Goal: Information Seeking & Learning: Compare options

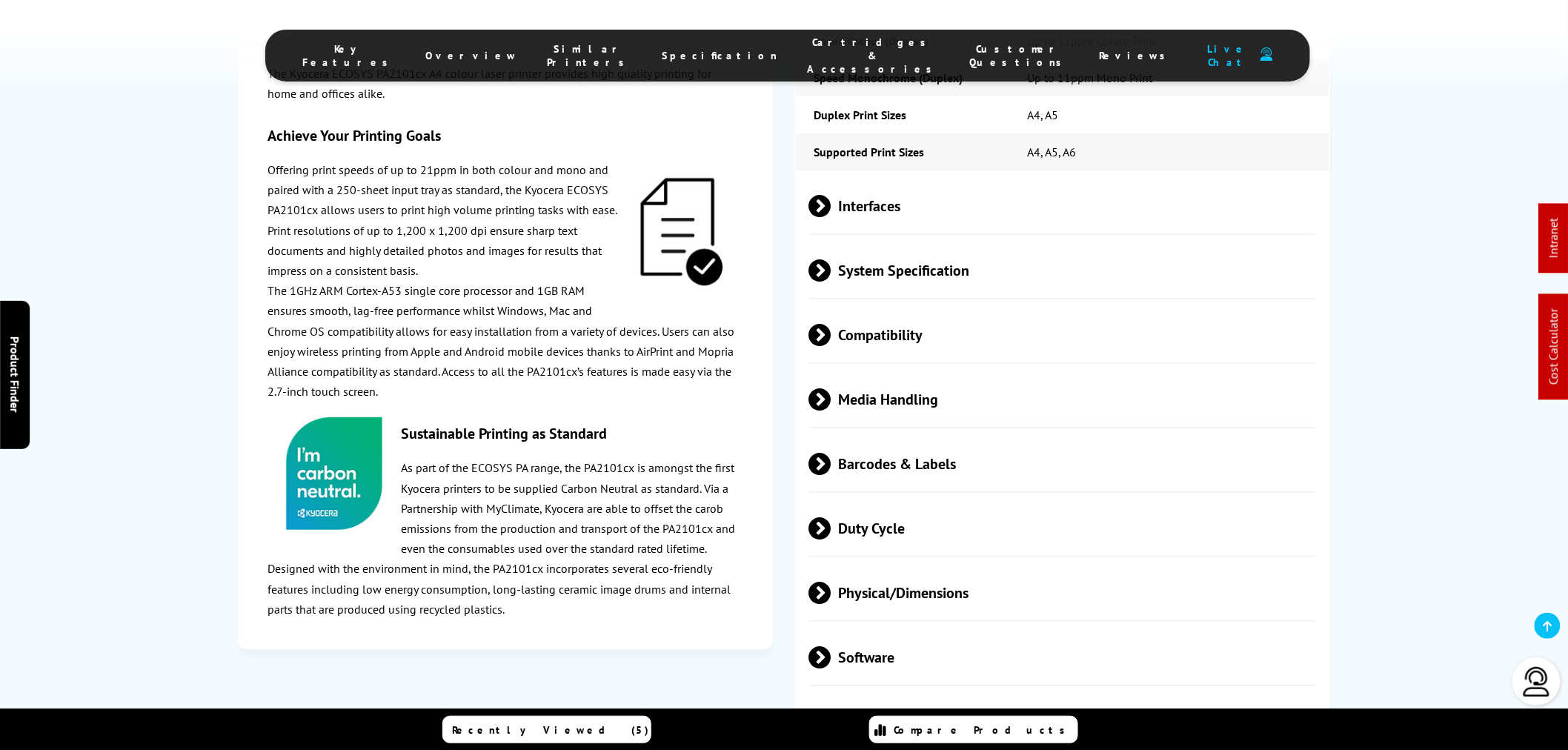
scroll to position [2529, 0]
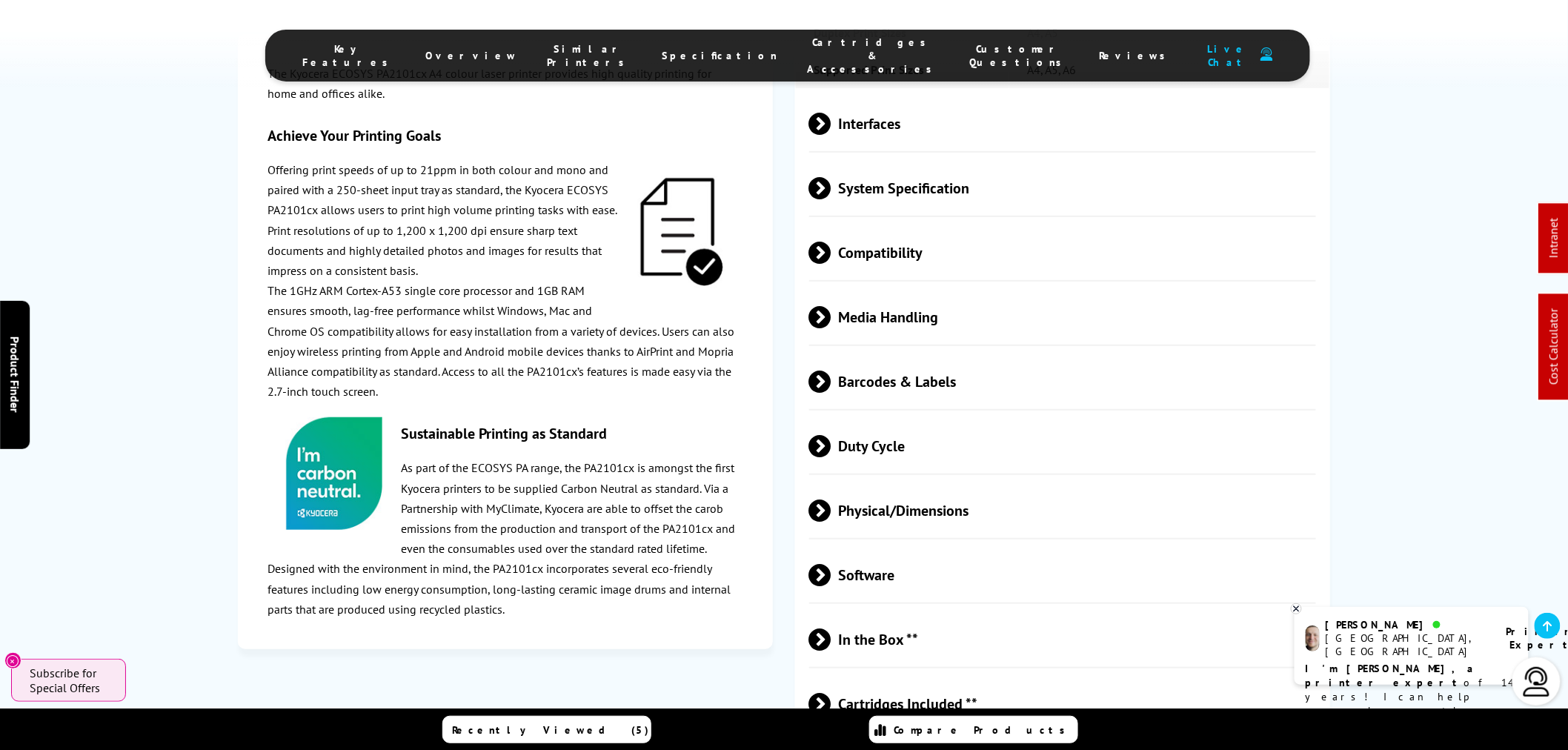
click at [895, 329] on span "Media Handling" at bounding box center [1062, 317] width 507 height 55
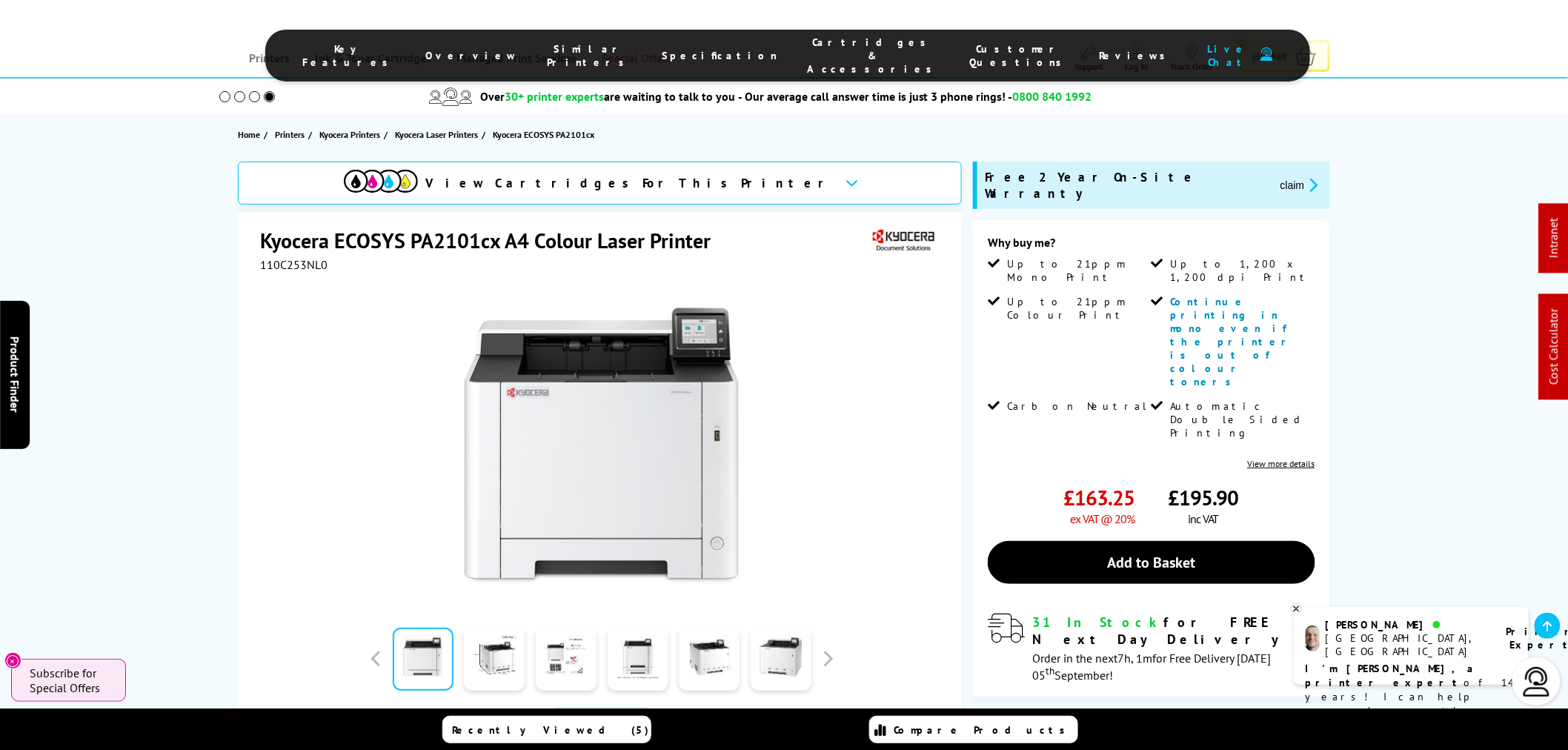
scroll to position [0, 0]
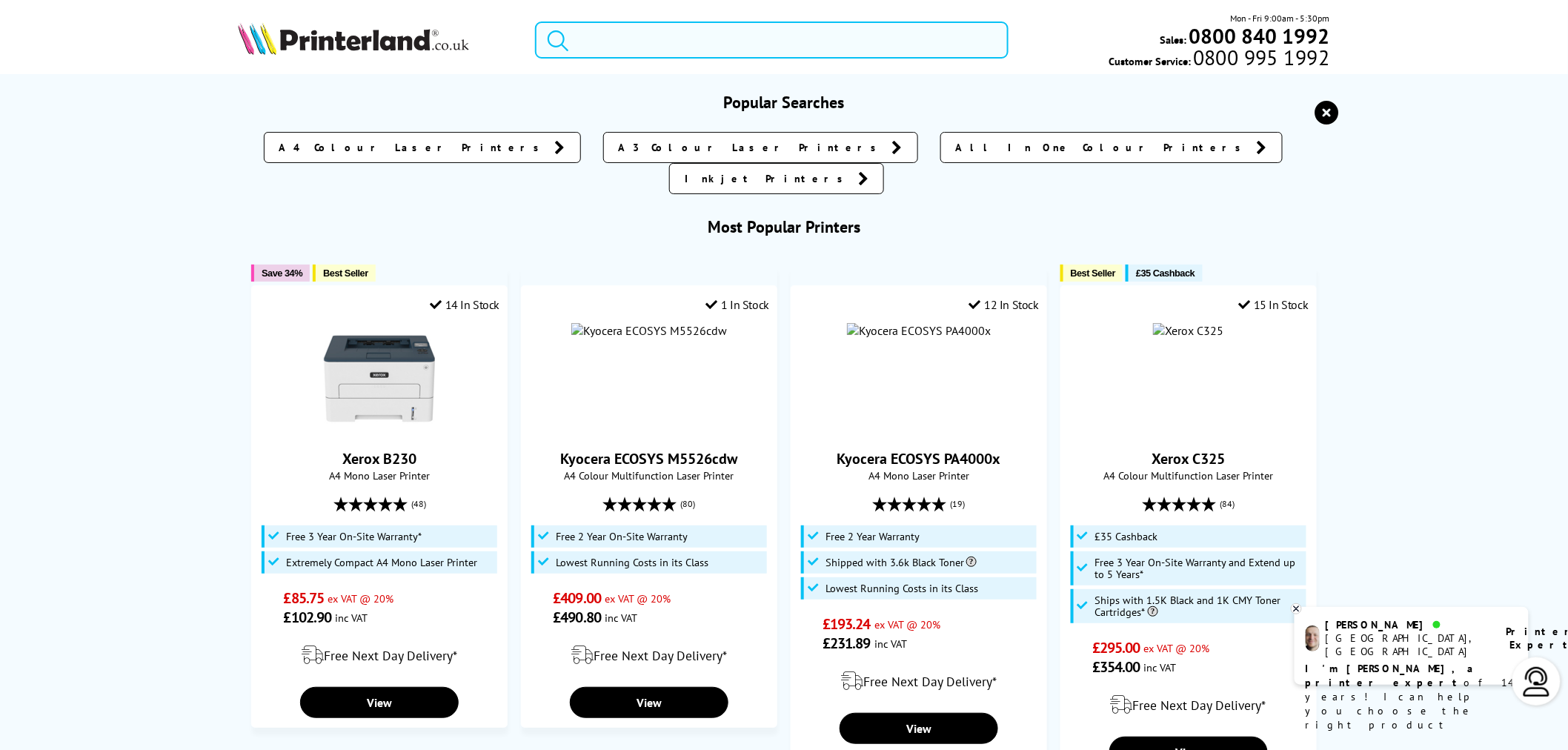
click at [602, 35] on input "search" at bounding box center [772, 40] width 474 height 37
click at [600, 35] on input "search" at bounding box center [772, 40] width 474 height 37
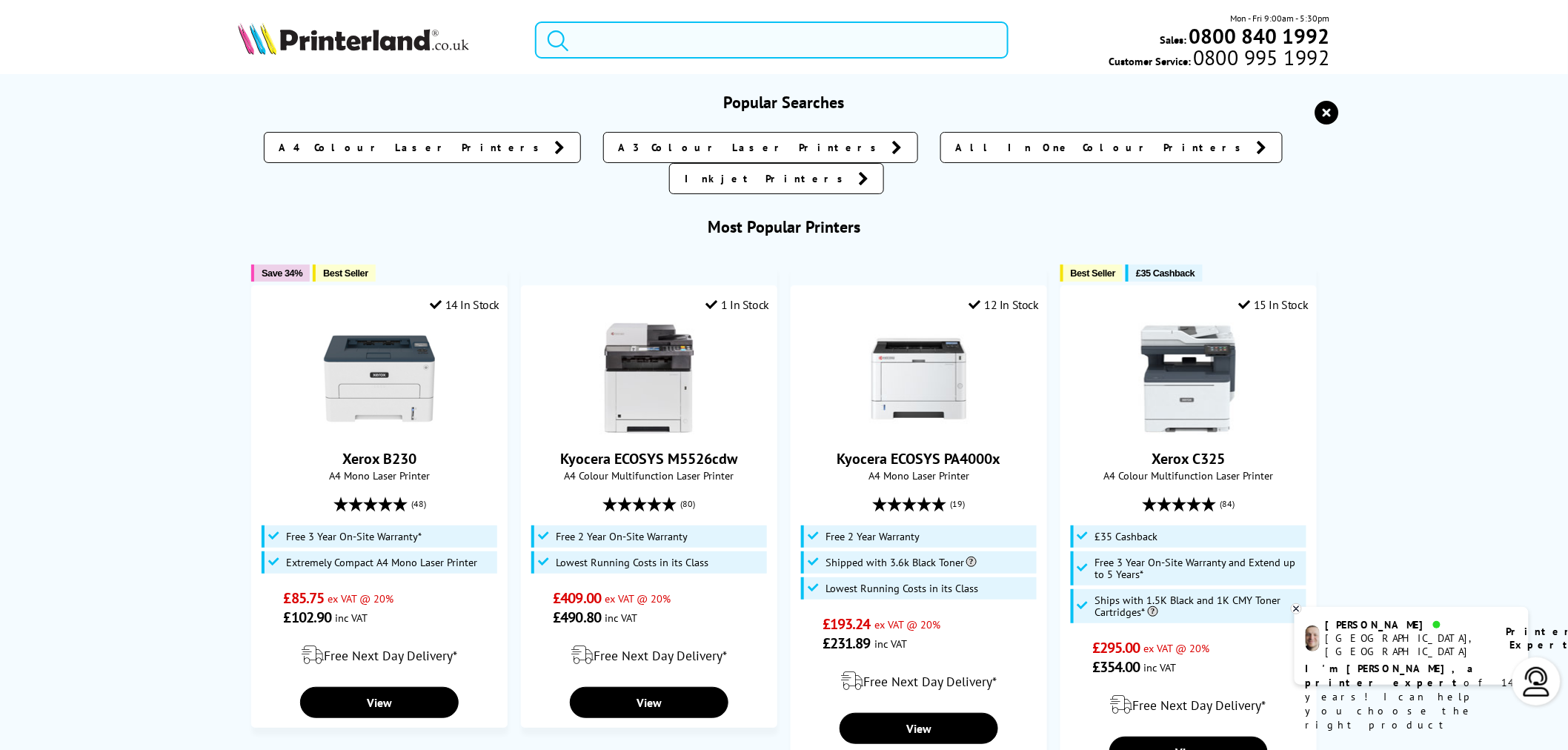
click at [599, 37] on input "search" at bounding box center [772, 40] width 474 height 37
click at [751, 52] on input "search" at bounding box center [772, 40] width 474 height 37
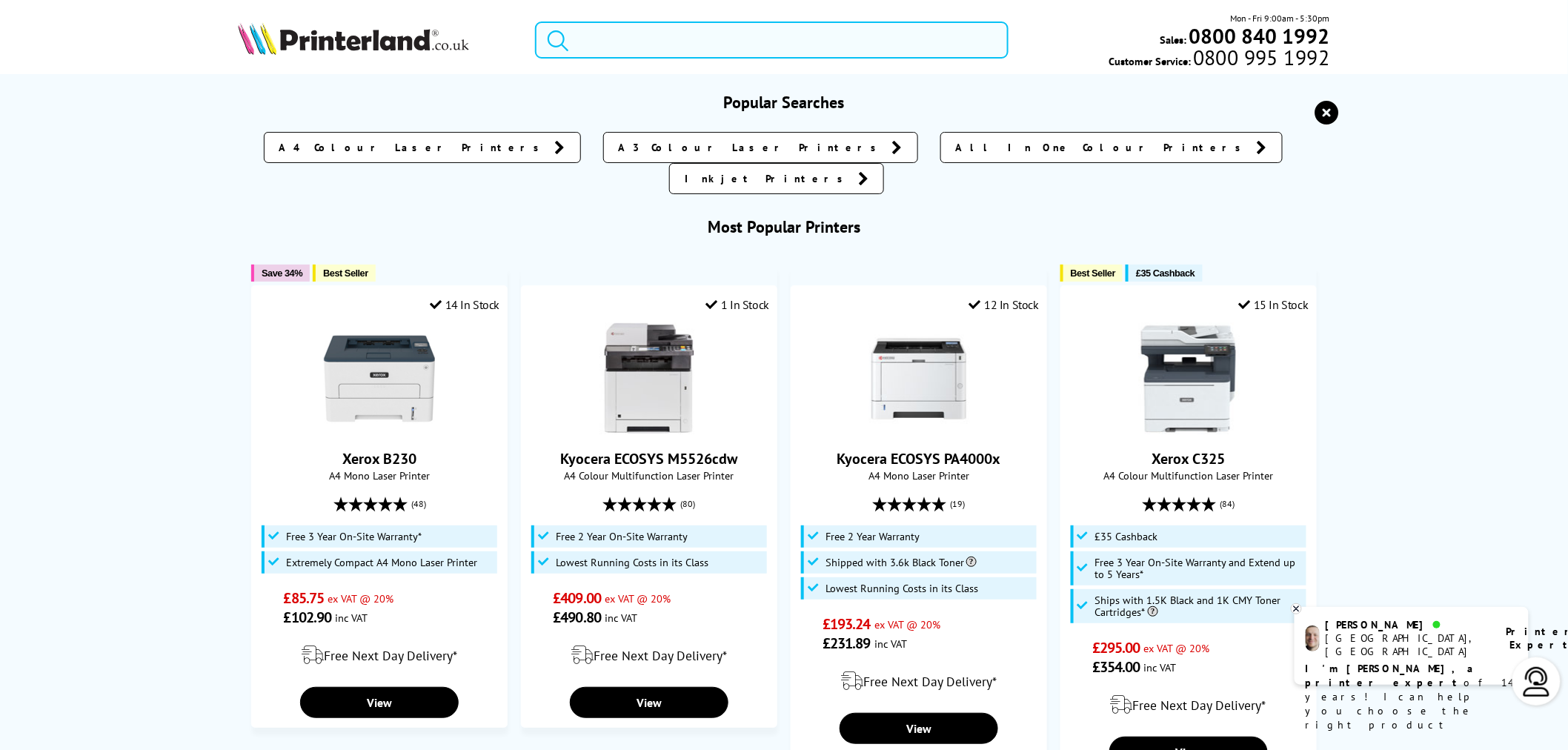
click at [751, 52] on input "search" at bounding box center [772, 40] width 474 height 37
click at [700, 40] on input "search" at bounding box center [772, 40] width 474 height 37
click at [700, 39] on input "search" at bounding box center [772, 40] width 474 height 37
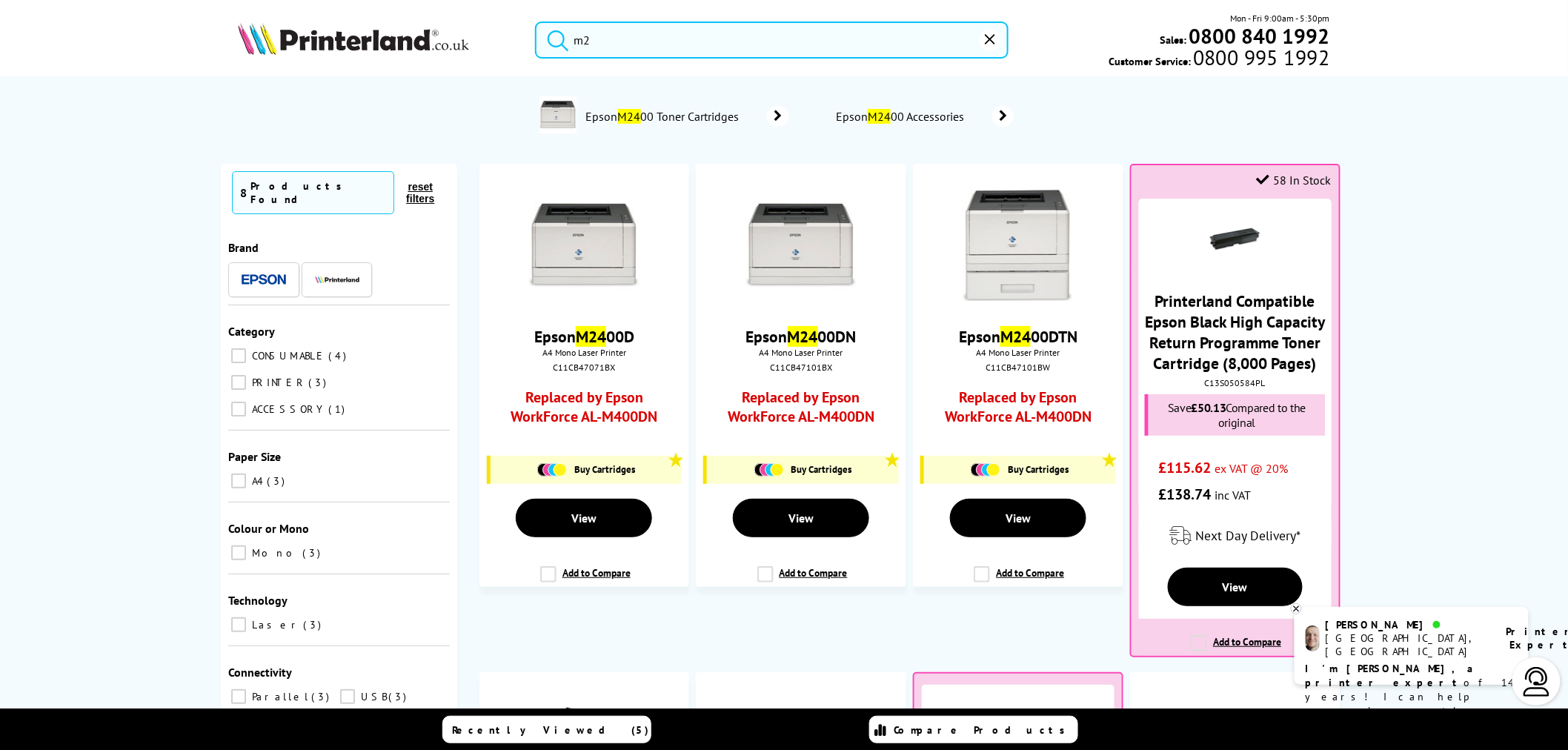
type input "m"
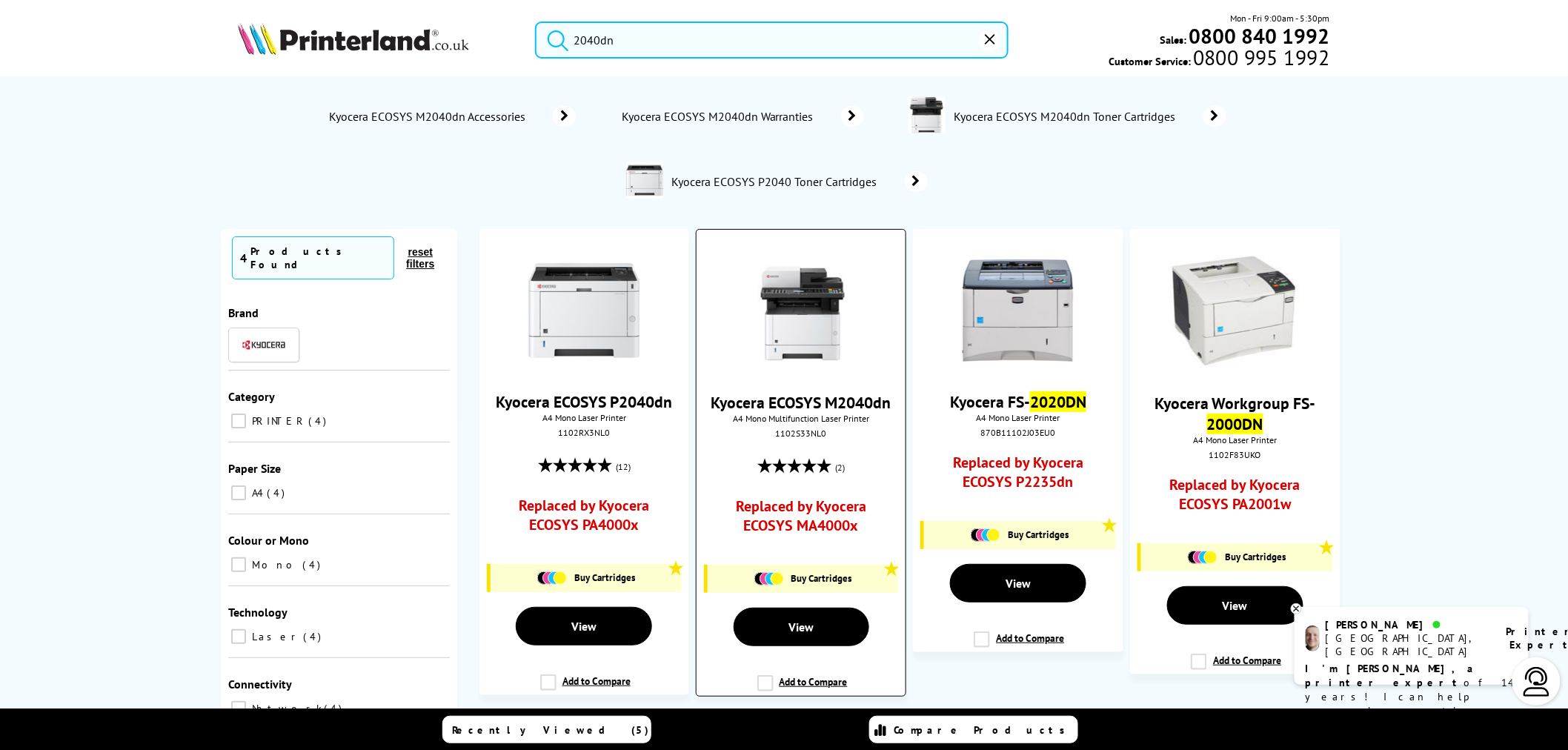
type input "2040dn"
click at [828, 342] on img at bounding box center [800, 311] width 111 height 111
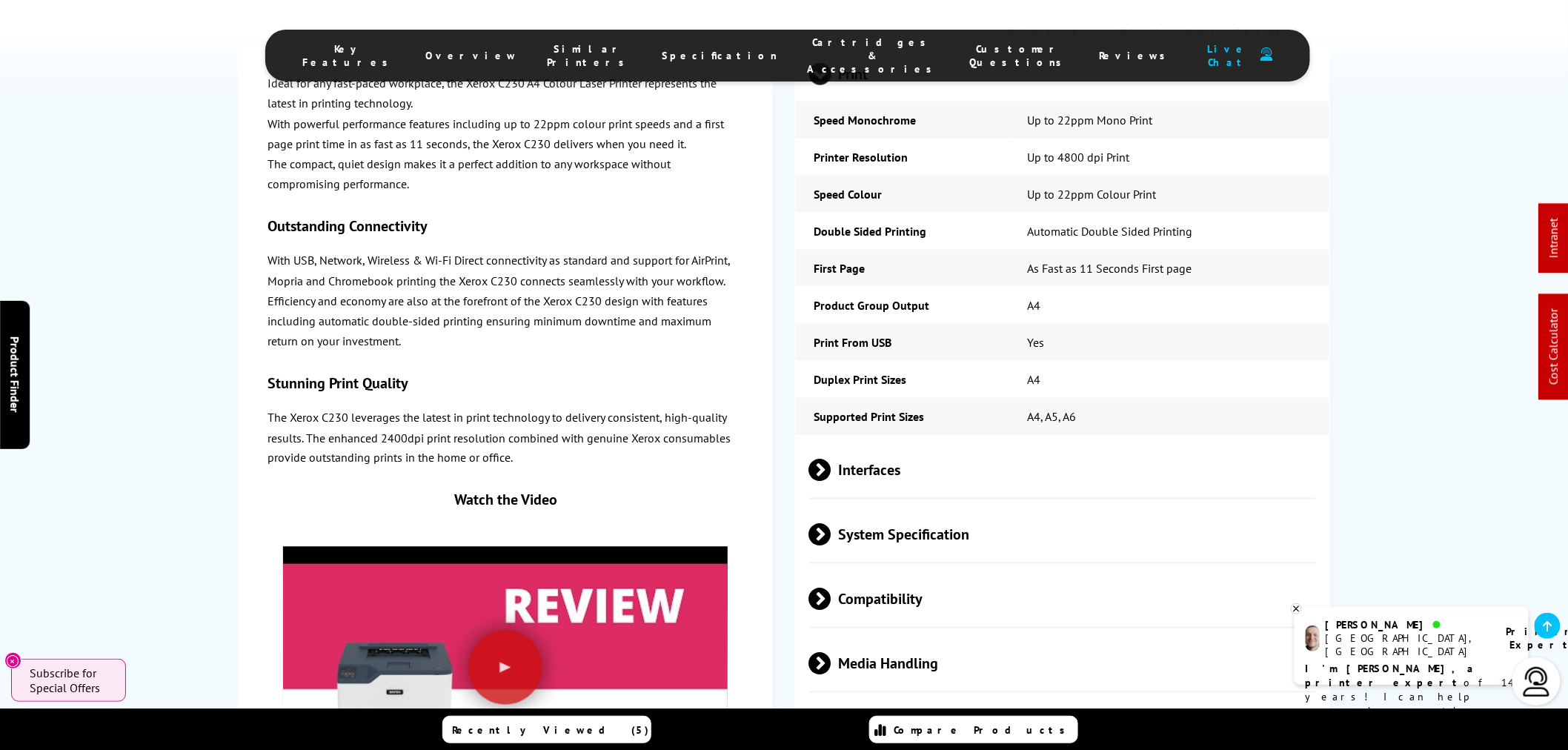
scroll to position [3286, 0]
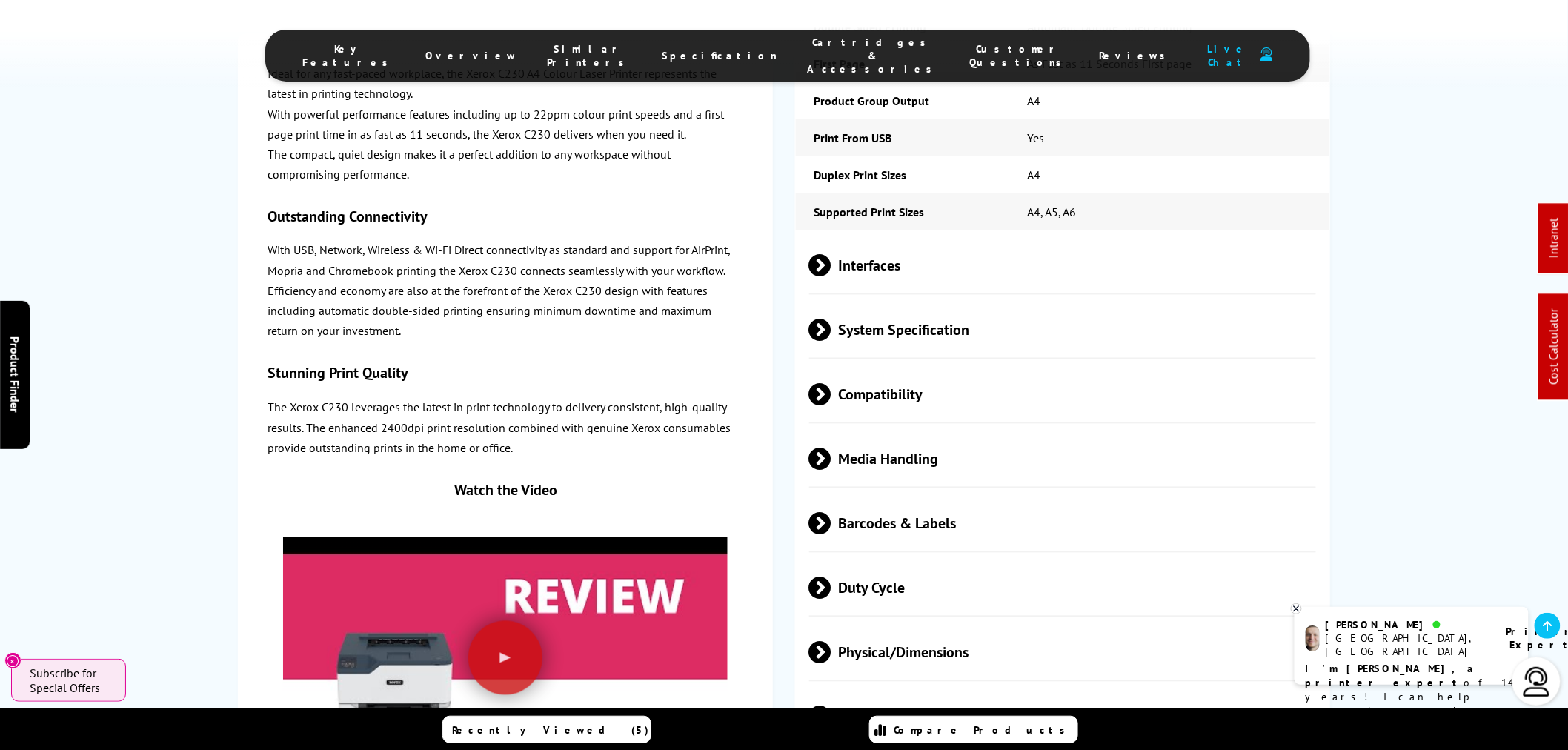
click at [912, 561] on span "Duty Cycle" at bounding box center [1062, 588] width 507 height 55
click at [923, 431] on span "Media Handling" at bounding box center [1062, 459] width 507 height 55
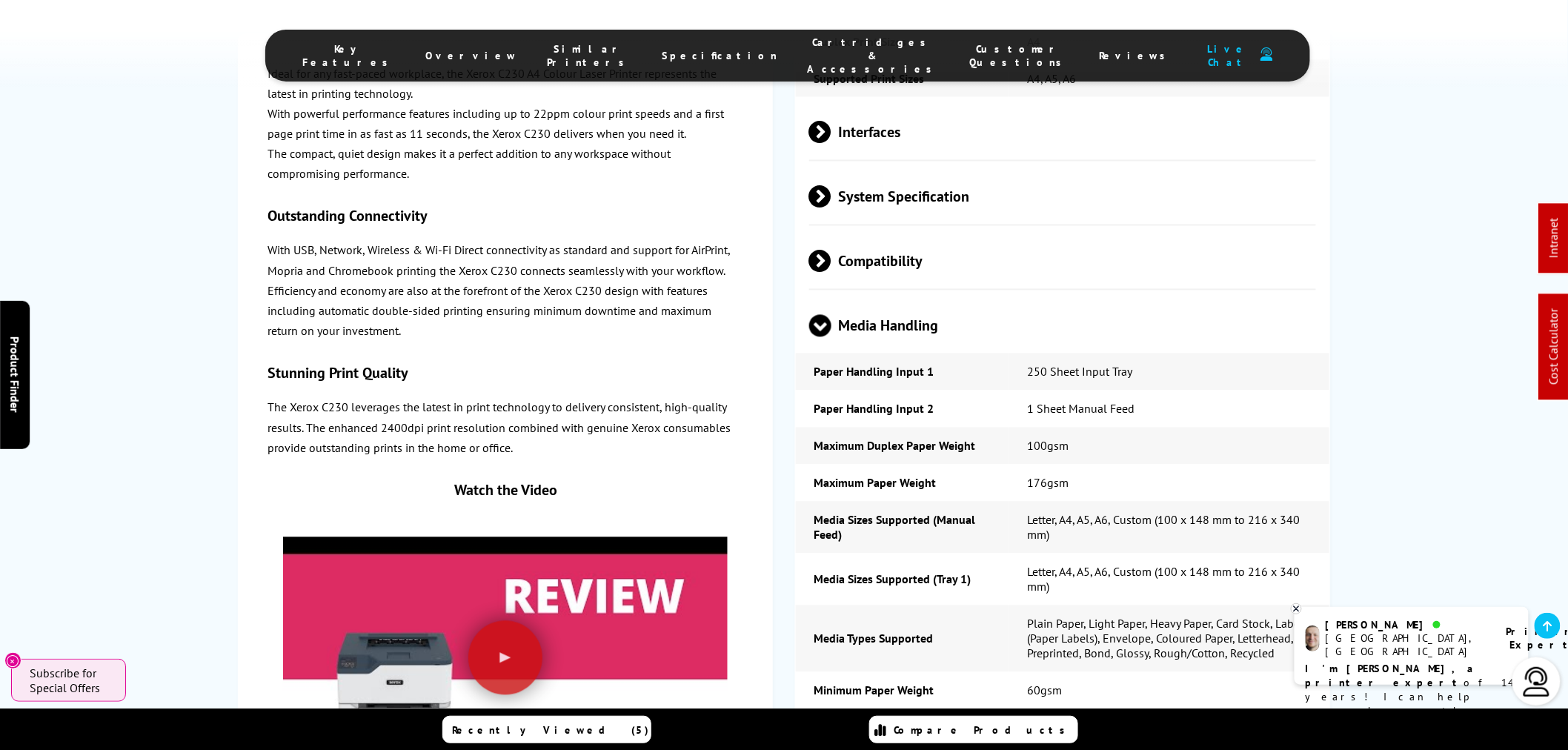
scroll to position [3699, 0]
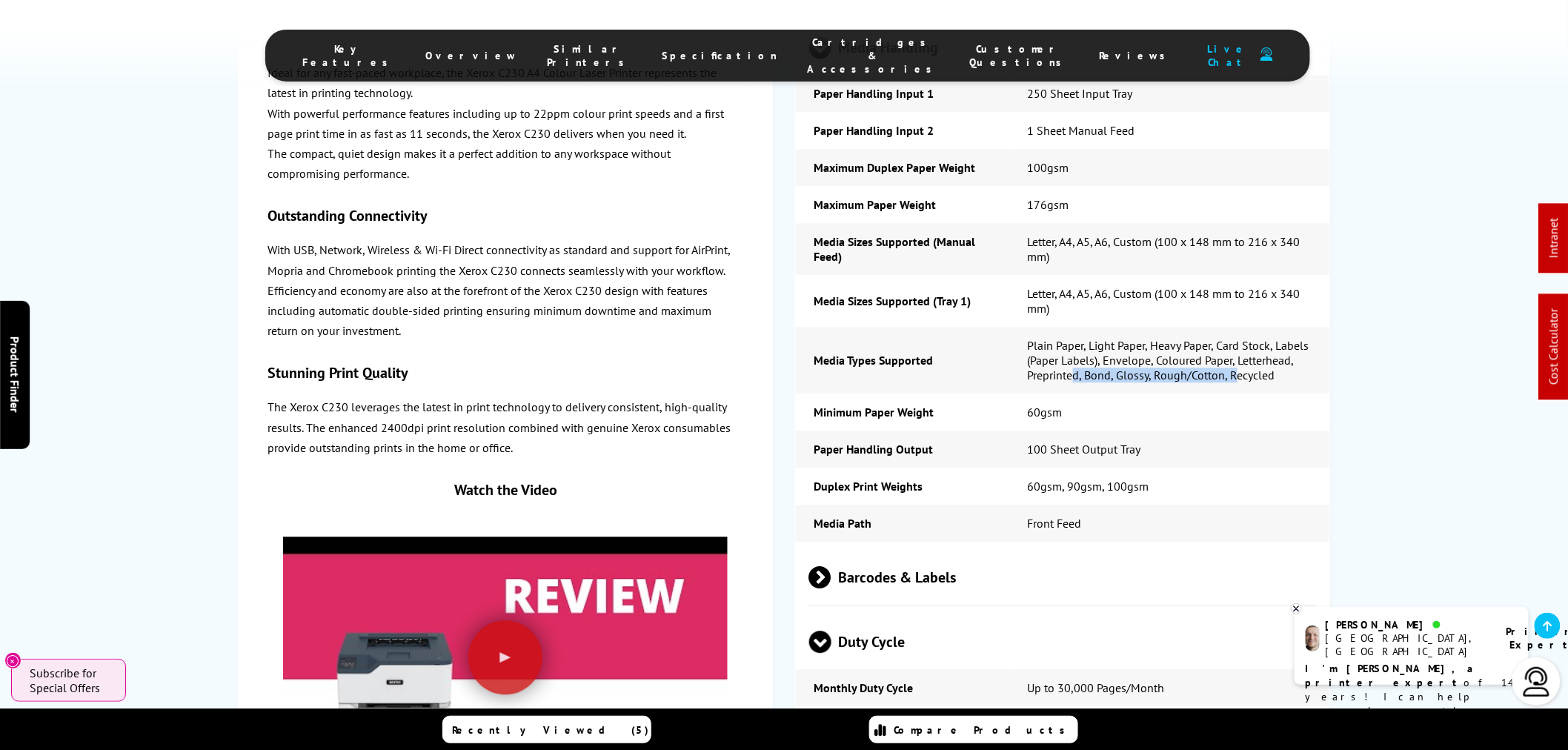
drag, startPoint x: 1075, startPoint y: 311, endPoint x: 1228, endPoint y: 314, distance: 153.0
click at [1232, 327] on td "Plain Paper, Light Paper, Heavy Paper, Card Stock, Labels (Paper Labels), Envel…" at bounding box center [1169, 360] width 321 height 67
click at [1290, 327] on td "Plain Paper, Light Paper, Heavy Paper, Card Stock, Labels (Paper Labels), Envel…" at bounding box center [1169, 360] width 321 height 67
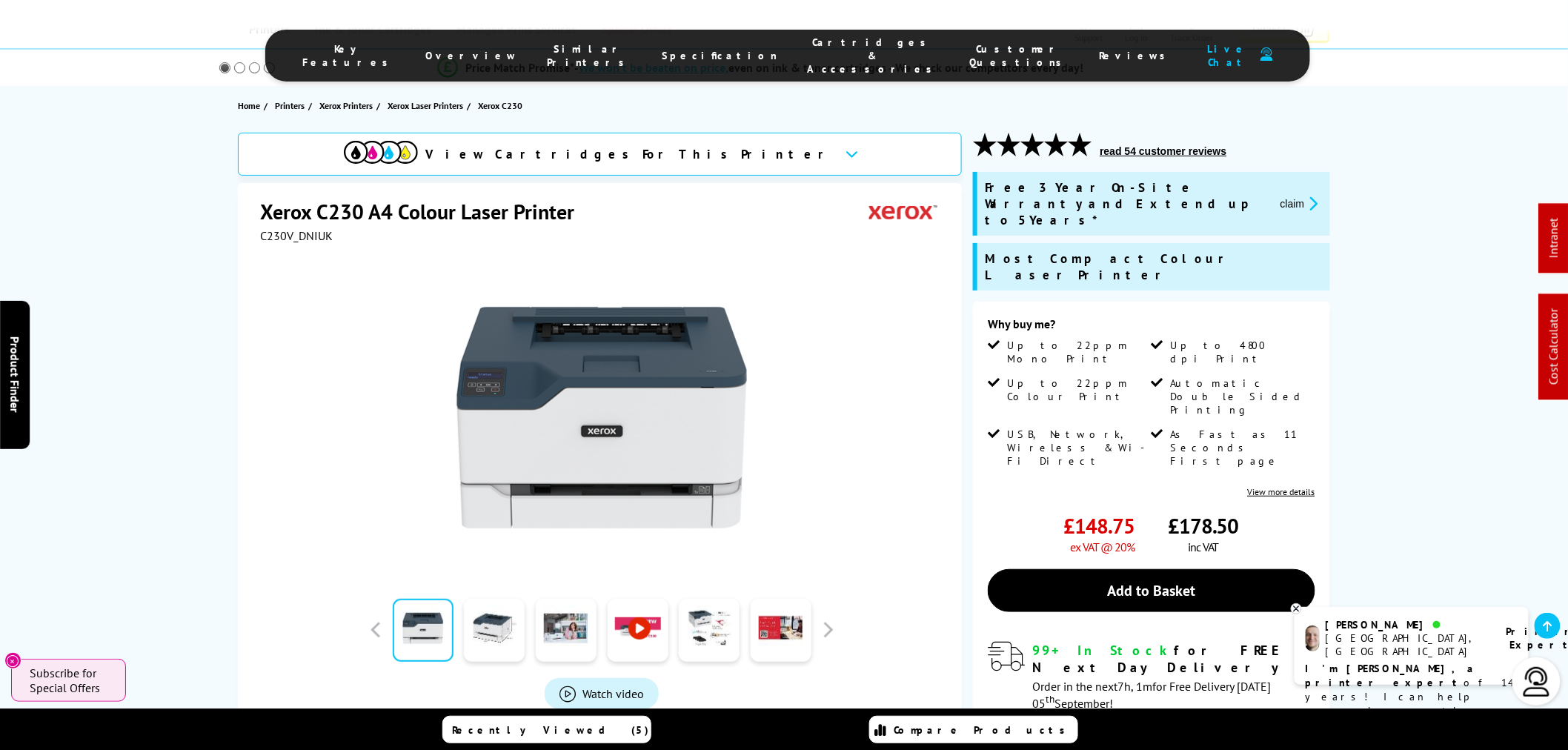
scroll to position [0, 0]
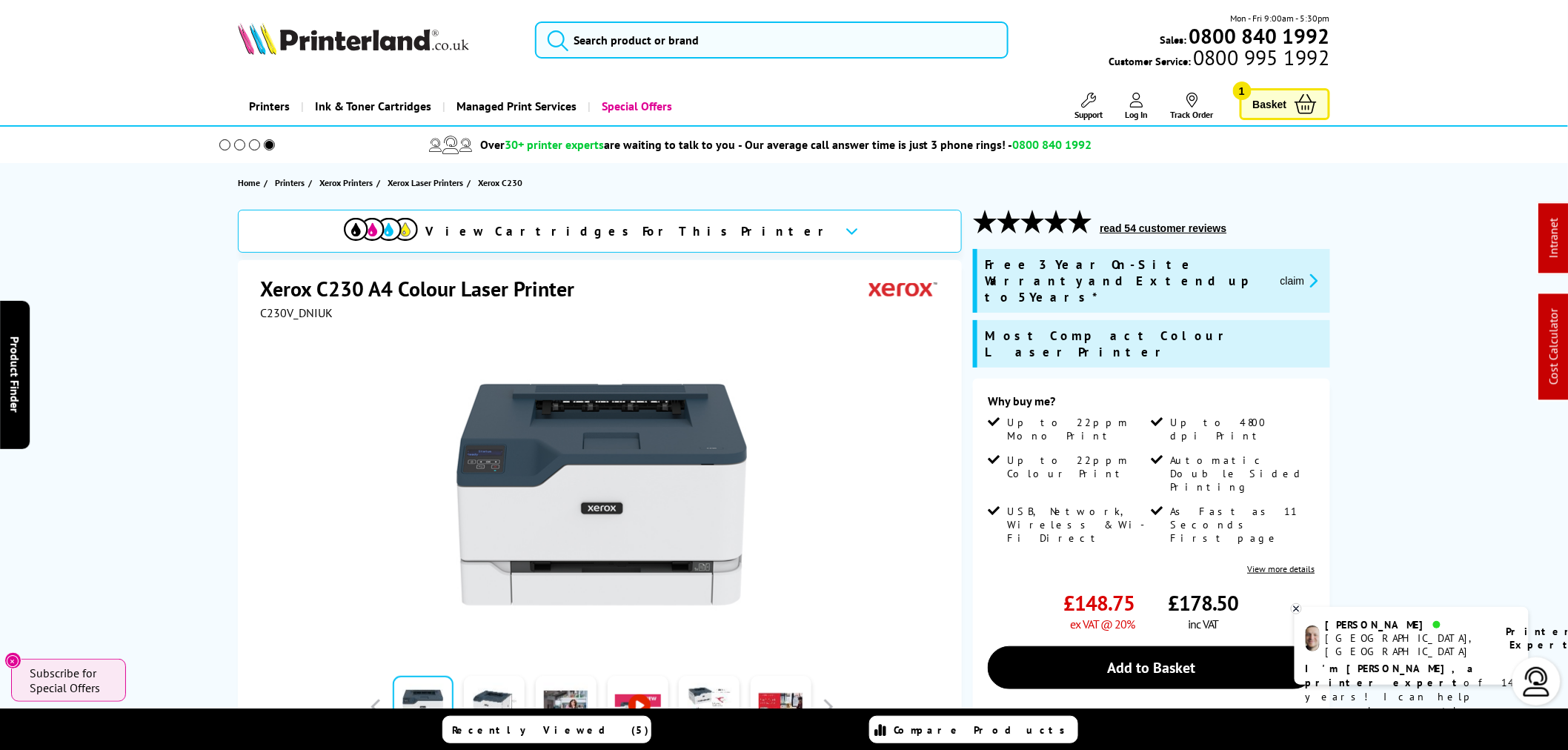
click at [284, 319] on span "C230V_DNIUK" at bounding box center [296, 312] width 73 height 15
click at [288, 320] on span "C230V_DNIUK" at bounding box center [296, 312] width 73 height 15
copy div "C230V_DNIUK"
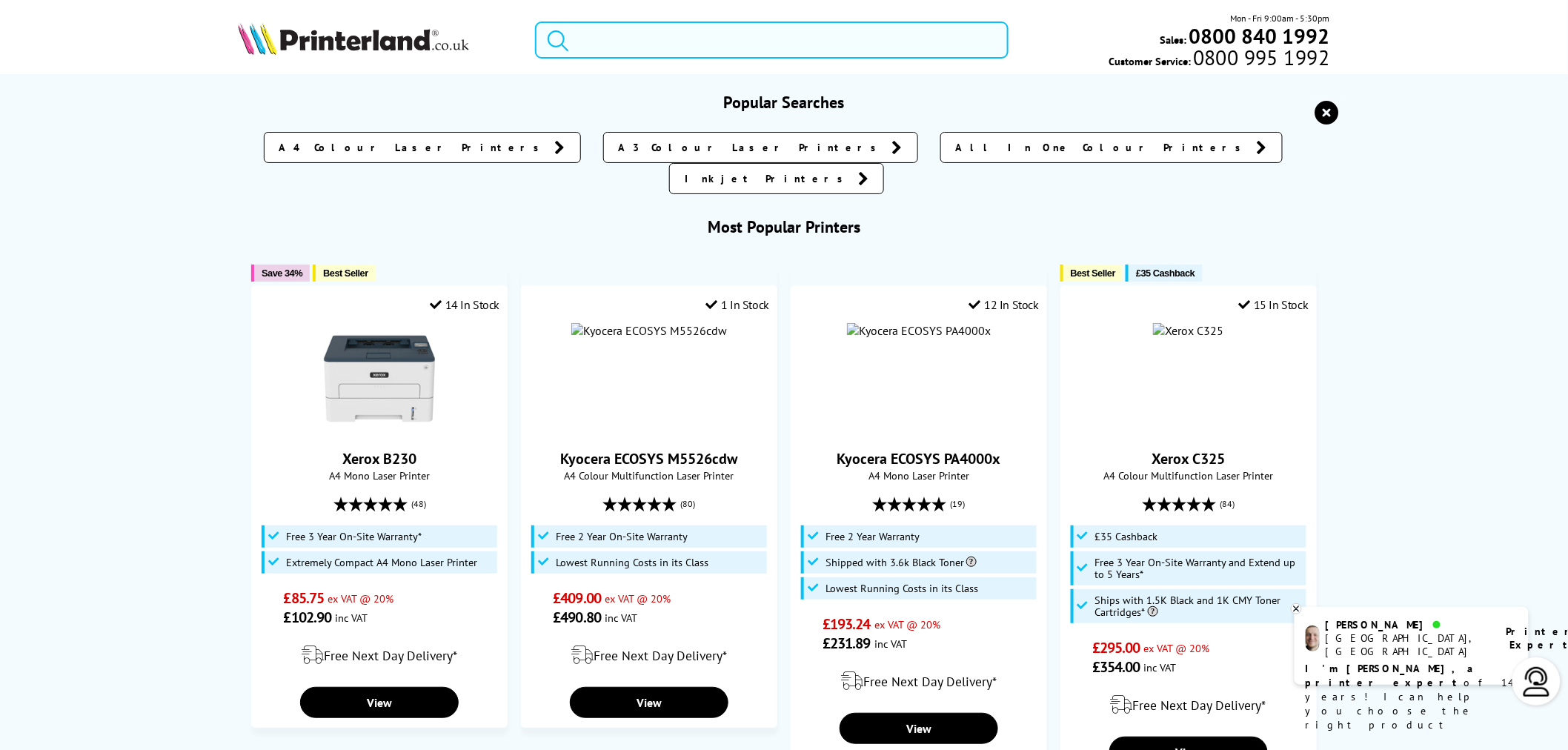
click at [671, 48] on input "search" at bounding box center [772, 40] width 474 height 37
paste input "5952C021"
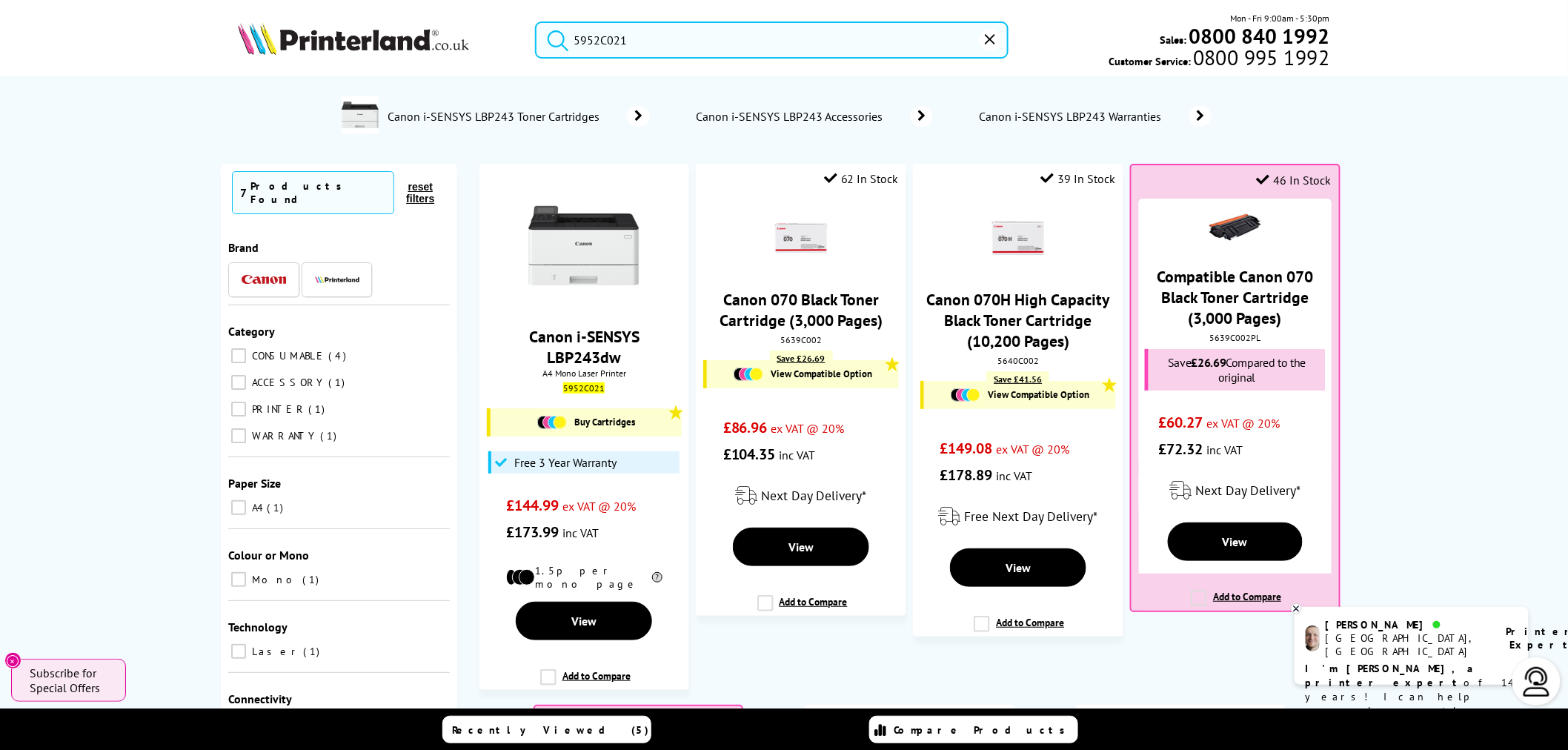
click at [785, 47] on input "5952C021" at bounding box center [772, 40] width 474 height 37
paste input "B11B239401BY"
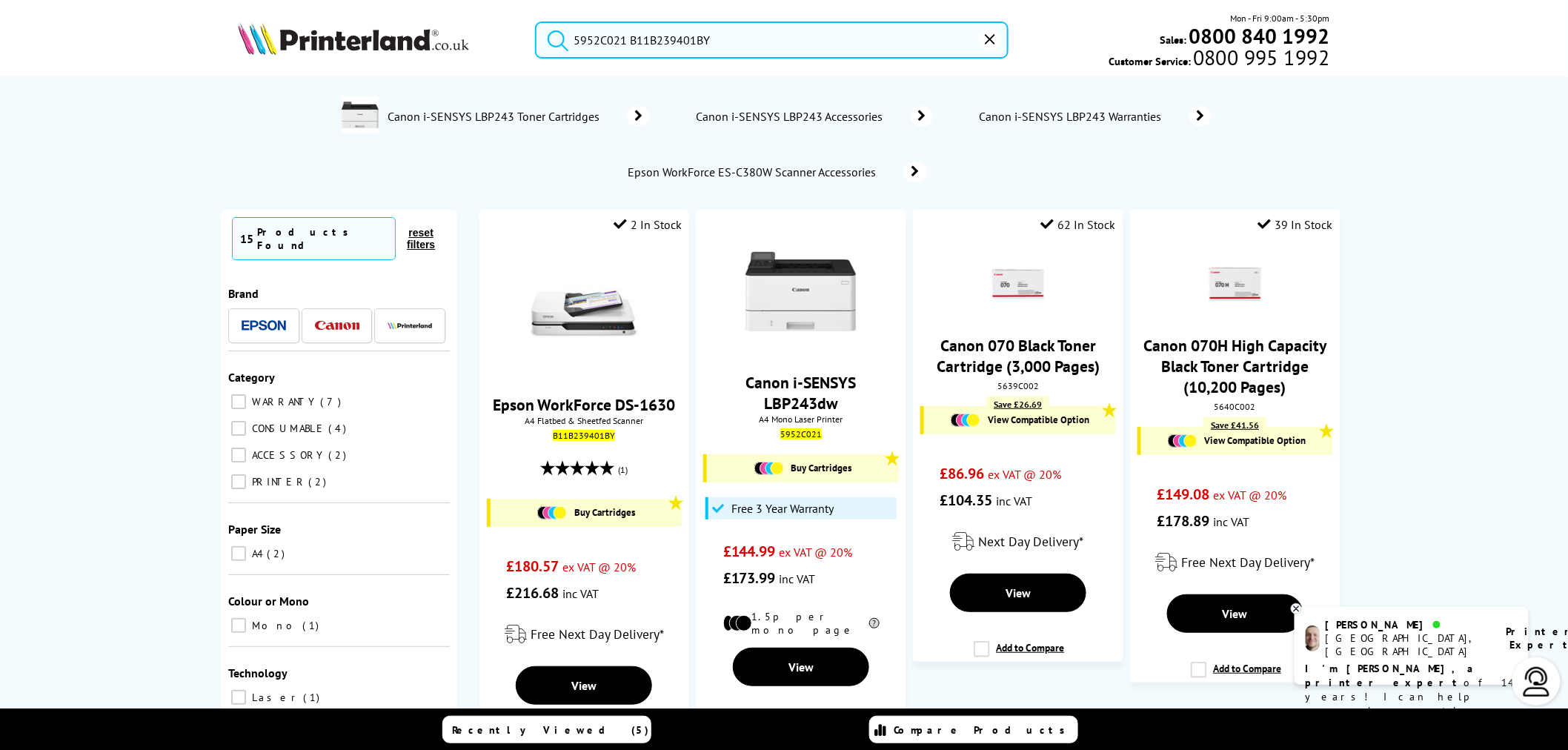
drag, startPoint x: 785, startPoint y: 47, endPoint x: 100, endPoint y: 57, distance: 685.1
click at [100, 58] on header "5952C021 B11B239401BY Mon - Fri 9:00am - 5:30pm Sales: 0800 840 1992 Customer S…" at bounding box center [784, 63] width 1568 height 127
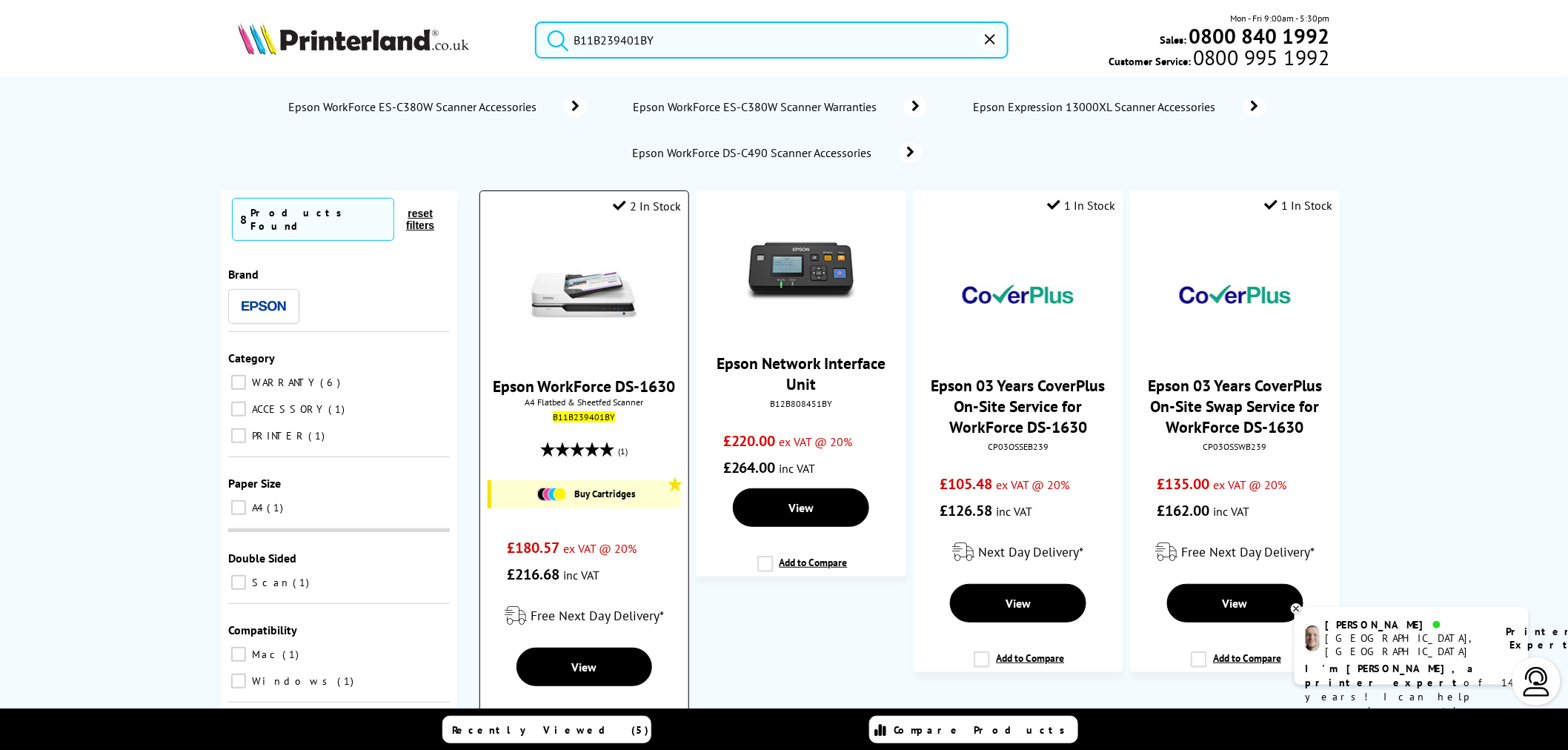
type input "B11B239401BY"
click at [580, 292] on img at bounding box center [583, 294] width 111 height 111
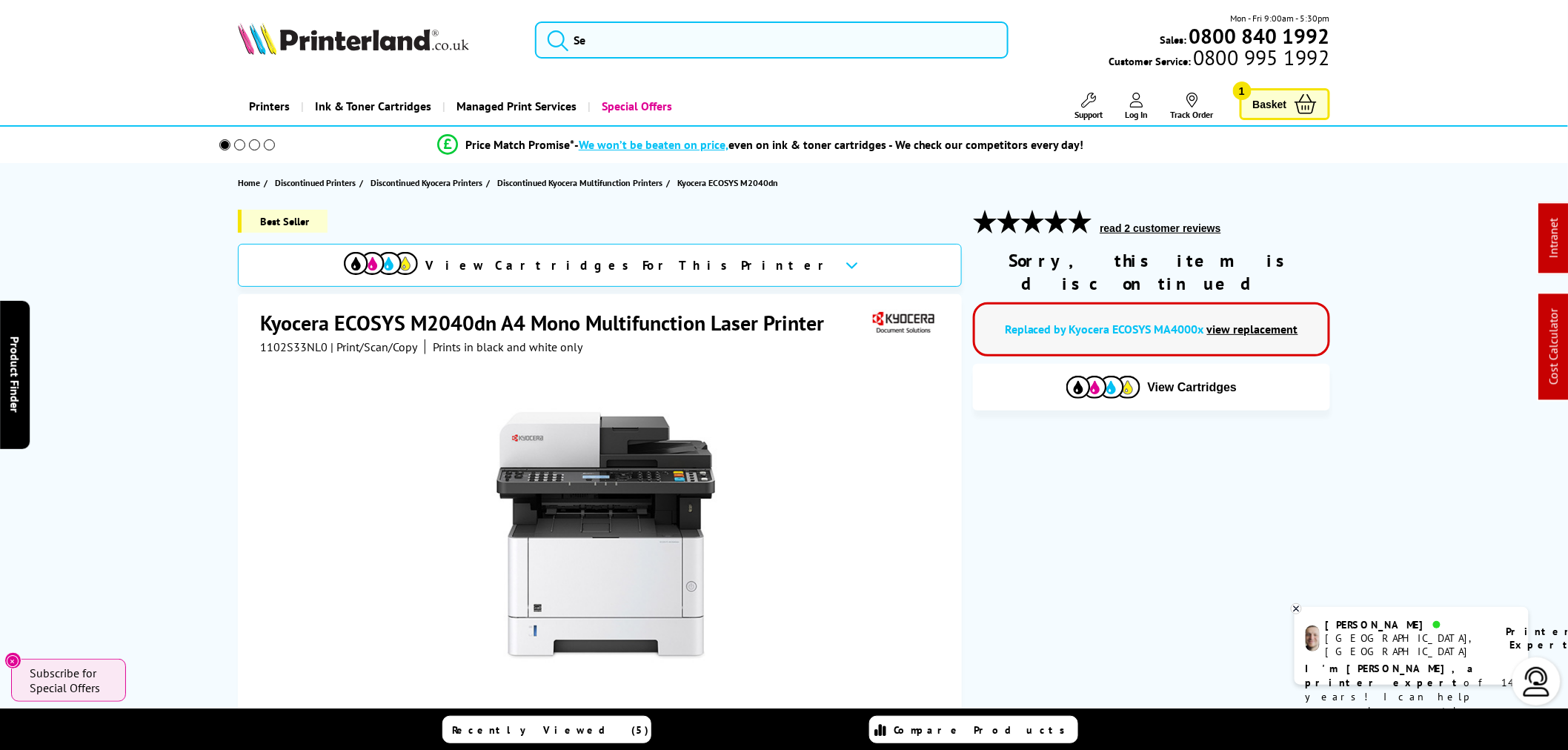
click at [1244, 321] on link "view replacement" at bounding box center [1252, 328] width 91 height 15
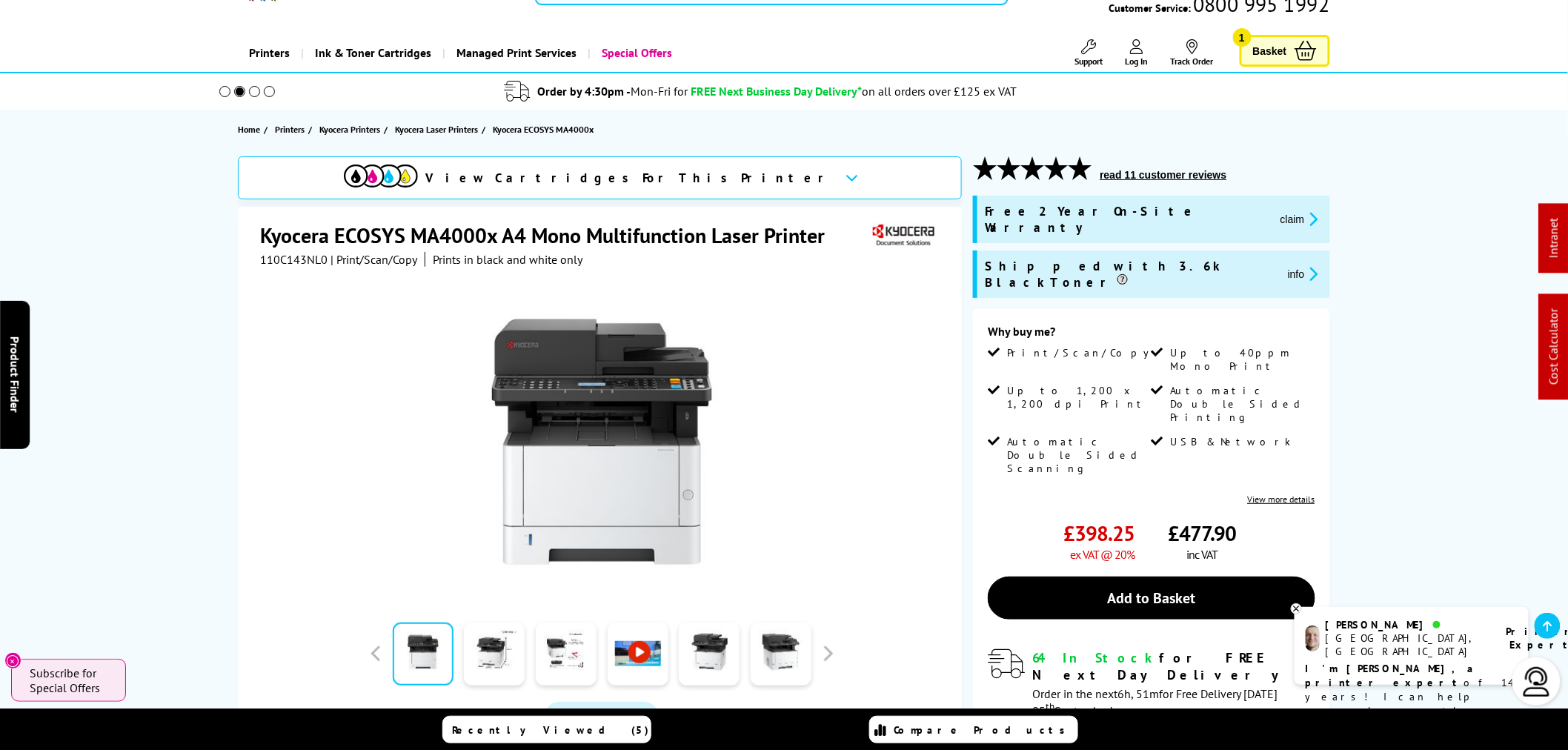
scroll to position [165, 0]
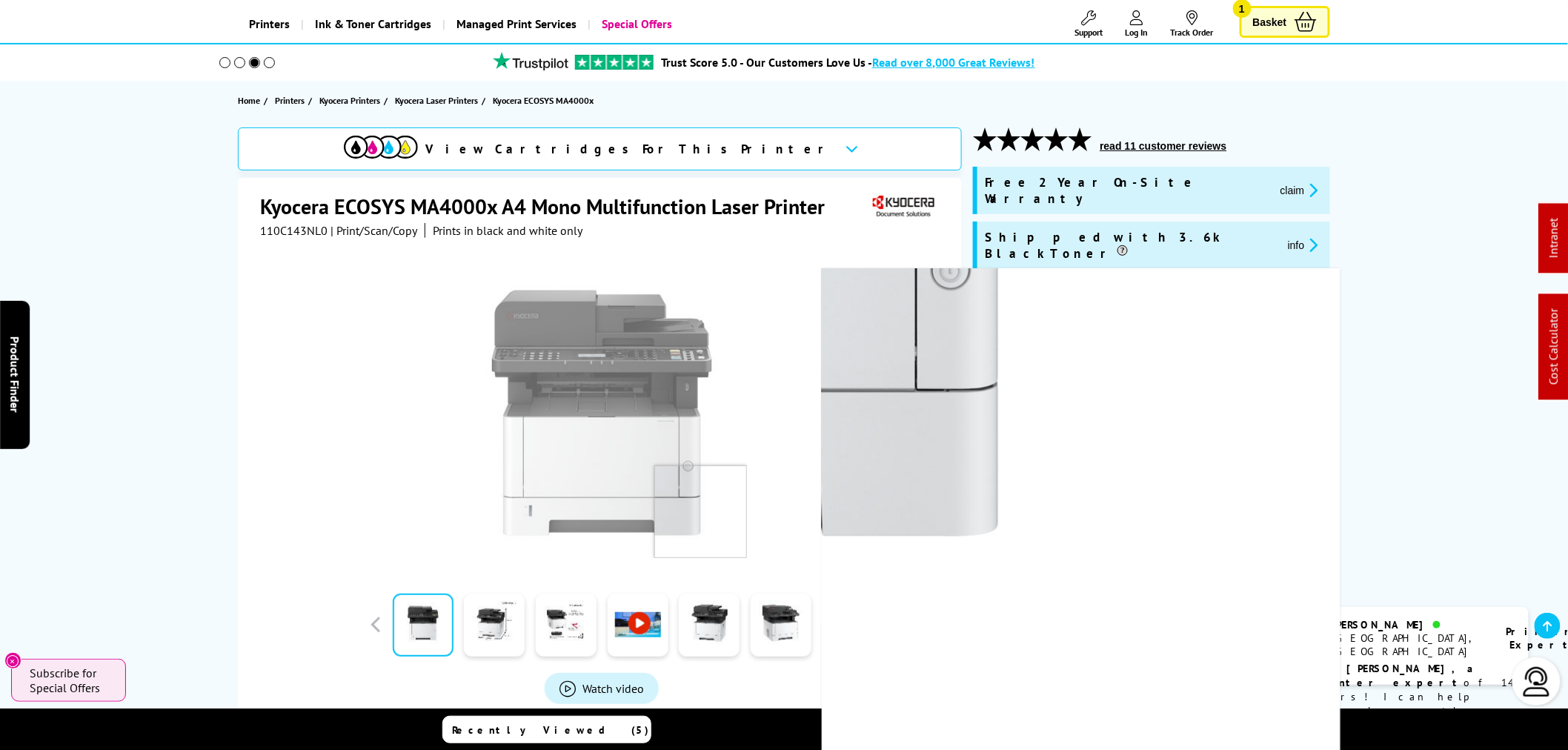
drag, startPoint x: 717, startPoint y: 235, endPoint x: 692, endPoint y: 265, distance: 39.1
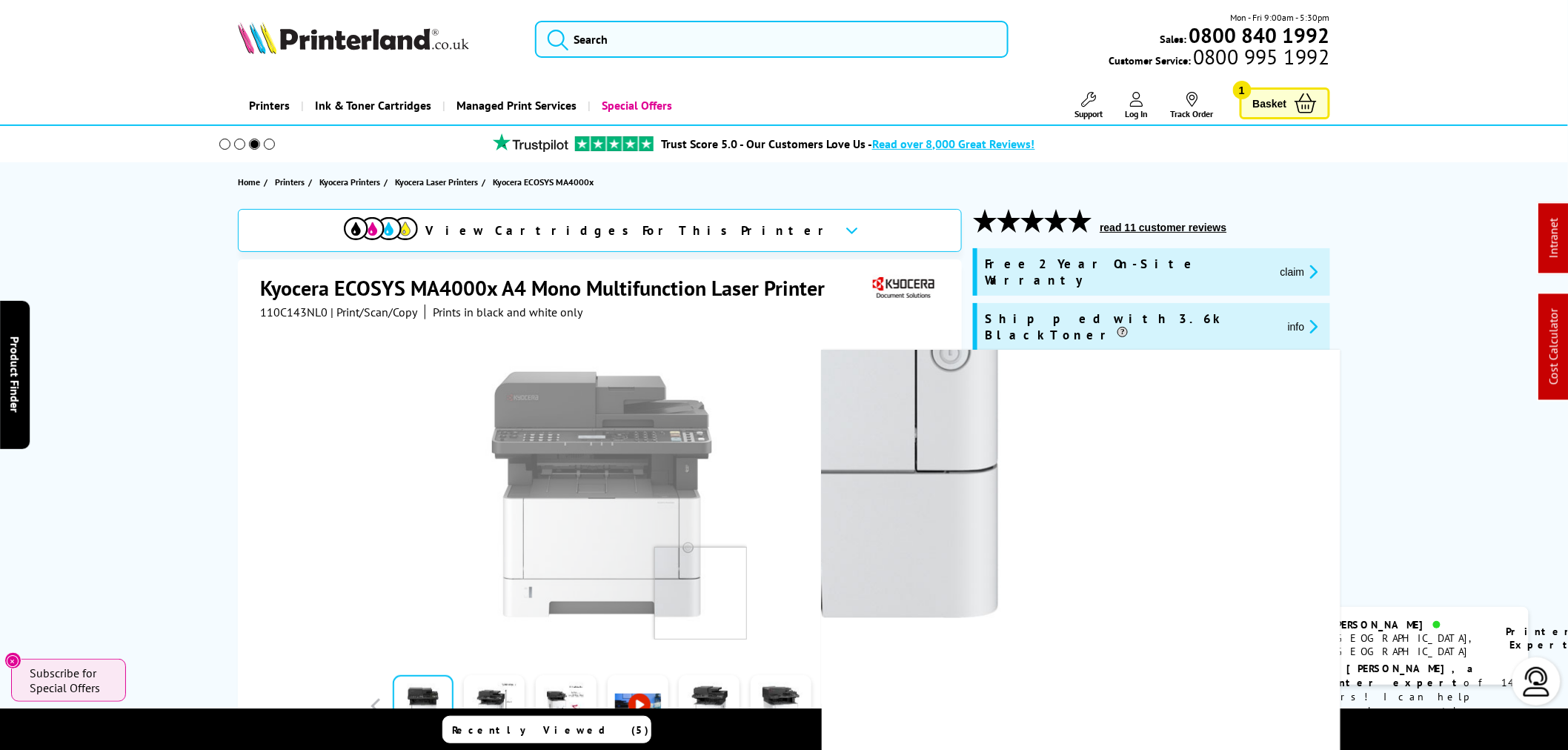
scroll to position [0, 0]
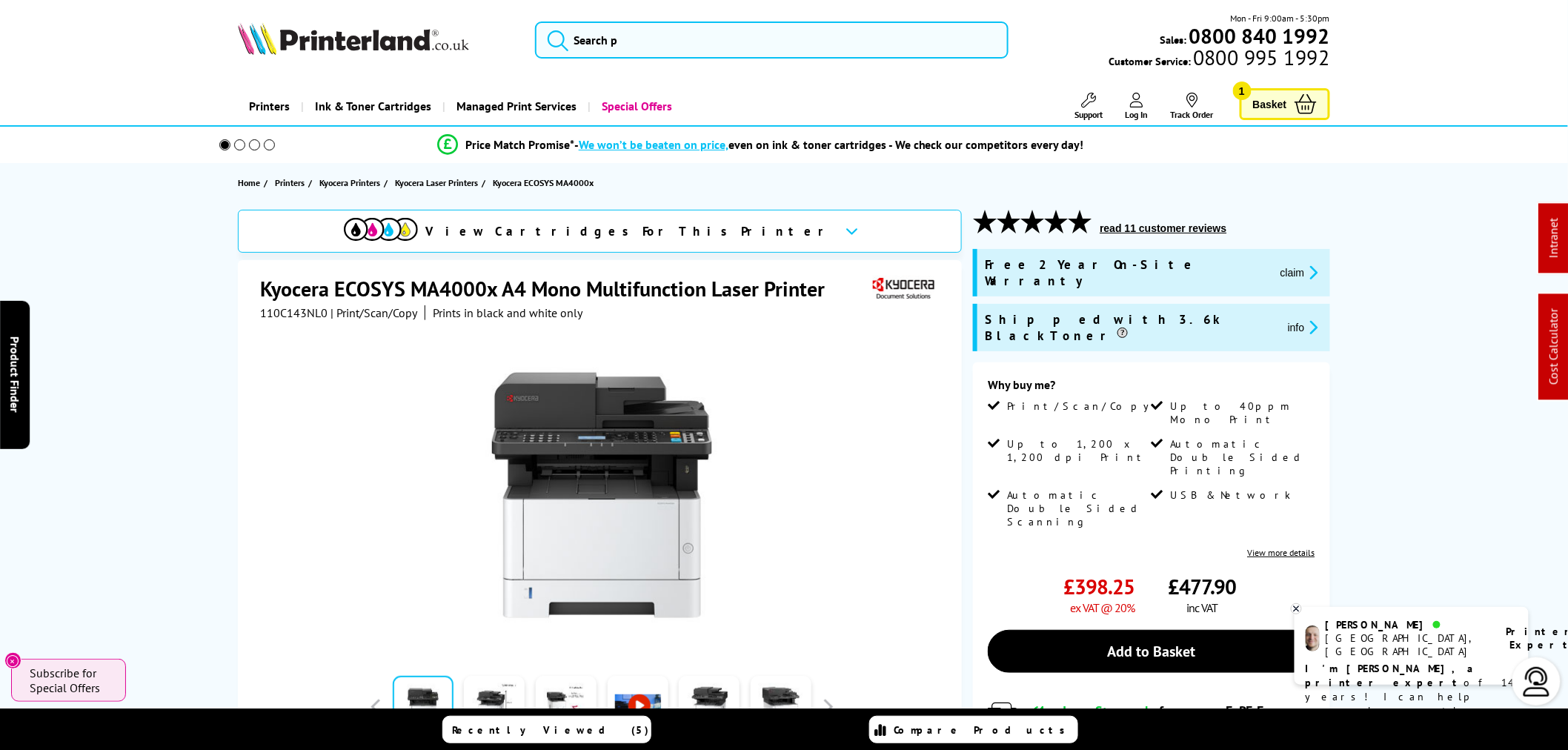
click at [871, 349] on div at bounding box center [601, 488] width 683 height 335
click at [281, 316] on span "110C143NL0" at bounding box center [294, 312] width 67 height 15
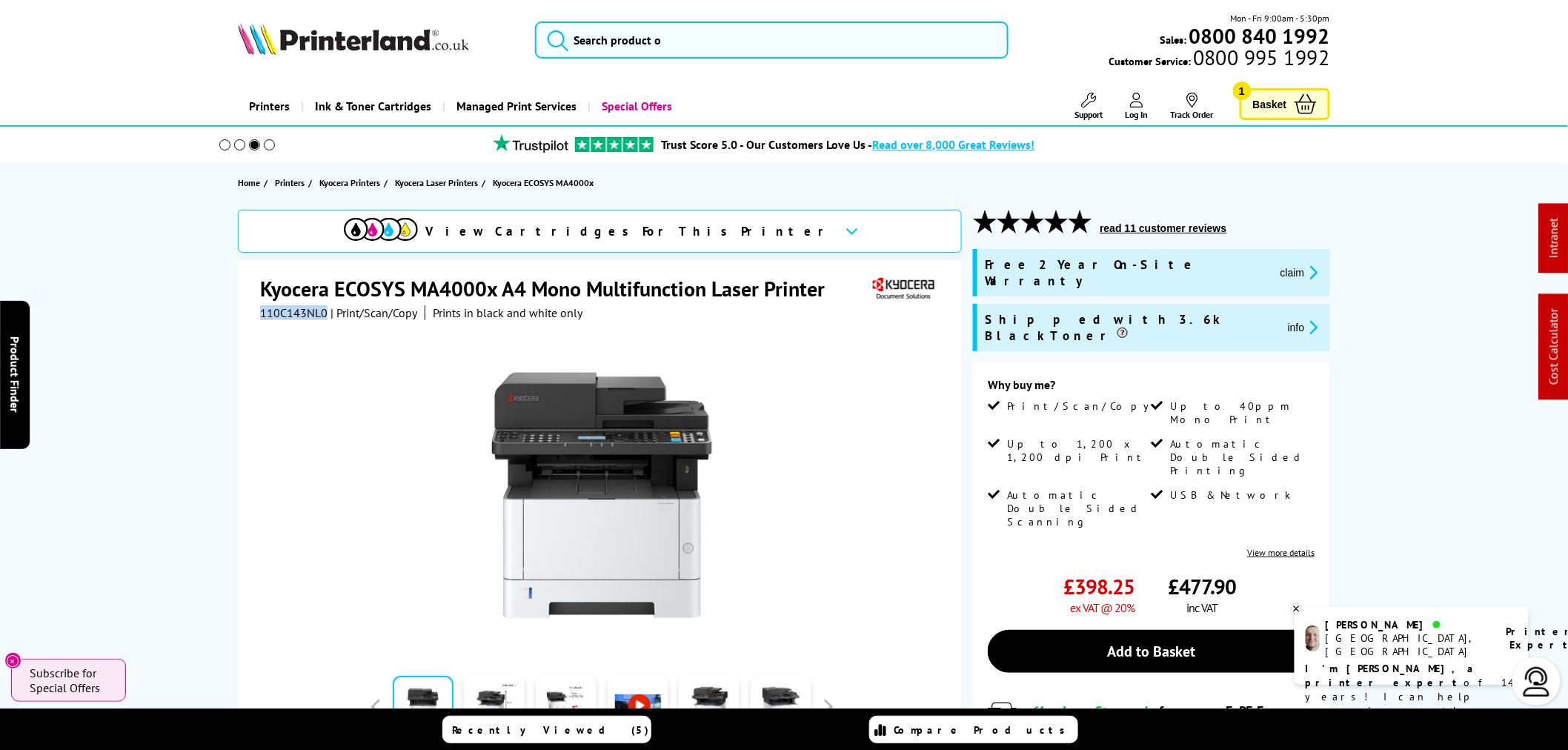
click at [281, 316] on span "110C143NL0" at bounding box center [294, 312] width 67 height 15
click at [291, 317] on span "110C143NL0" at bounding box center [294, 312] width 67 height 15
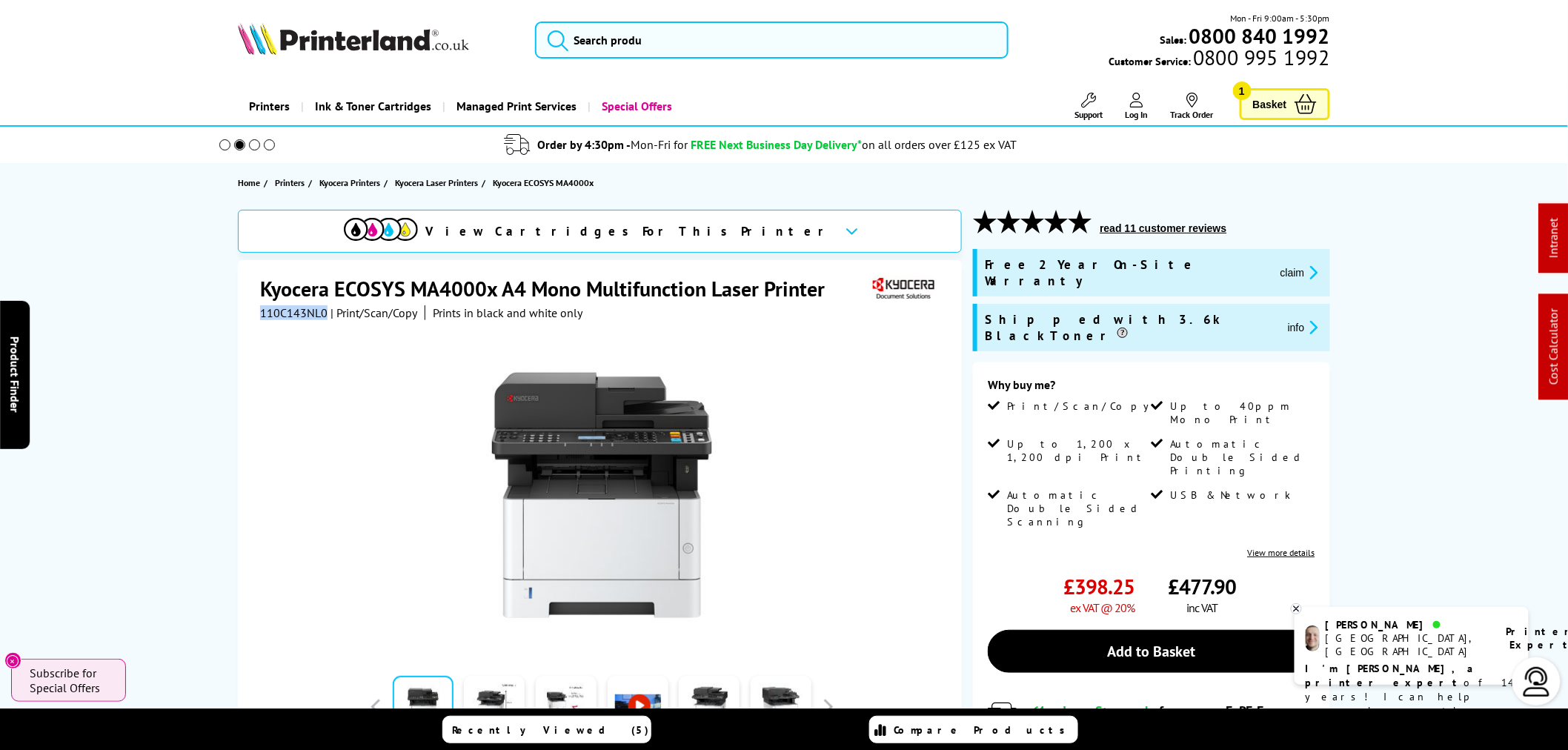
click at [291, 317] on span "110C143NL0" at bounding box center [294, 312] width 67 height 15
click at [652, 35] on input "search" at bounding box center [772, 40] width 474 height 37
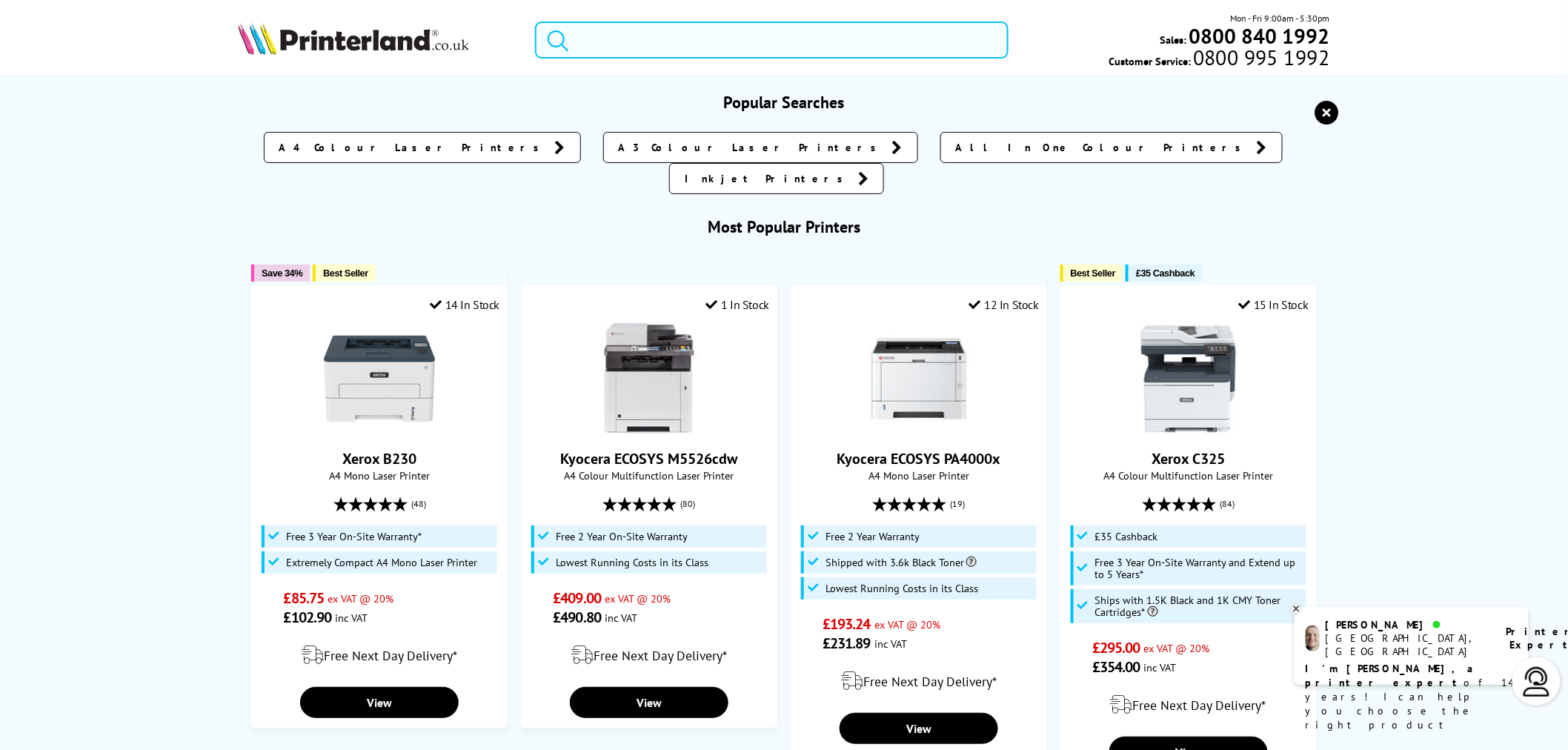
click at [651, 35] on input "search" at bounding box center [772, 40] width 474 height 37
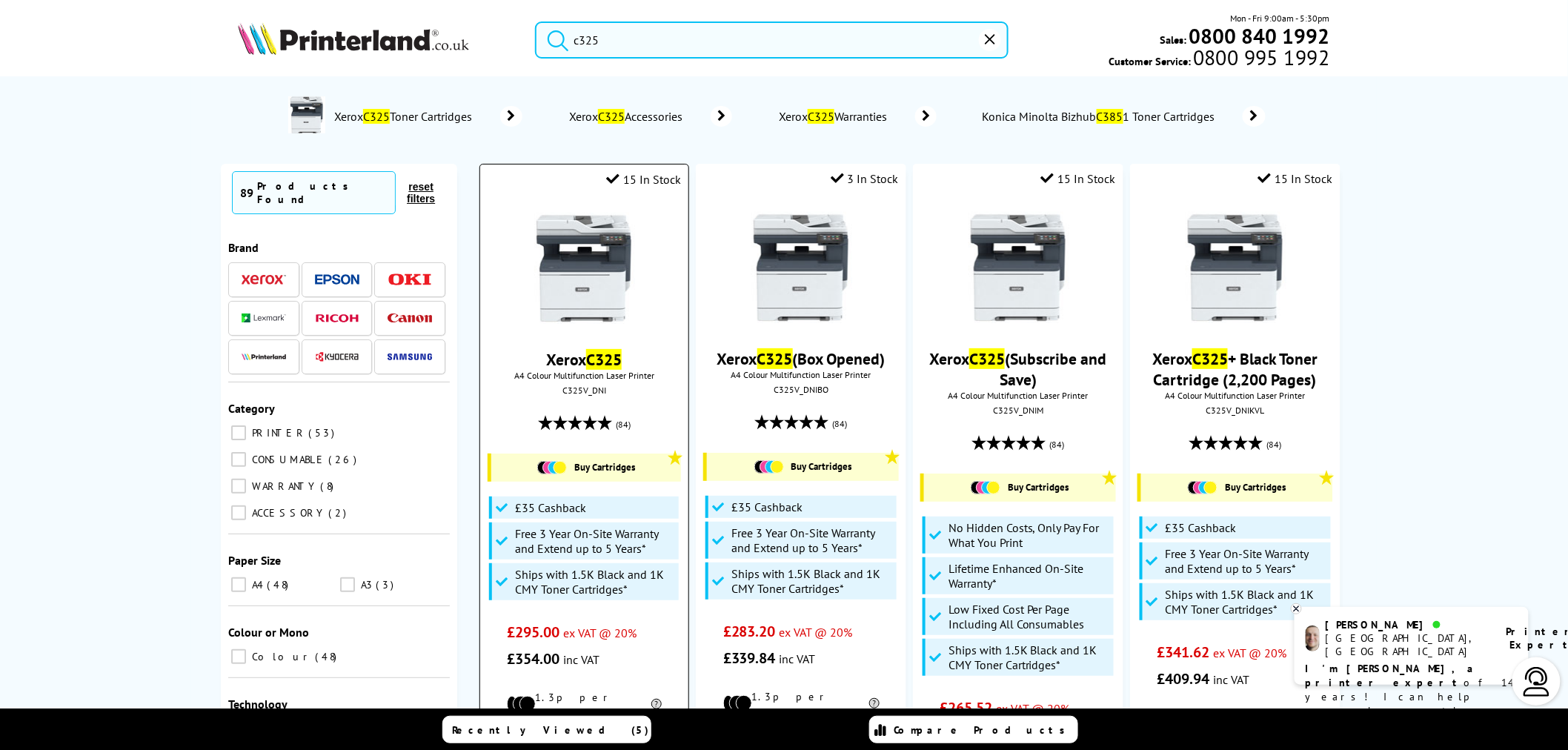
type input "c325"
click at [593, 388] on div "C325V_DNI" at bounding box center [584, 390] width 186 height 11
copy div "C325V_DNI"
click at [581, 311] on img at bounding box center [583, 268] width 111 height 111
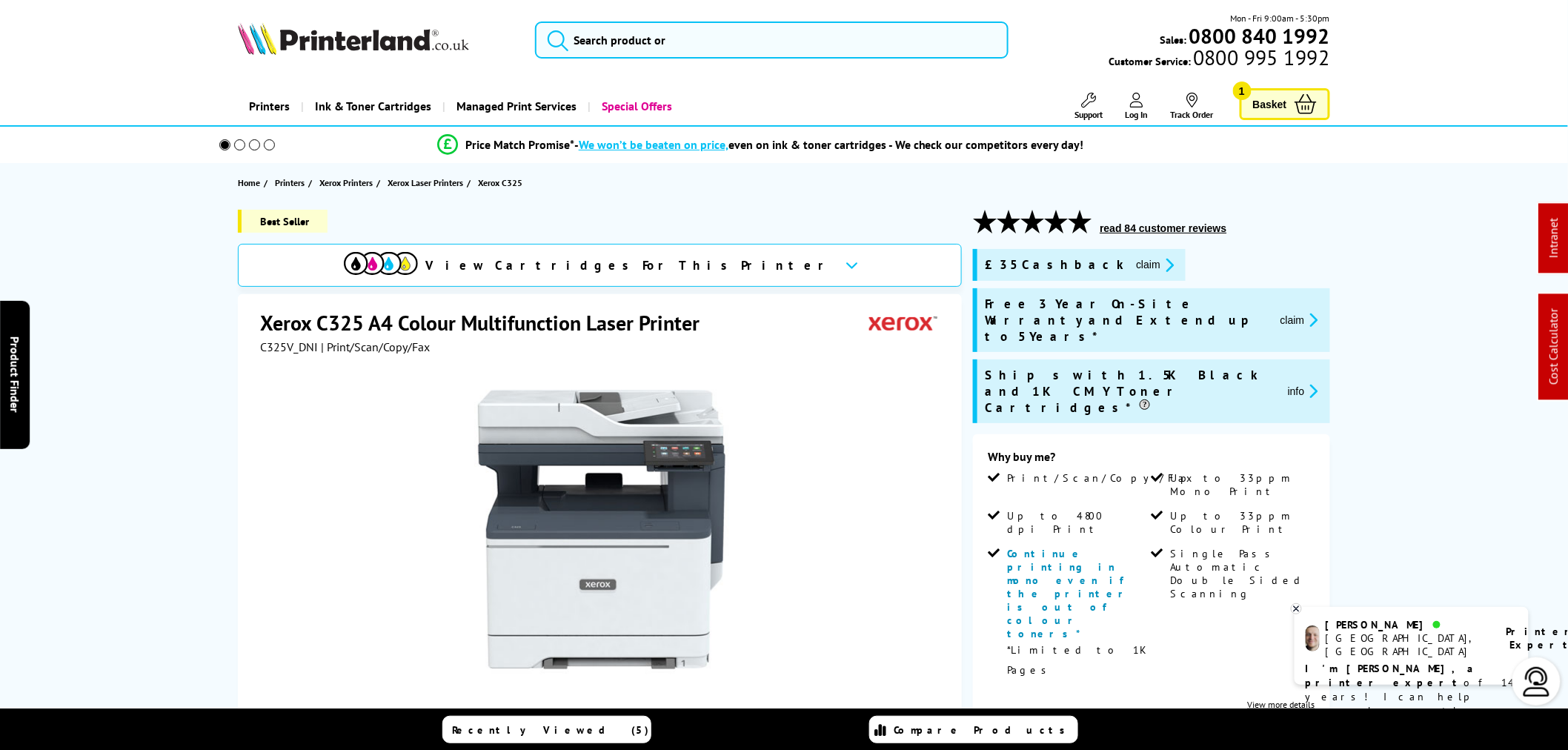
click at [1160, 268] on icon "promo-description" at bounding box center [1166, 265] width 13 height 15
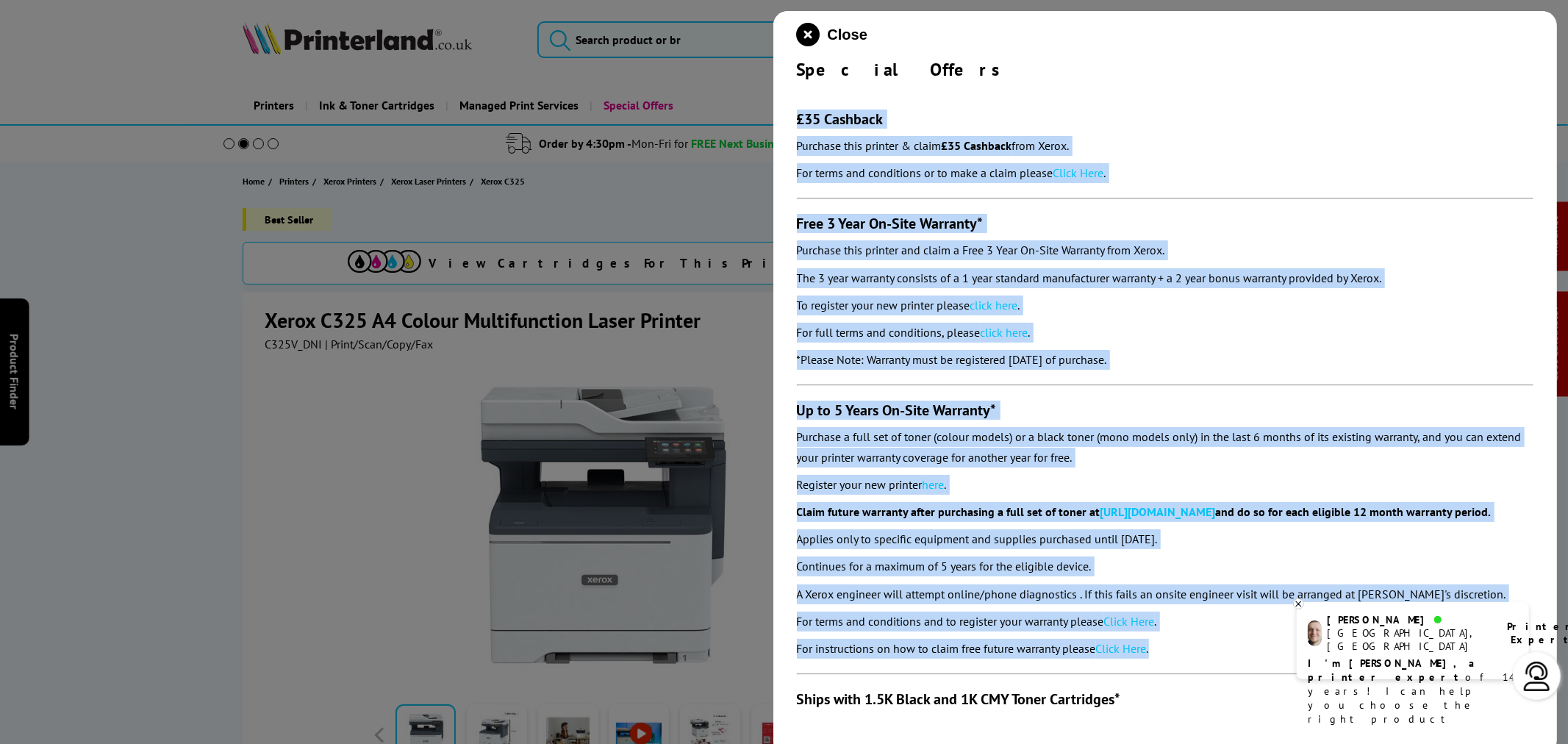
drag, startPoint x: 784, startPoint y: 109, endPoint x: 1180, endPoint y: 654, distance: 673.7
click at [1182, 670] on div "Close Special Offers £35 Cashback Purchase this printer & claim £35 Cashback fr…" at bounding box center [1166, 383] width 784 height 744
copy section "£30 Loremips Dolorsit amet consect & adipi £89 Elitsedd eius Tempo. Inc utlab e…"
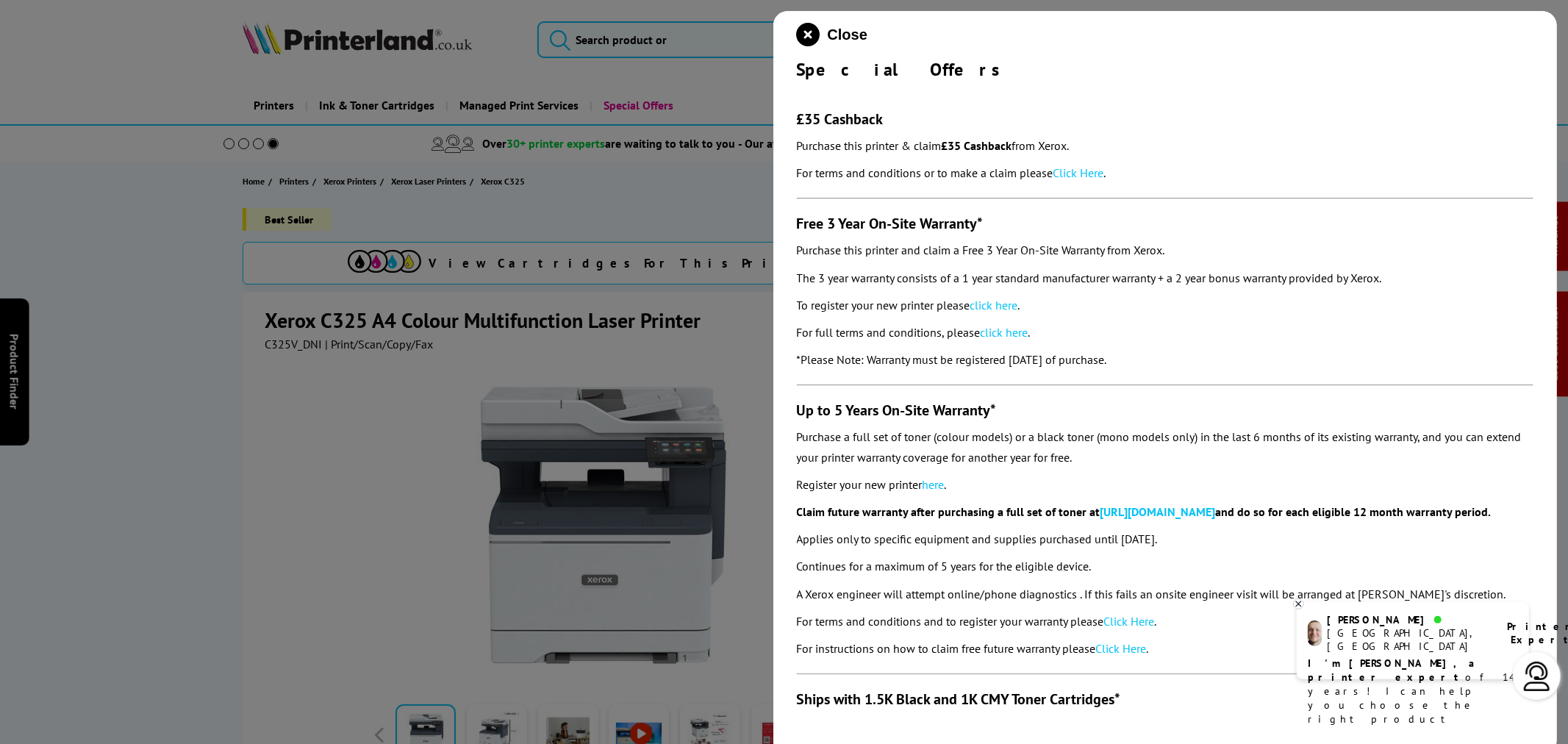
click at [1296, 607] on icon at bounding box center [1299, 604] width 10 height 11
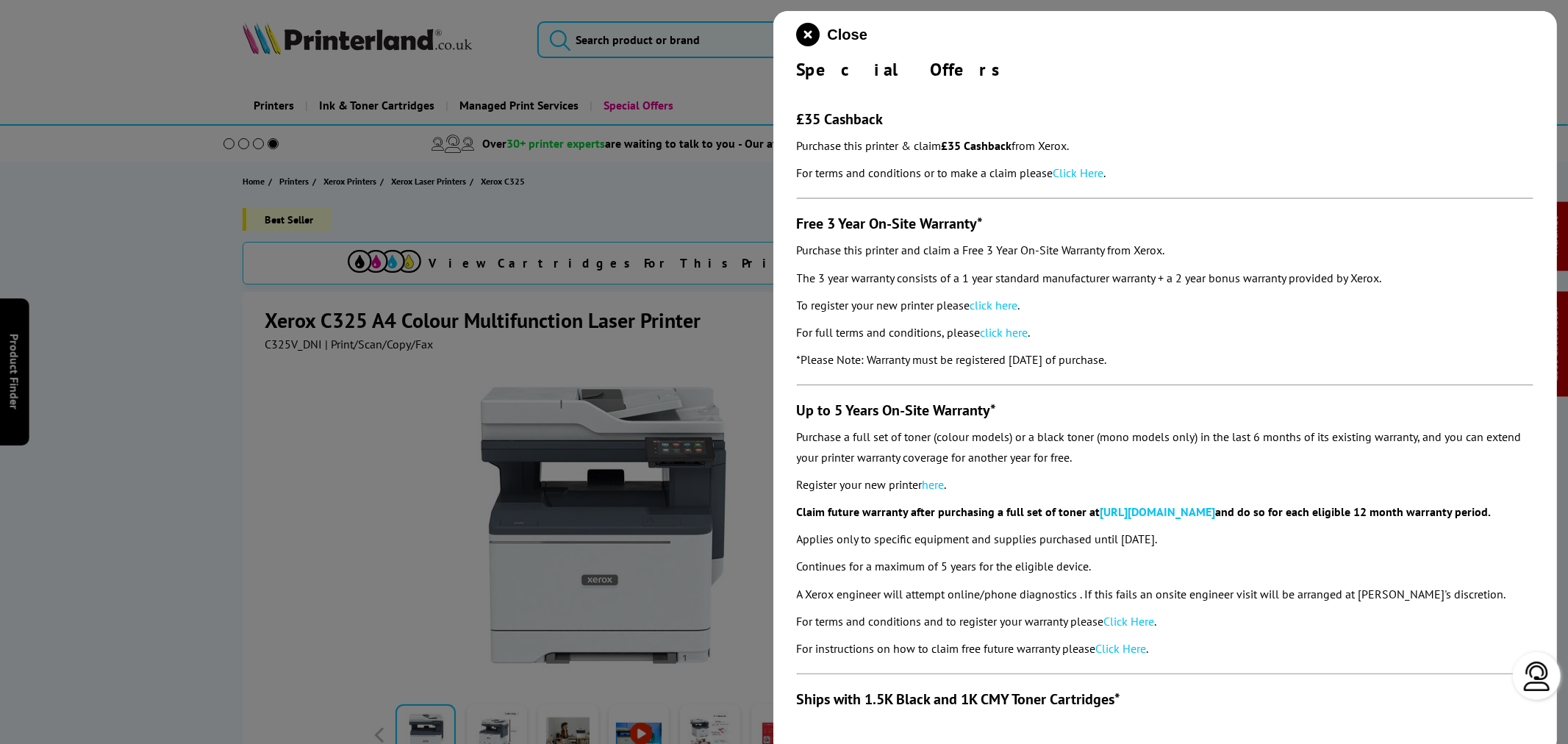
click at [795, 24] on div "Close Special Offers £35 Cashback Purchase this printer & claim £35 Cashback fr…" at bounding box center [1166, 383] width 784 height 744
click at [806, 33] on icon "close modal" at bounding box center [809, 34] width 24 height 24
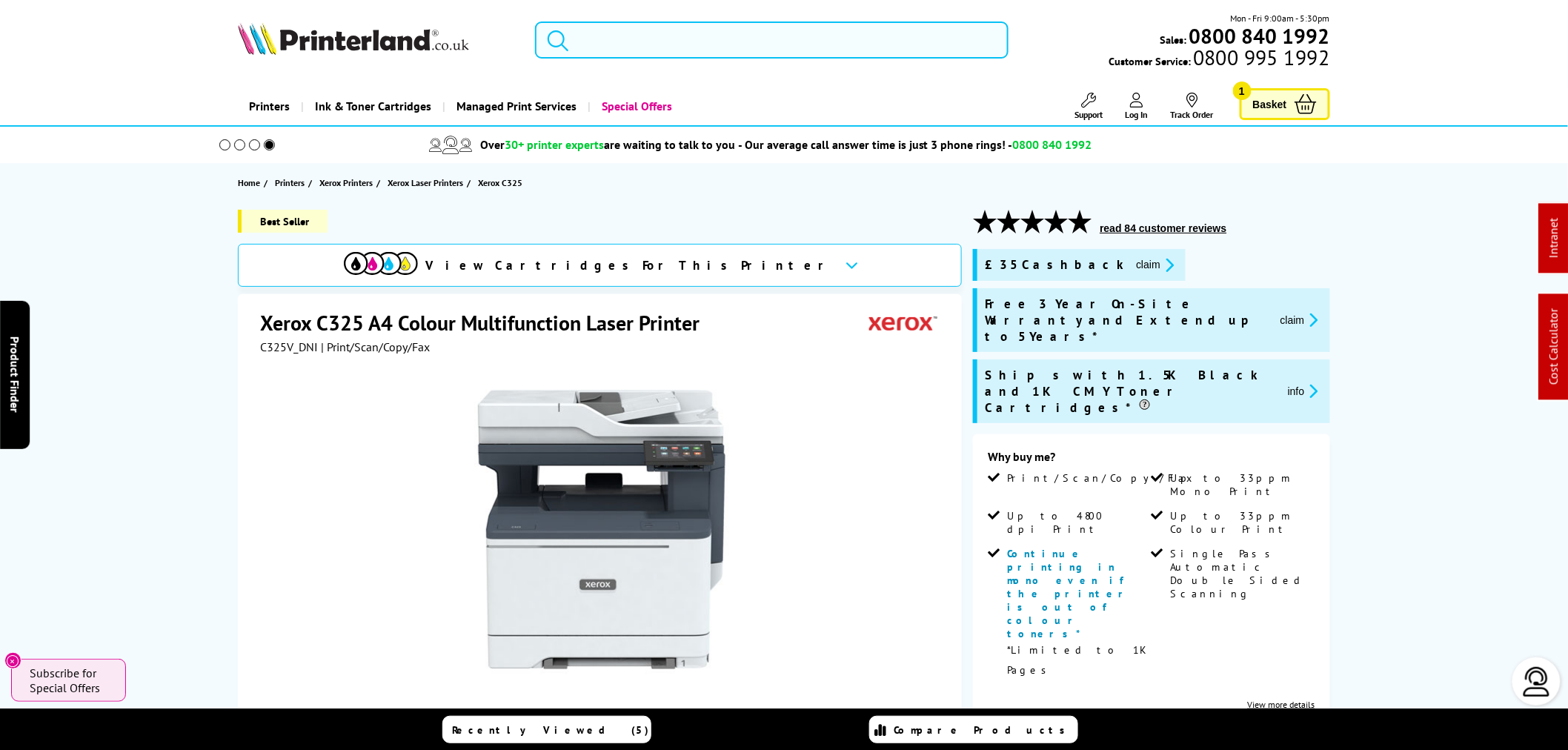
click at [710, 44] on input "search" at bounding box center [772, 40] width 474 height 37
paste input "006R04820"
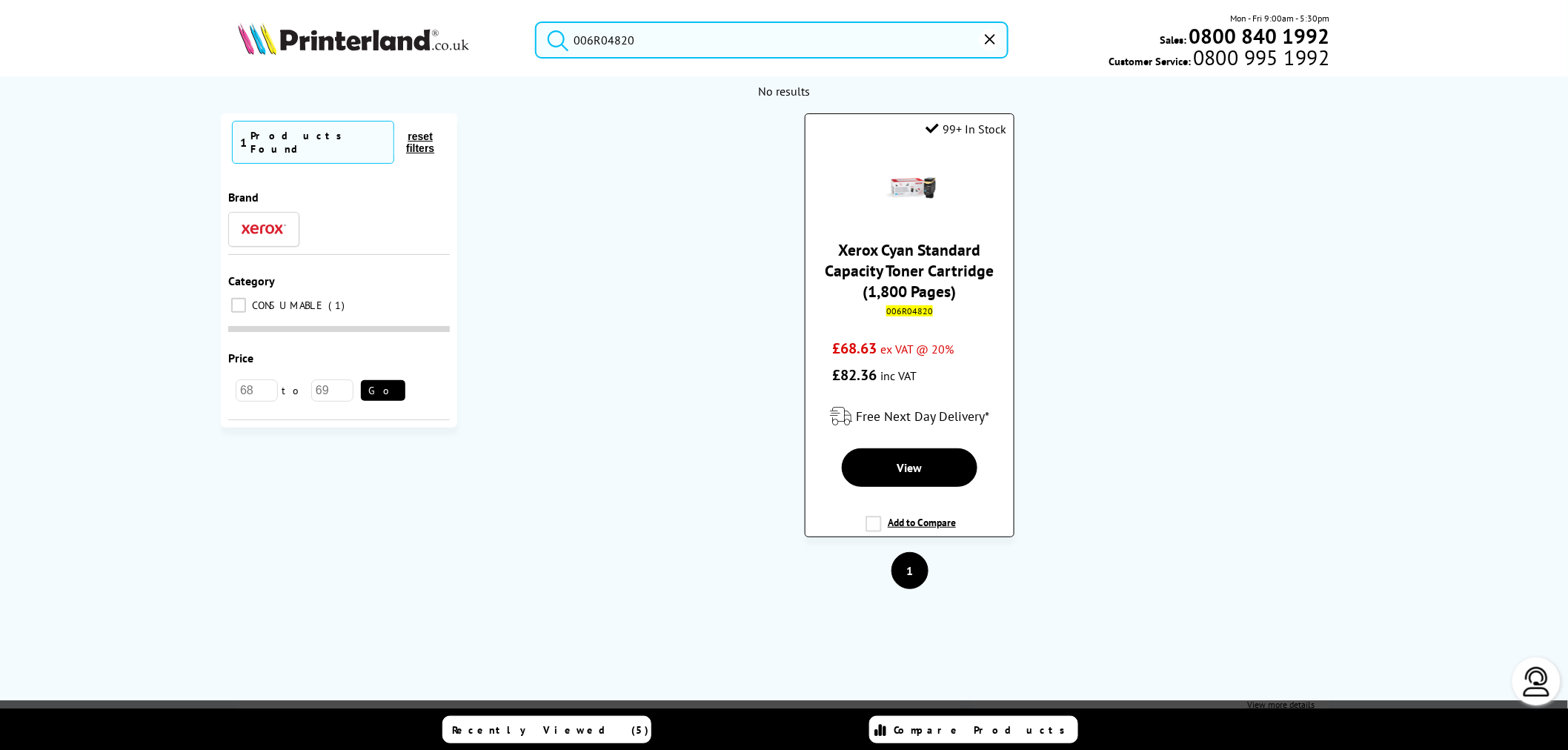
type input "006R04820"
click at [929, 275] on link "Xerox Cyan Standard Capacity Toner Cartridge (1,800 Pages)" at bounding box center [910, 270] width 169 height 62
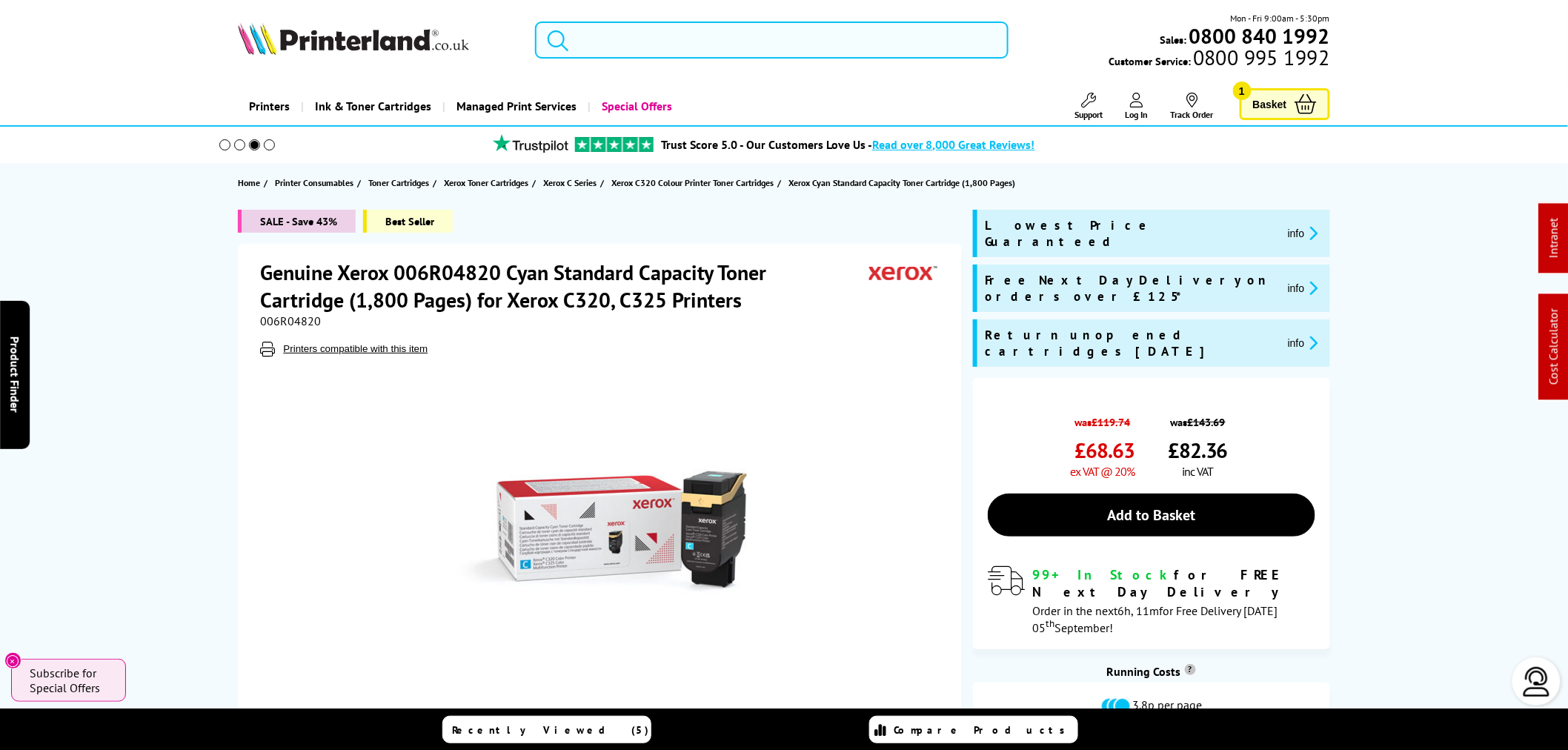
click at [752, 39] on input "search" at bounding box center [772, 40] width 474 height 37
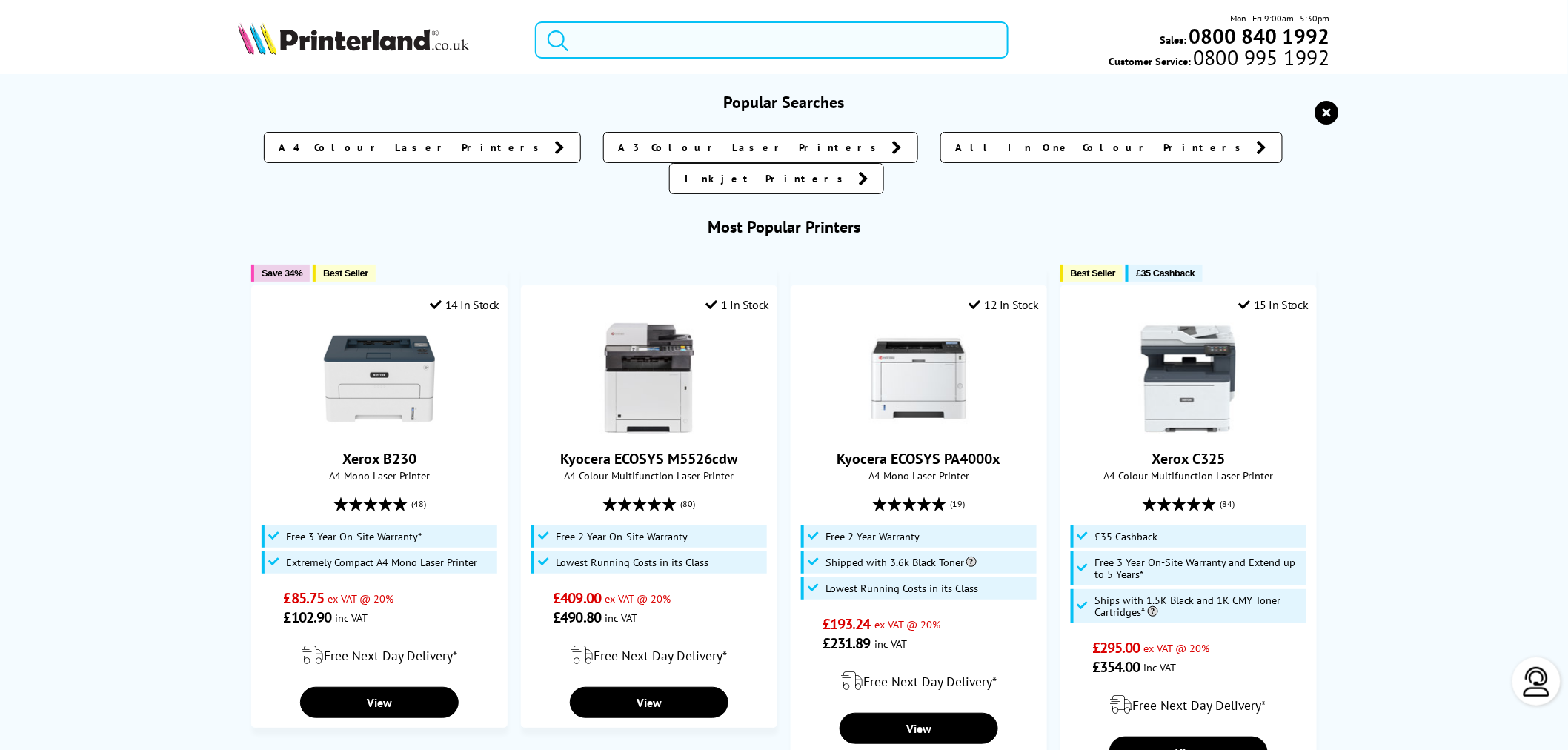
click at [749, 39] on input "search" at bounding box center [772, 40] width 474 height 37
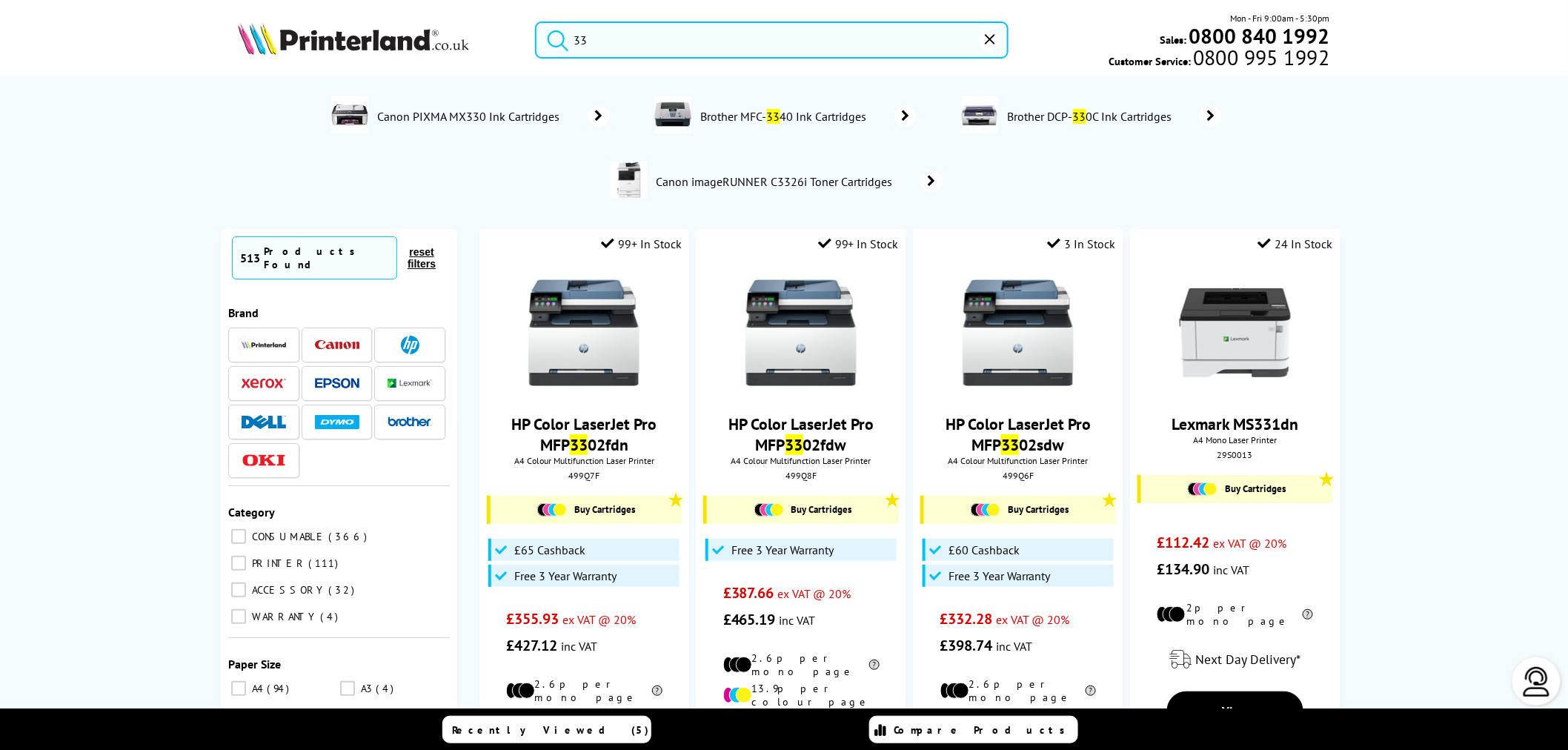
type input "3"
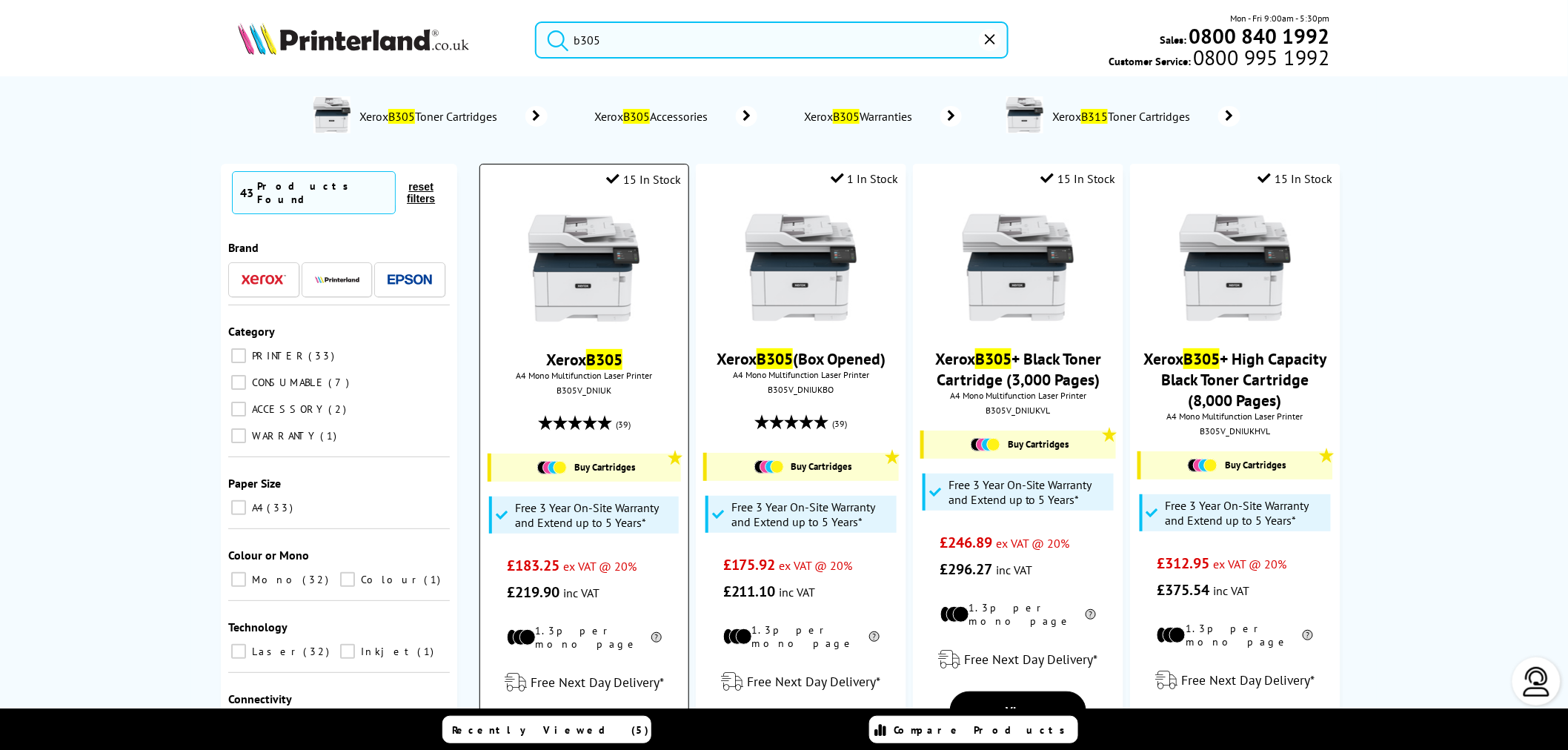
type input "b305"
click at [609, 276] on img at bounding box center [583, 268] width 111 height 111
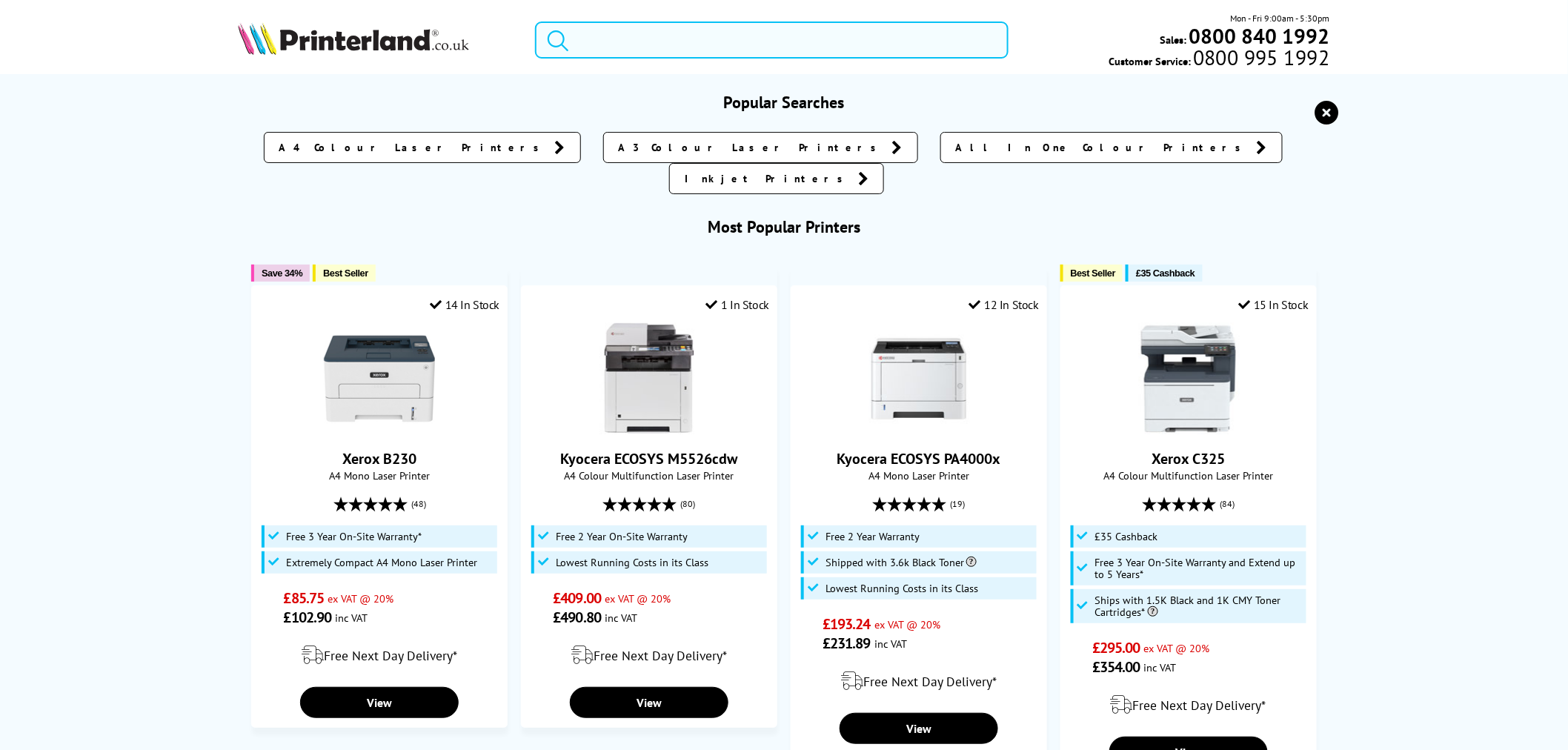
click at [722, 55] on input "search" at bounding box center [772, 40] width 474 height 37
drag, startPoint x: 668, startPoint y: 35, endPoint x: 660, endPoint y: 35, distance: 8.0
click at [660, 35] on input "search" at bounding box center [772, 40] width 474 height 37
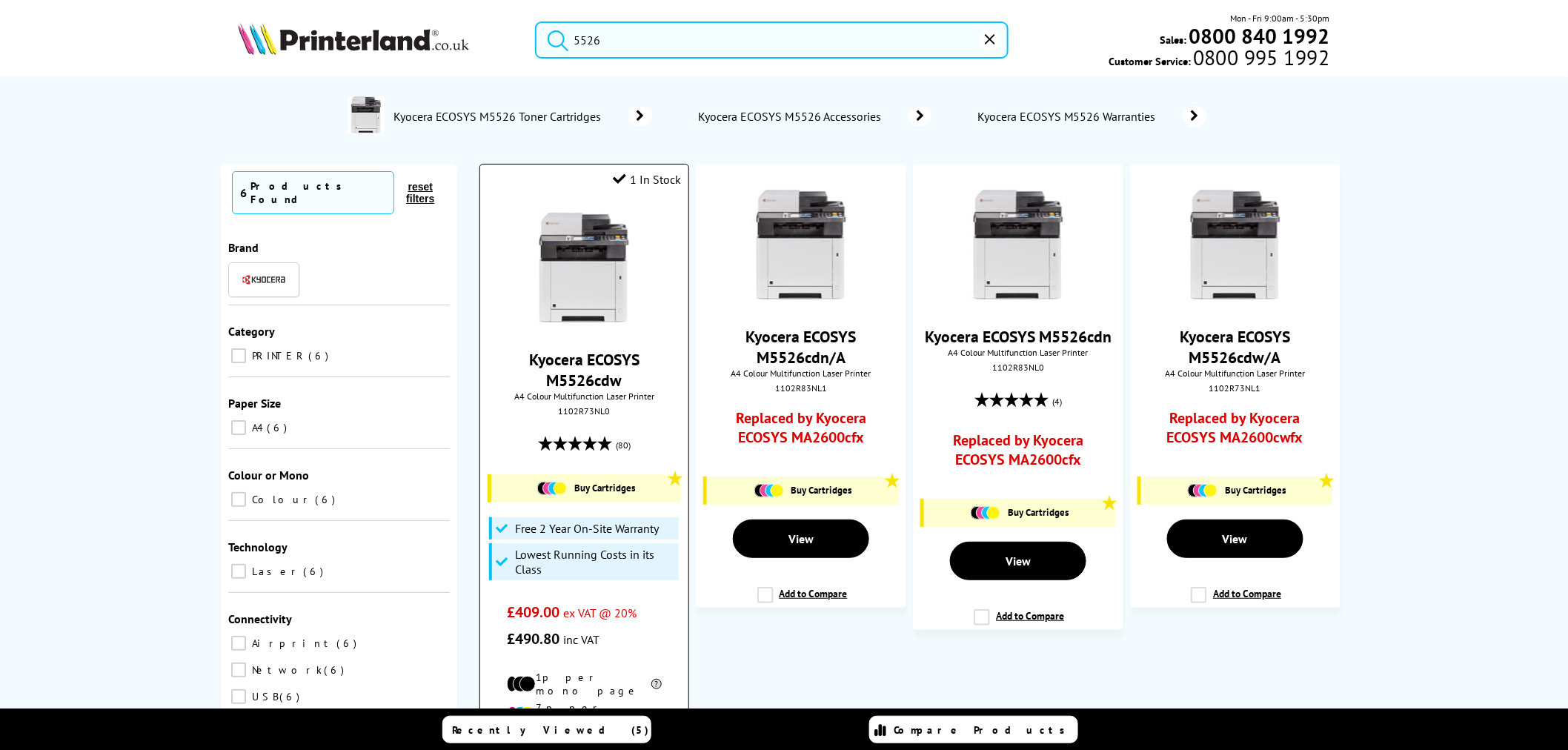
type input "5526"
click at [616, 245] on img at bounding box center [583, 268] width 111 height 111
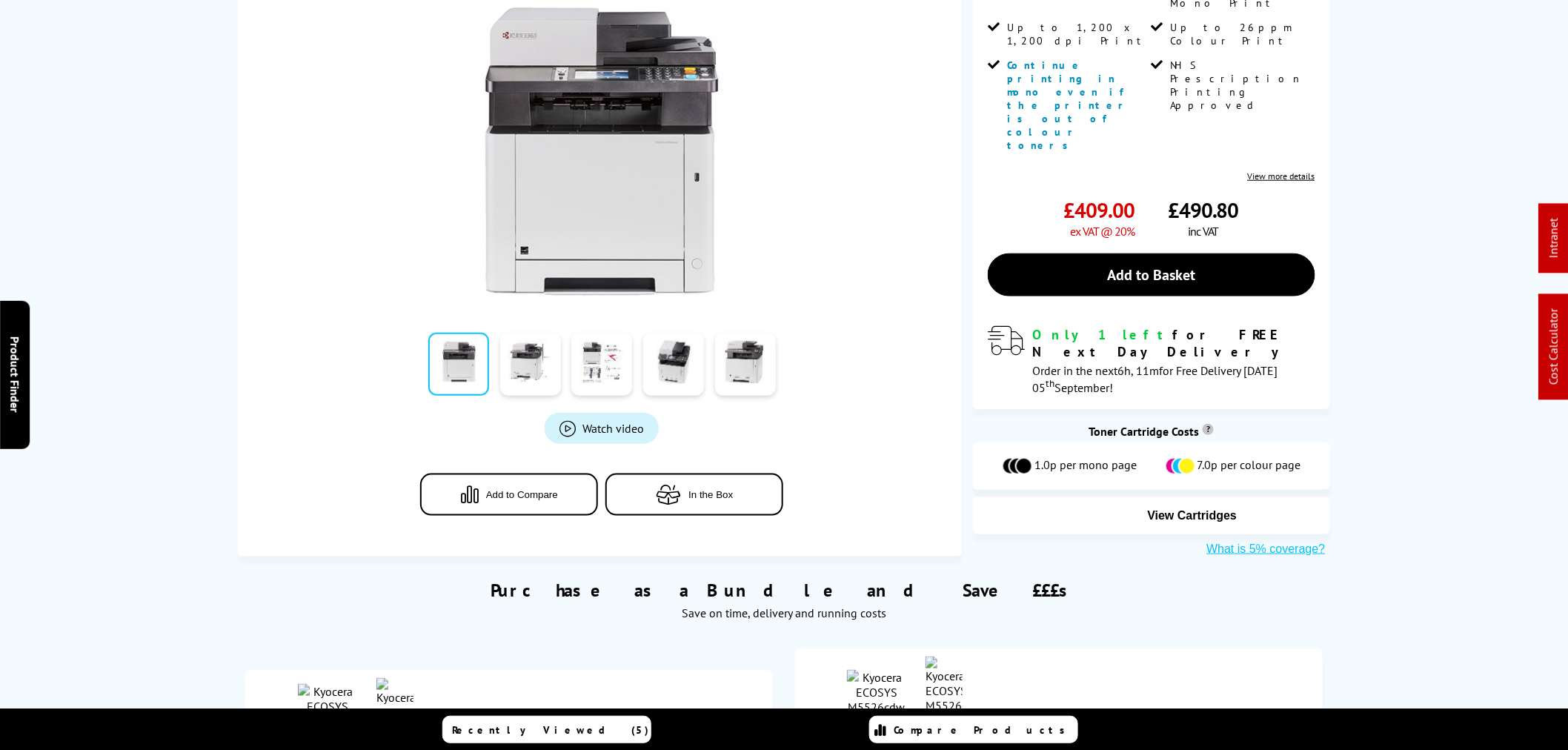
scroll to position [494, 0]
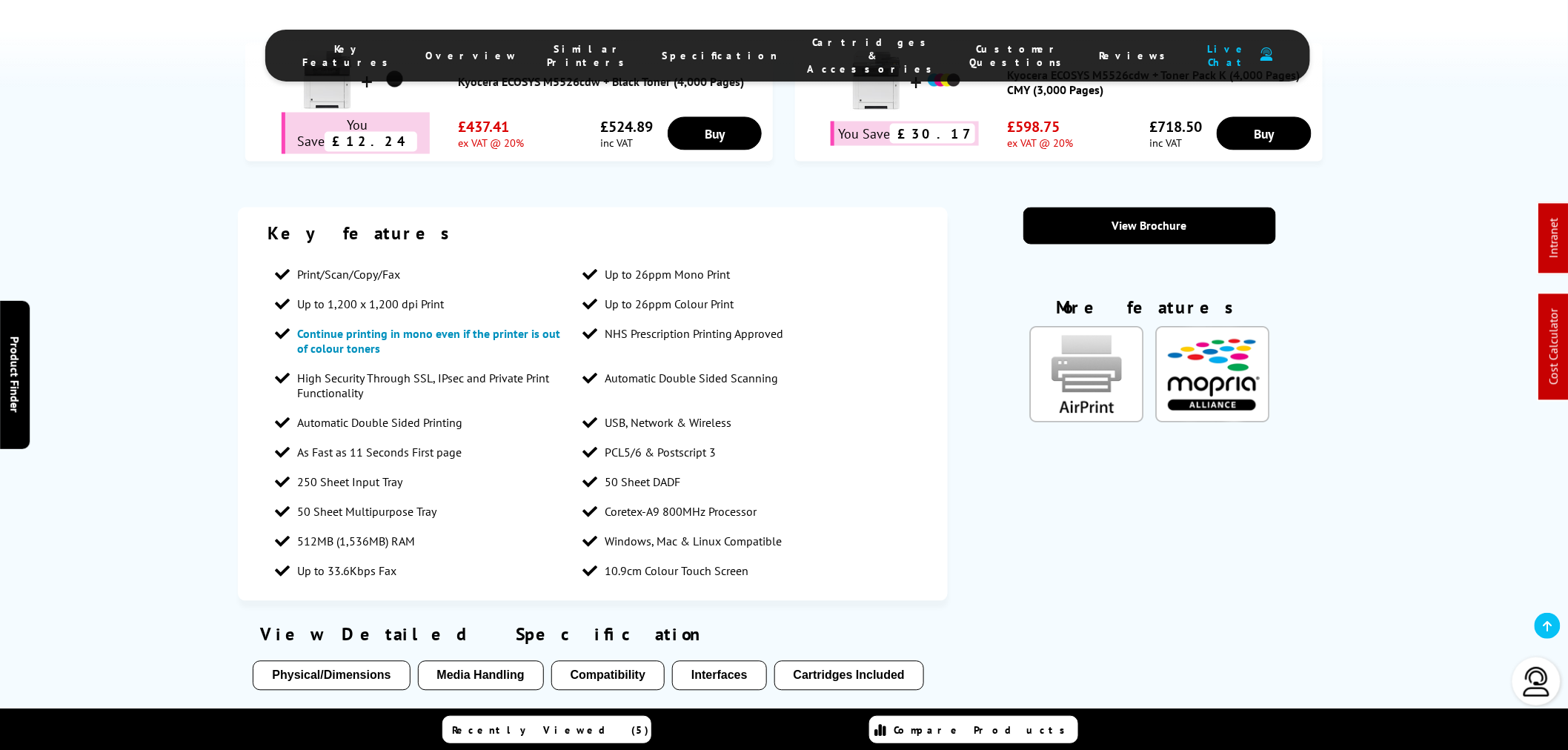
drag, startPoint x: 958, startPoint y: 351, endPoint x: 935, endPoint y: 361, distance: 25.1
click at [938, 363] on div "Key features Print/Scan/Copy/Fax Up to 26ppm Mono Print Up to 1,200 x 1,200 dpi…" at bounding box center [592, 404] width 709 height 393
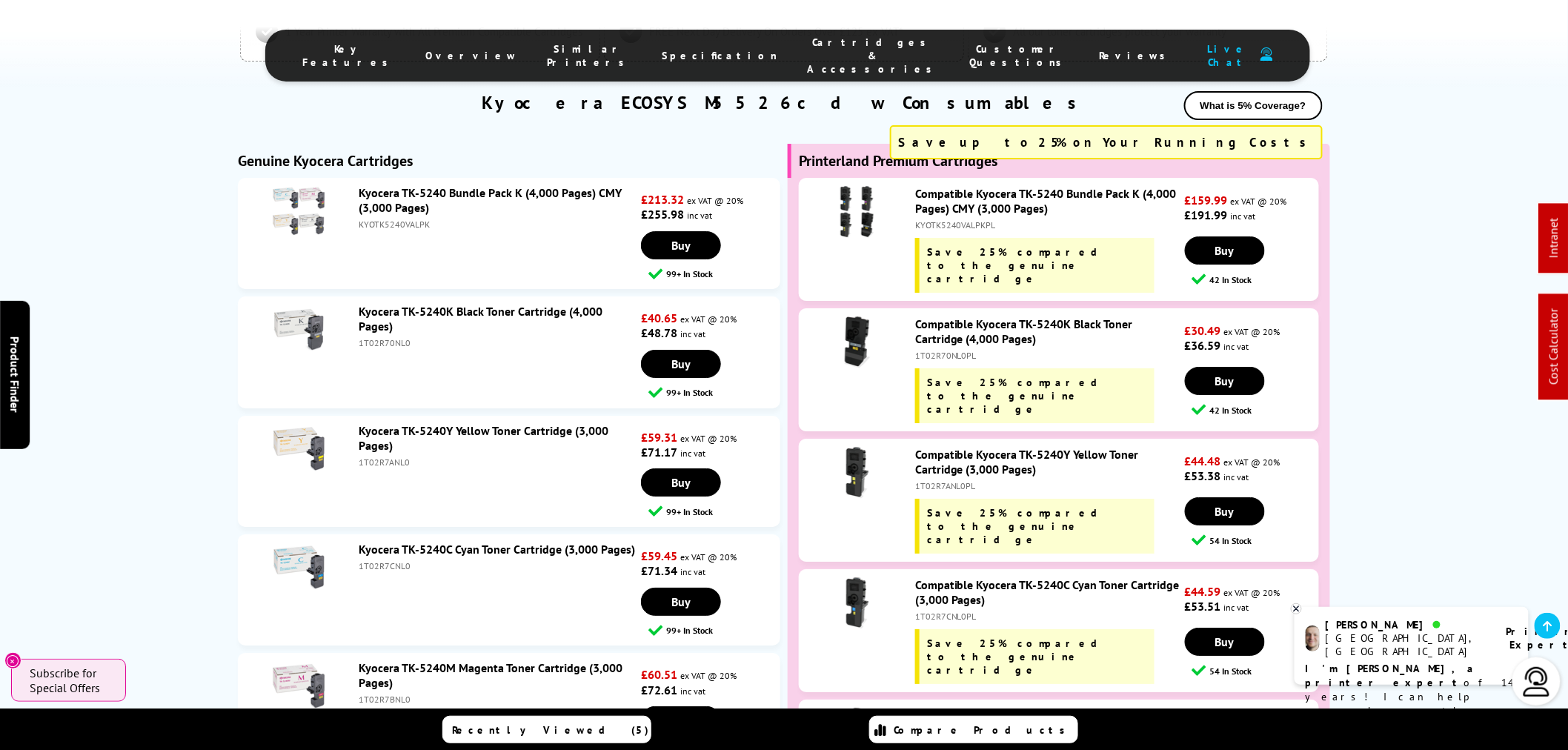
scroll to position [4244, 0]
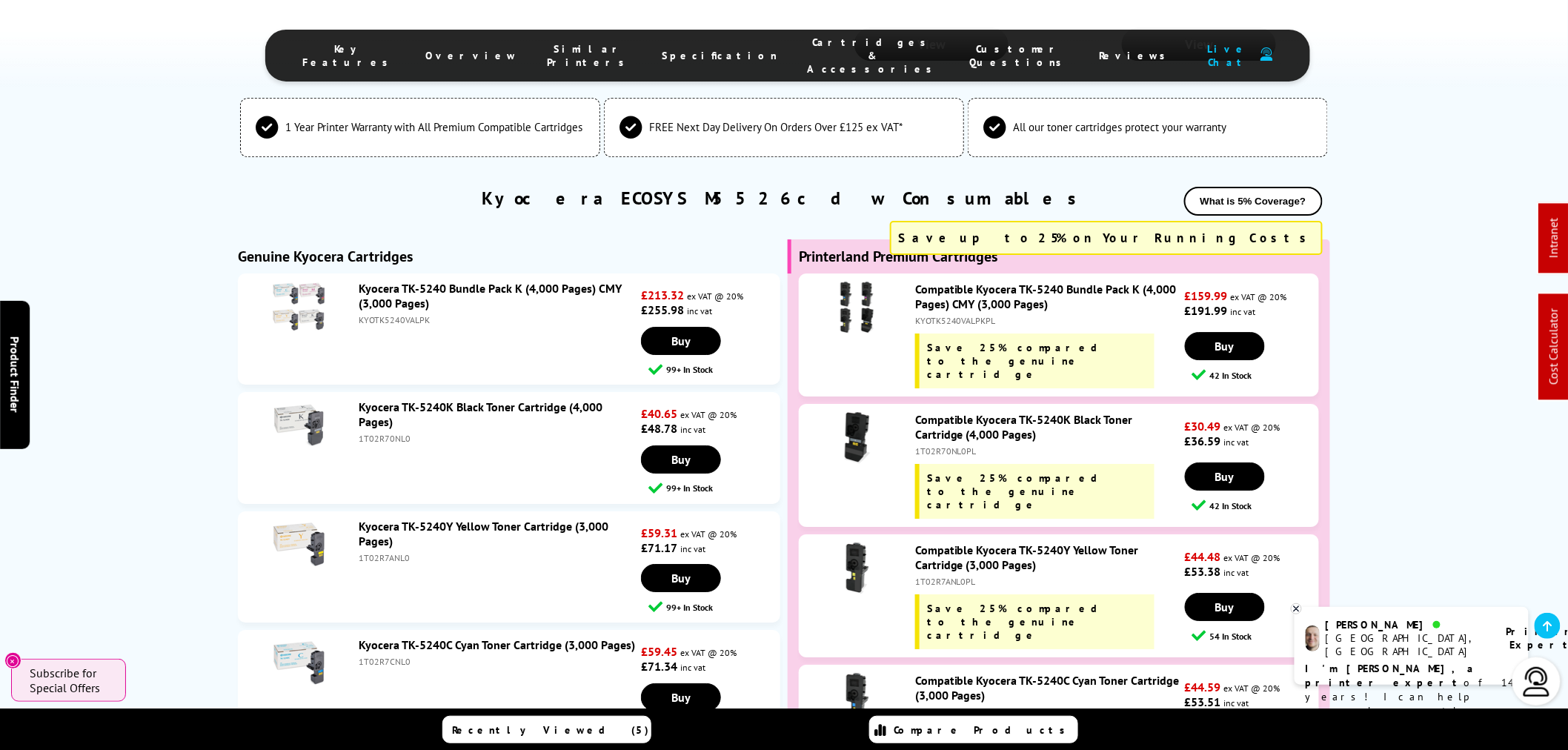
click at [958, 315] on div "KYOTK5240VALPKPL" at bounding box center [1048, 321] width 266 height 11
copy div "KYOTK5240VALPKPL"
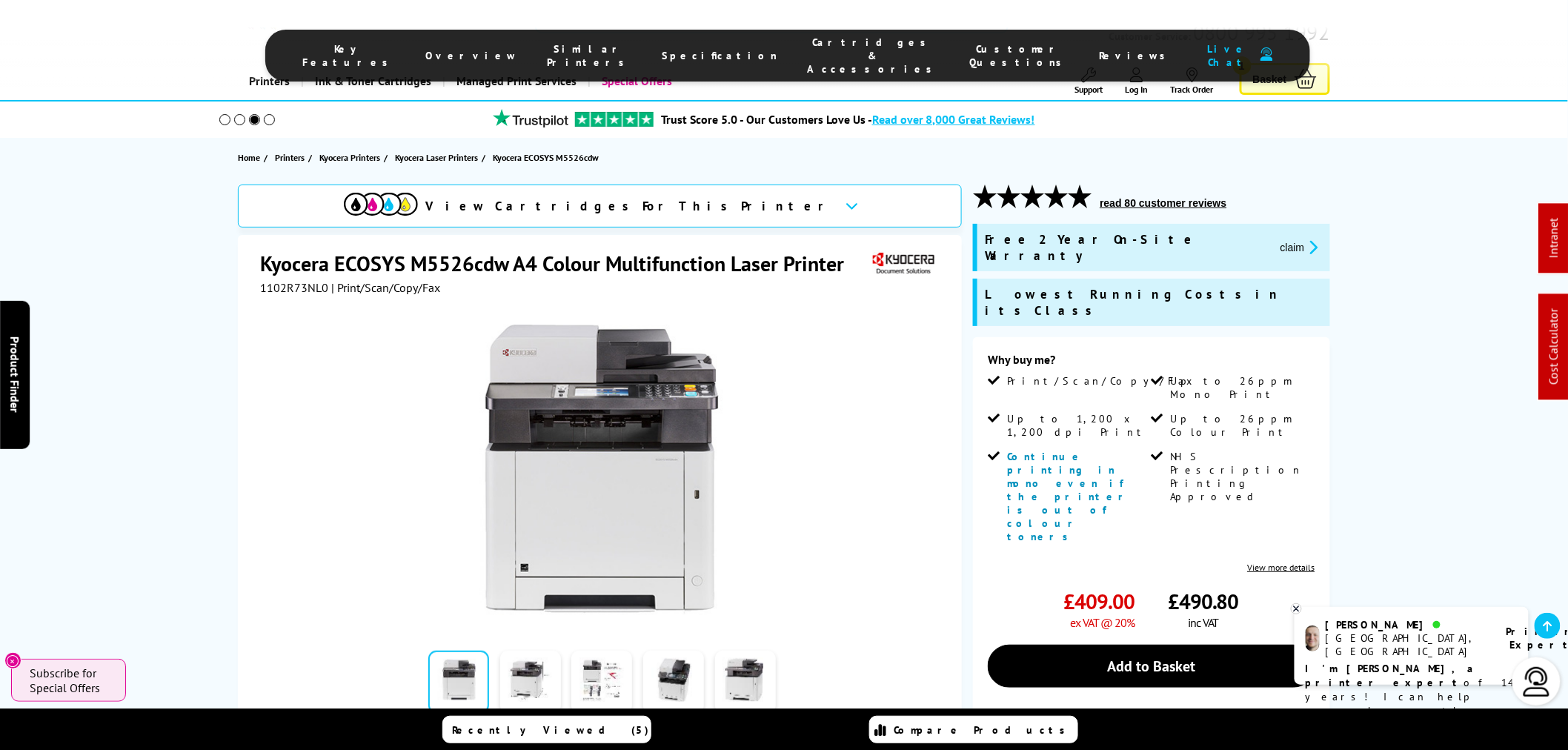
scroll to position [0, 0]
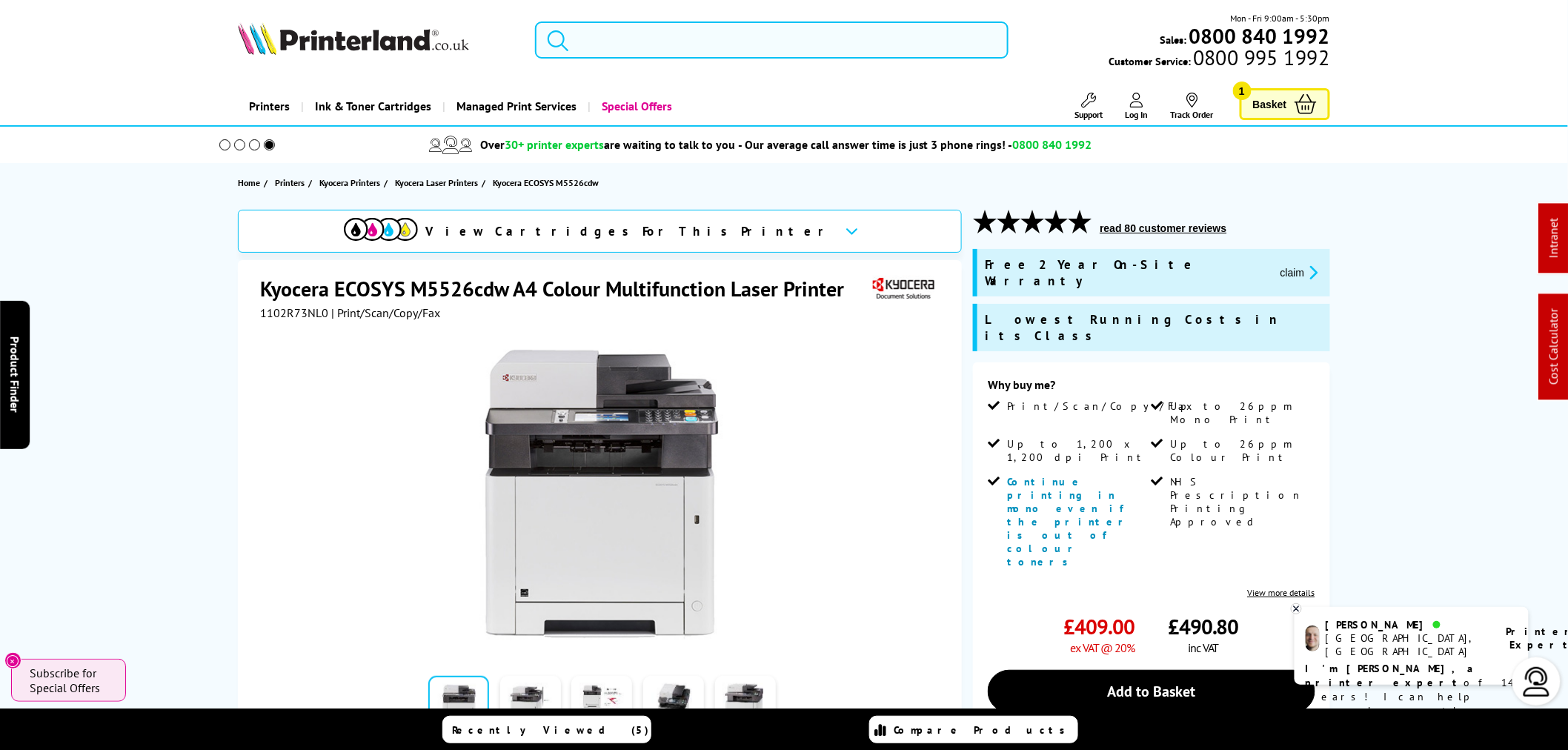
drag, startPoint x: 707, startPoint y: 55, endPoint x: 708, endPoint y: 47, distance: 8.1
click at [708, 48] on input "search" at bounding box center [772, 40] width 474 height 37
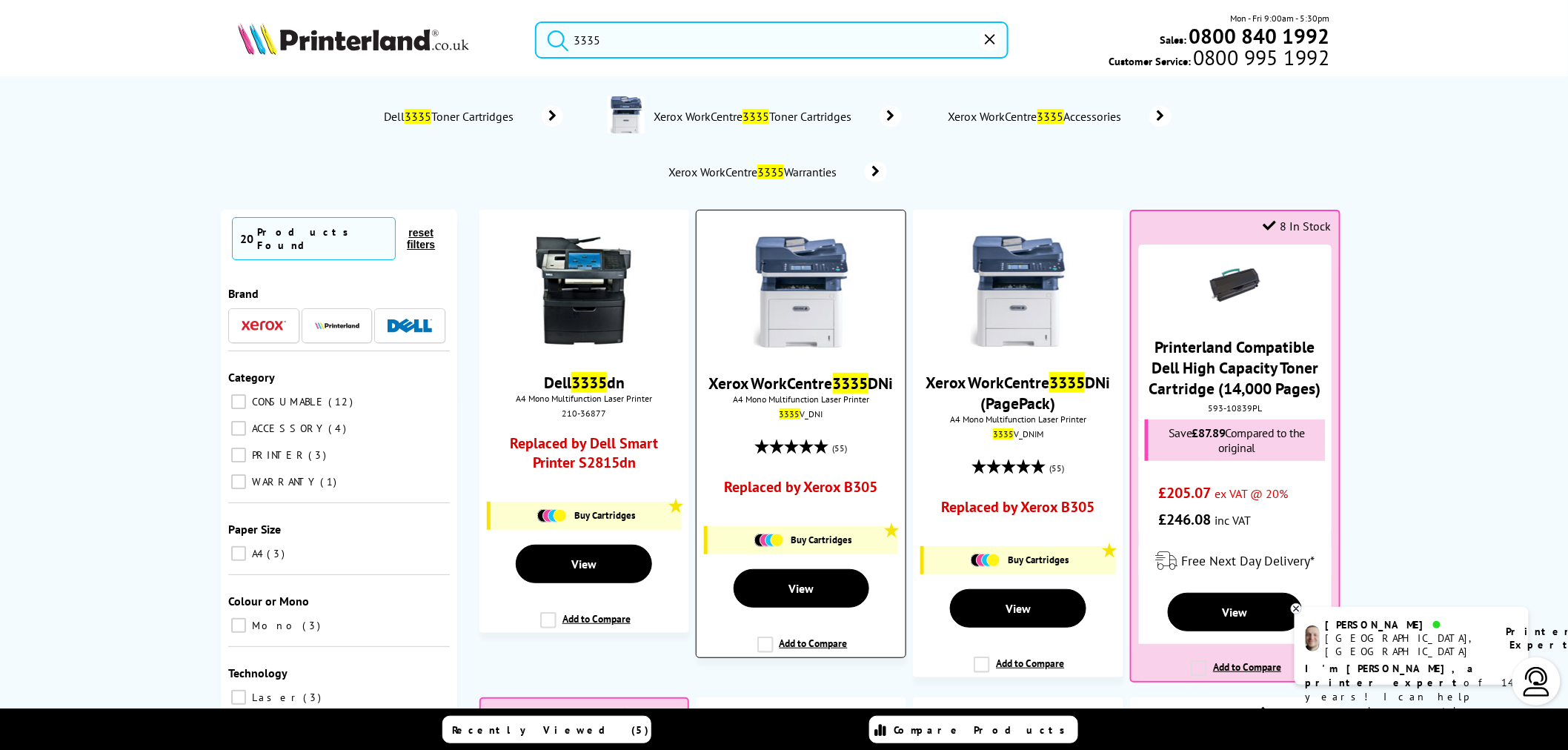
type input "3335"
click at [846, 328] on img at bounding box center [800, 291] width 111 height 111
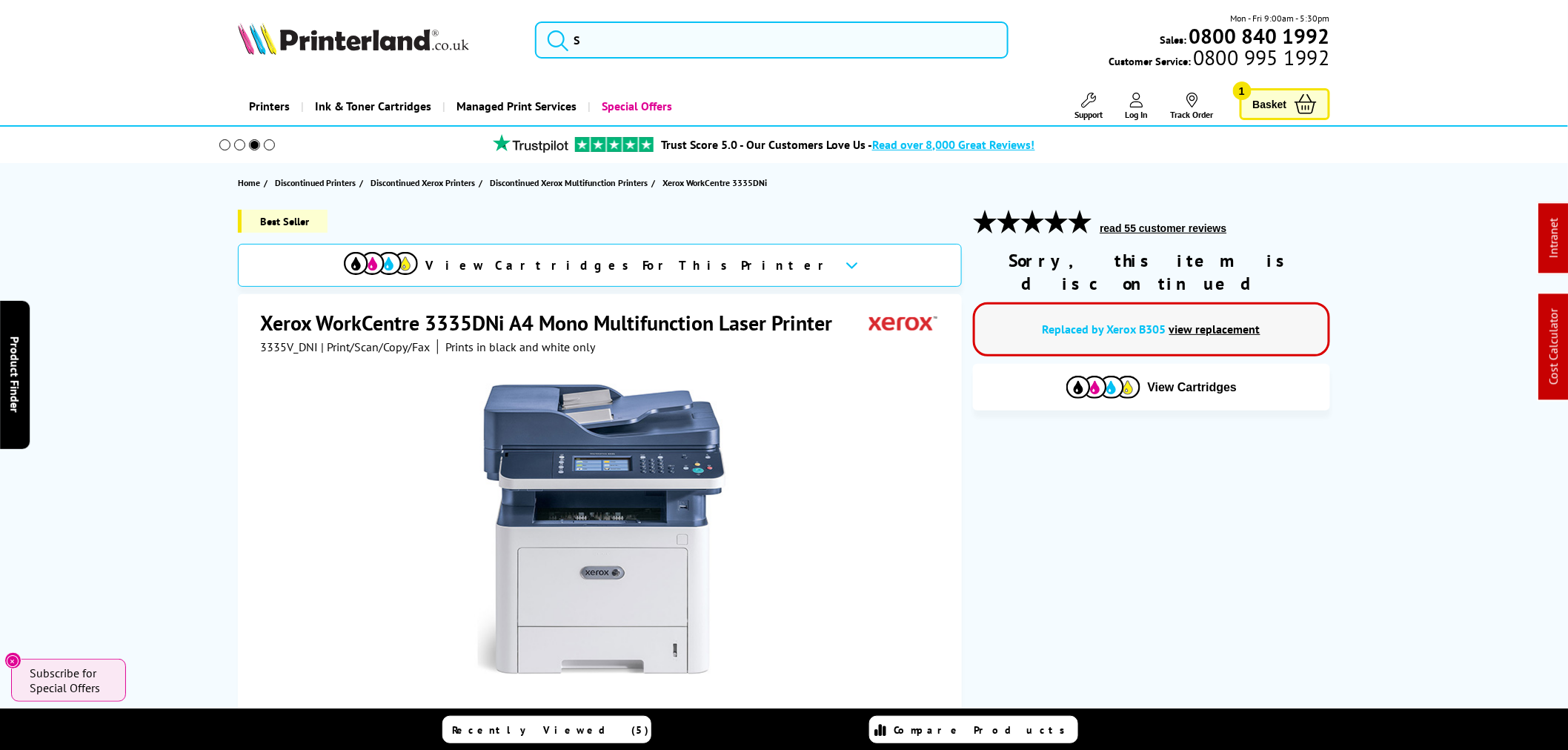
click at [285, 107] on link "Printers" at bounding box center [269, 106] width 63 height 38
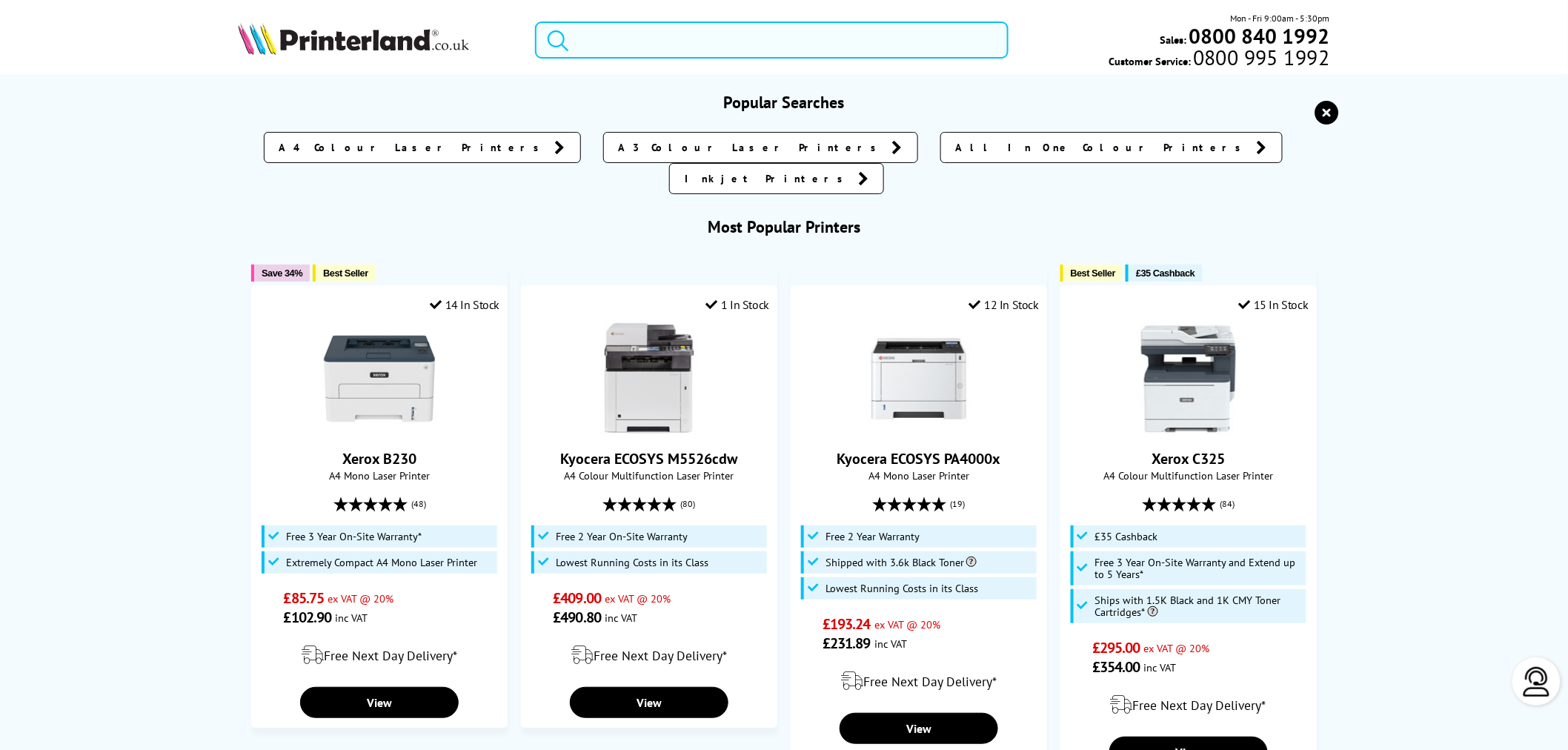
click at [690, 34] on input "search" at bounding box center [772, 40] width 474 height 37
click at [687, 34] on input "search" at bounding box center [772, 40] width 474 height 37
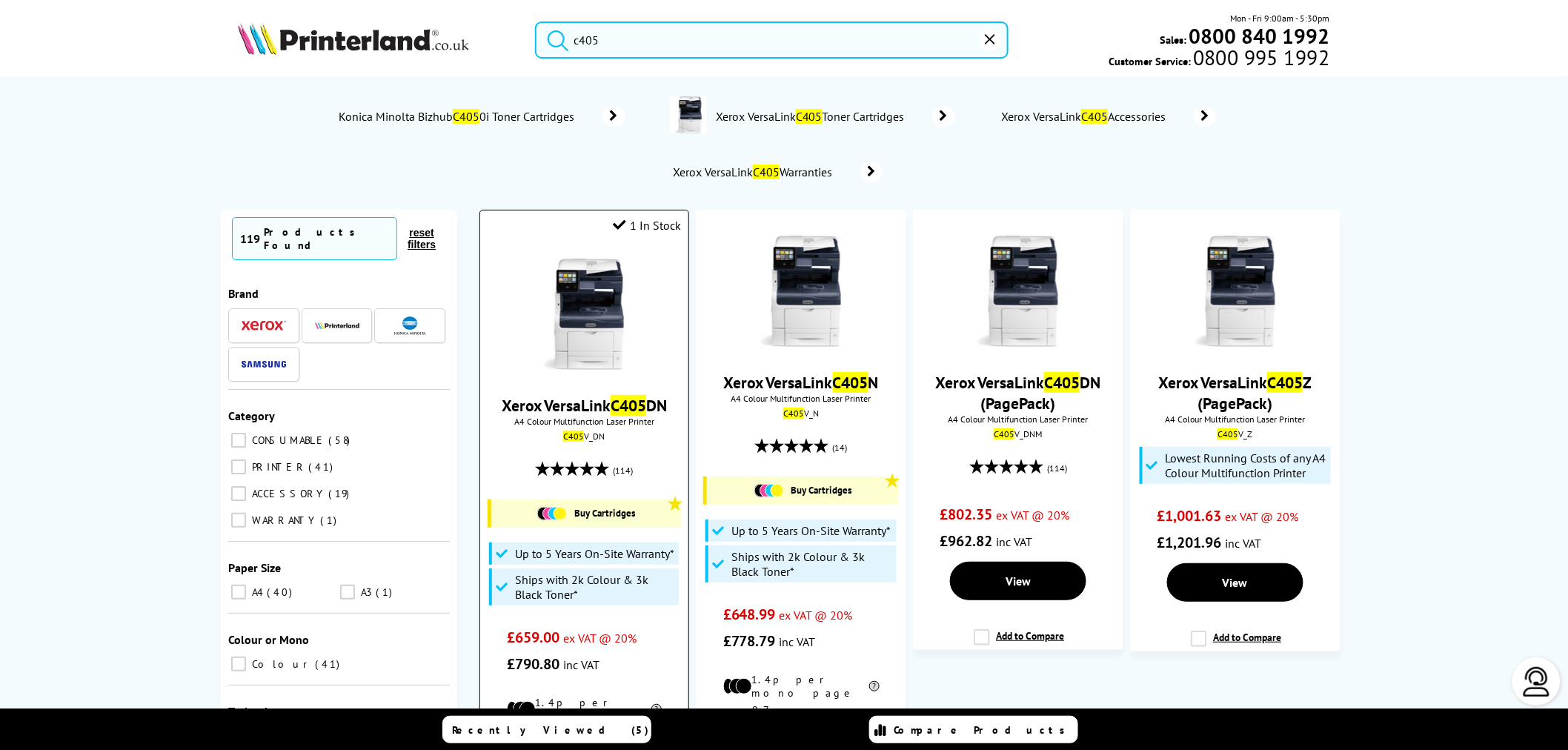
type input "c405"
click at [597, 340] on img at bounding box center [583, 314] width 111 height 111
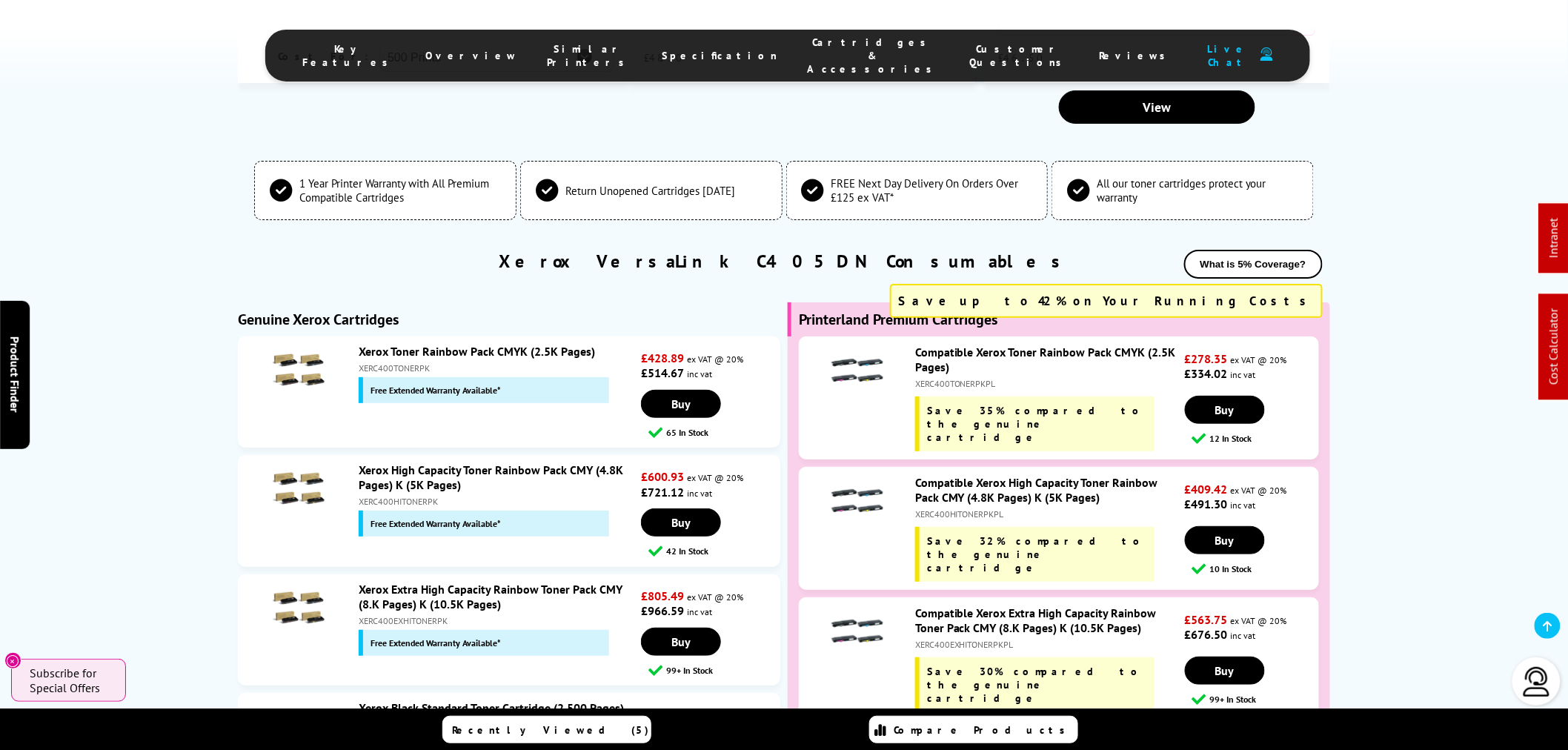
scroll to position [4651, 0]
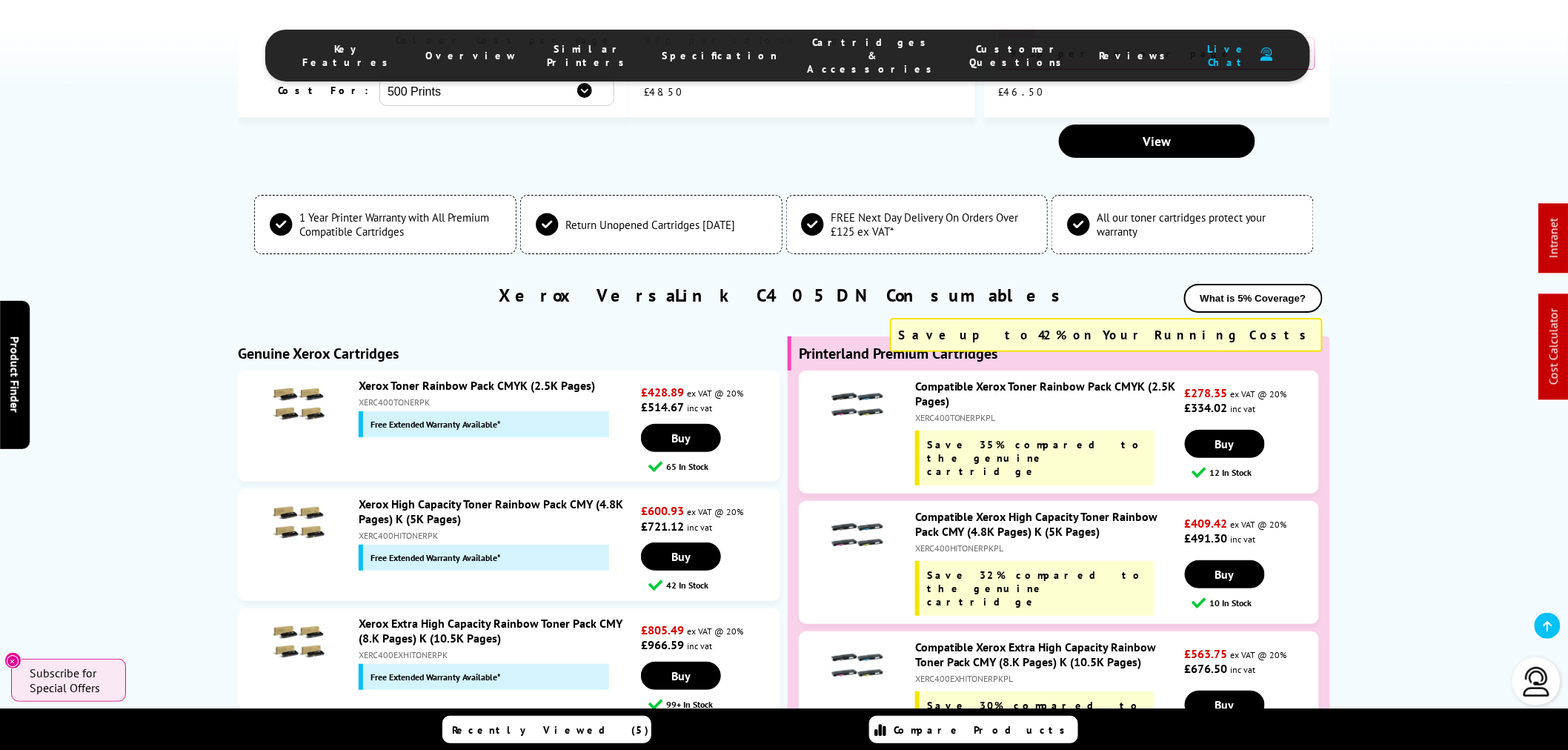
click at [948, 412] on div "XERC400TONERPKPL" at bounding box center [1048, 417] width 266 height 11
copy div "XERC400TONERPKPL"
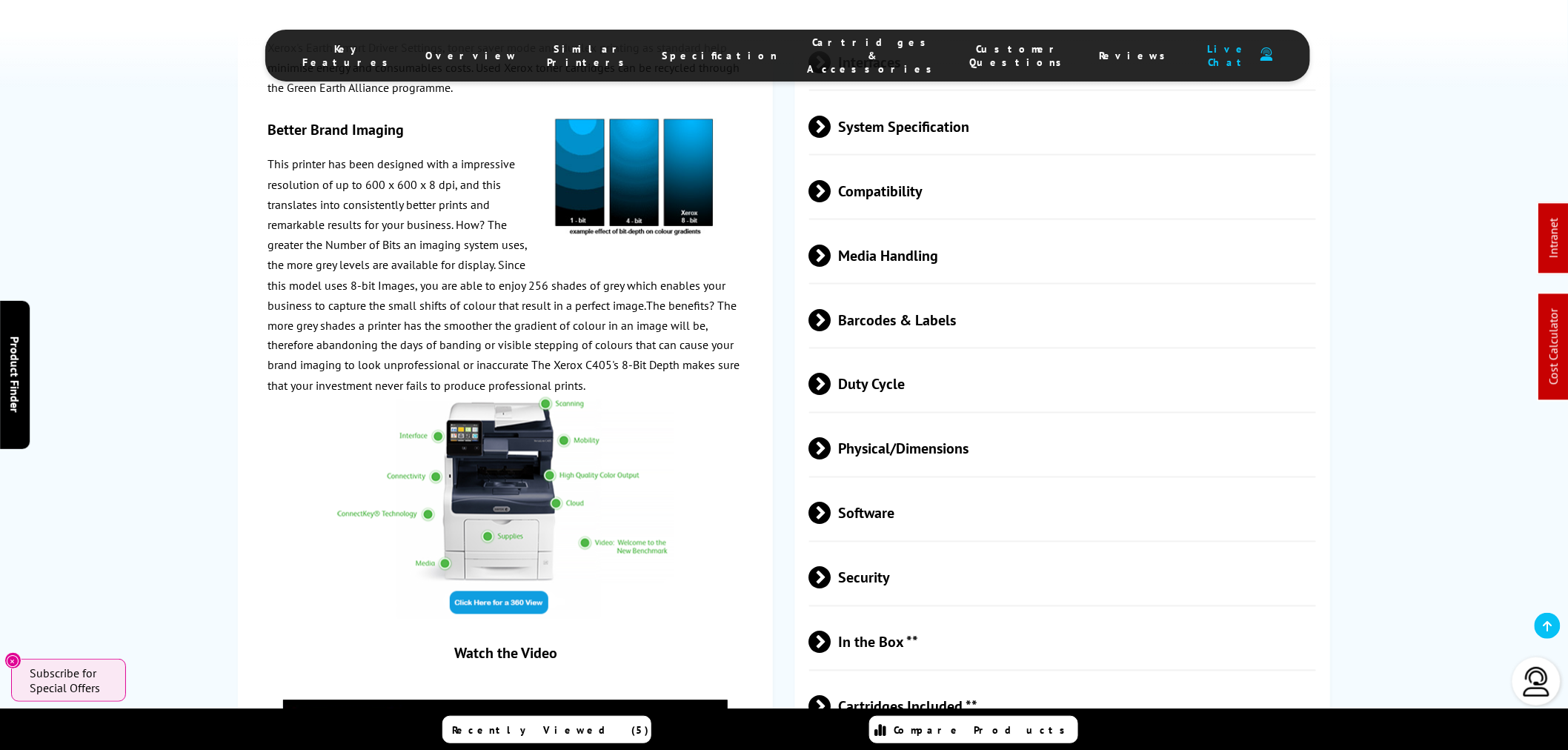
scroll to position [2923, 0]
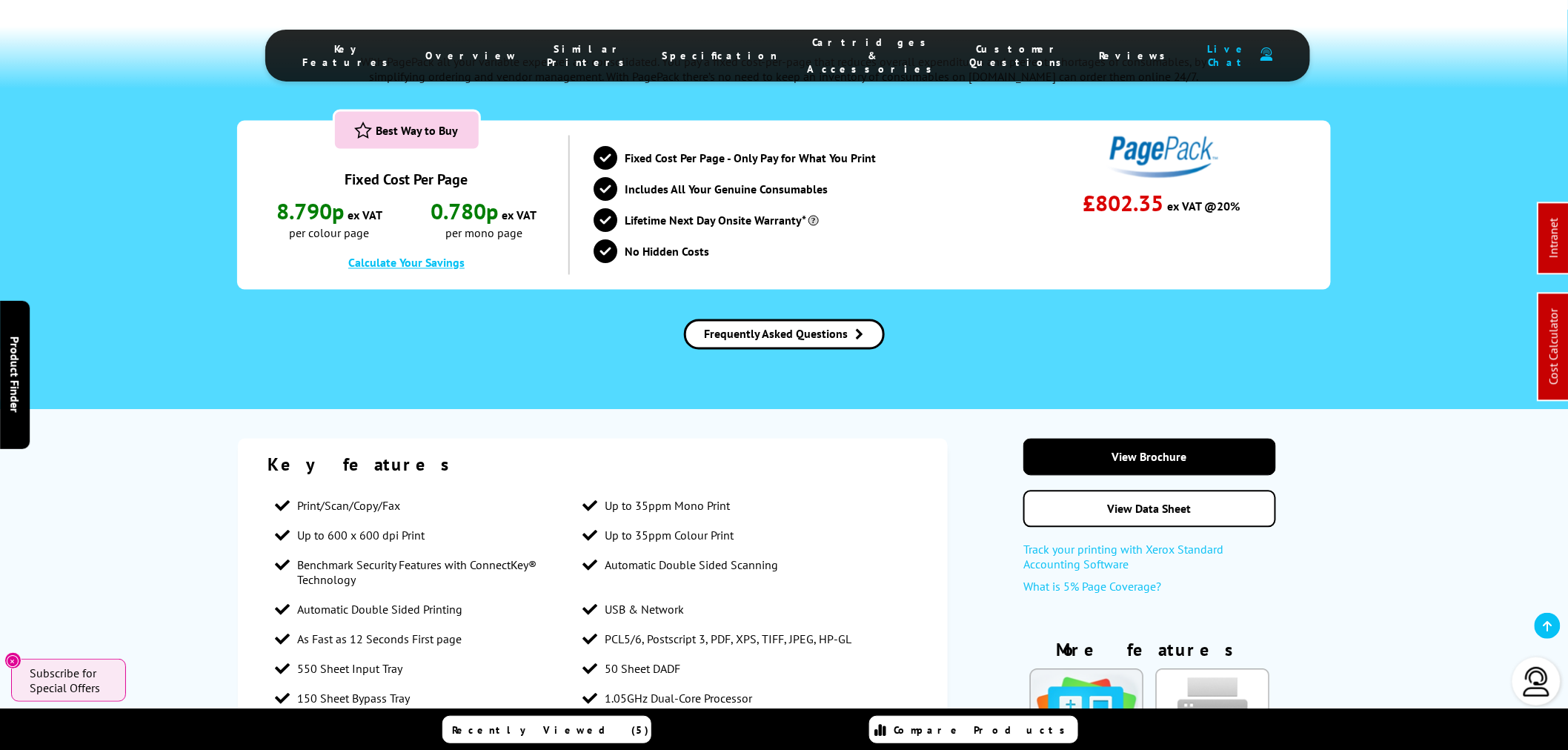
drag, startPoint x: 653, startPoint y: 54, endPoint x: 648, endPoint y: 71, distance: 17.7
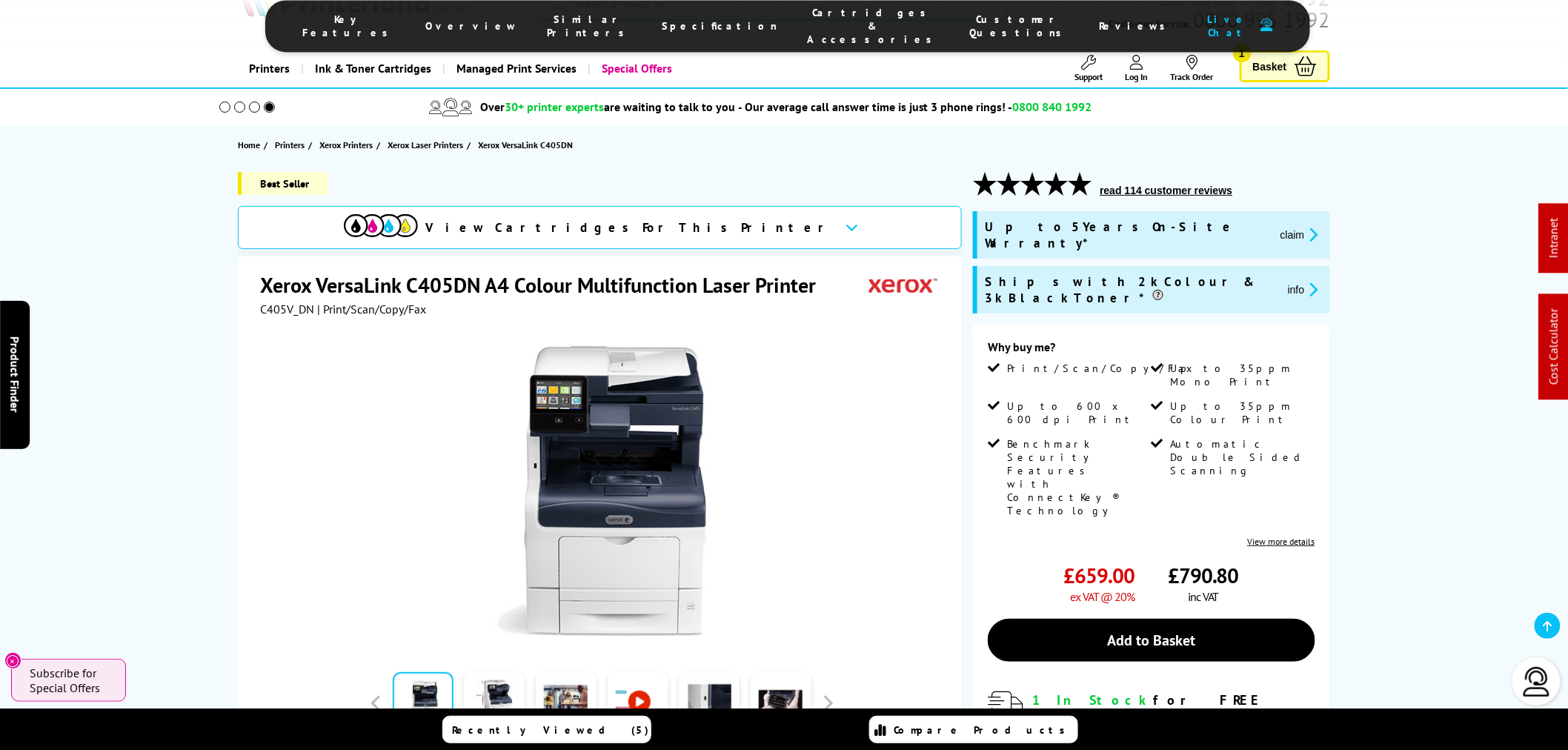
scroll to position [0, 0]
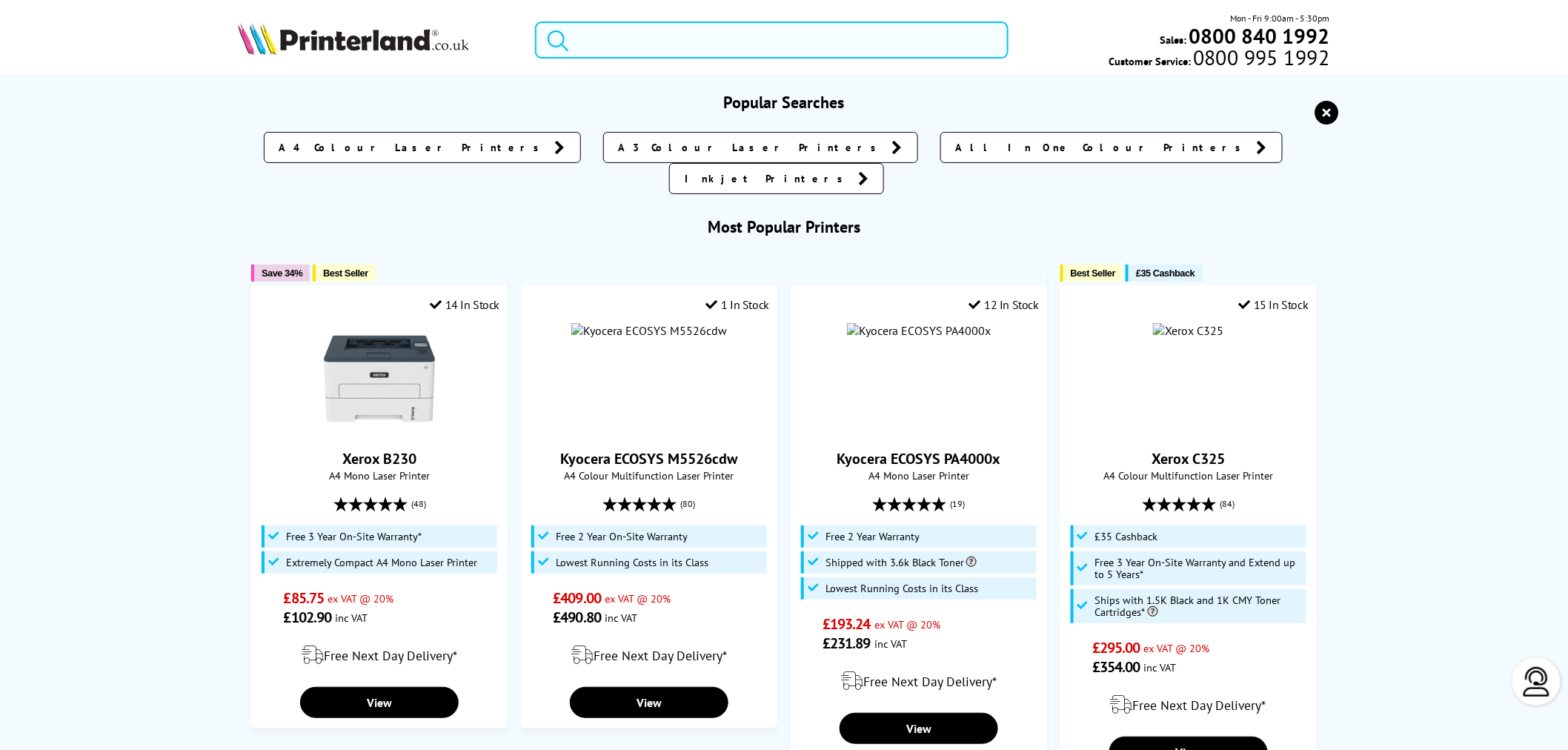
click at [634, 37] on input "search" at bounding box center [772, 40] width 474 height 37
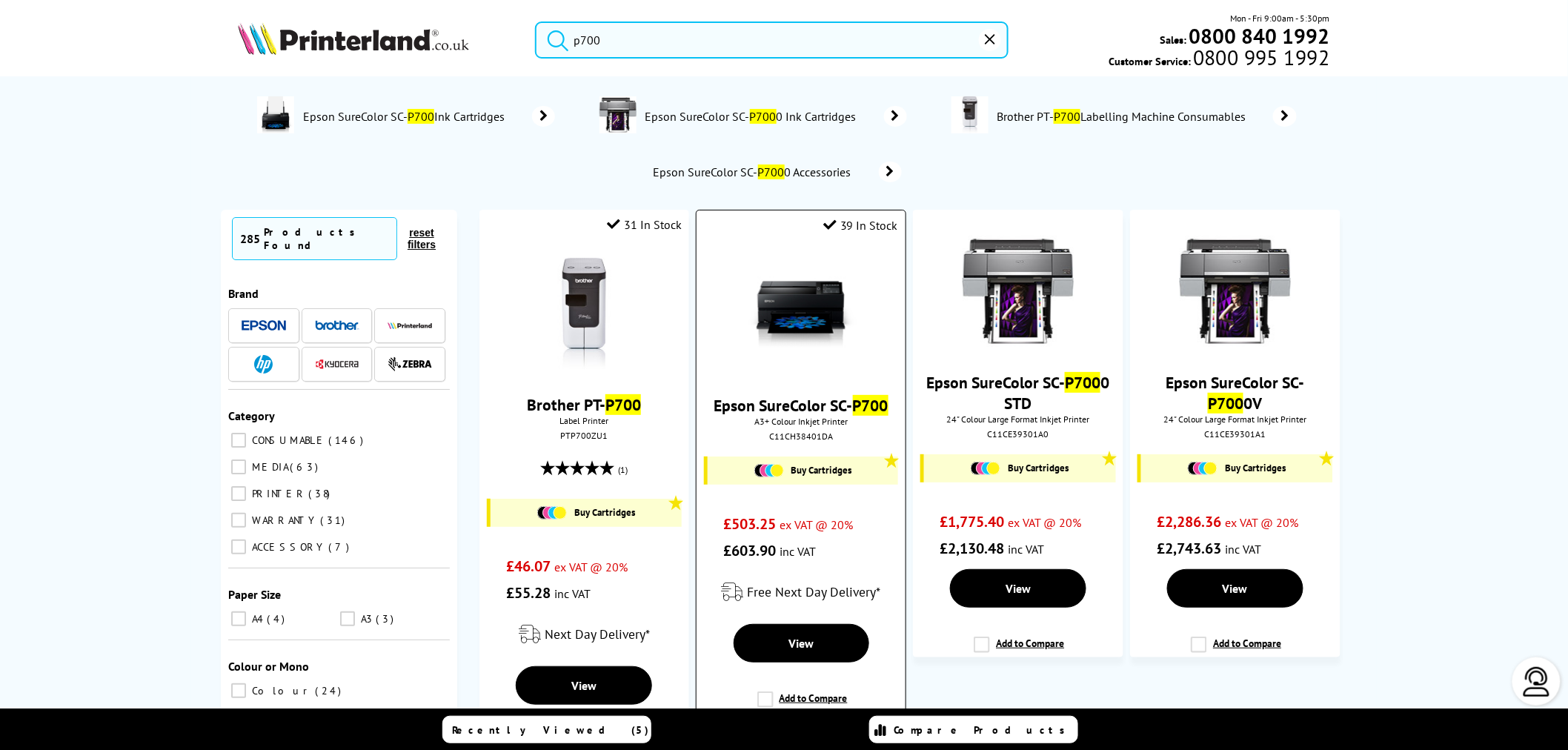
type input "p700"
click at [798, 324] on img at bounding box center [800, 314] width 111 height 111
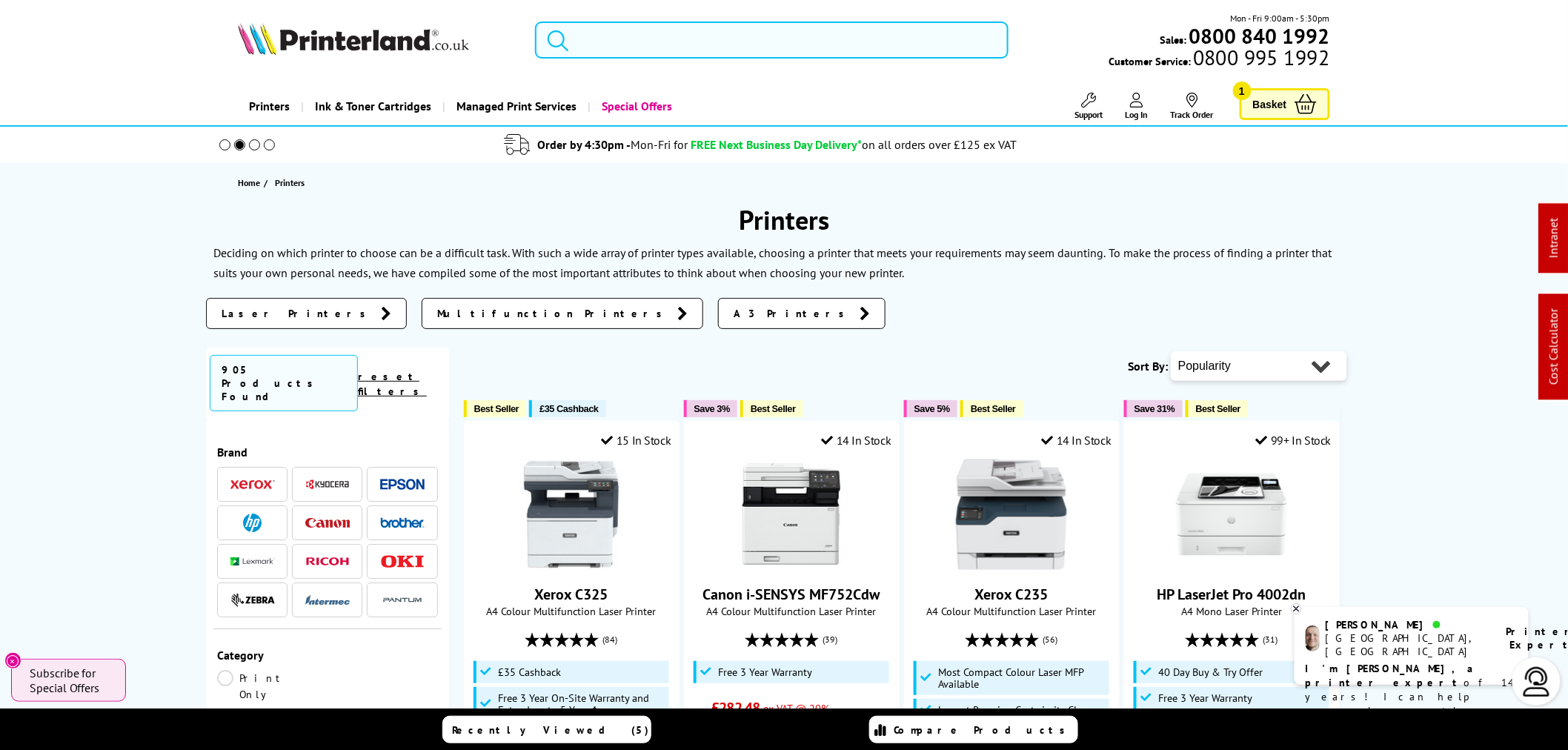
click at [636, 34] on input "search" at bounding box center [772, 40] width 474 height 37
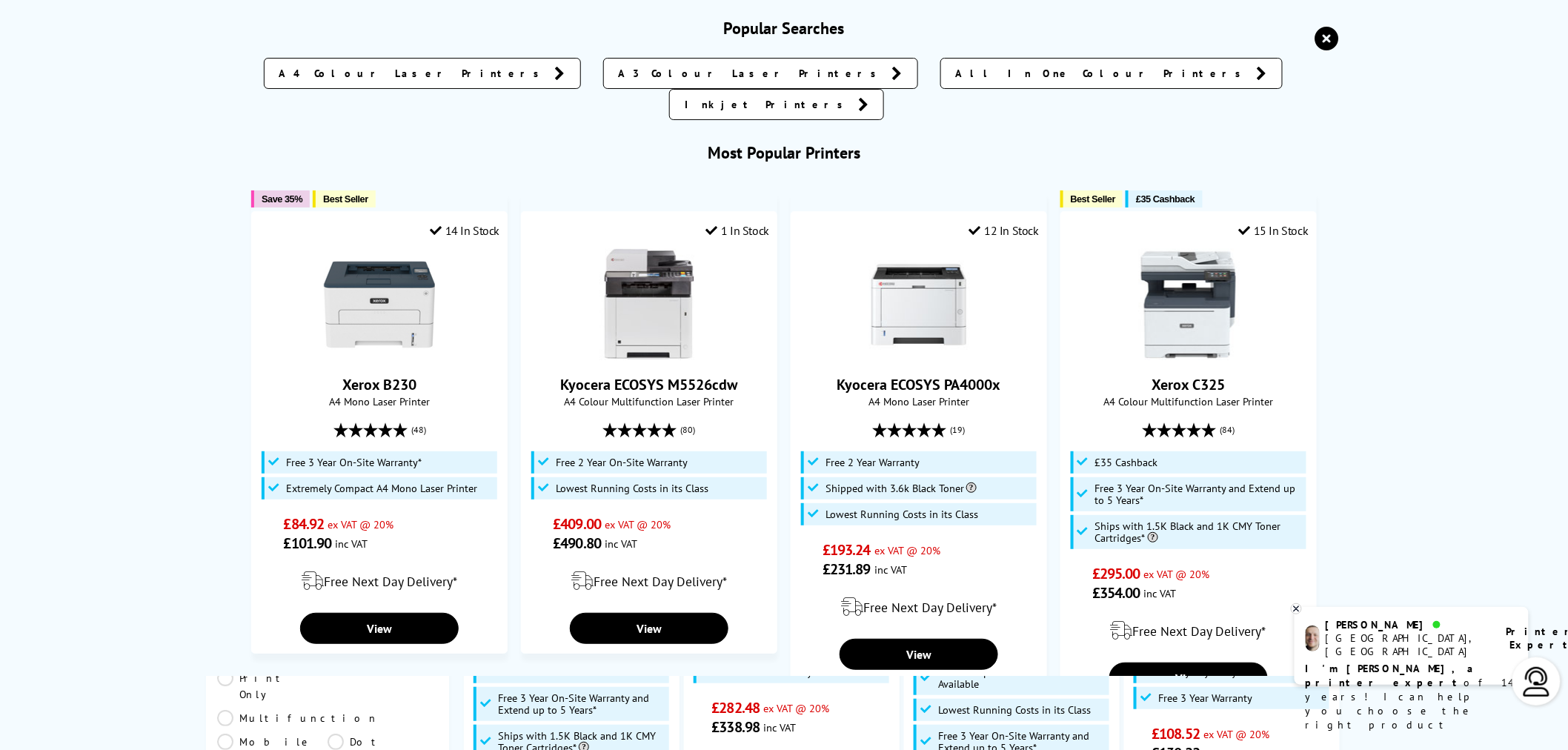
click at [636, 34] on input "search" at bounding box center [772, 40] width 474 height 37
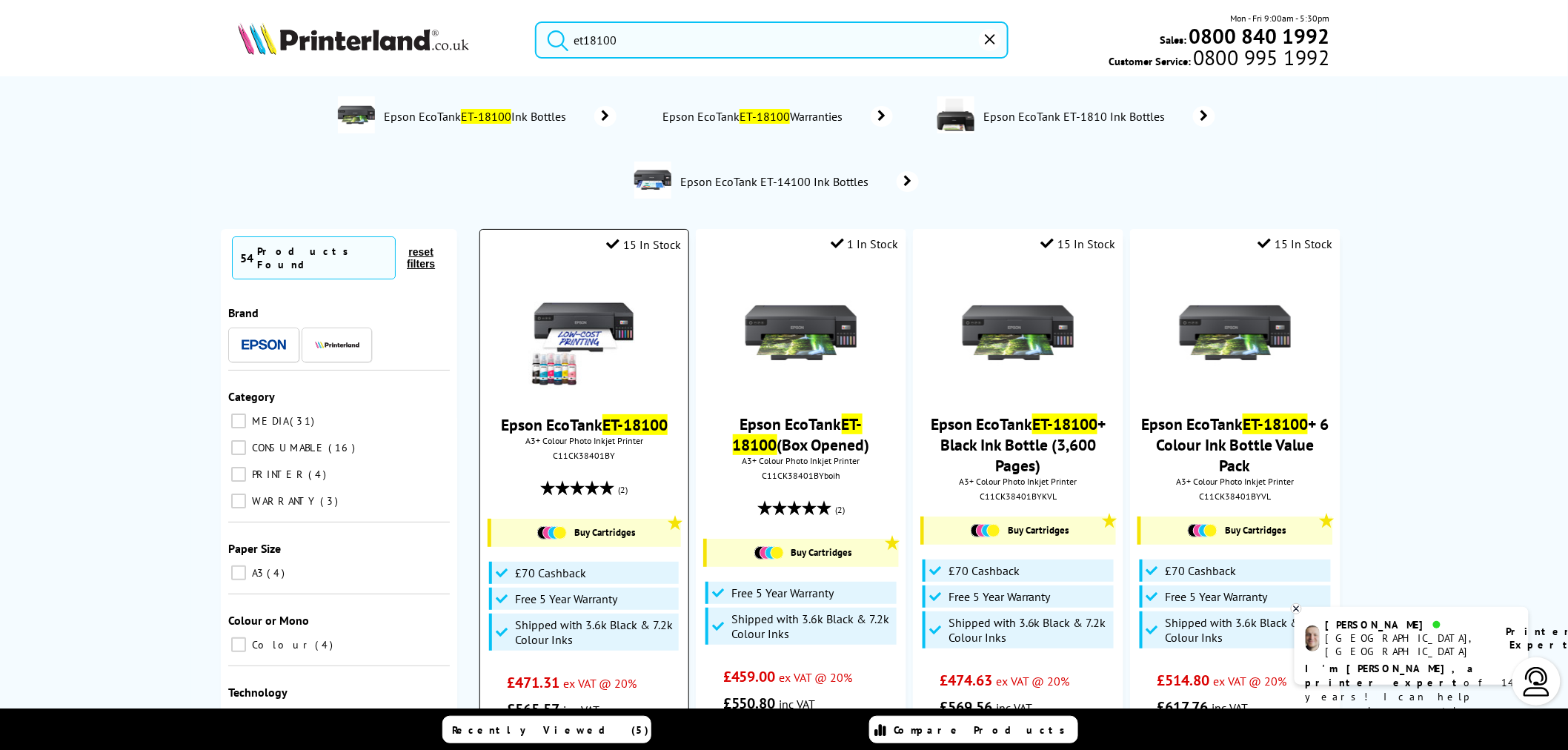
type input "et18100"
click at [613, 317] on img at bounding box center [583, 333] width 111 height 111
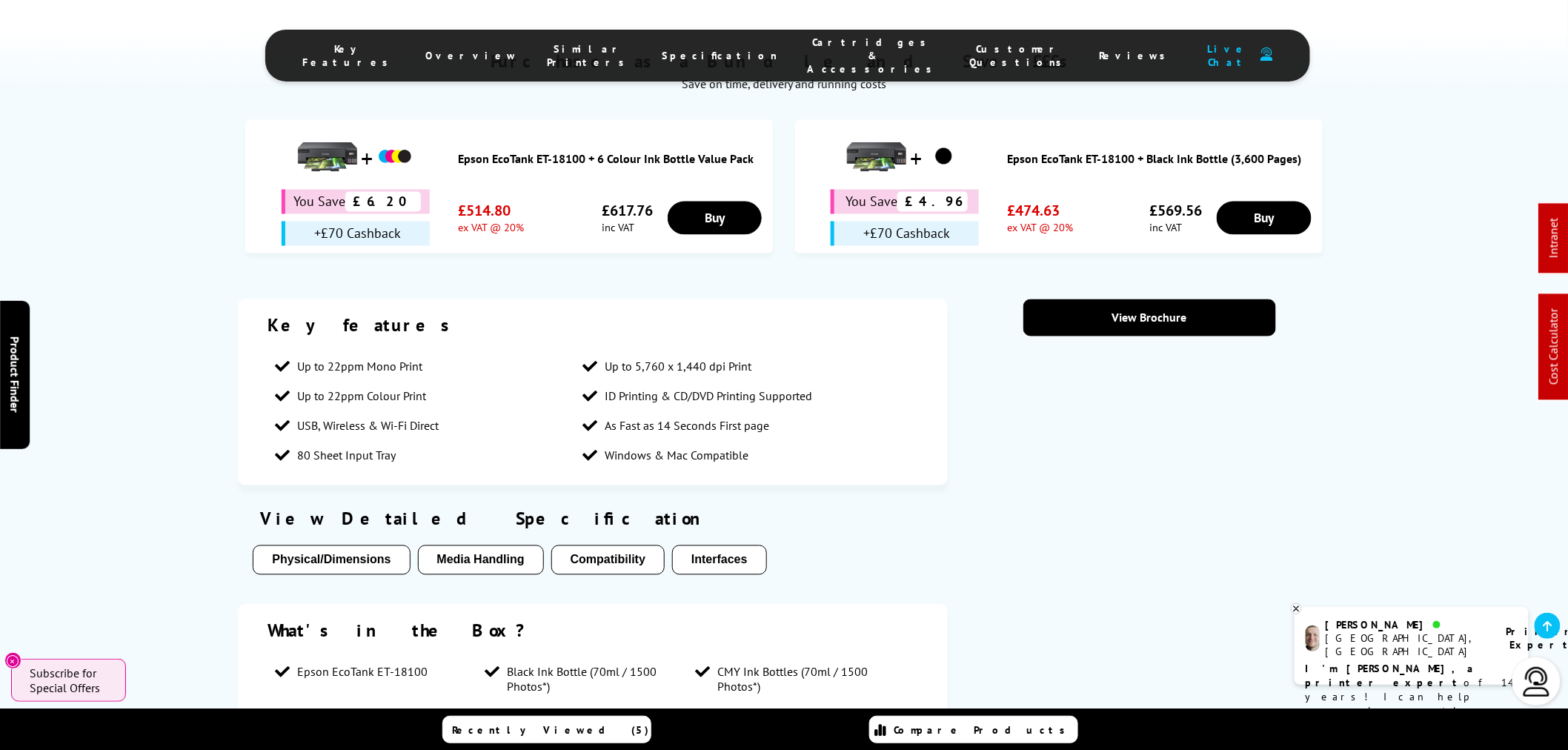
scroll to position [1071, 0]
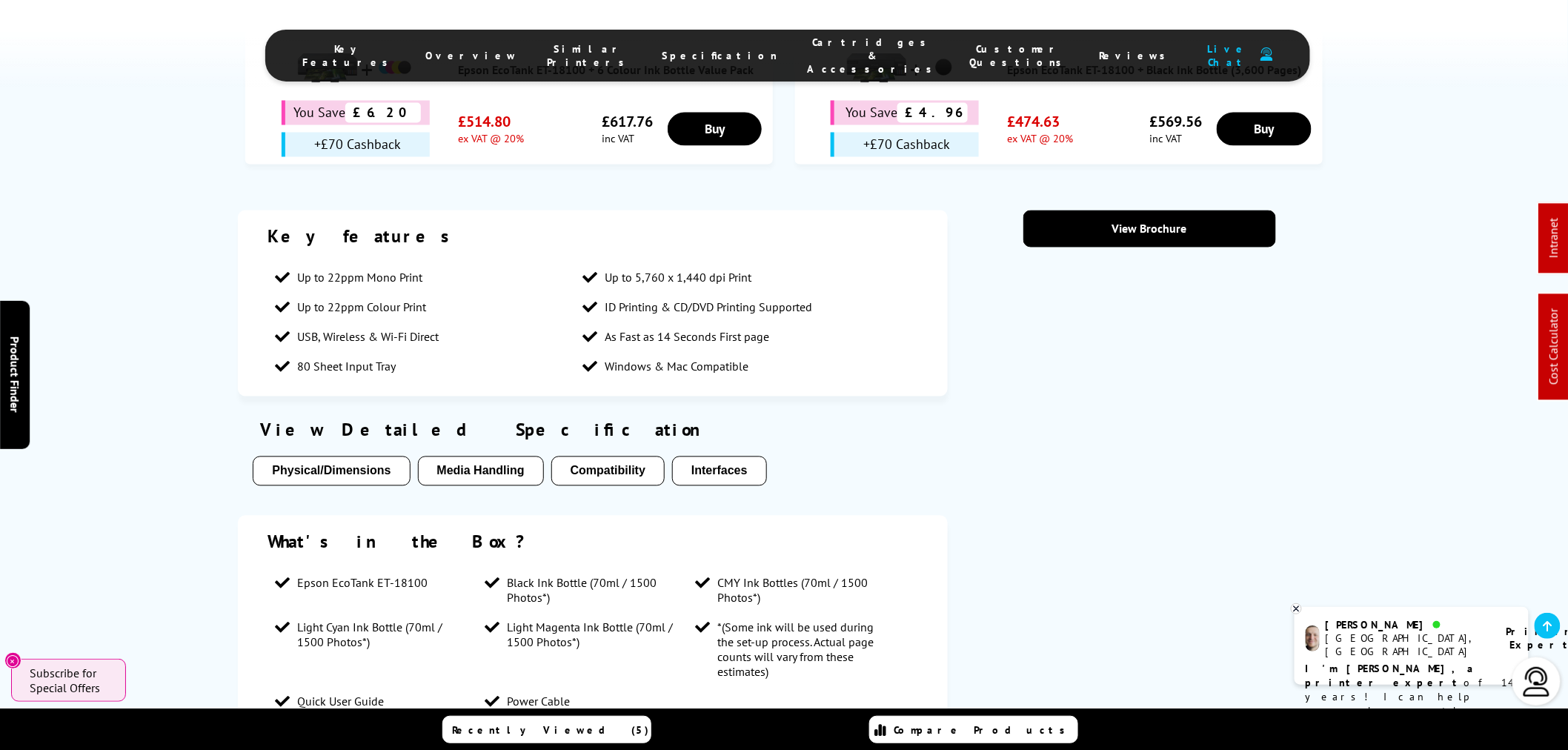
click at [908, 411] on div "View Detailed Specification Physical/Dimensions Media Handling Compatibility In…" at bounding box center [592, 456] width 709 height 90
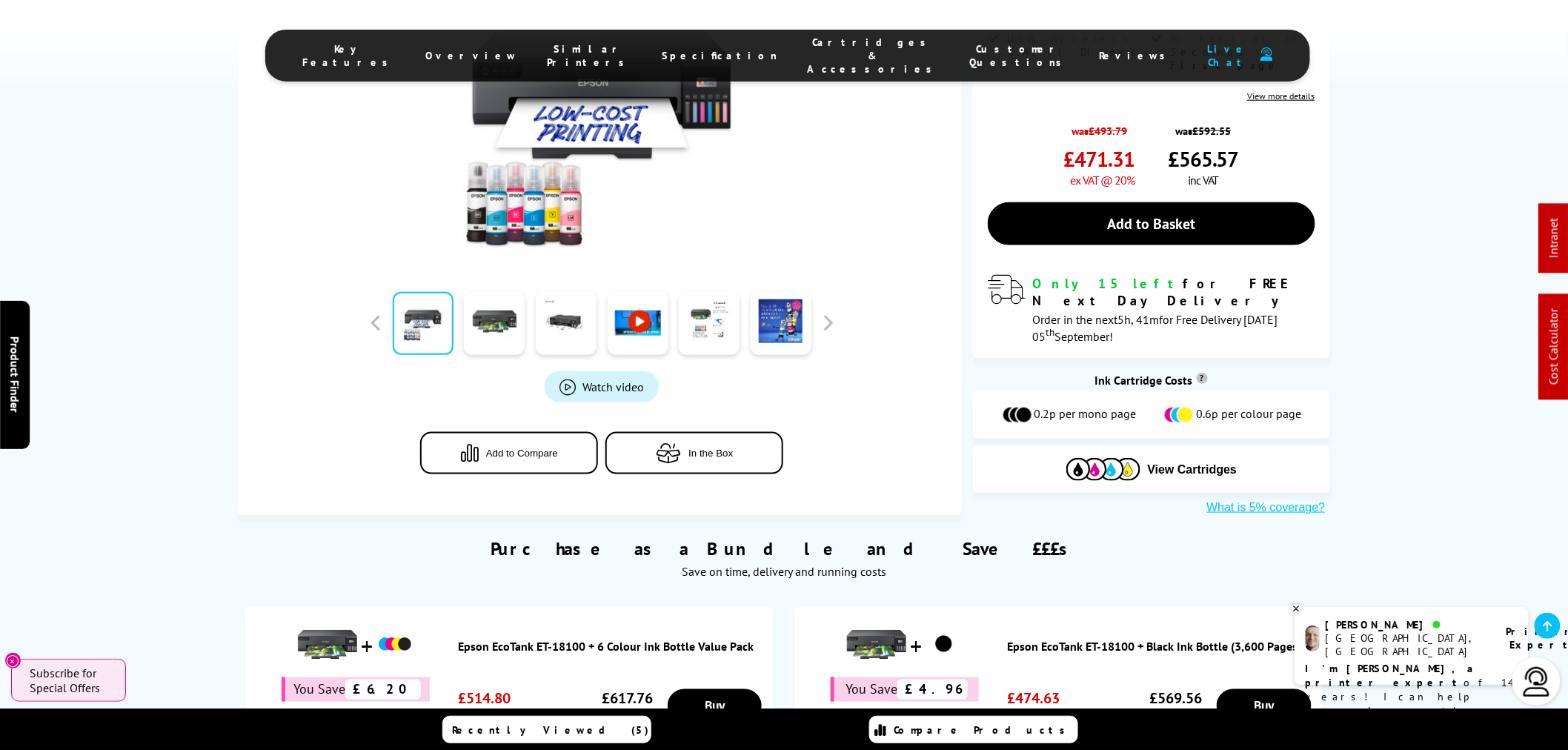
scroll to position [658, 0]
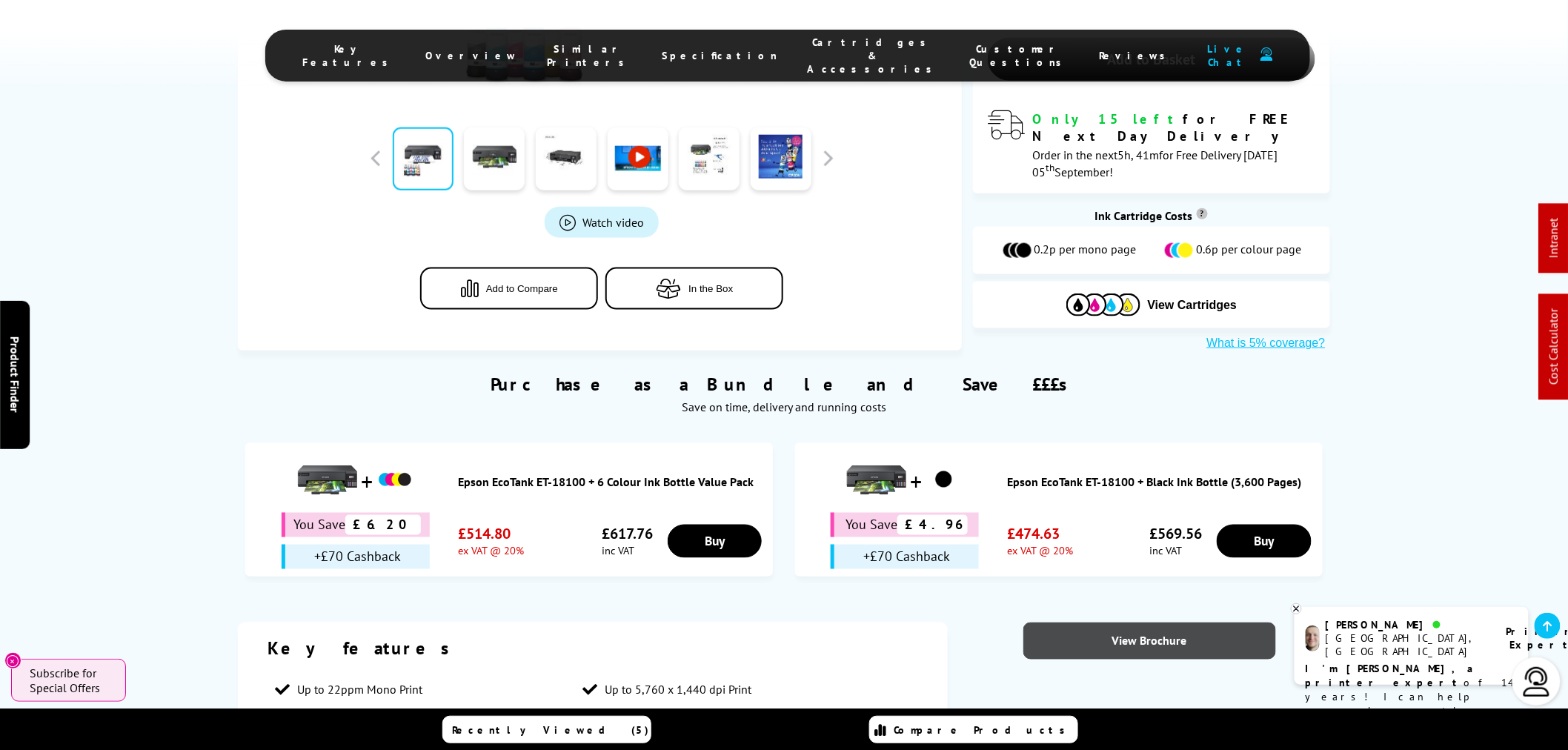
click at [1103, 623] on link "View Brochure" at bounding box center [1149, 641] width 252 height 37
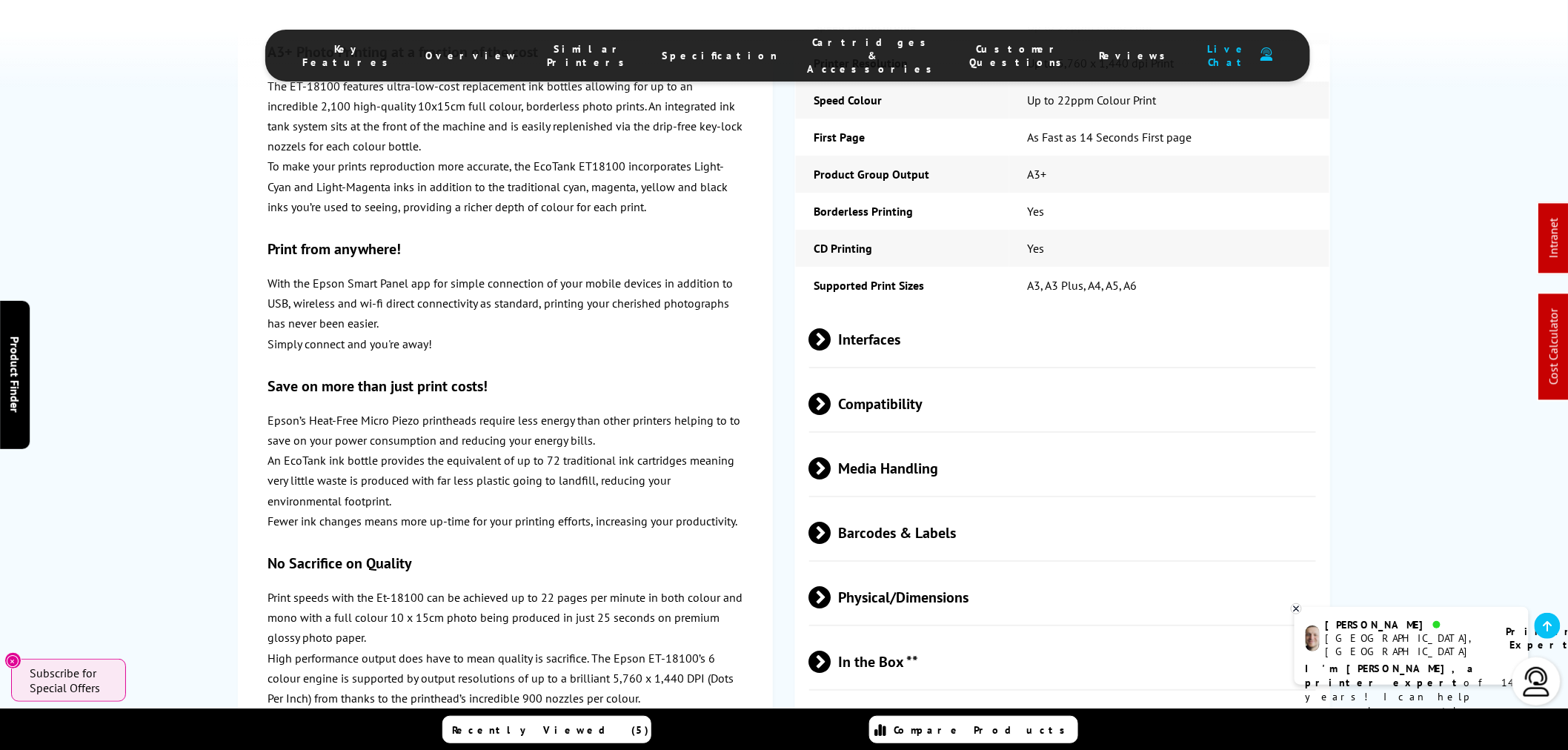
scroll to position [1976, 0]
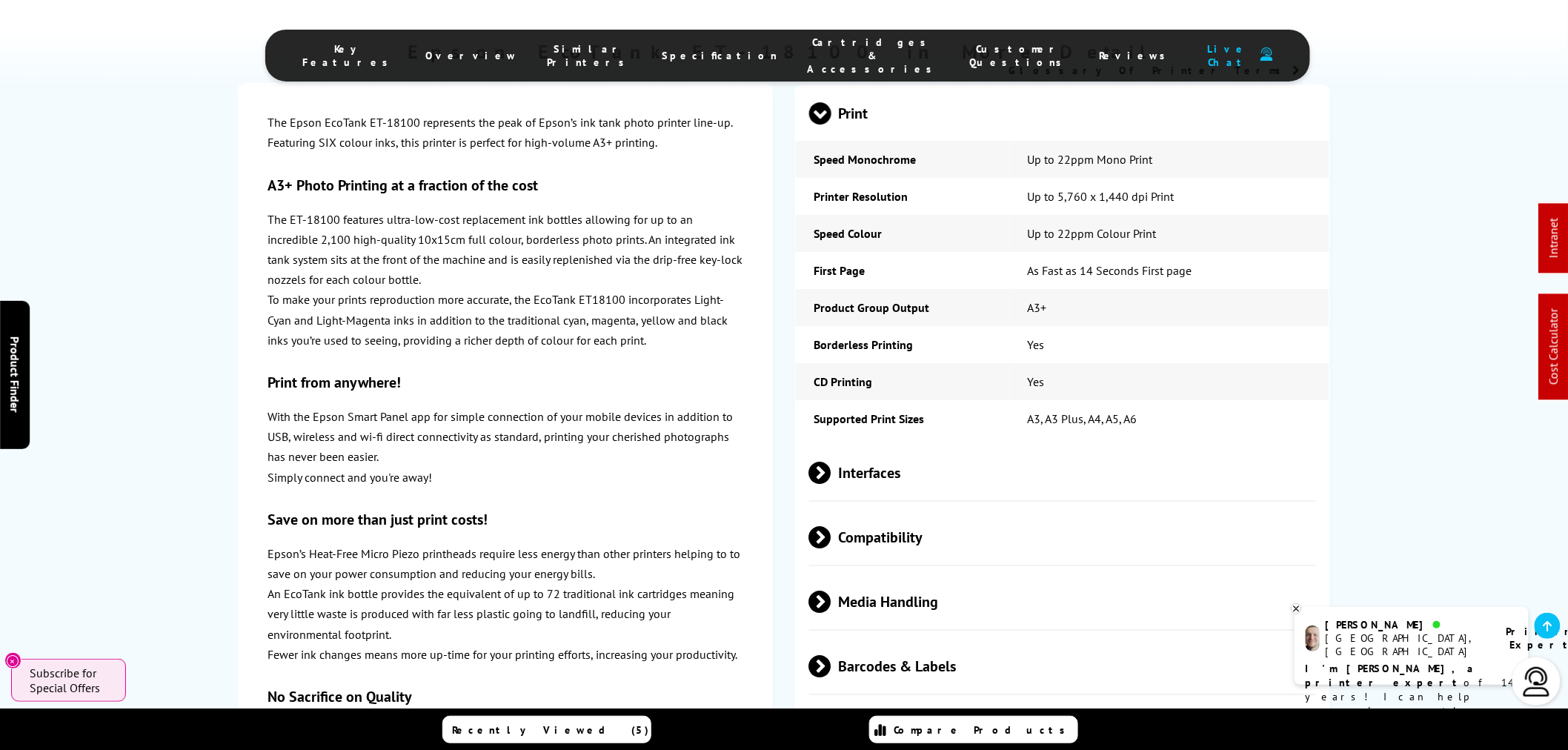
click at [905, 574] on span "Media Handling" at bounding box center [1062, 601] width 507 height 55
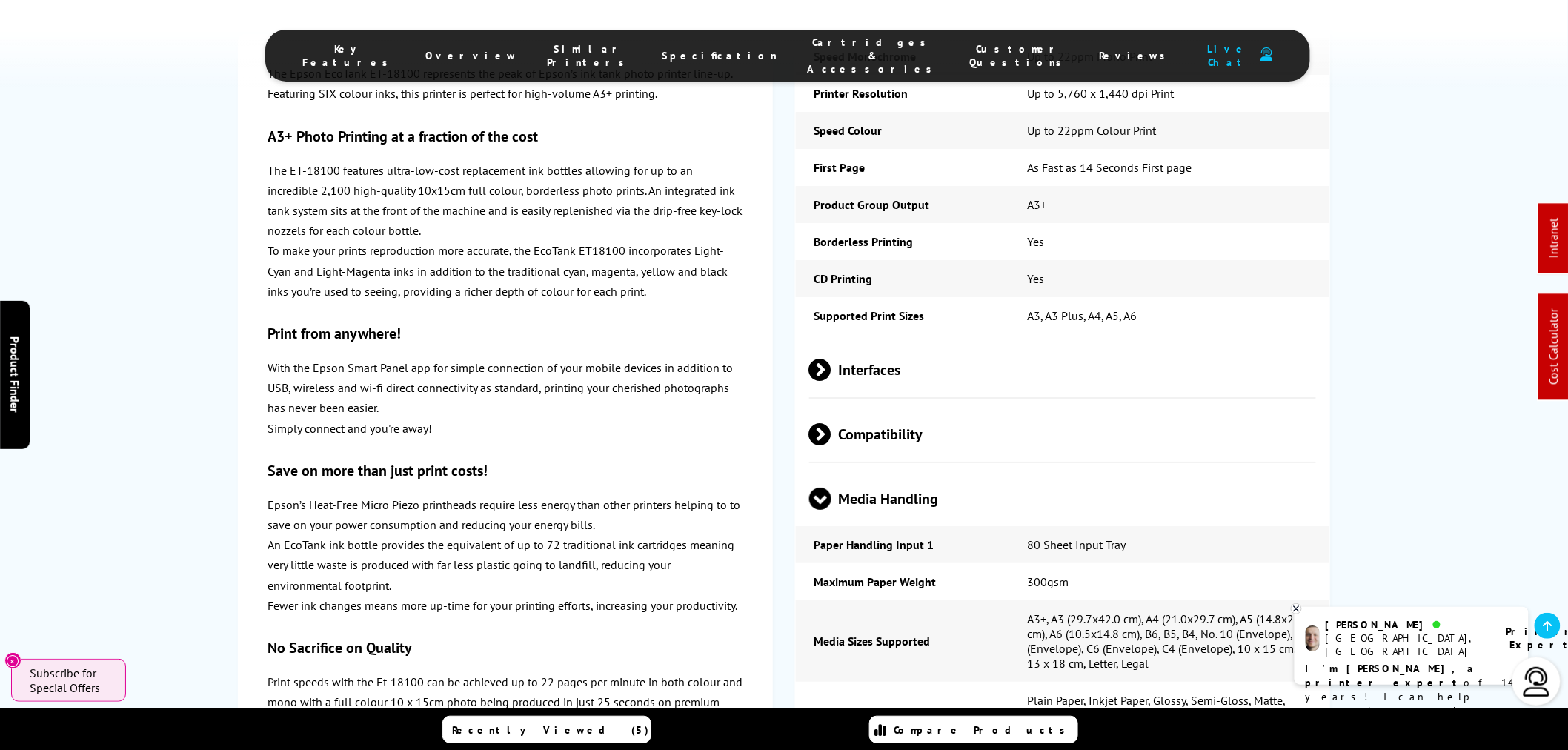
scroll to position [2306, 0]
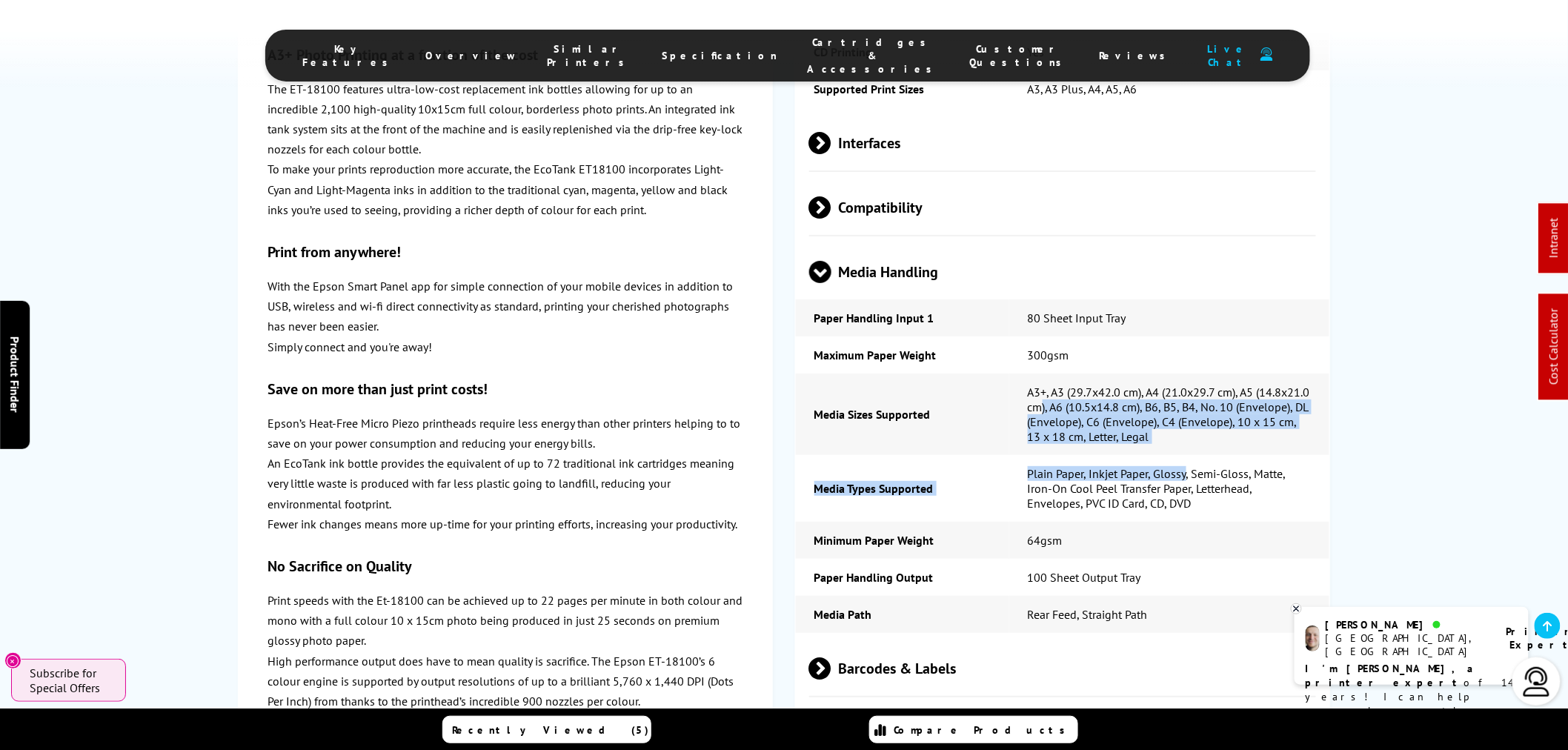
drag, startPoint x: 1122, startPoint y: 357, endPoint x: 1184, endPoint y: 410, distance: 81.6
click at [1184, 410] on tbody "Paper Handling Input 1 80 Sheet Input Tray Maximum Paper Weight 300gsm Media Si…" at bounding box center [1063, 465] width 534 height 334
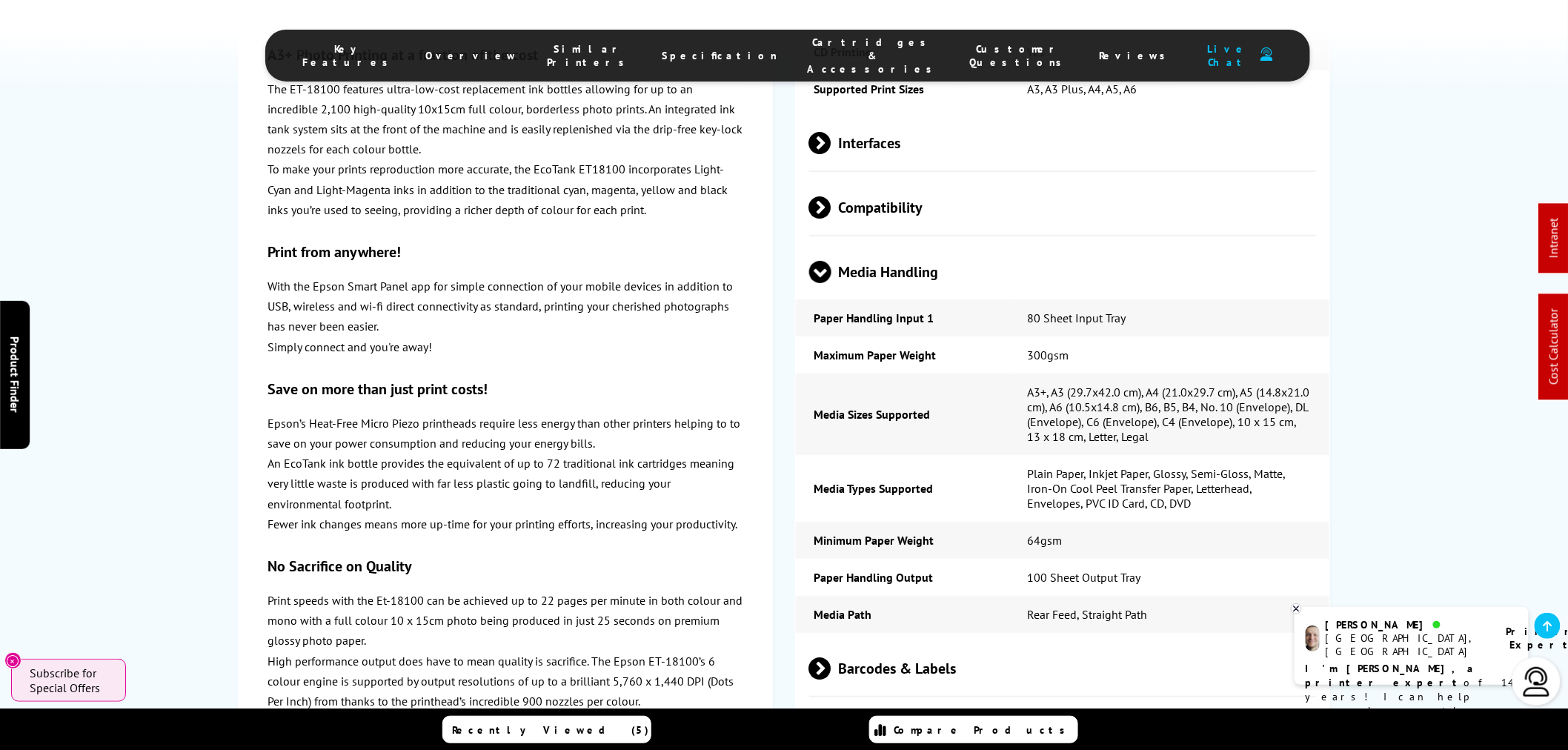
click at [1199, 455] on td "Plain Paper, Inkjet Paper, Glossy, Semi-Gloss, Matte, Iron-On Cool Peel Transfe…" at bounding box center [1169, 488] width 321 height 67
drag, startPoint x: 1105, startPoint y: 431, endPoint x: 1166, endPoint y: 446, distance: 62.8
click at [1180, 455] on td "Plain Paper, Inkjet Paper, Glossy, Semi-Gloss, Matte, Iron-On Cool Peel Transfe…" at bounding box center [1169, 488] width 321 height 67
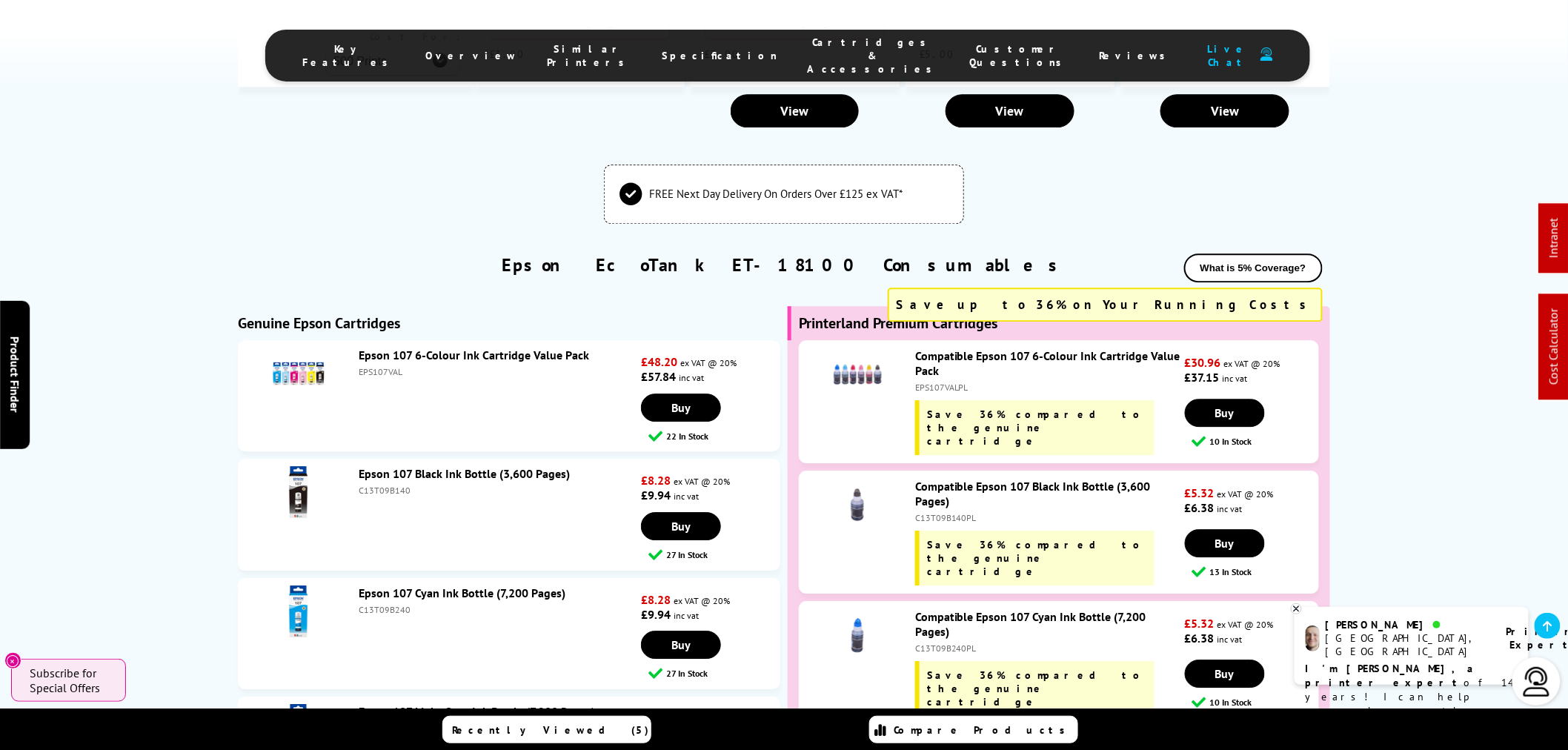
scroll to position [0, 0]
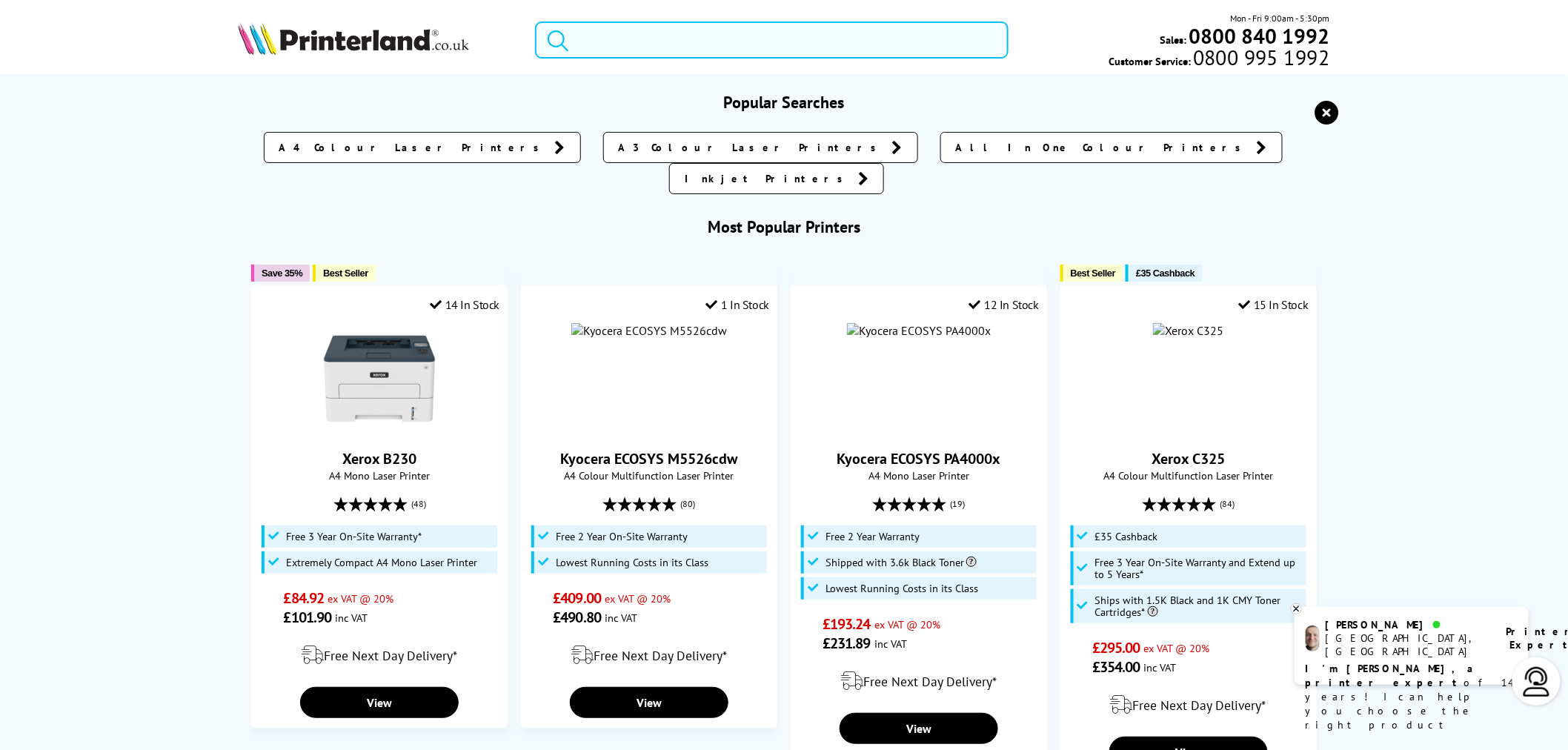
click at [895, 47] on input "search" at bounding box center [772, 40] width 474 height 37
paste input "B11B239401BY"
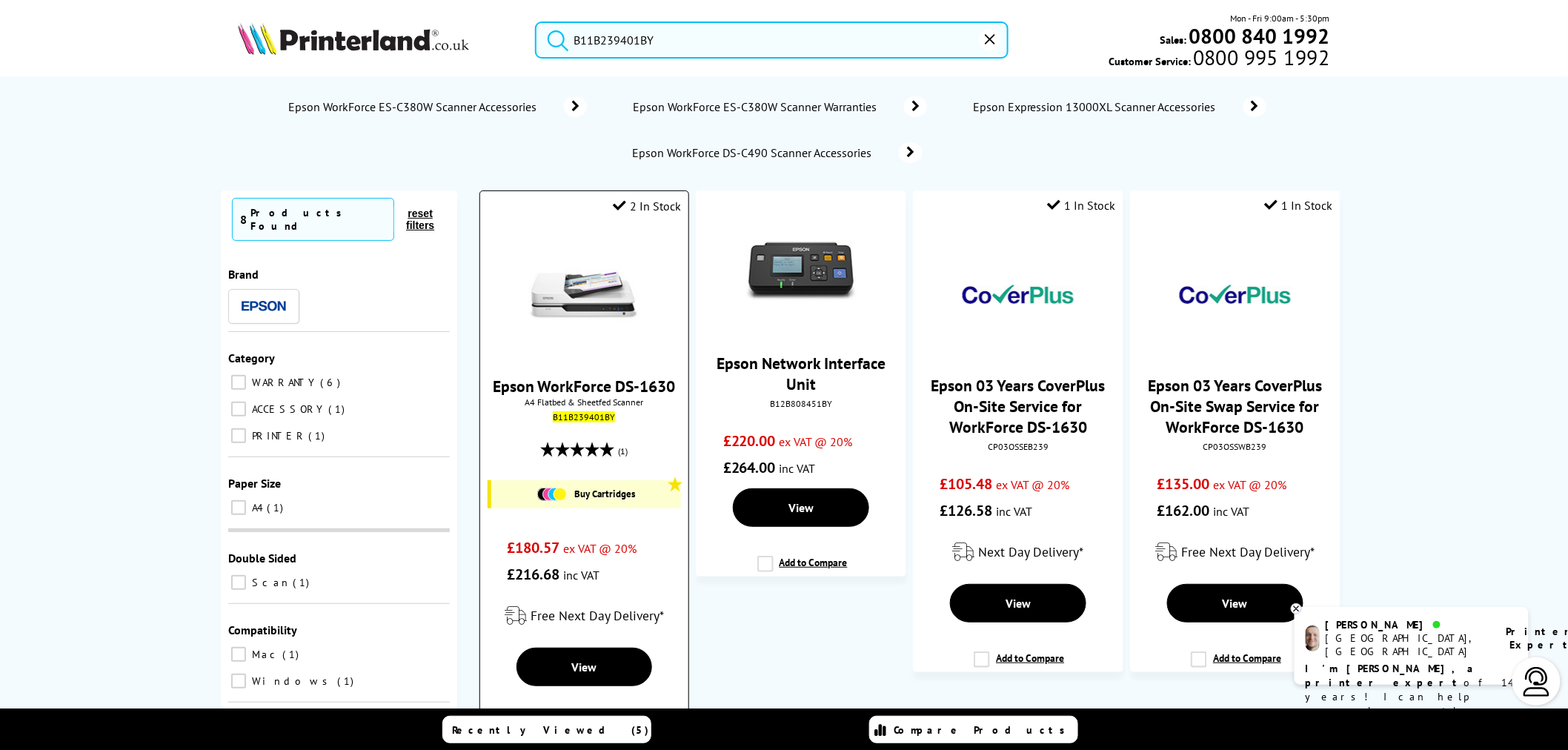
type input "B11B239401BY"
click at [568, 279] on img at bounding box center [583, 294] width 111 height 111
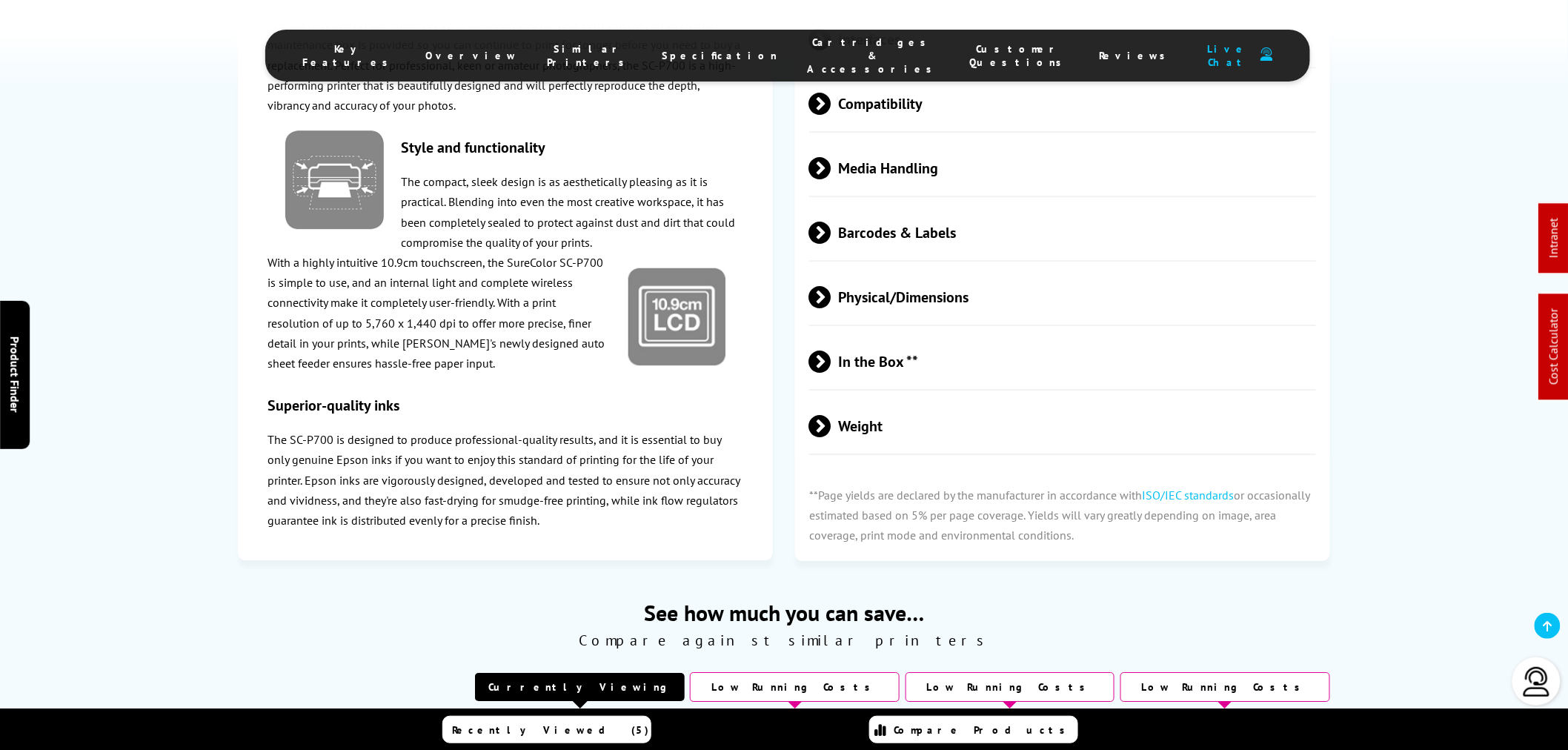
scroll to position [1564, 0]
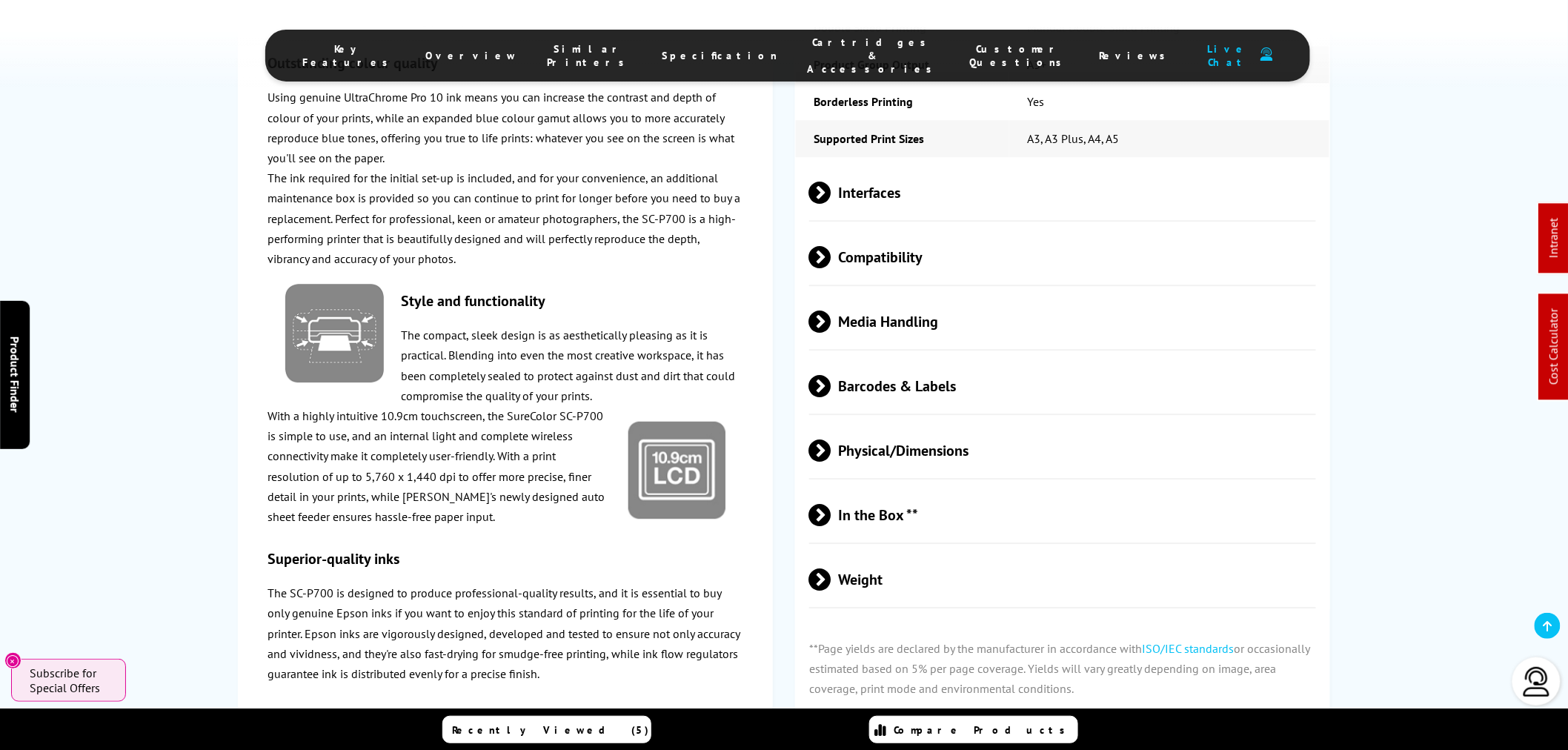
click at [953, 327] on span "Media Handling" at bounding box center [1062, 321] width 507 height 55
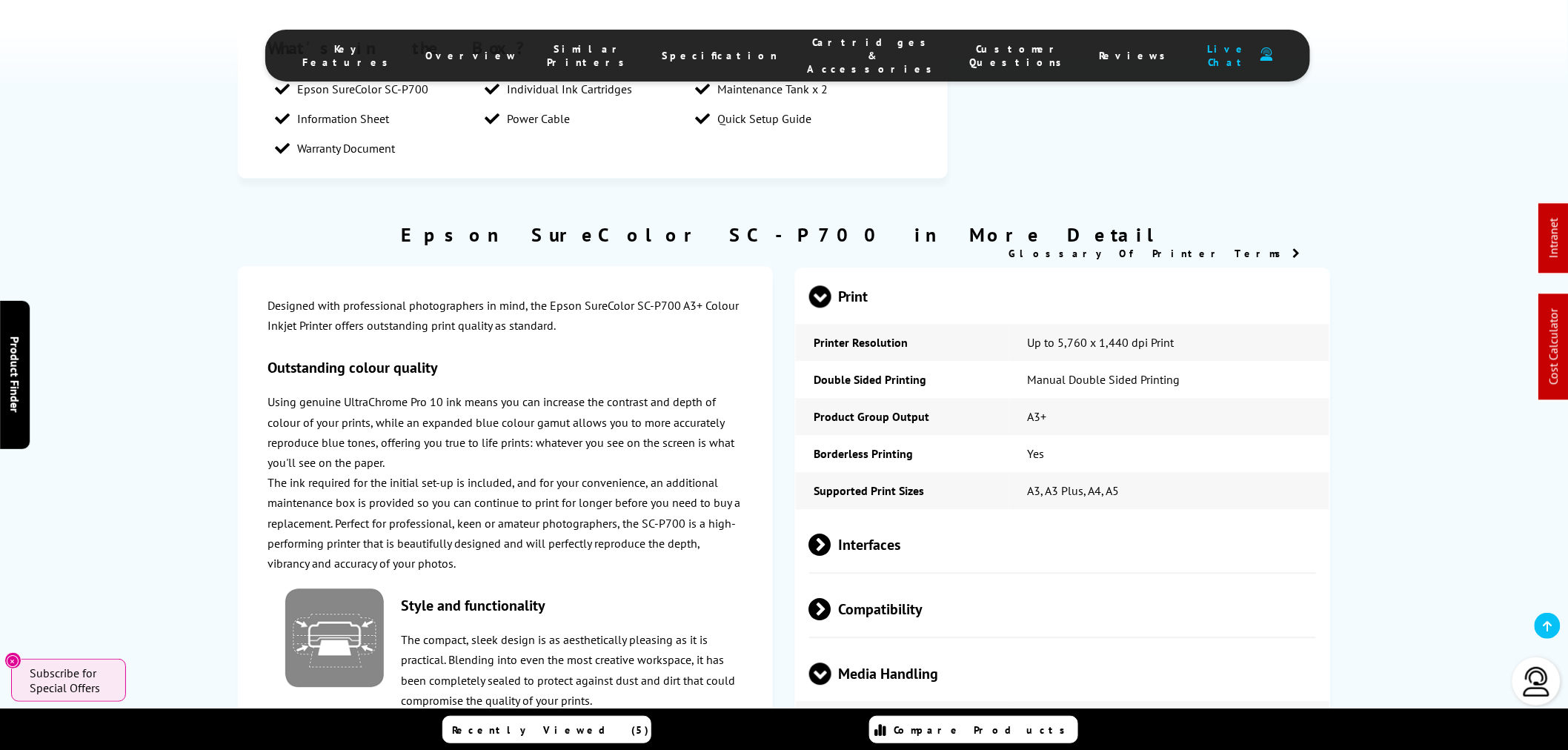
scroll to position [1482, 0]
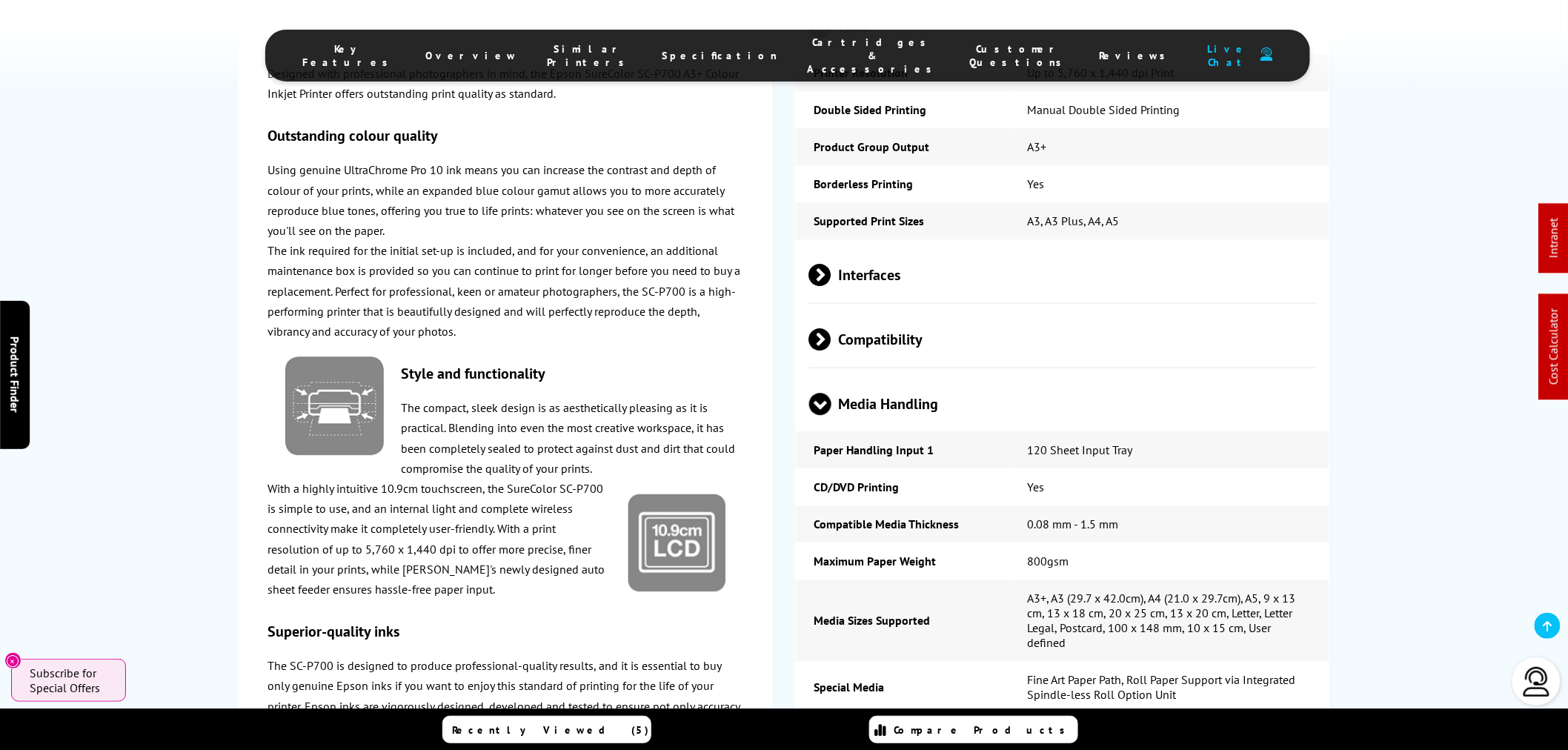
click at [887, 292] on span "Interfaces" at bounding box center [1062, 275] width 507 height 55
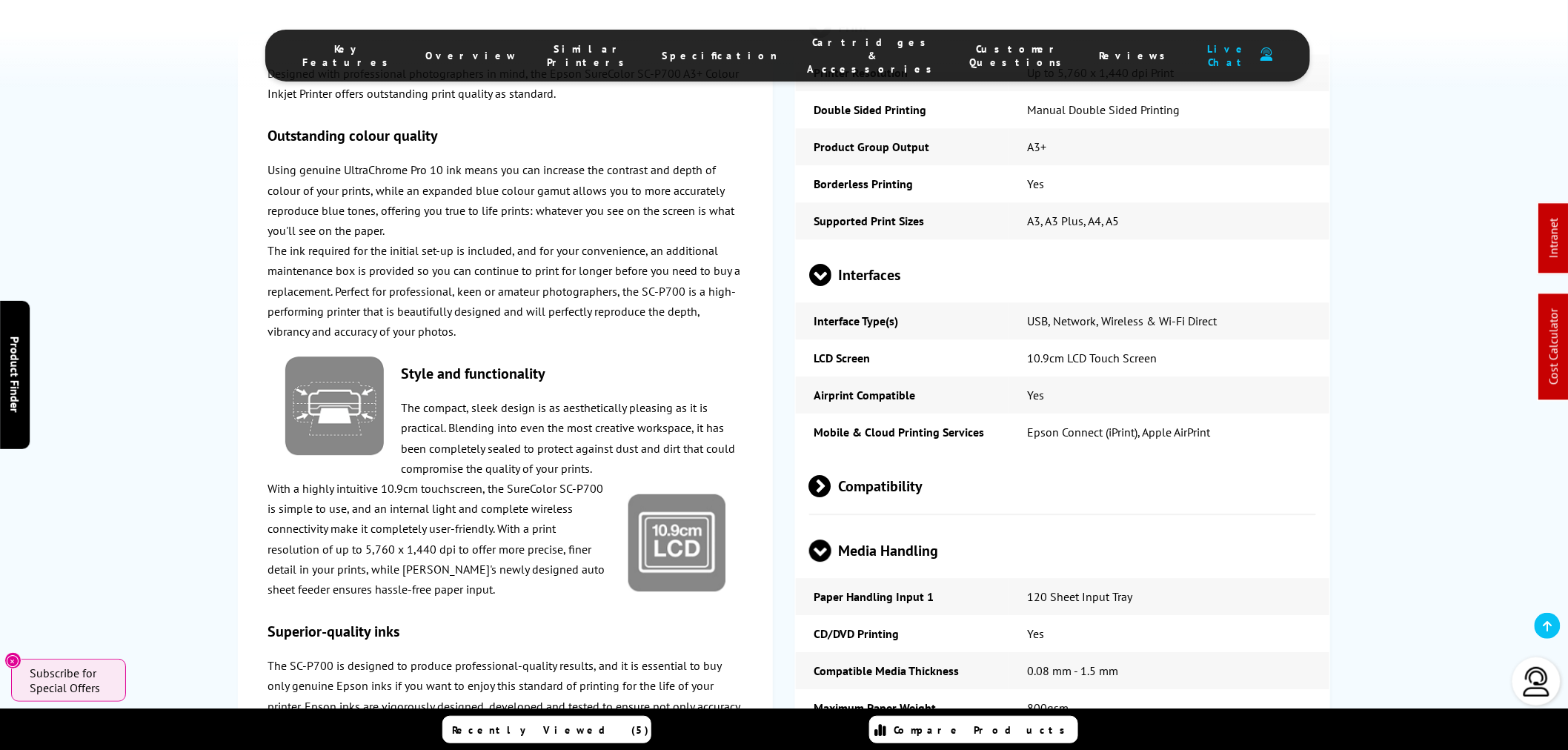
click at [904, 302] on span "Interfaces" at bounding box center [1062, 275] width 507 height 55
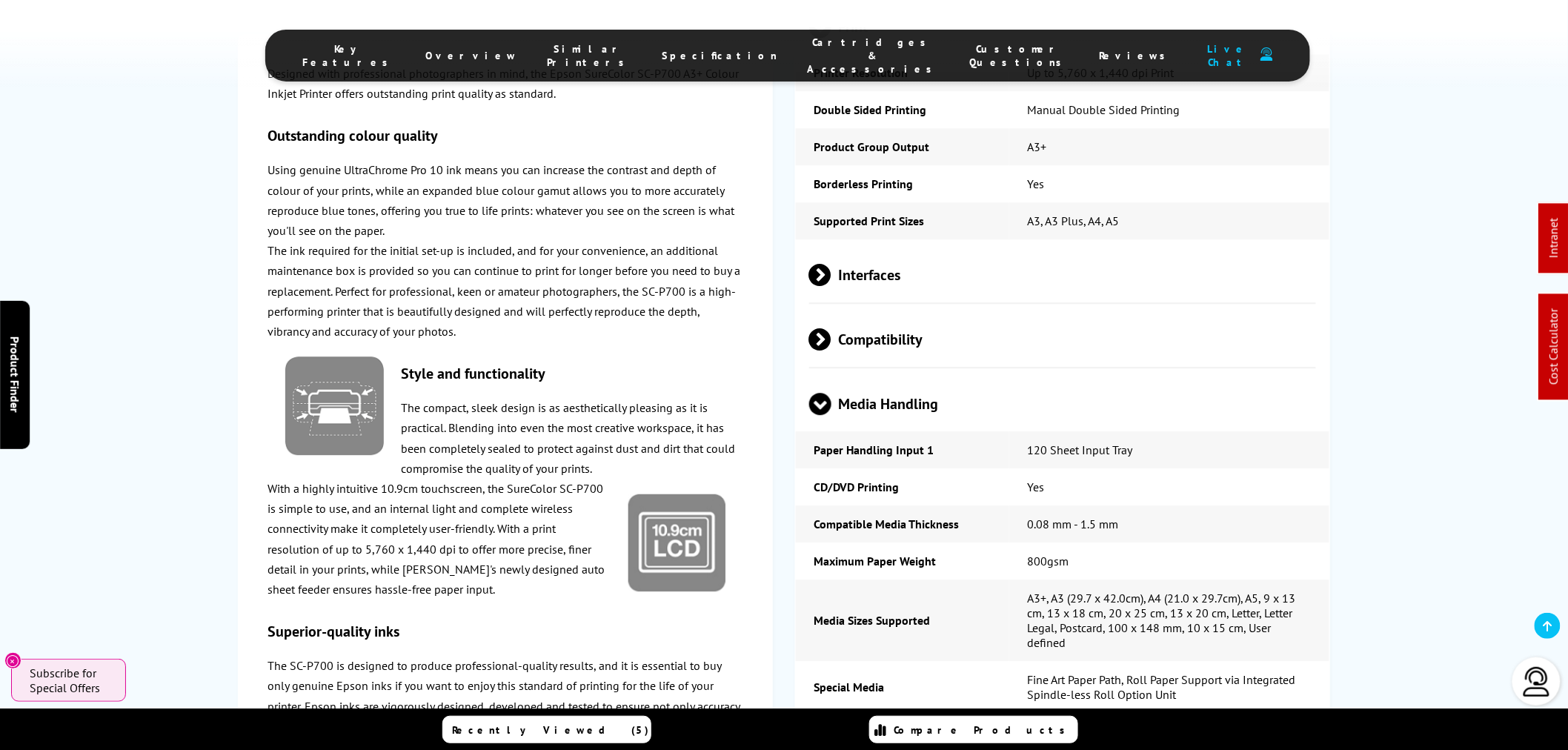
click at [923, 357] on span "Compatibility" at bounding box center [1062, 339] width 507 height 55
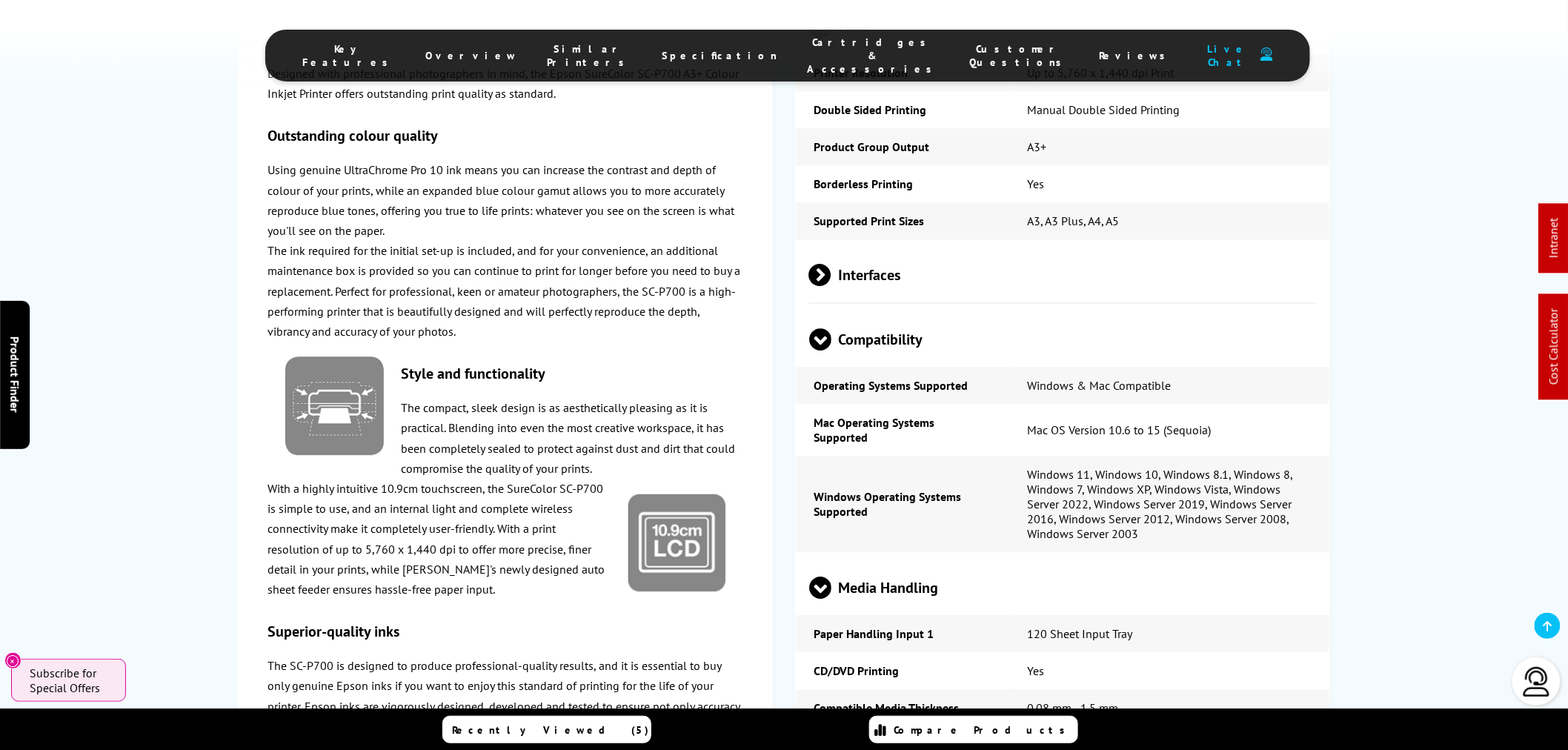
click at [896, 360] on span "Compatibility" at bounding box center [1062, 339] width 507 height 55
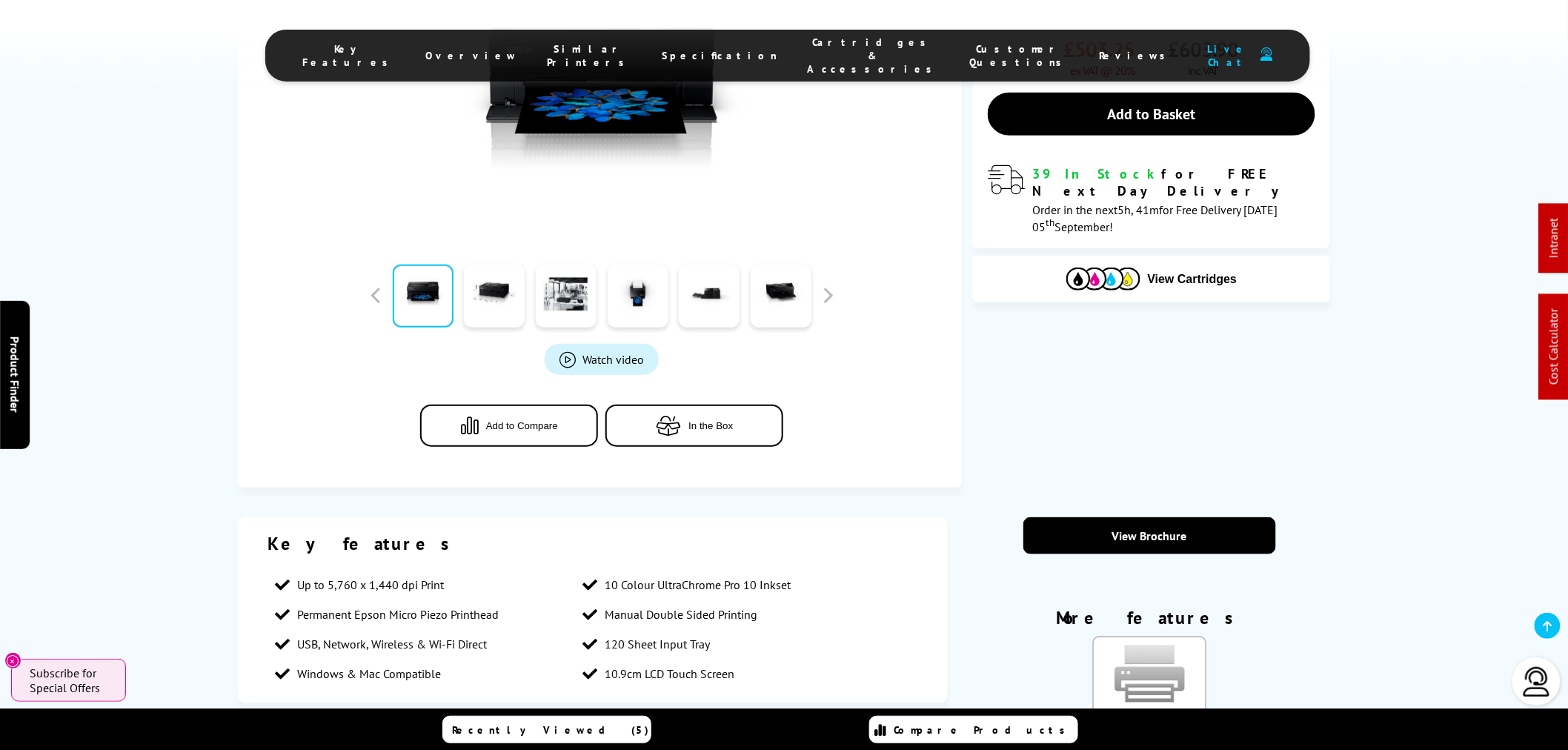
scroll to position [658, 0]
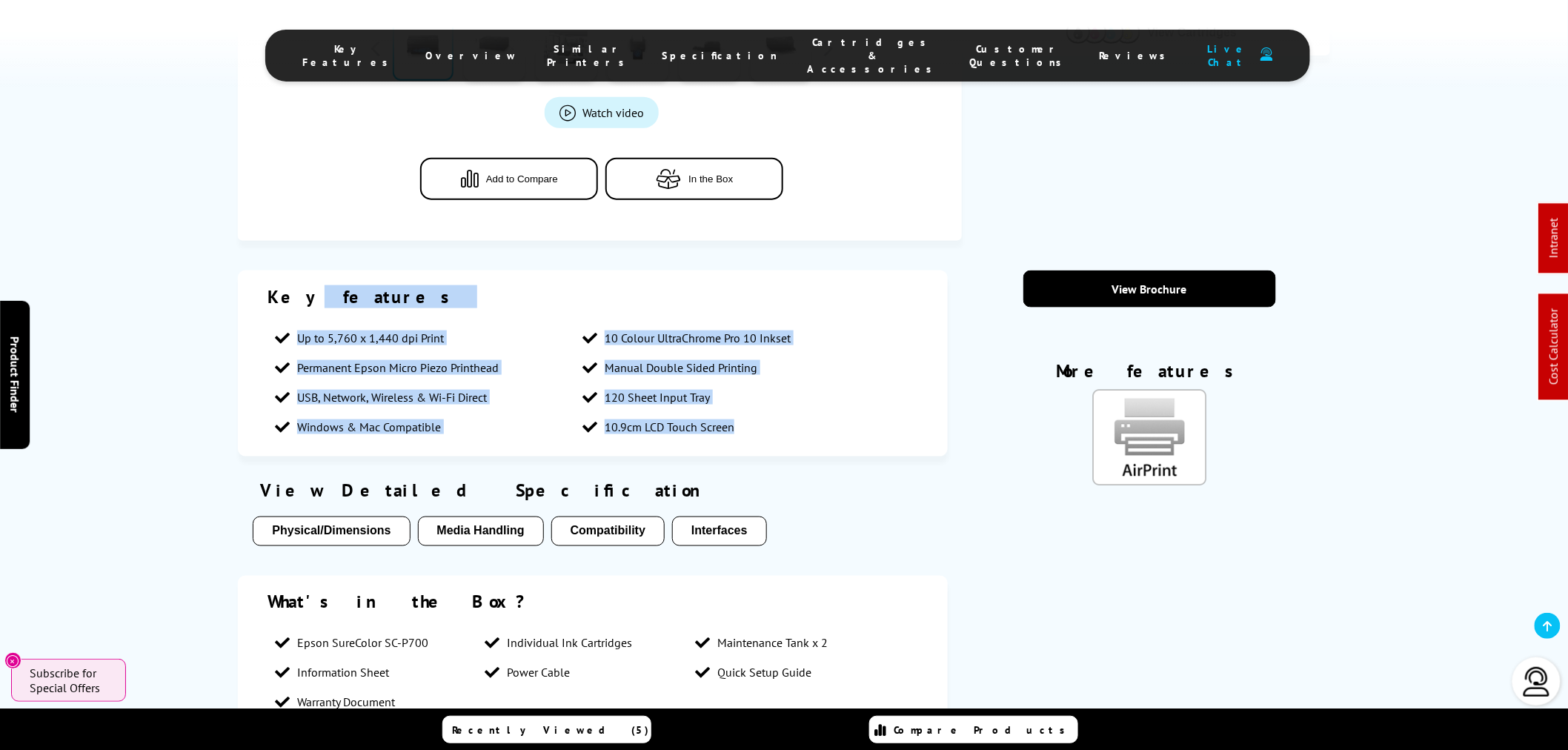
drag, startPoint x: 748, startPoint y: 424, endPoint x: 293, endPoint y: 301, distance: 471.3
click at [293, 301] on div "Key features Up to 5,760 x 1,440 dpi Print 10 Colour UltraChrome Pro 10 Inkset …" at bounding box center [592, 363] width 709 height 186
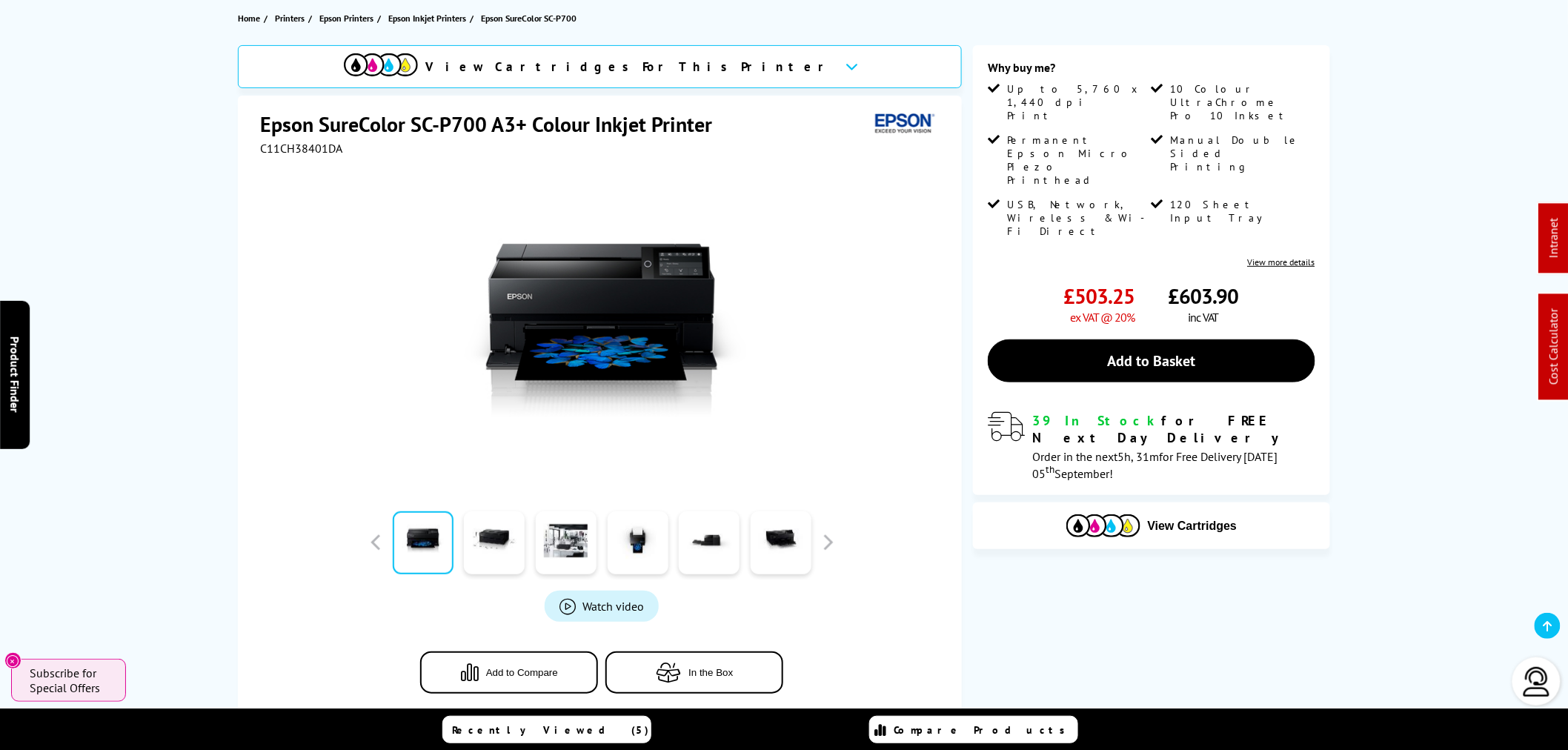
scroll to position [0, 0]
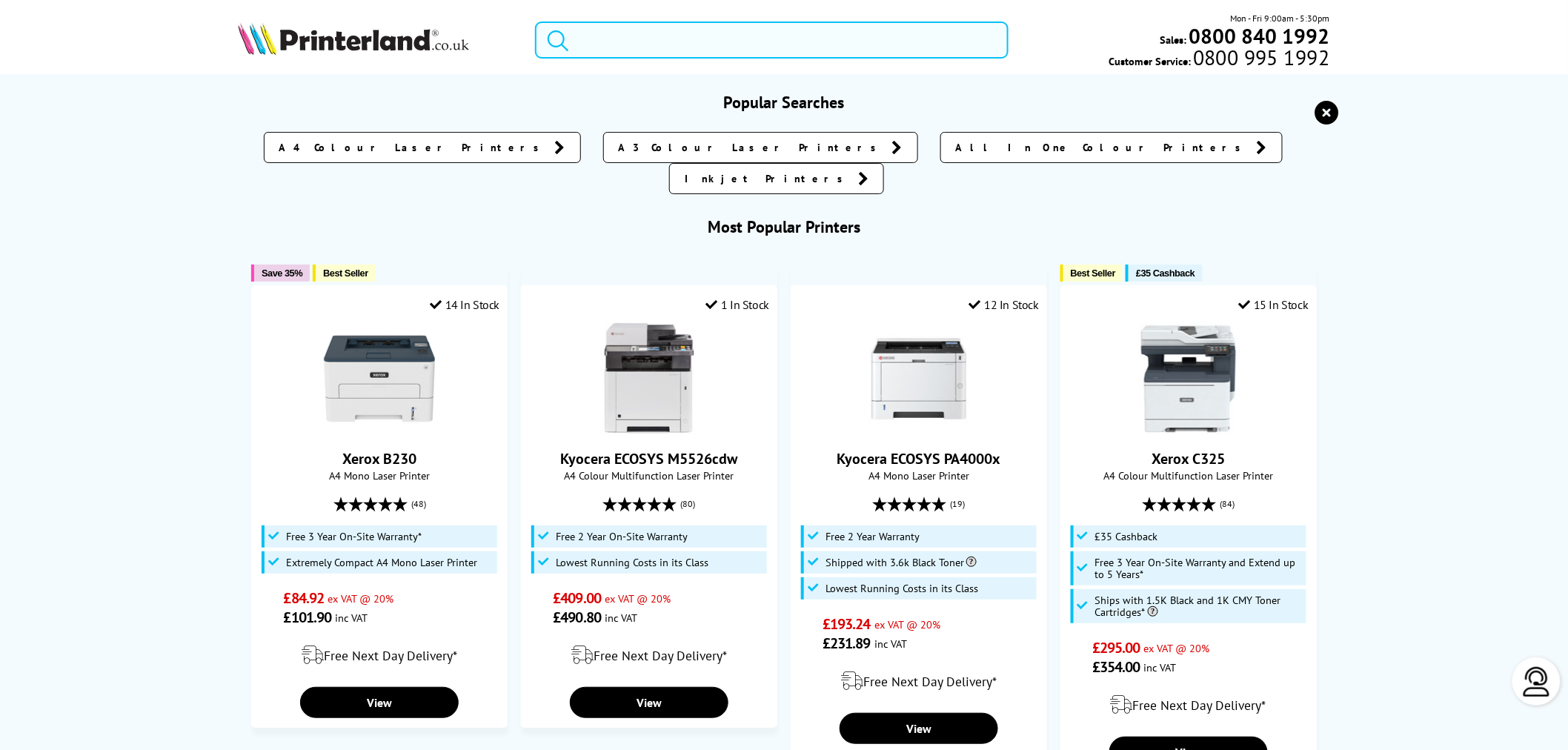
drag, startPoint x: 617, startPoint y: 38, endPoint x: 580, endPoint y: 45, distance: 37.7
click at [618, 38] on input "search" at bounding box center [772, 40] width 474 height 37
click at [650, 33] on input "search" at bounding box center [772, 40] width 474 height 37
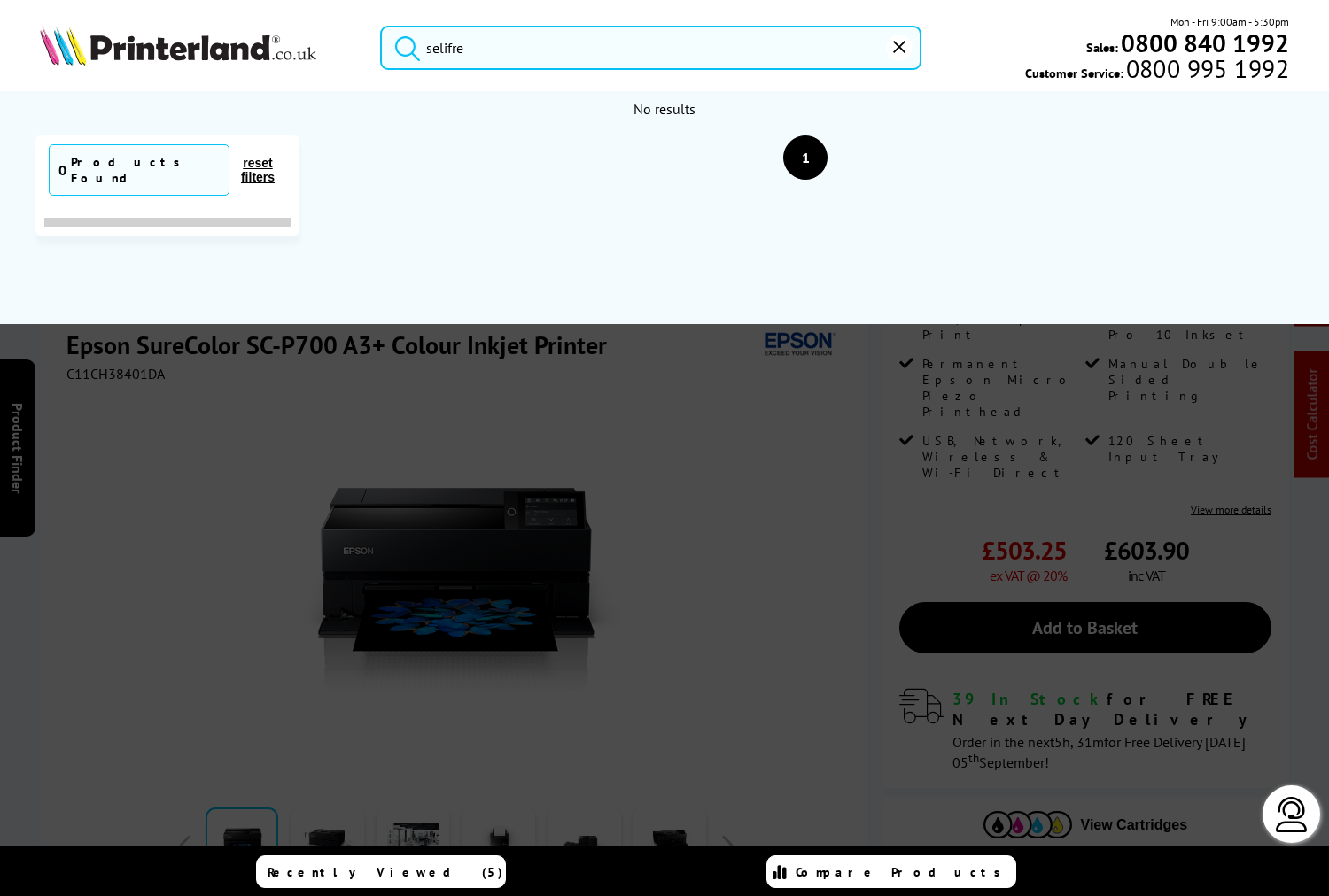
click at [609, 59] on input "selifre" at bounding box center [651, 48] width 541 height 44
drag, startPoint x: 608, startPoint y: 58, endPoint x: 199, endPoint y: 38, distance: 409.5
click at [199, 38] on div "selifre Mon - Fri 9:00am - 5:30pm Sales: 0800 840 1992 Customer Service: 0800 9…" at bounding box center [664, 51] width 1329 height 78
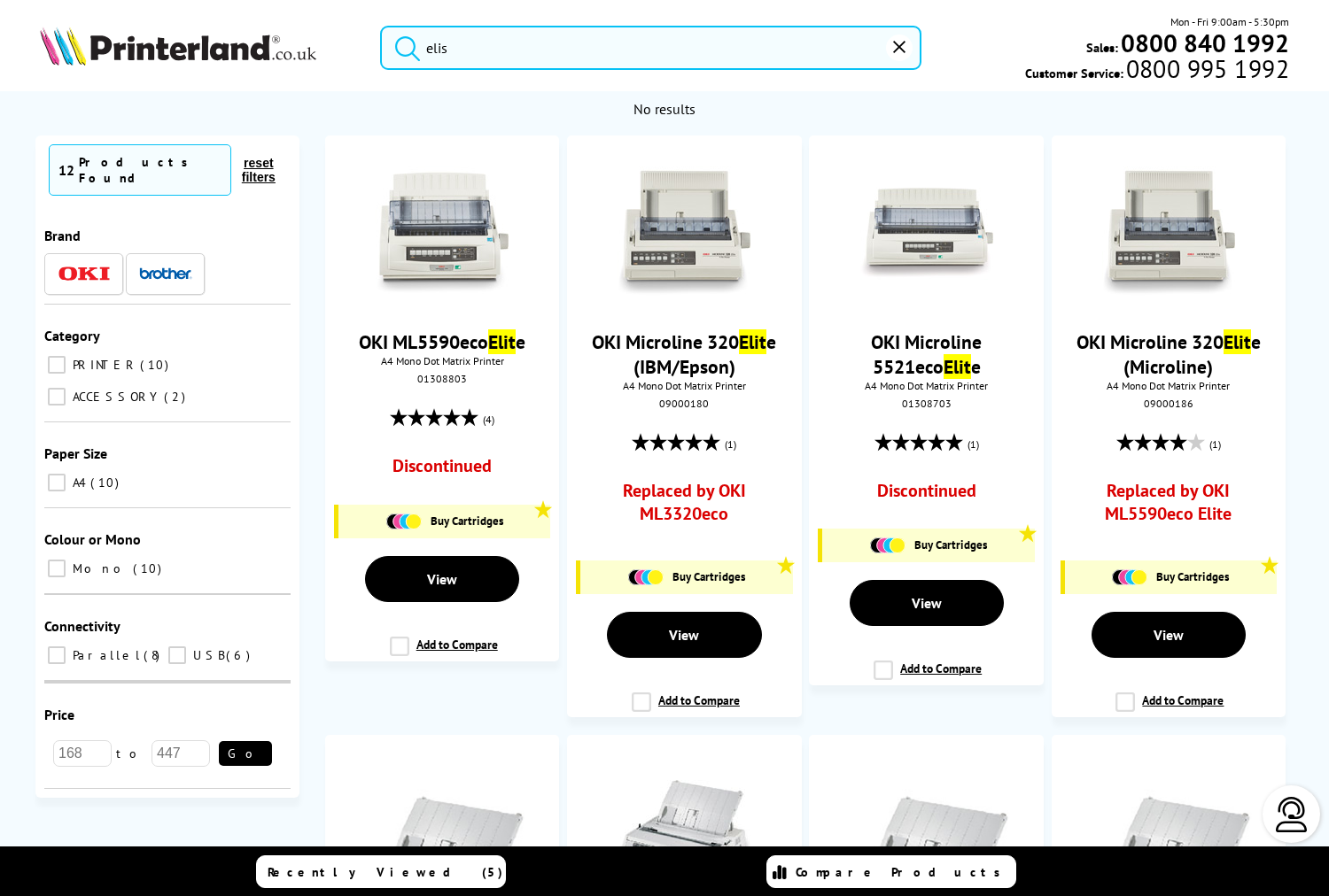
type input "elis"
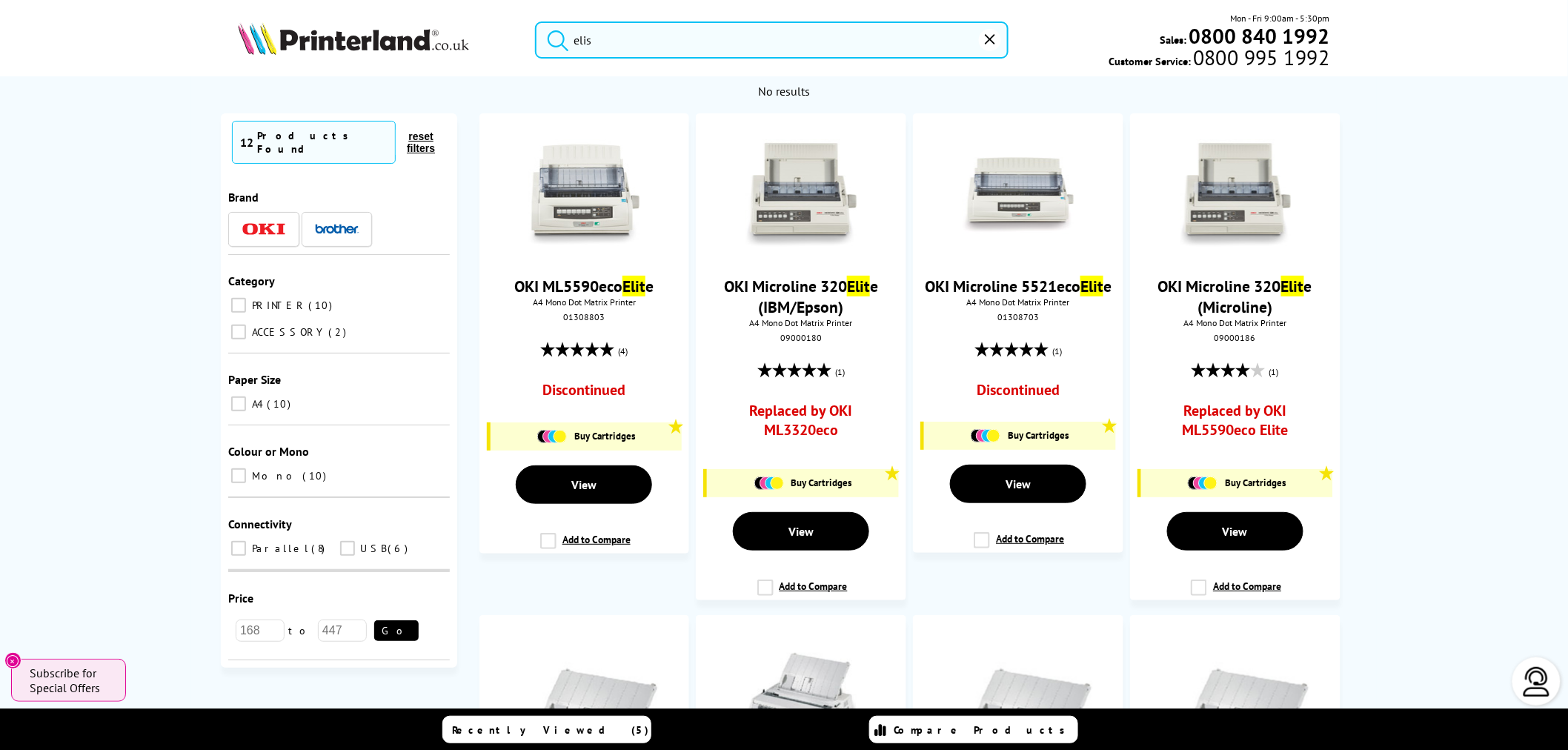
click at [368, 51] on img at bounding box center [353, 38] width 232 height 33
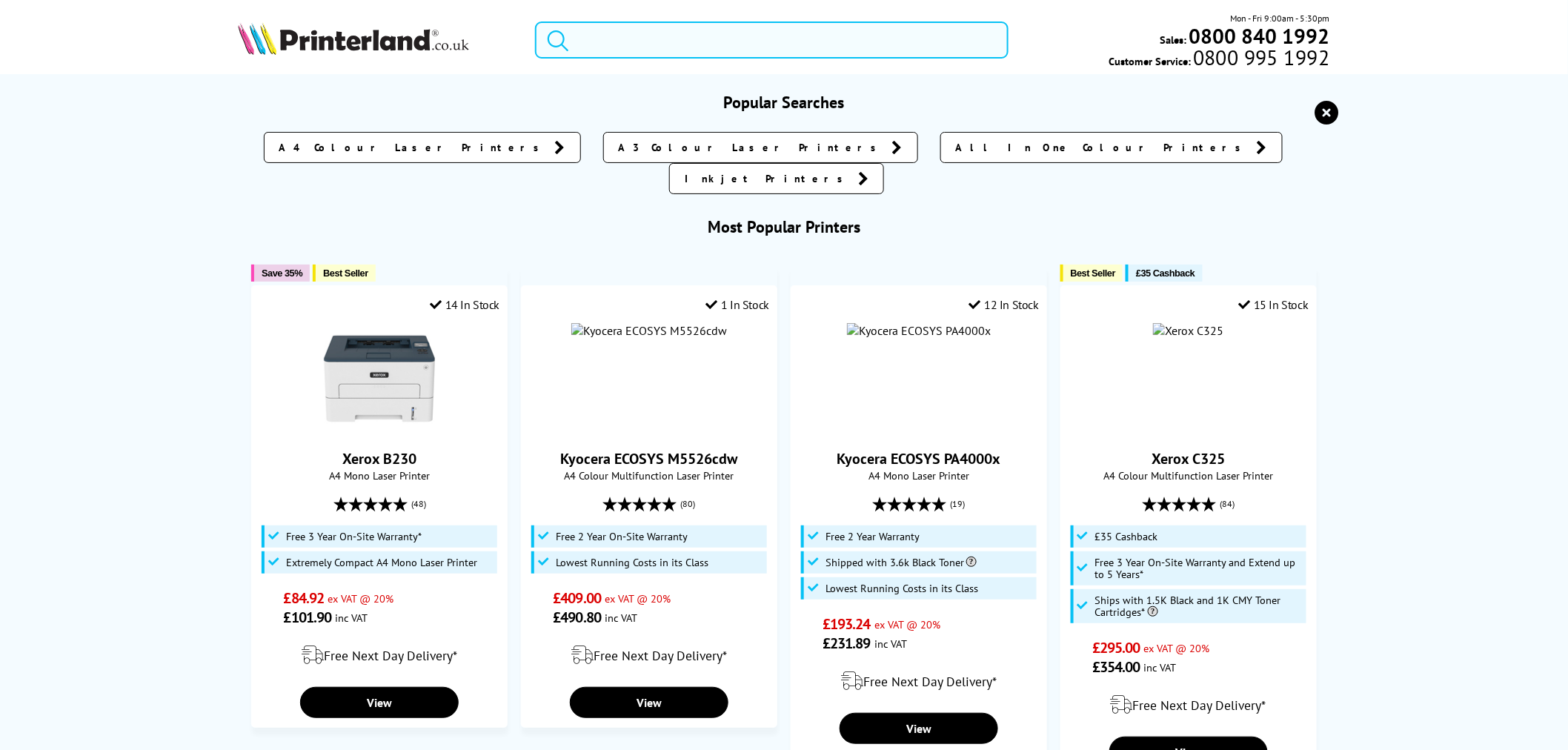
click at [727, 38] on input "search" at bounding box center [772, 40] width 474 height 37
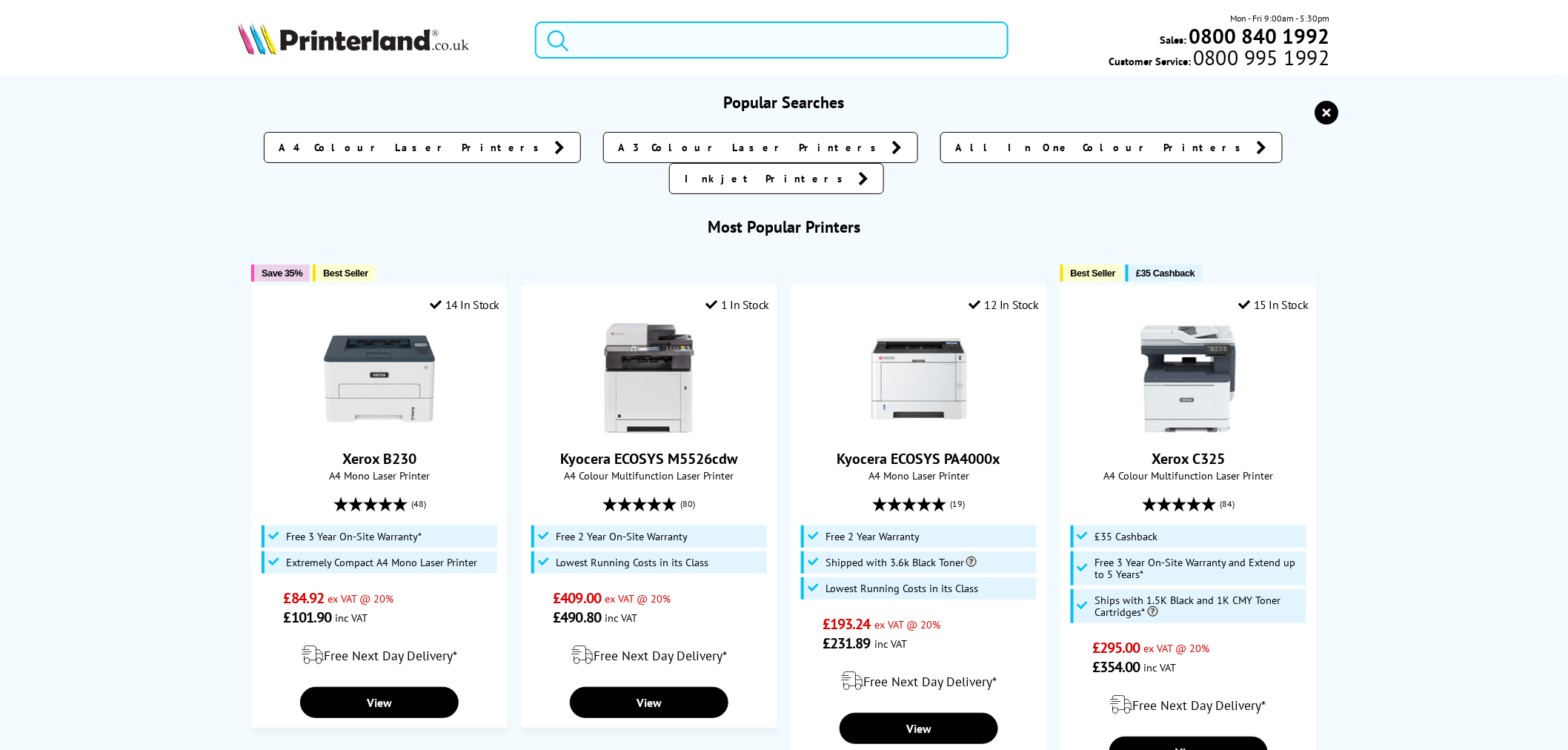
click at [724, 42] on input "search" at bounding box center [772, 40] width 474 height 37
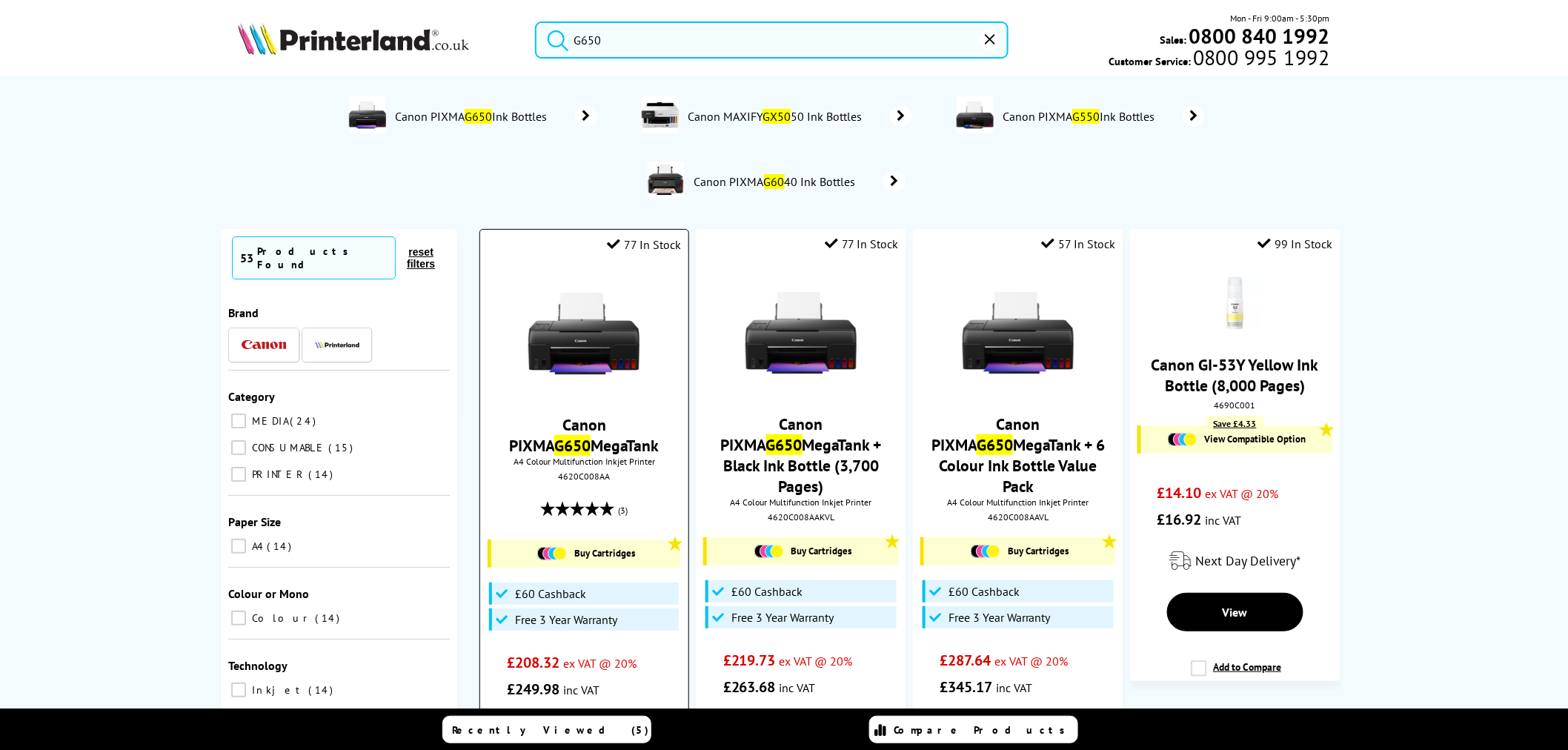
type input "G650"
click at [590, 328] on img at bounding box center [583, 333] width 111 height 111
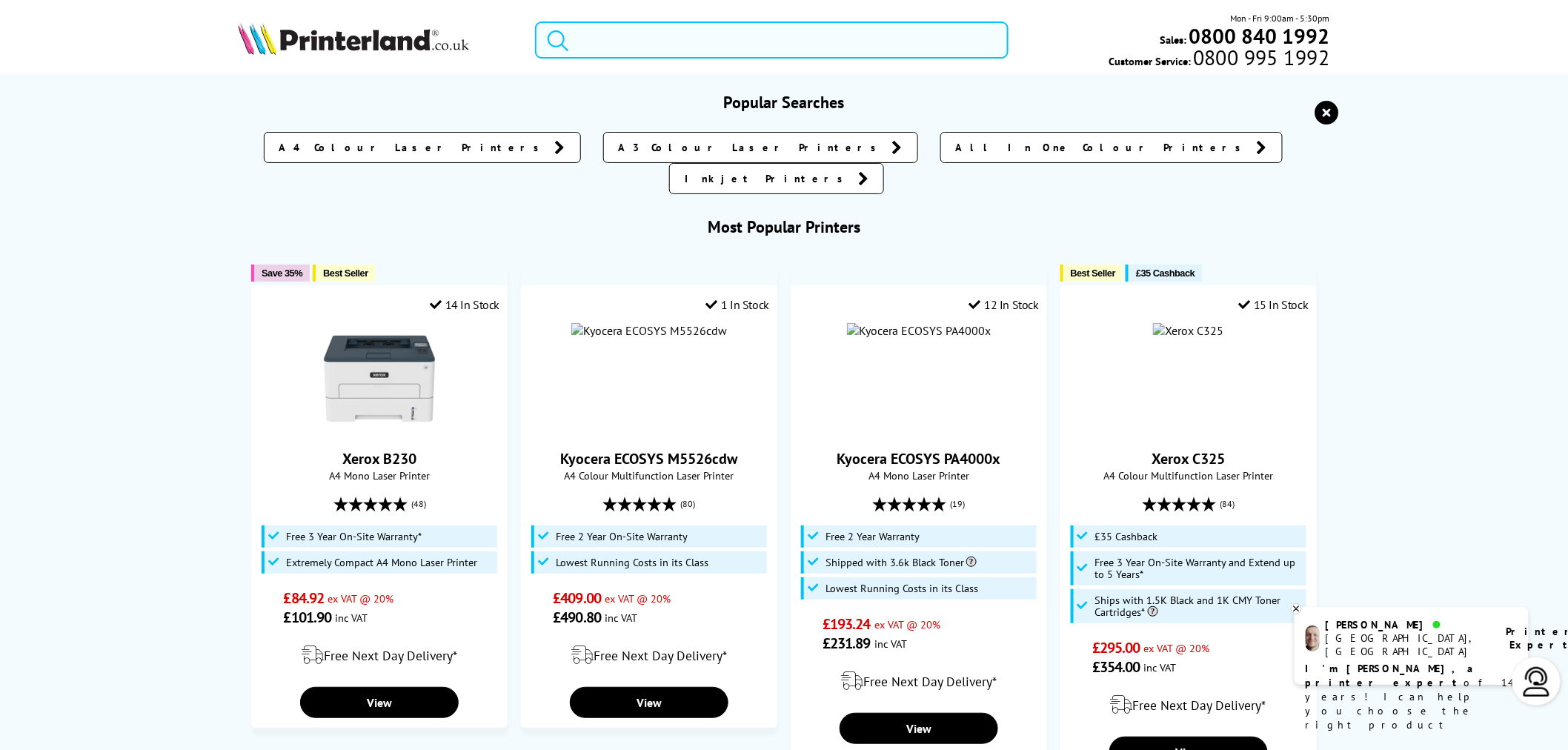
click at [680, 33] on input "search" at bounding box center [772, 40] width 474 height 37
click at [682, 33] on input "search" at bounding box center [772, 40] width 474 height 37
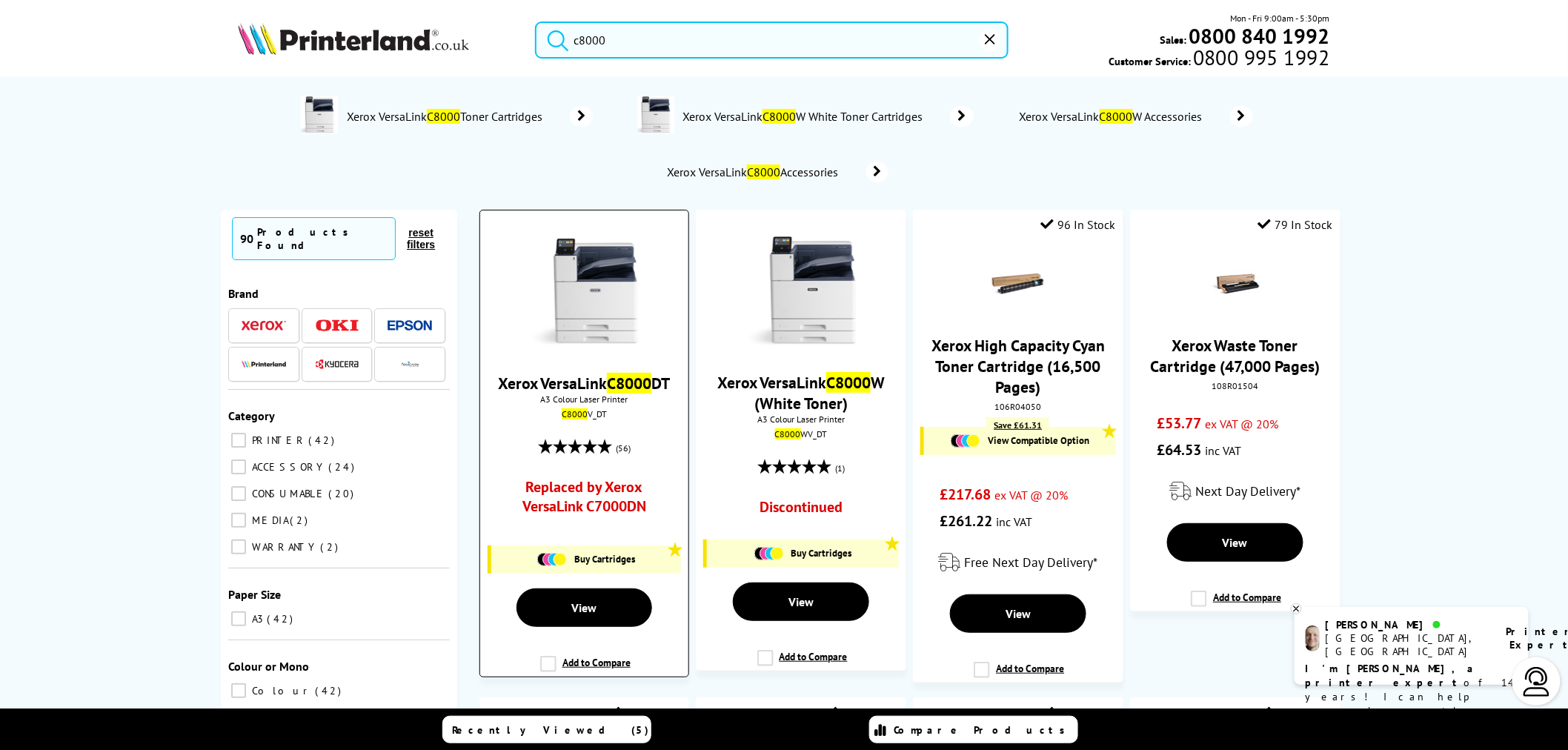
type input "c8000"
click at [615, 314] on img at bounding box center [583, 291] width 111 height 111
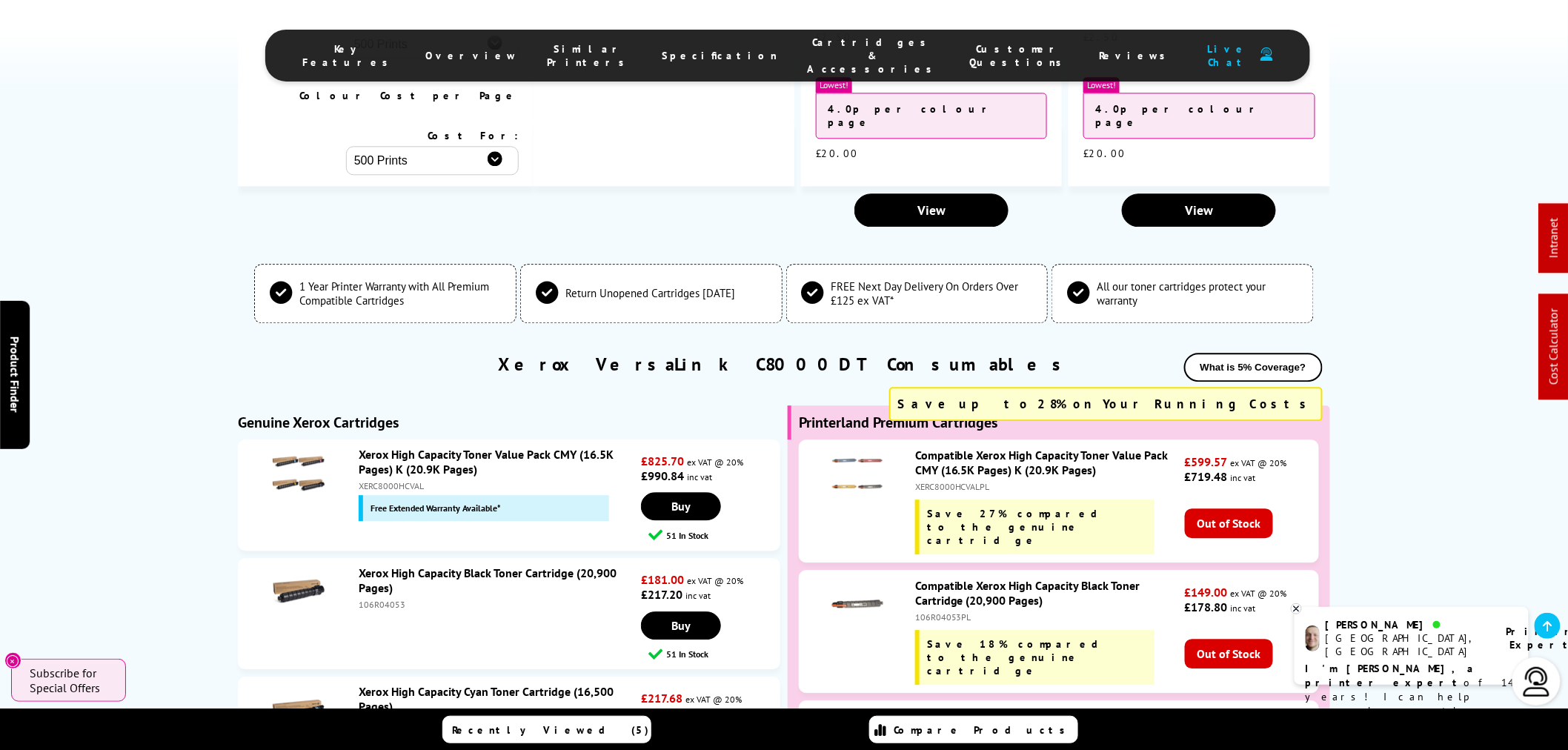
scroll to position [3870, 0]
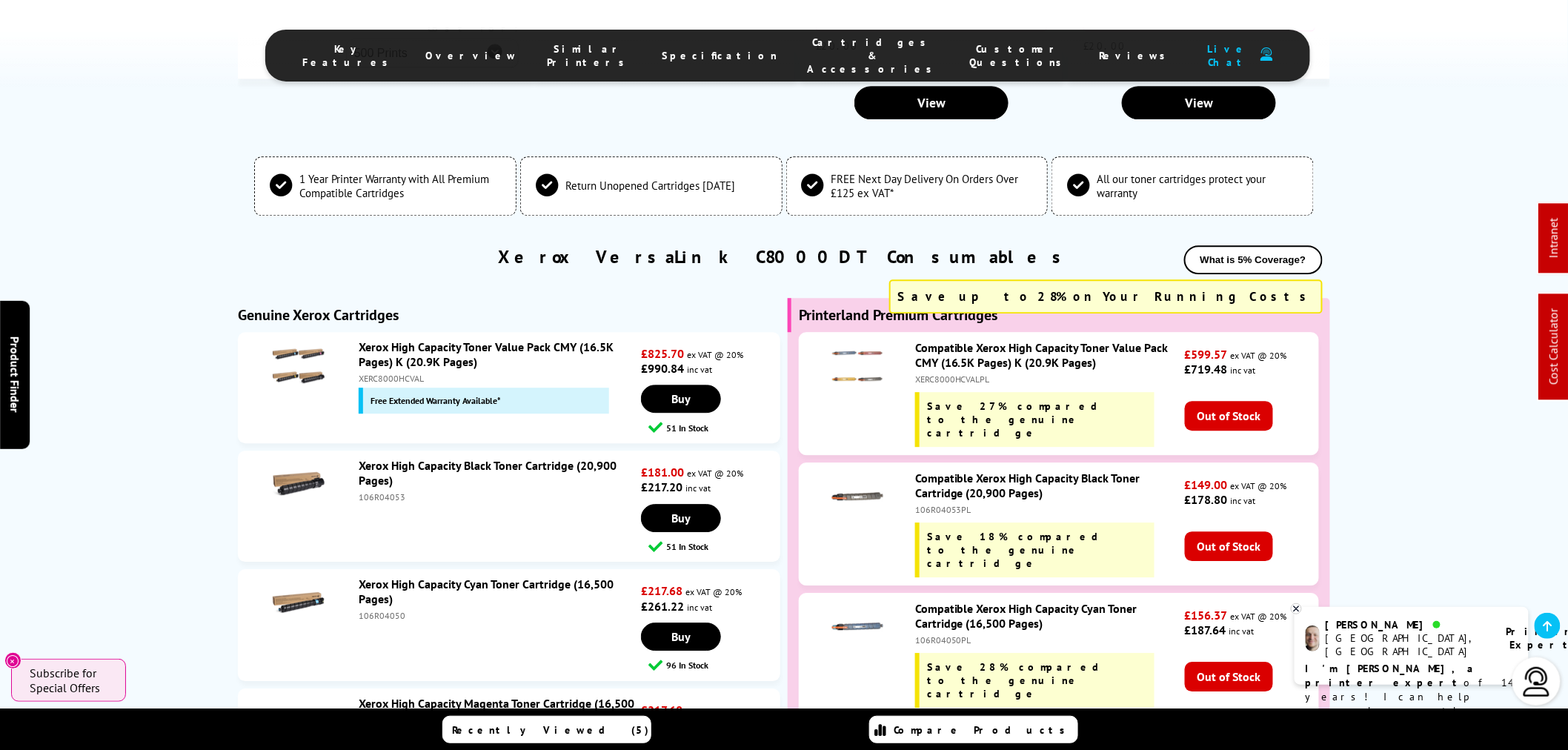
click at [396, 373] on div "XERC8000HCVAL" at bounding box center [498, 378] width 278 height 11
click at [391, 373] on div "XERC8000HCVAL" at bounding box center [498, 378] width 278 height 11
click at [368, 373] on div "XERC8000HCVAL" at bounding box center [498, 378] width 278 height 11
click at [370, 373] on div "XERC8000HCVAL" at bounding box center [498, 378] width 278 height 11
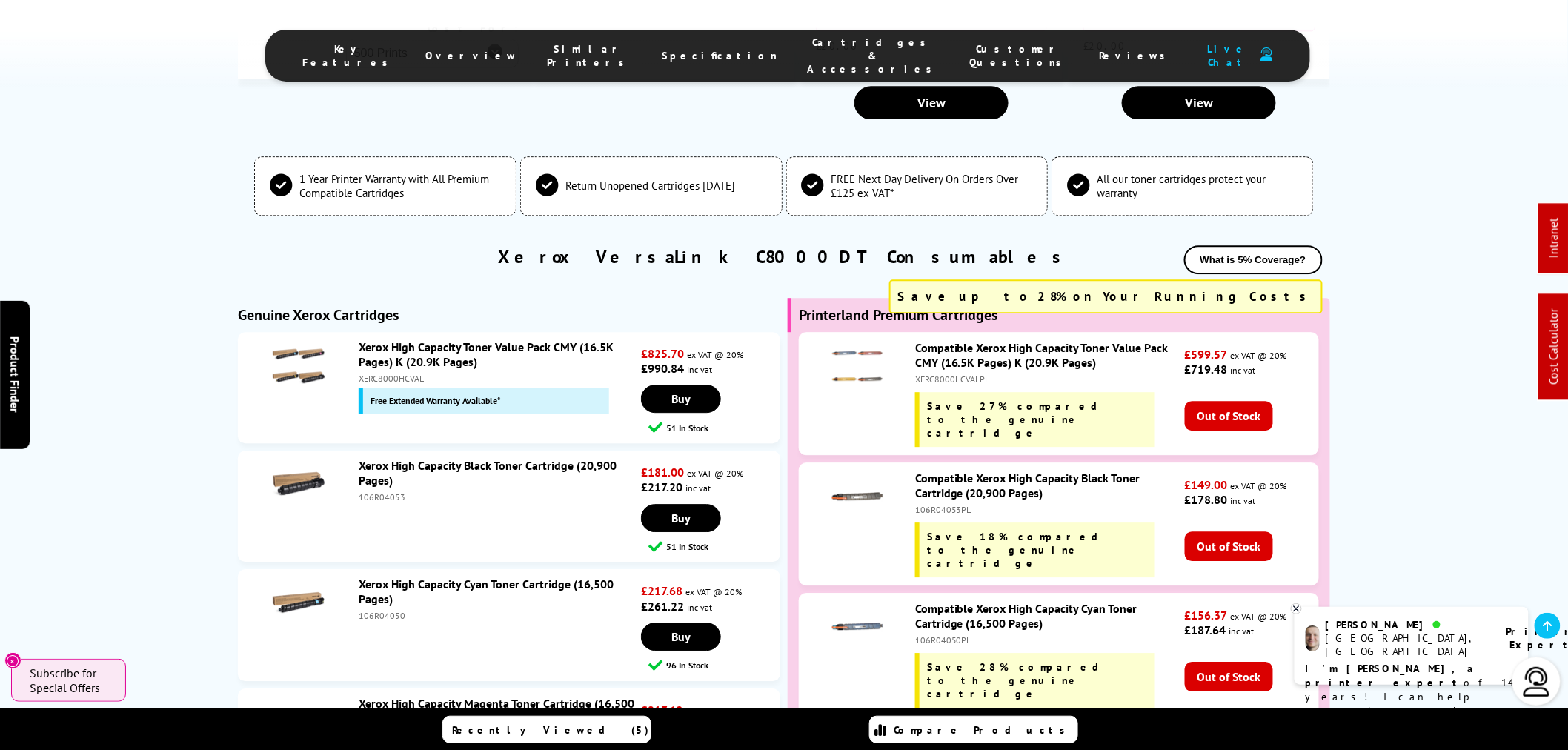
click at [365, 373] on div "XERC8000HCVAL" at bounding box center [498, 378] width 278 height 11
copy div "XERC8000HCVAL"
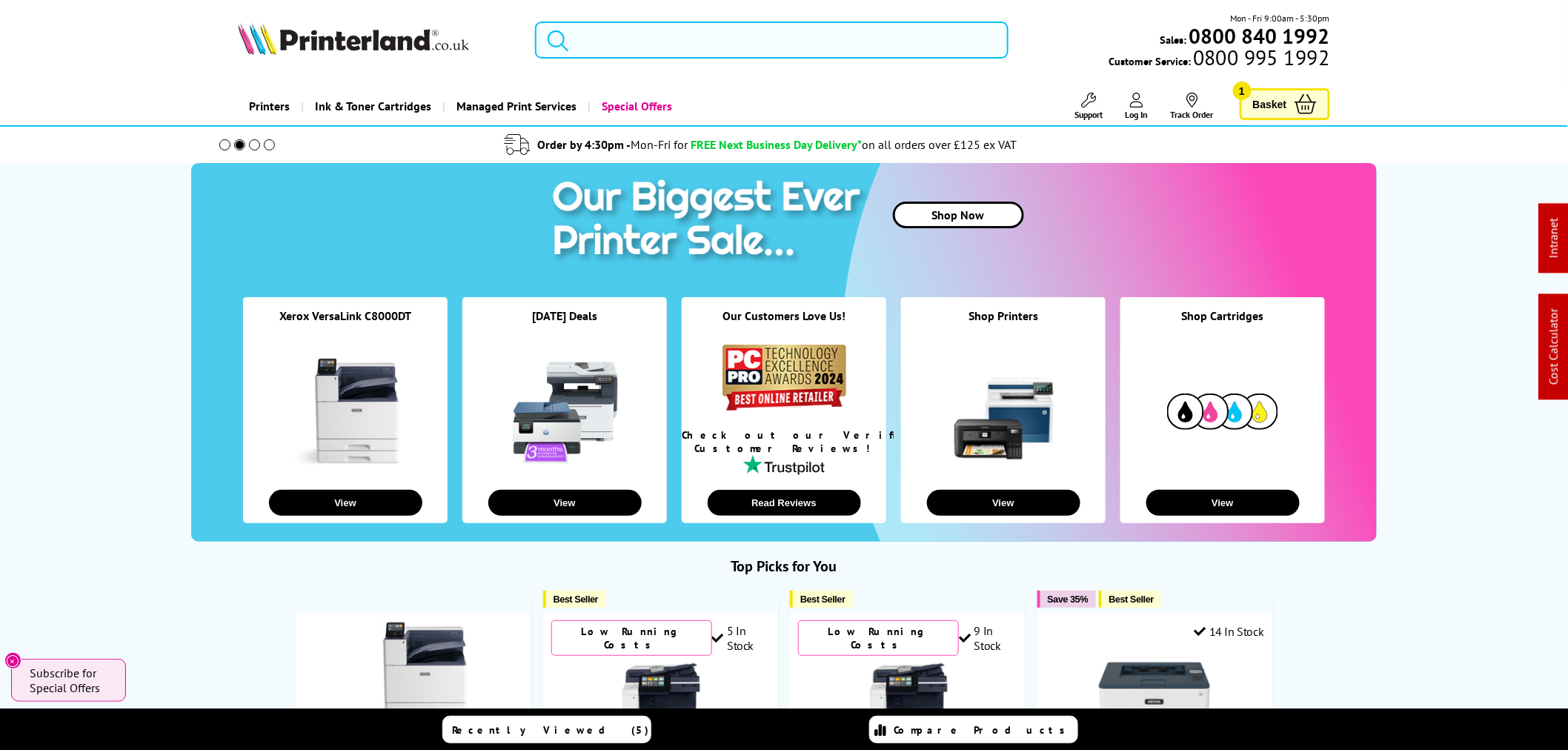
click at [649, 35] on input "search" at bounding box center [772, 40] width 474 height 37
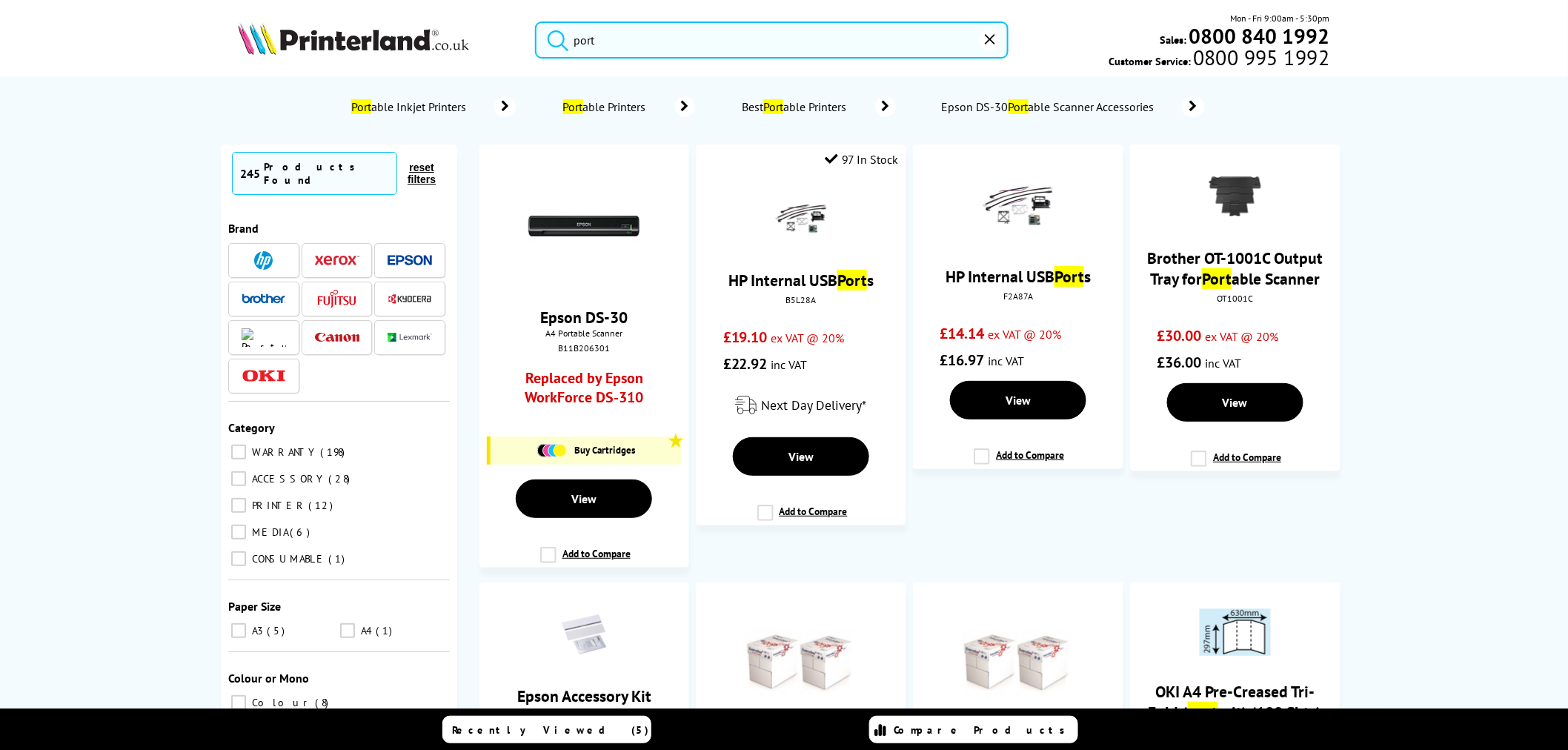
type input "port"
click at [585, 106] on span "Port able Printers" at bounding box center [606, 107] width 93 height 15
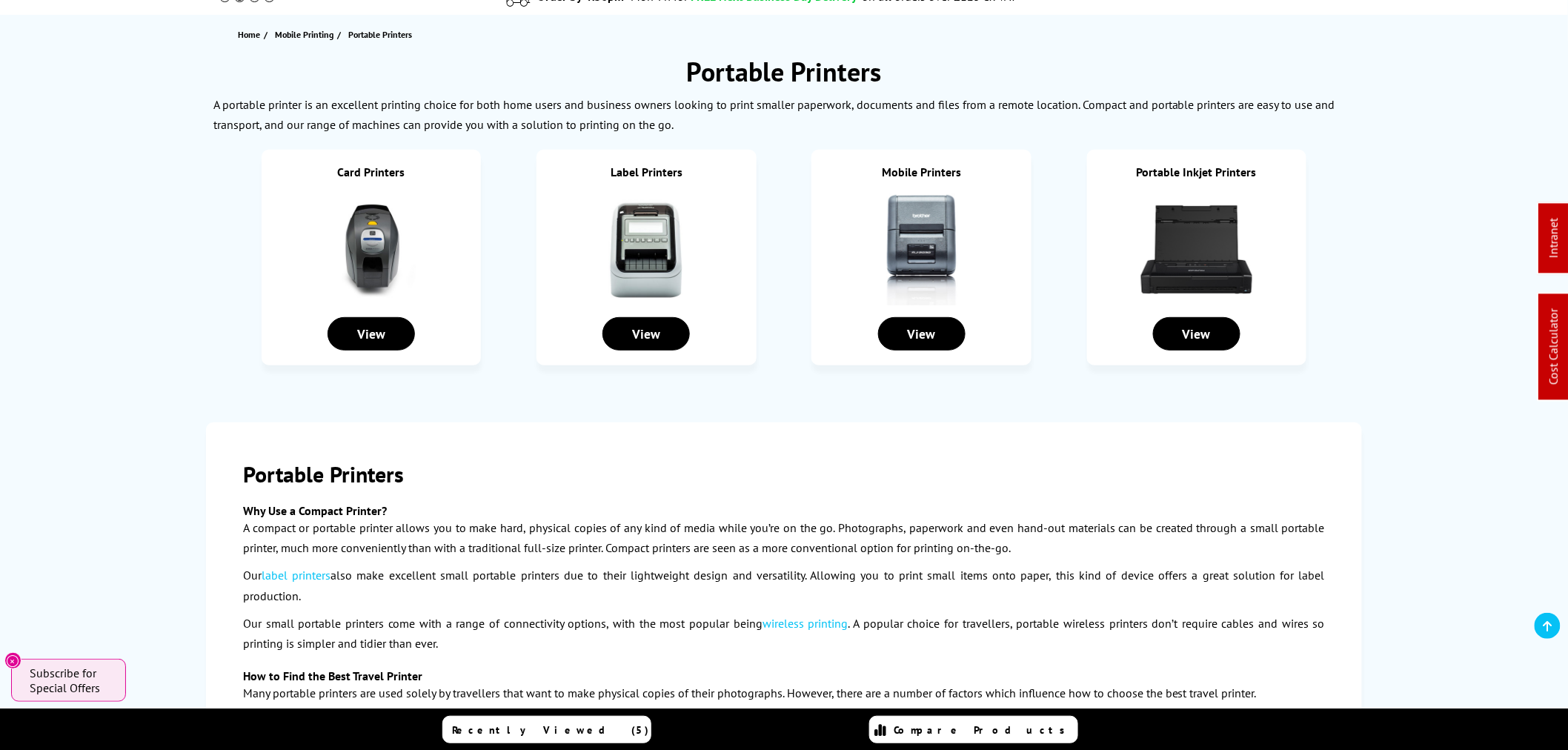
scroll to position [165, 0]
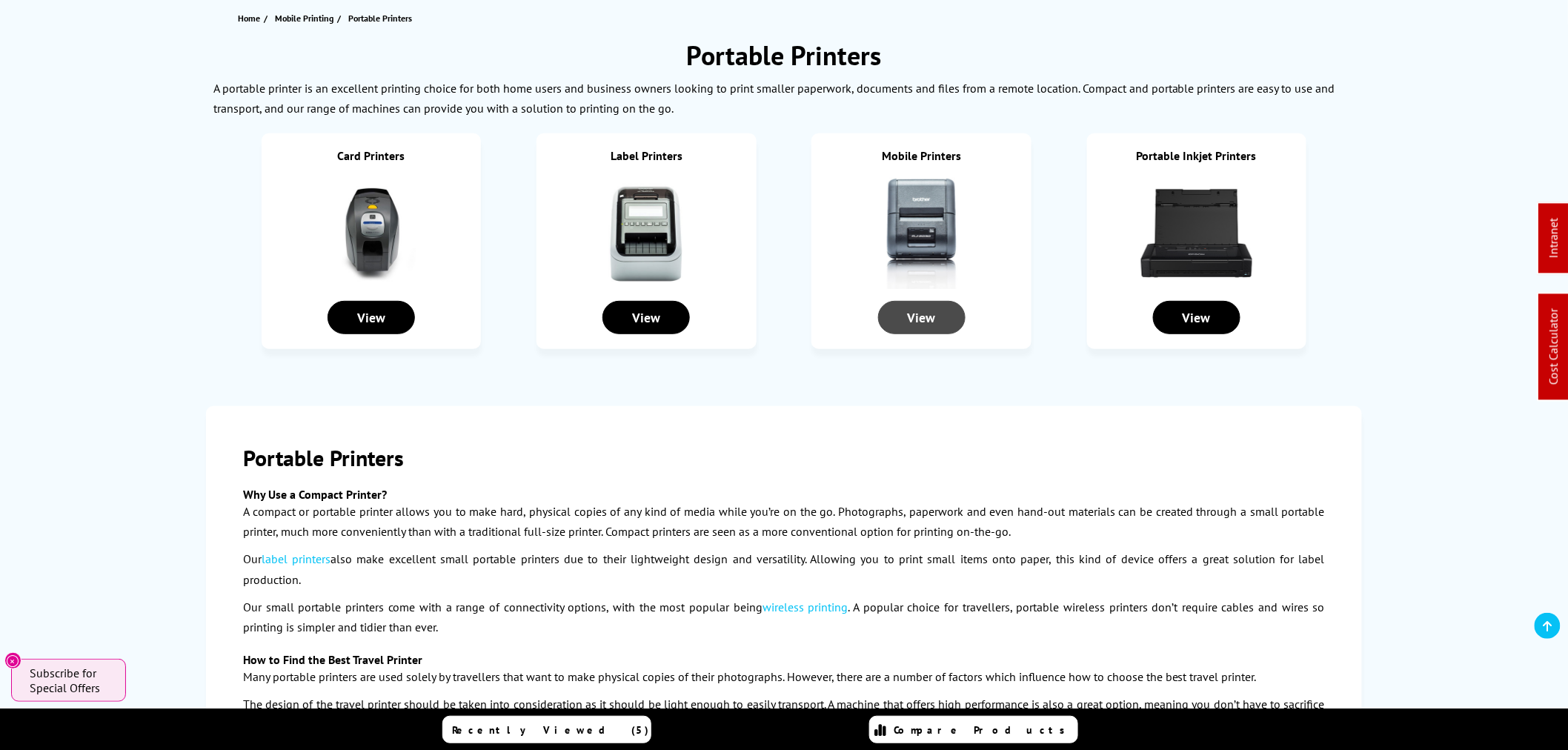
click at [895, 314] on div "View" at bounding box center [922, 317] width 87 height 33
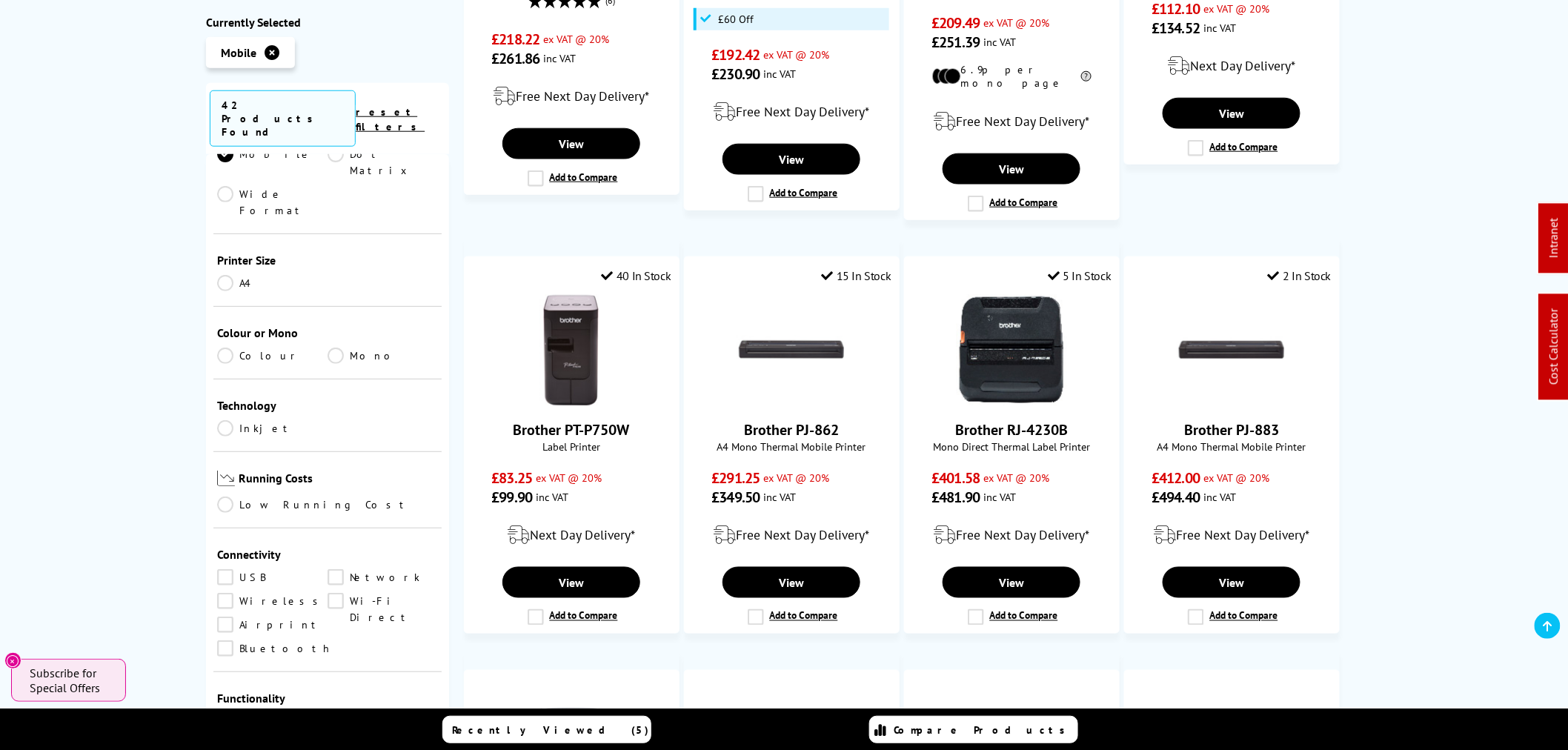
scroll to position [247, 0]
click at [228, 592] on link "Wireless" at bounding box center [272, 600] width 110 height 16
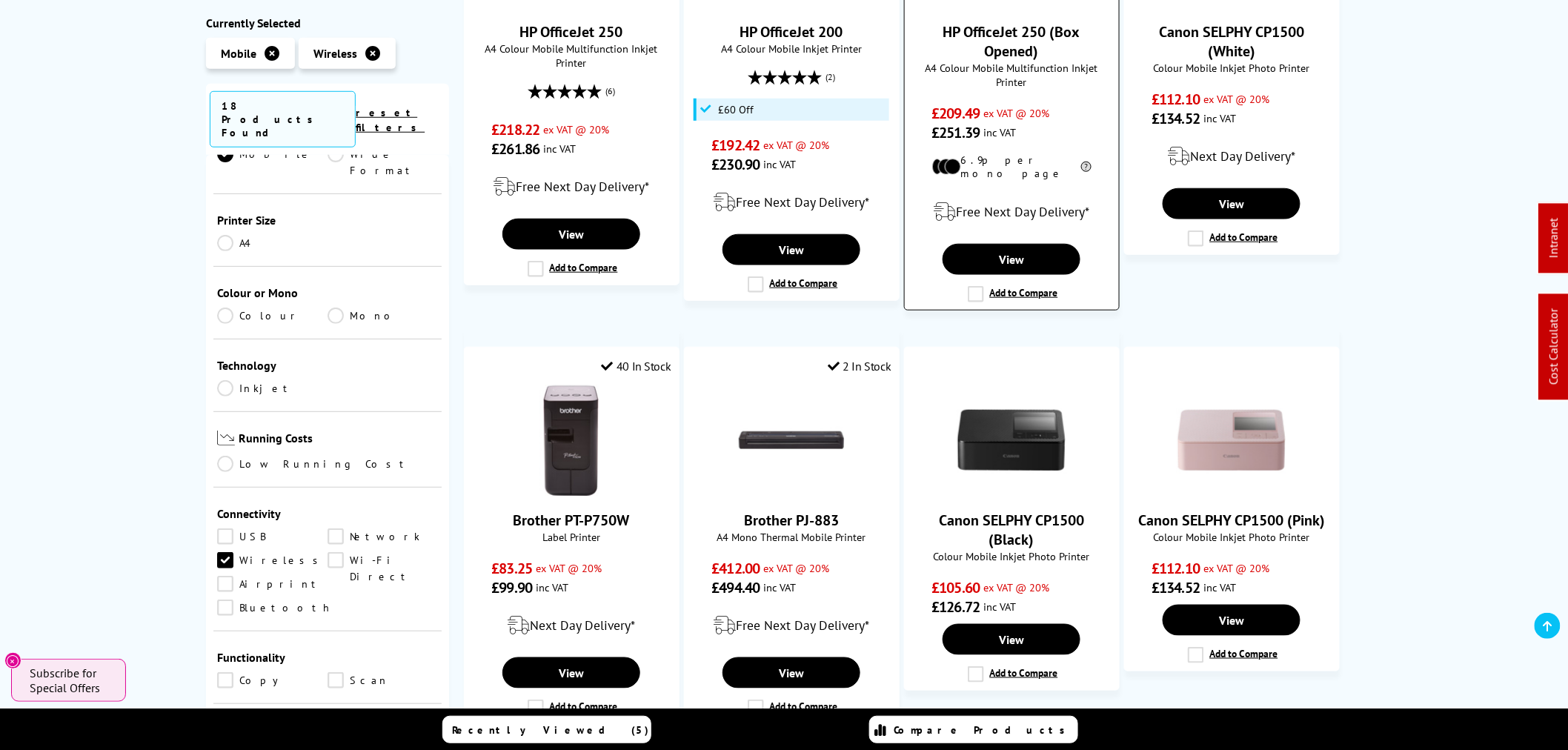
scroll to position [494, 0]
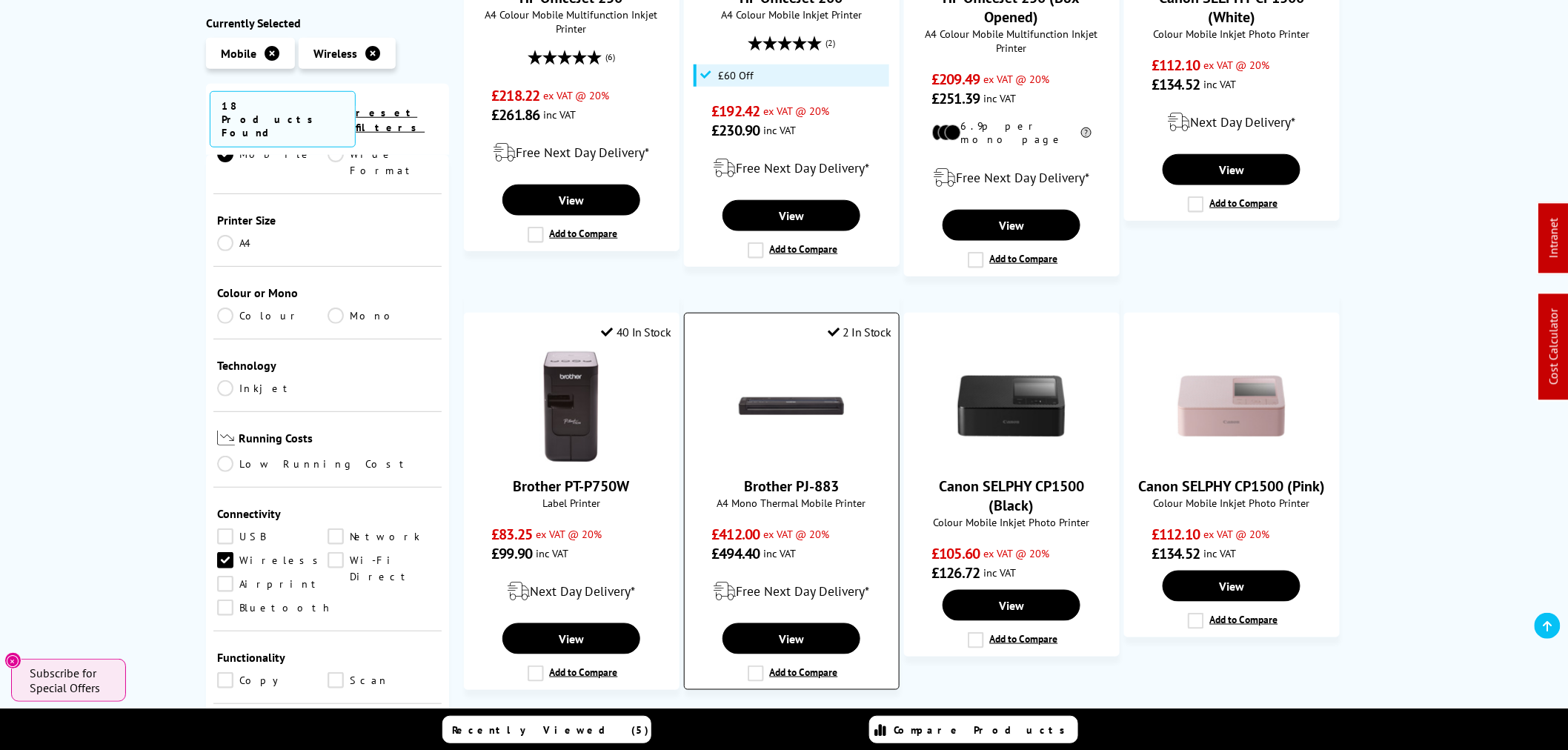
click at [811, 393] on img at bounding box center [791, 406] width 111 height 111
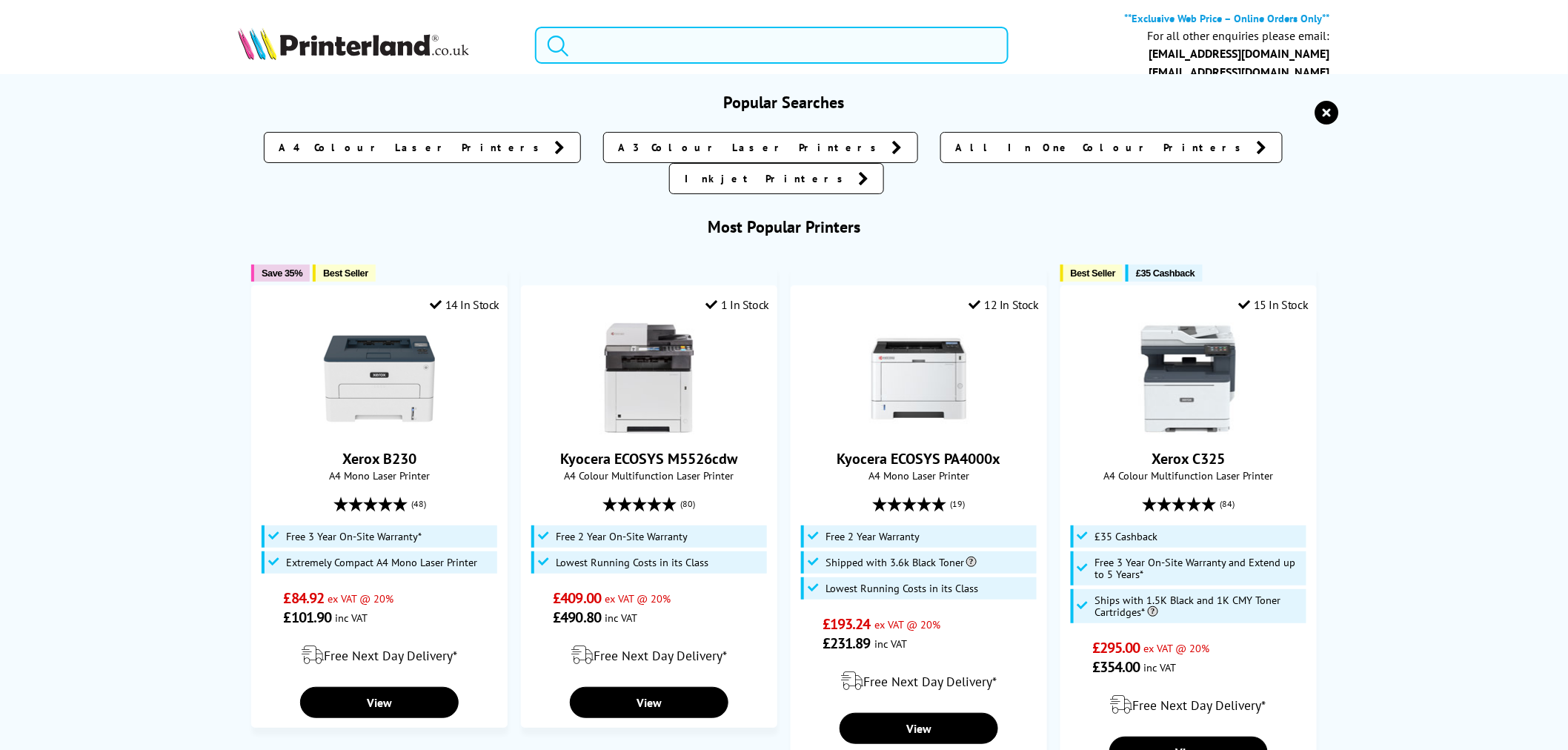
click at [712, 41] on input "search" at bounding box center [772, 45] width 474 height 37
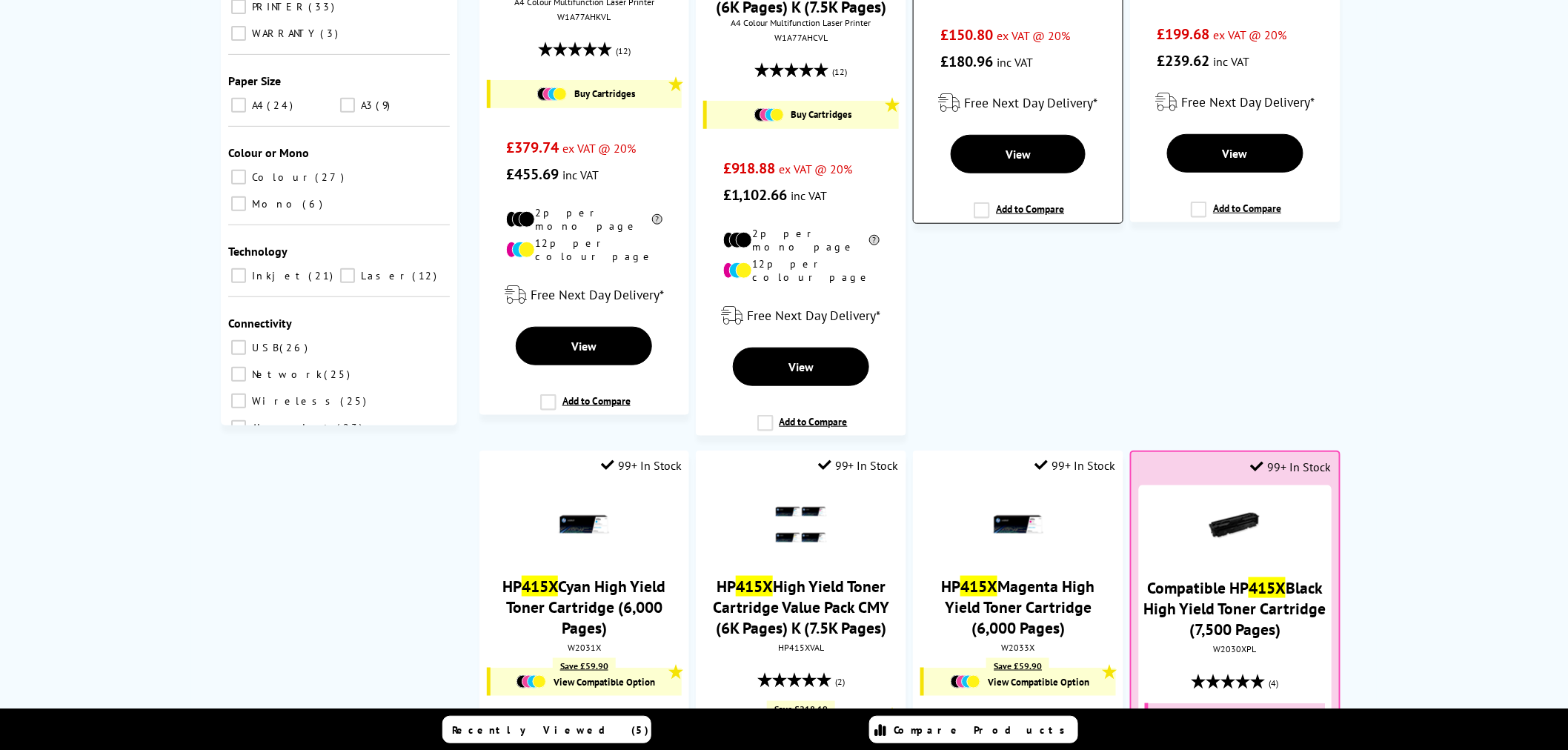
scroll to position [494, 0]
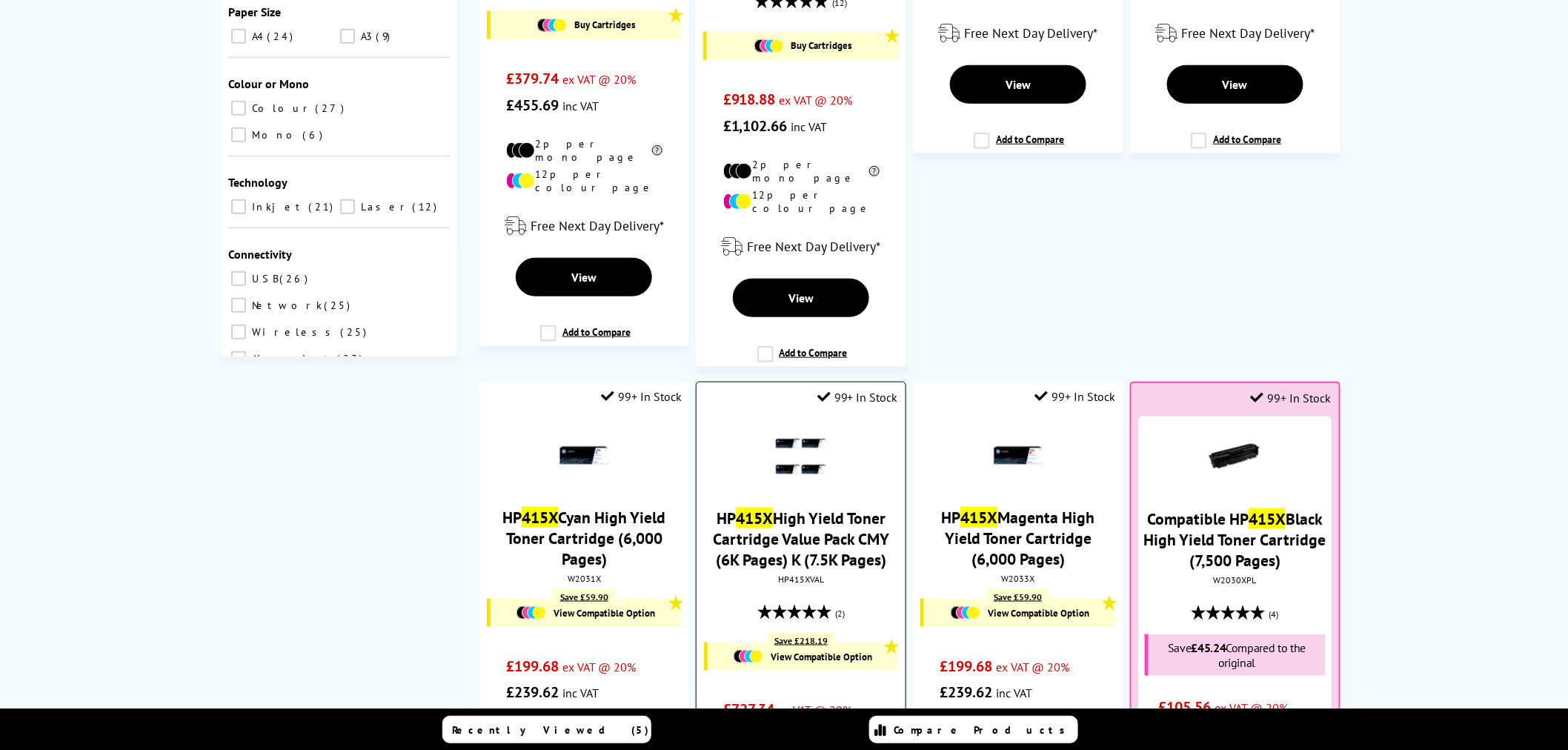
type input "415x"
click at [816, 531] on link "HP 415X High Yield Toner Cartridge Value Pack CMY (6K Pages) K (7.5K Pages)" at bounding box center [801, 538] width 176 height 62
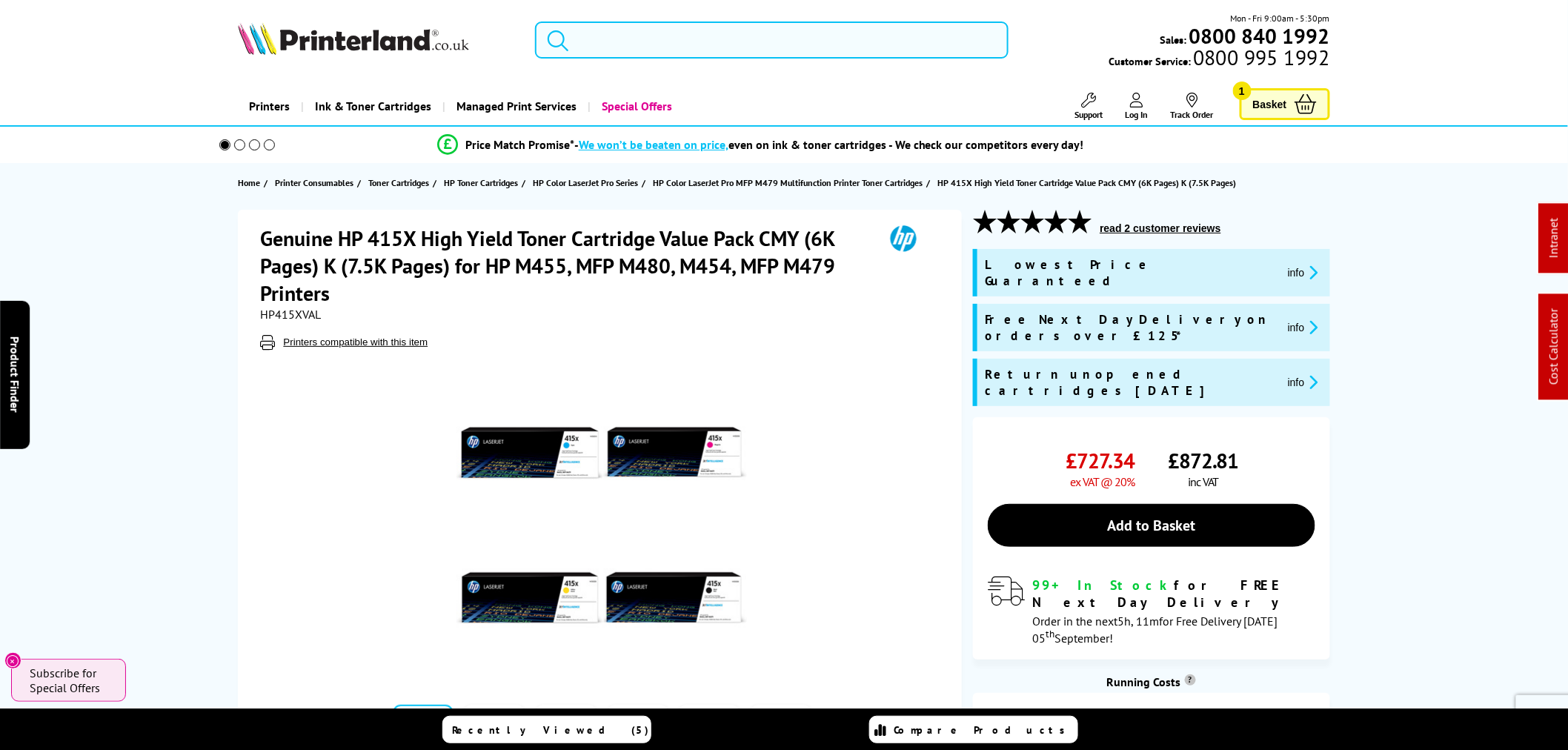
click at [675, 49] on input "search" at bounding box center [772, 40] width 474 height 37
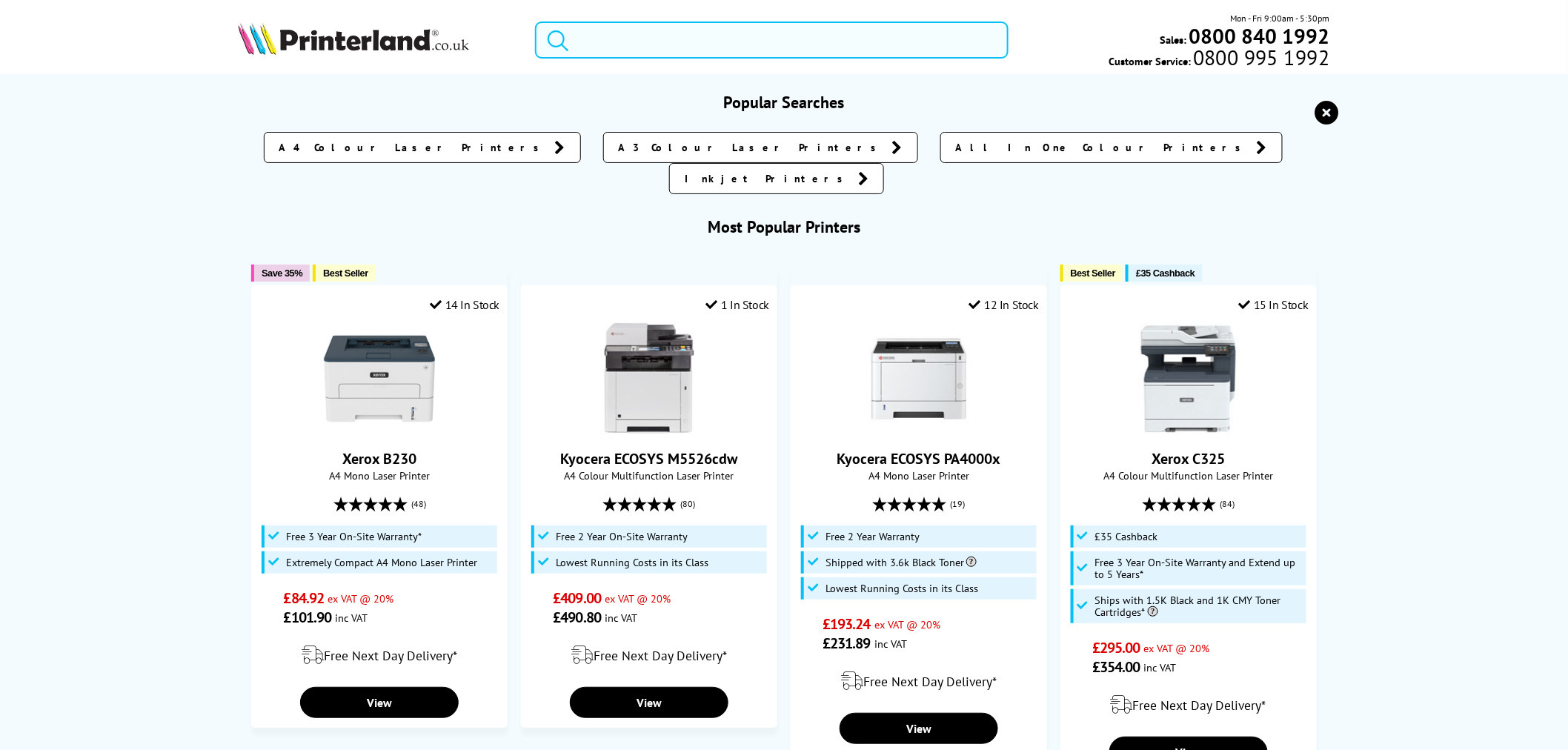
click at [672, 48] on input "search" at bounding box center [772, 40] width 474 height 37
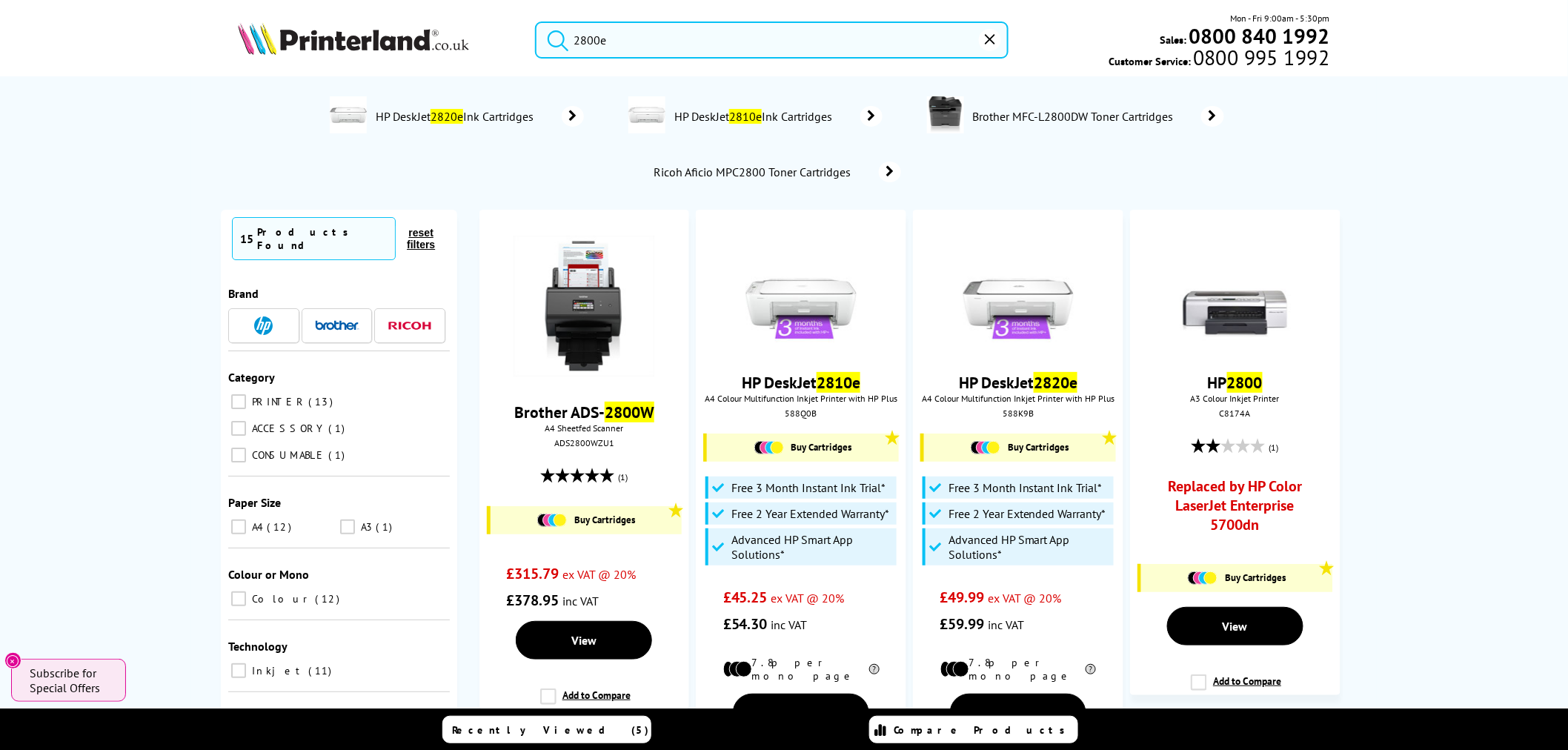
click at [653, 51] on input "2800e" at bounding box center [772, 40] width 474 height 37
drag, startPoint x: 546, startPoint y: 46, endPoint x: 510, endPoint y: 42, distance: 36.2
click at [515, 43] on div "2800e Mon - Fri 9:00am - 5:30pm Sales: 0800 840 1992 Customer Service: 0800 995…" at bounding box center [784, 43] width 1185 height 65
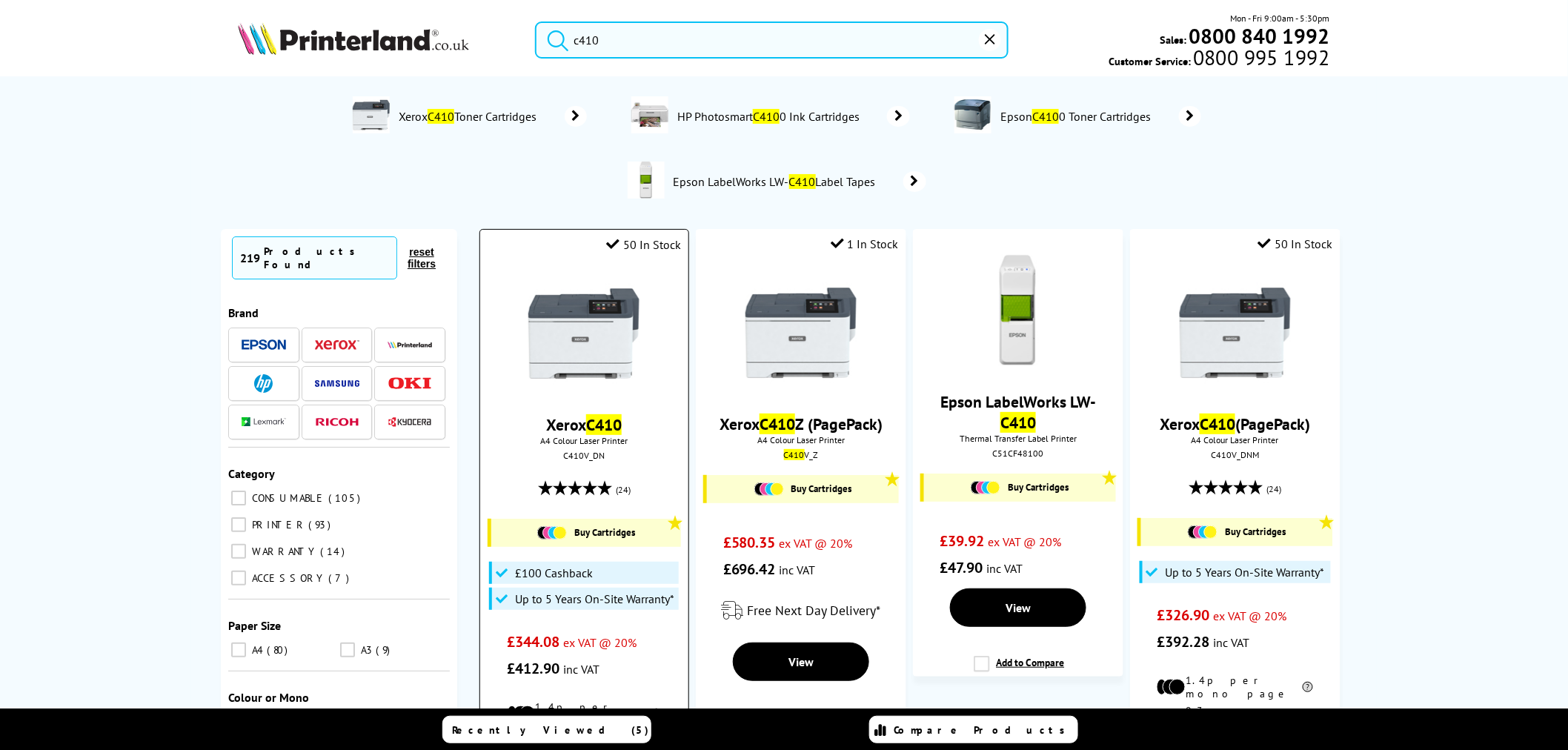
type input "c410"
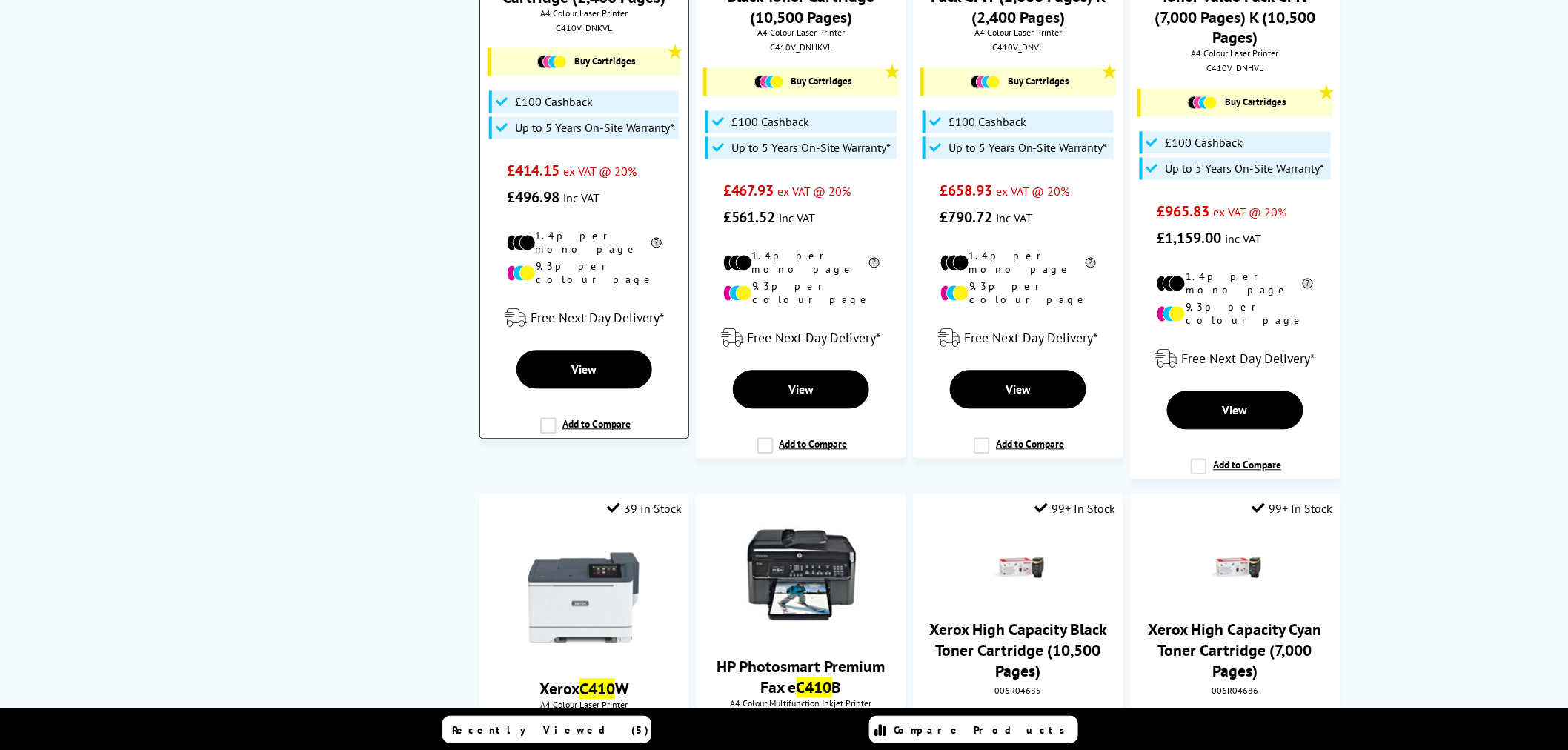
scroll to position [988, 0]
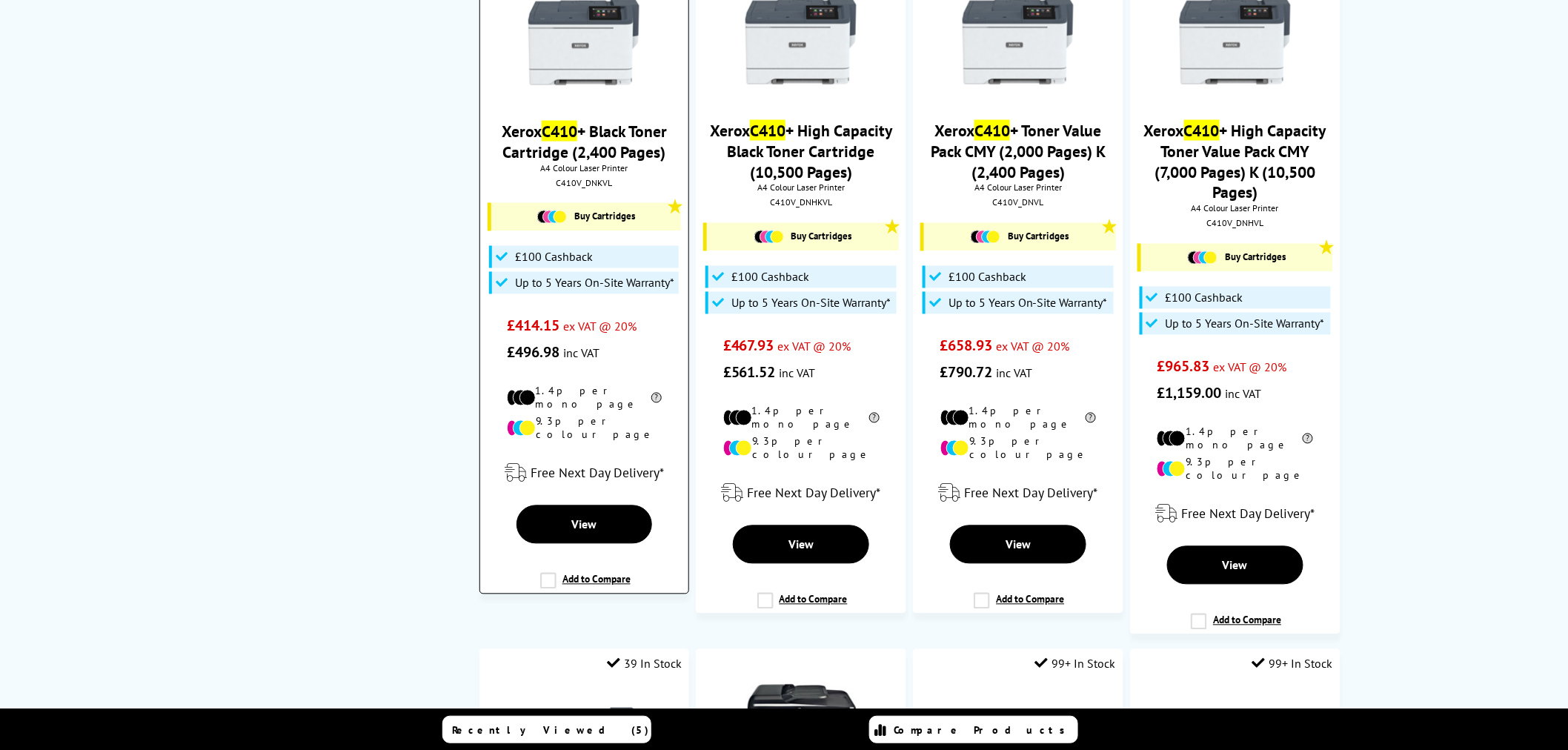
click at [597, 68] on img at bounding box center [583, 40] width 111 height 111
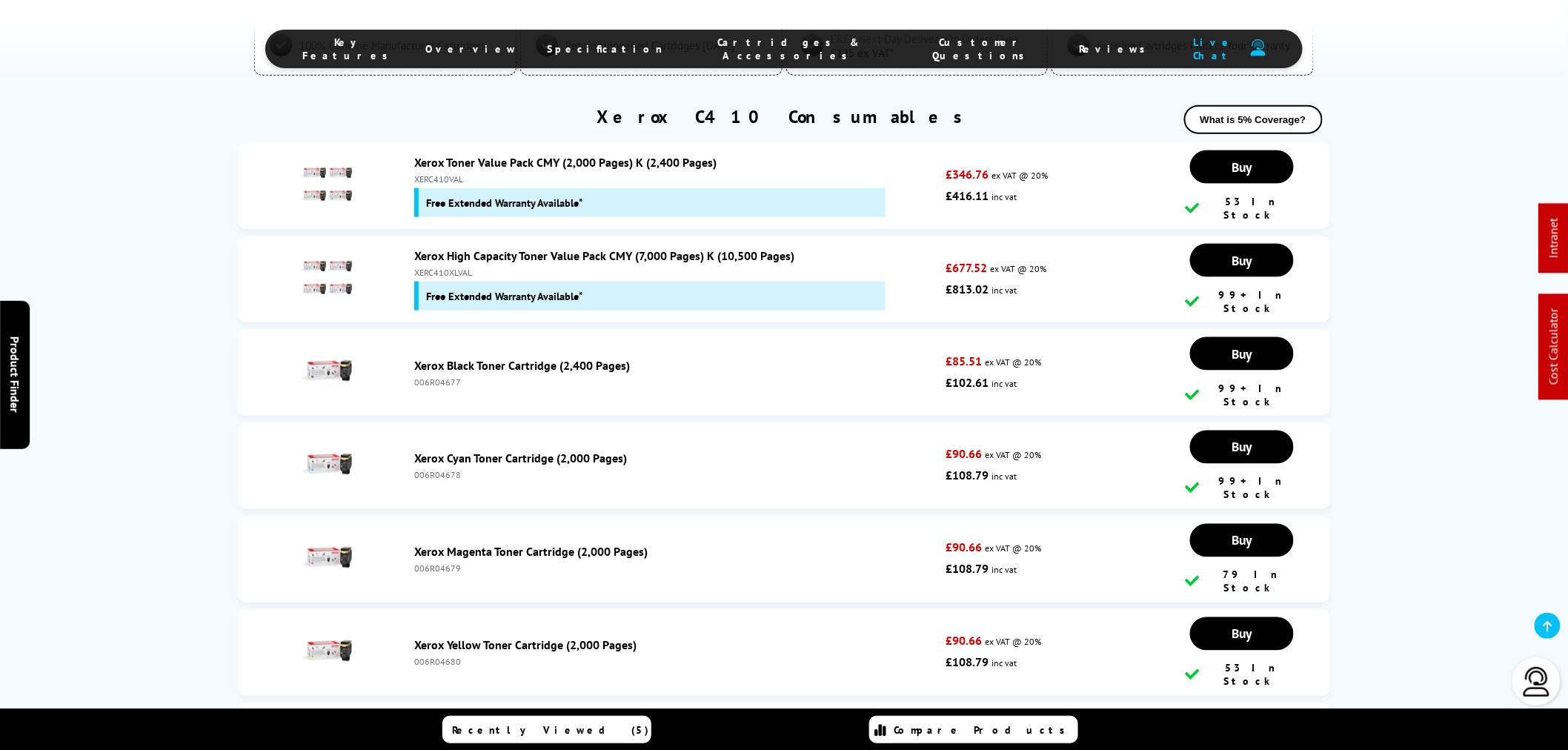
scroll to position [3097, 0]
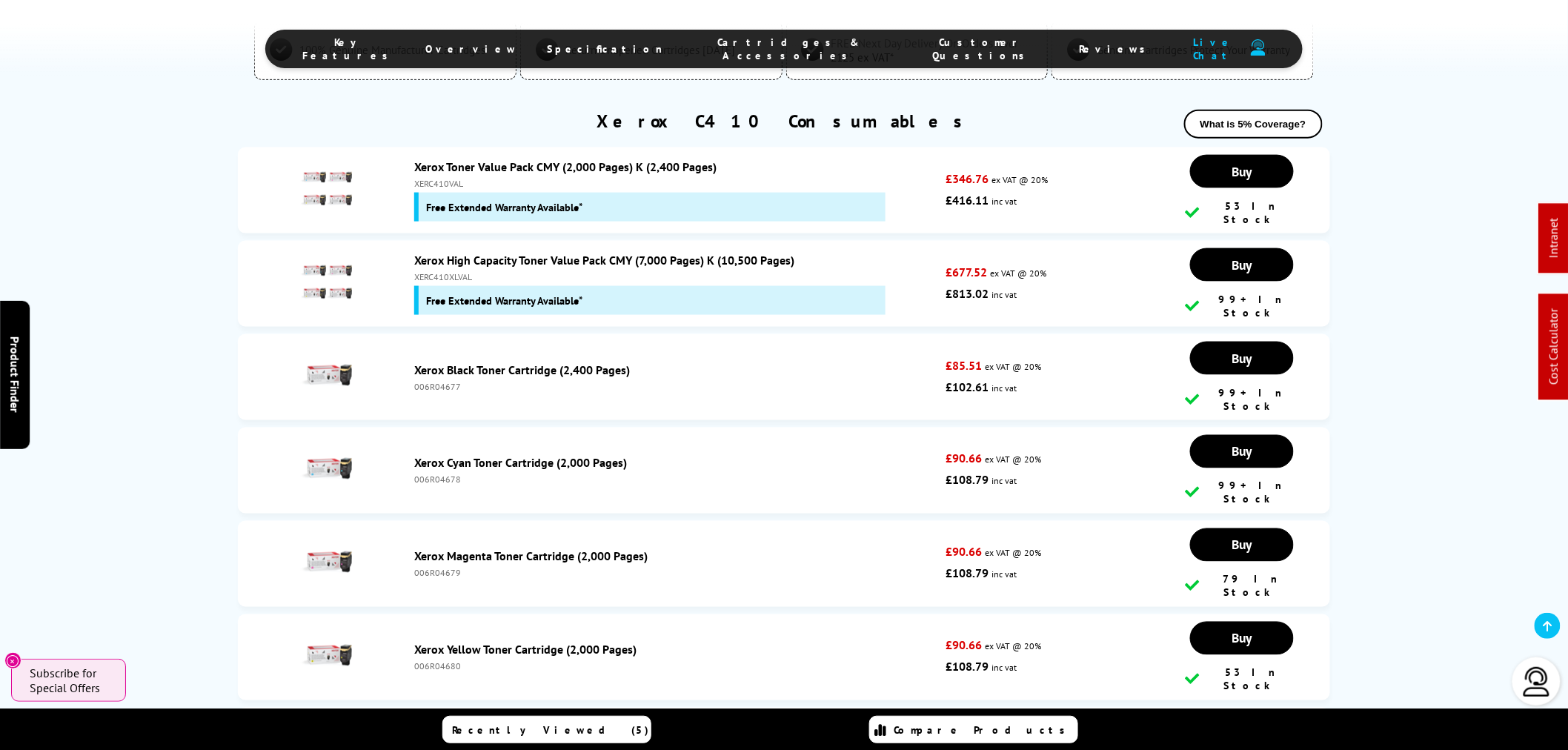
click at [454, 271] on div "XERC410XLVAL" at bounding box center [676, 277] width 524 height 11
copy div "XERC410XLVAL"
click at [447, 178] on div "XERC410VAL" at bounding box center [676, 183] width 524 height 11
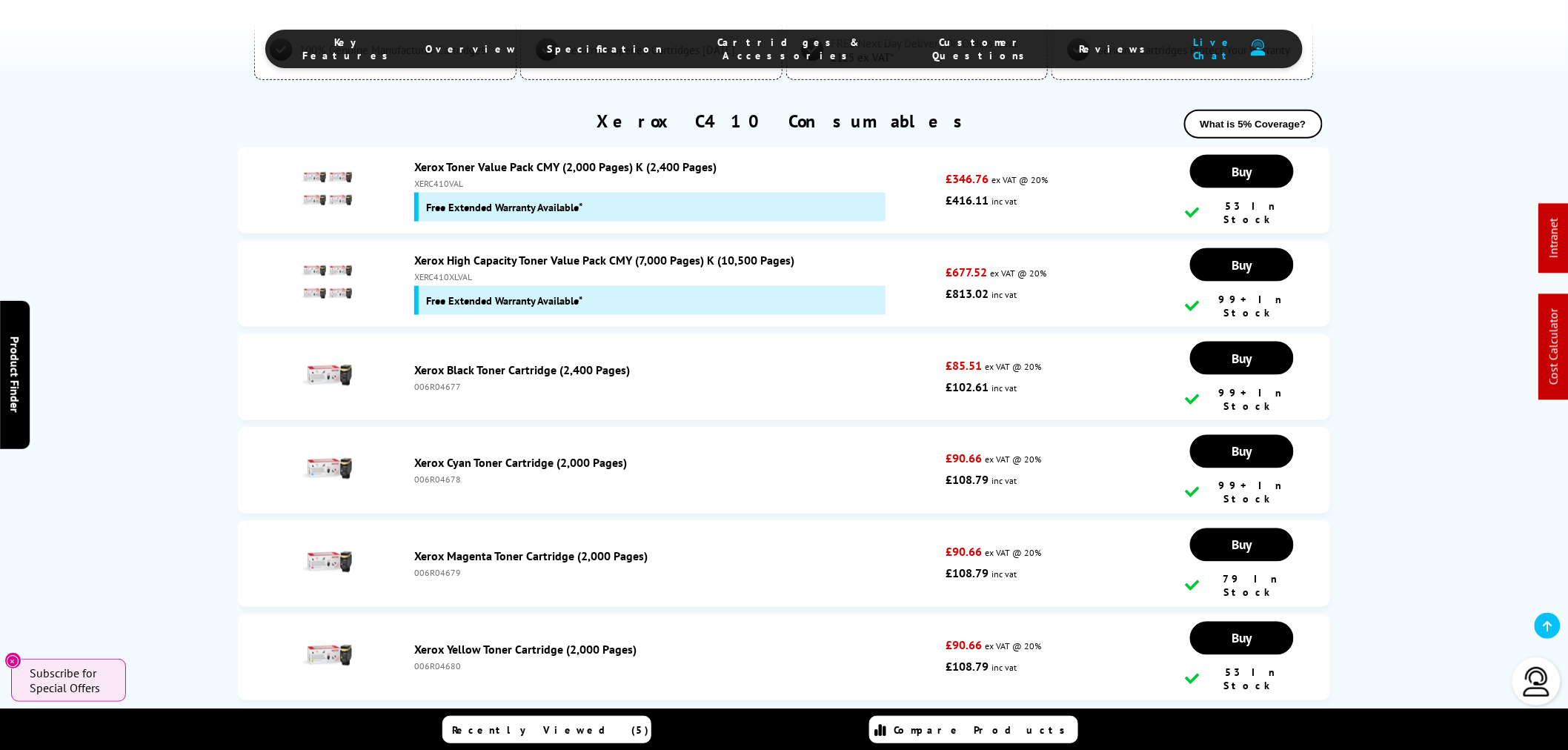
copy div "XERC410VAL"
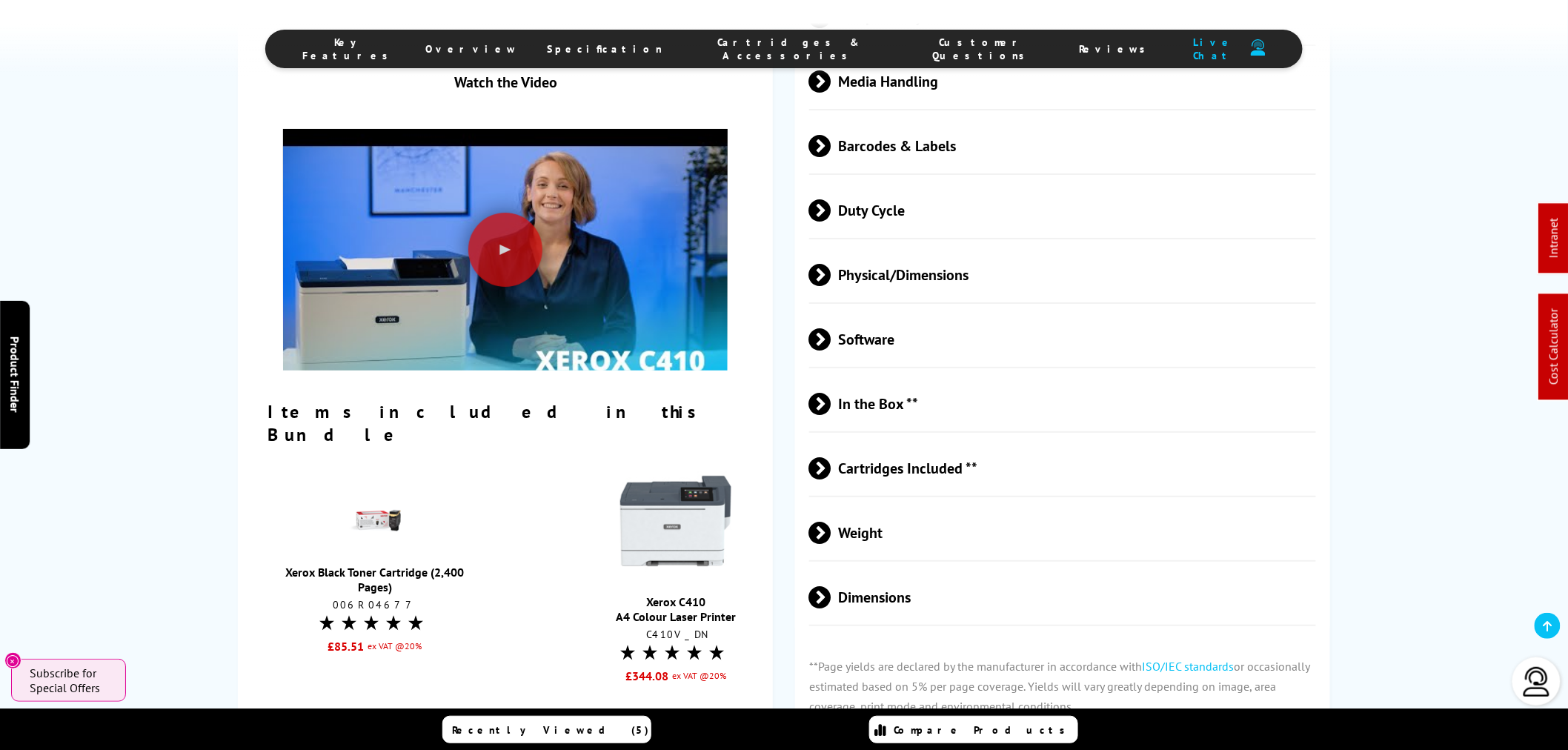
scroll to position [0, 0]
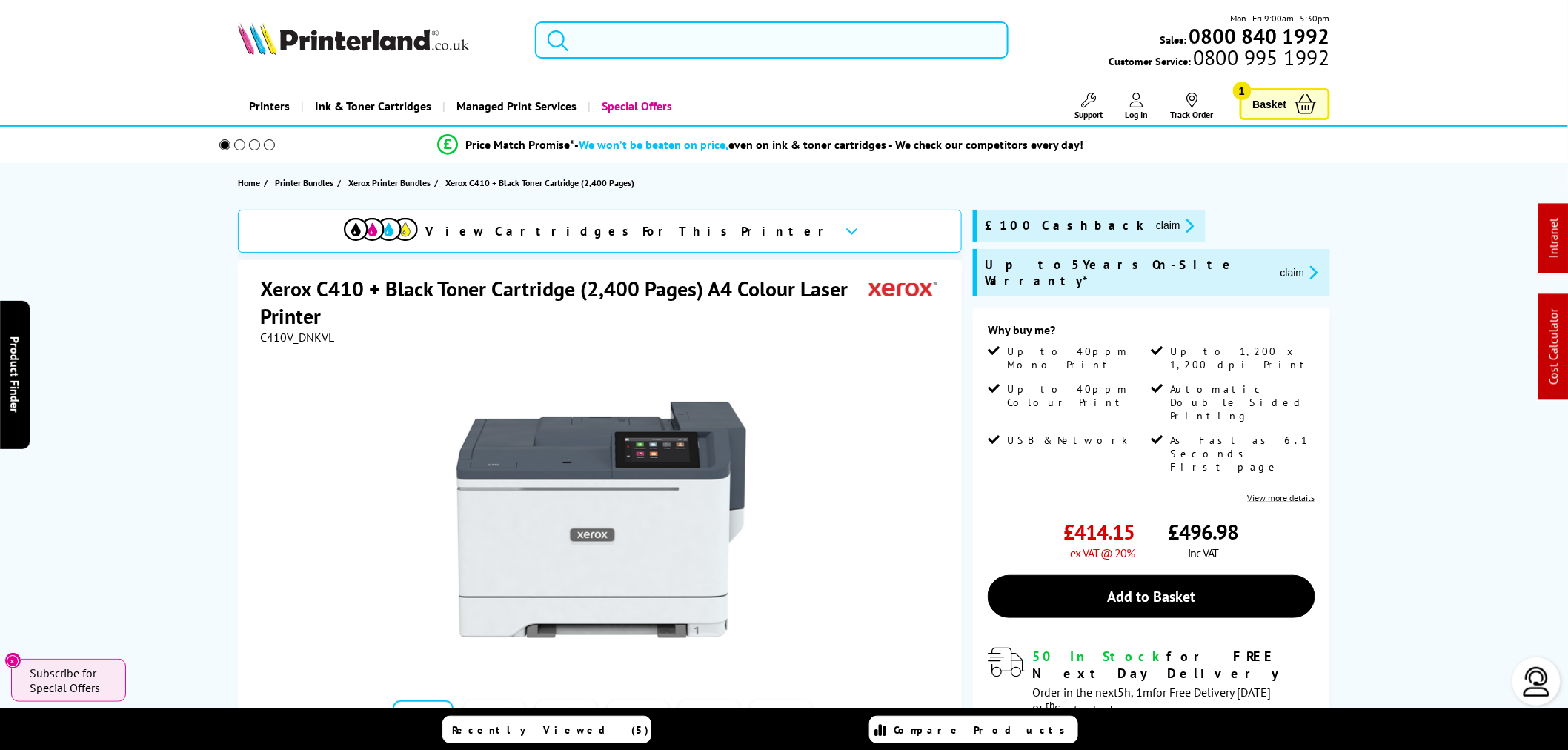
drag, startPoint x: 797, startPoint y: 22, endPoint x: 797, endPoint y: 30, distance: 8.0
click at [797, 27] on input "search" at bounding box center [772, 40] width 474 height 37
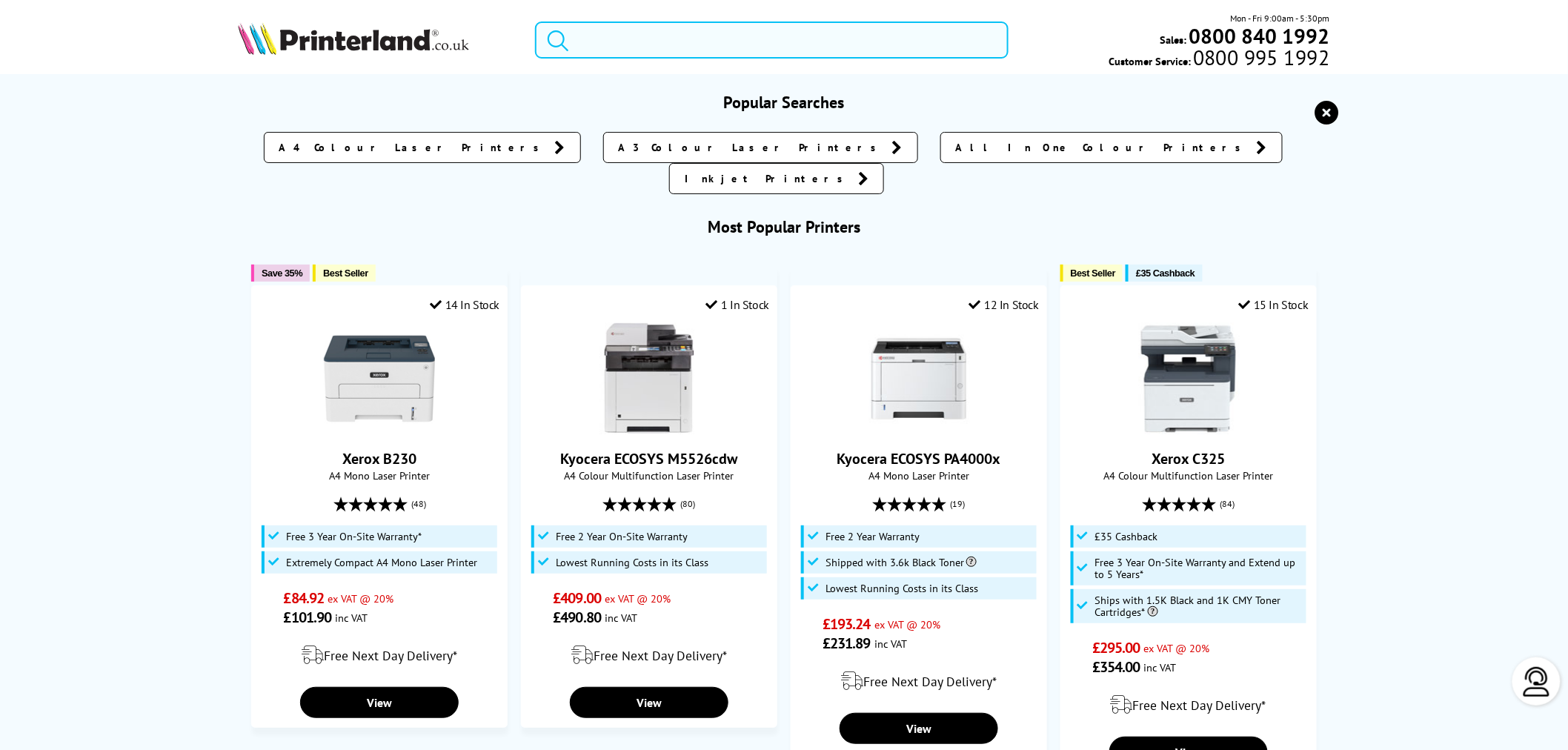
paste input "TK-8115K"
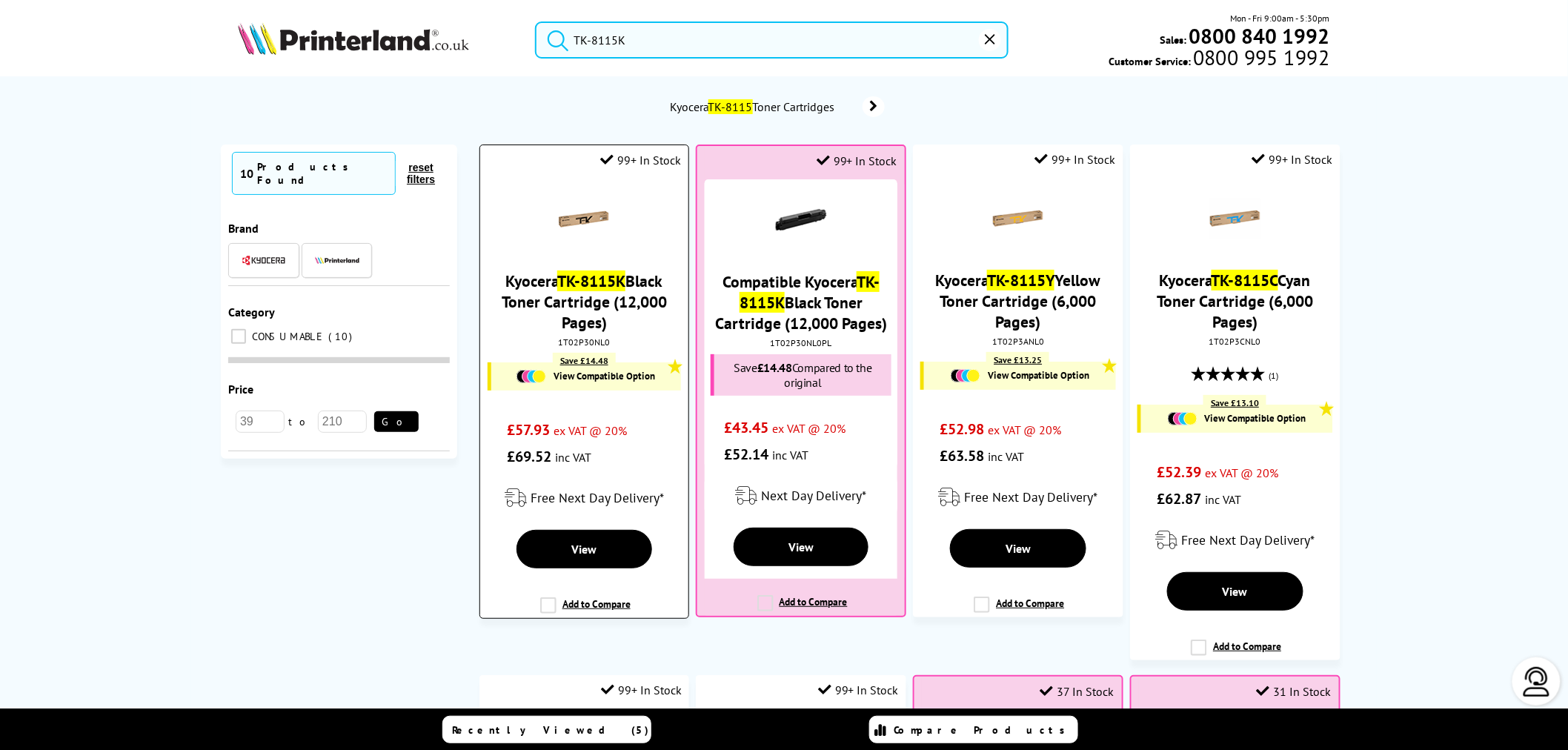
click at [583, 344] on div "1T02P30NL0" at bounding box center [584, 342] width 186 height 11
copy div "1T02P30NL0"
drag, startPoint x: 768, startPoint y: 64, endPoint x: 403, endPoint y: 59, distance: 365.0
click at [406, 65] on div "TK-8115K Mon - Fri 9:00am - 5:30pm Sales: 0800 840 1992 Customer Service: 0800 …" at bounding box center [784, 43] width 1185 height 65
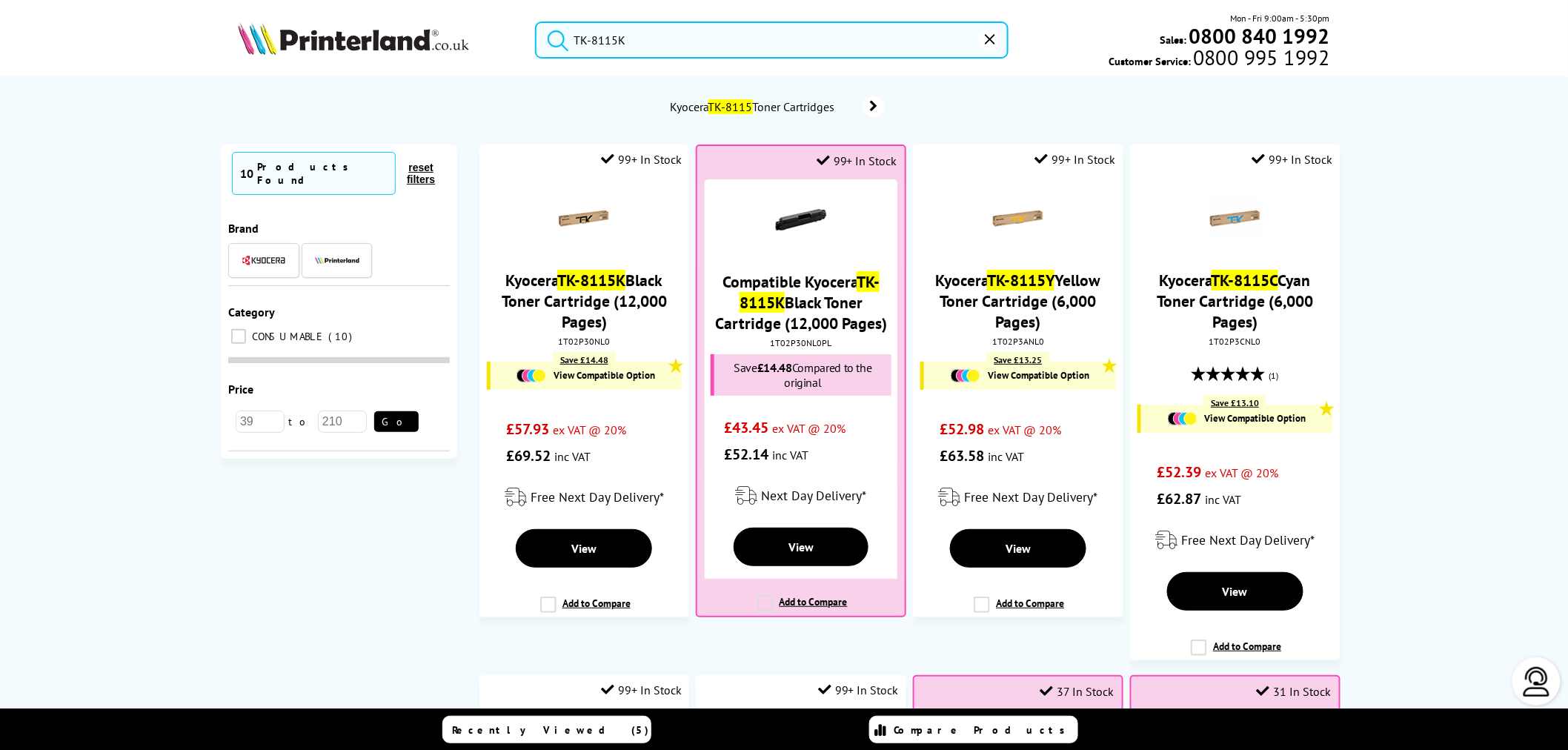
drag, startPoint x: 345, startPoint y: 26, endPoint x: 254, endPoint y: 1, distance: 94.4
click at [306, 18] on div "TK-8115K Mon - Fri 9:00am - 5:30pm Sales: 0800 840 1992 Customer Service: 0800 …" at bounding box center [784, 43] width 1185 height 65
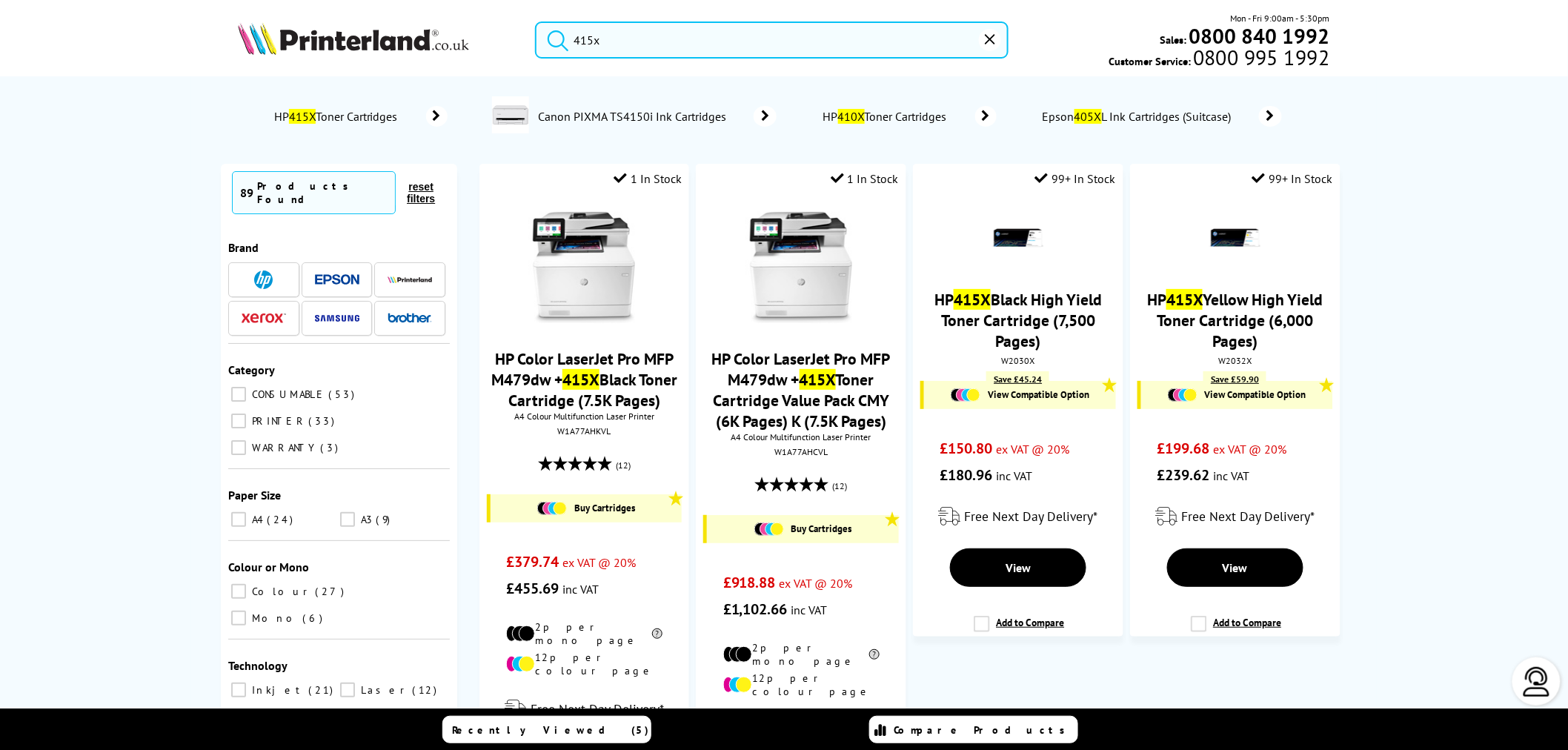
type input "415x"
click at [536, 21] on button "submit" at bounding box center [554, 38] width 37 height 33
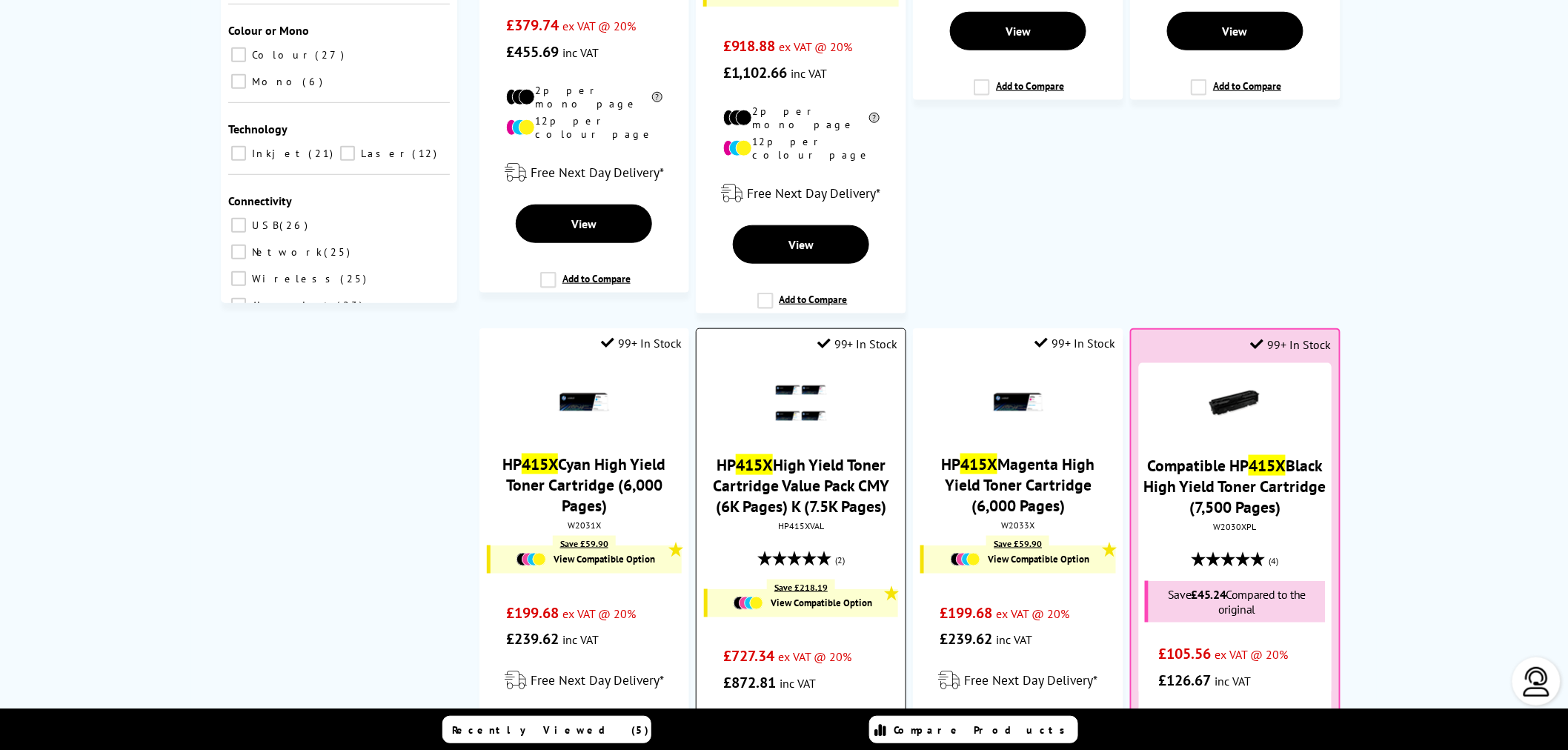
scroll to position [658, 0]
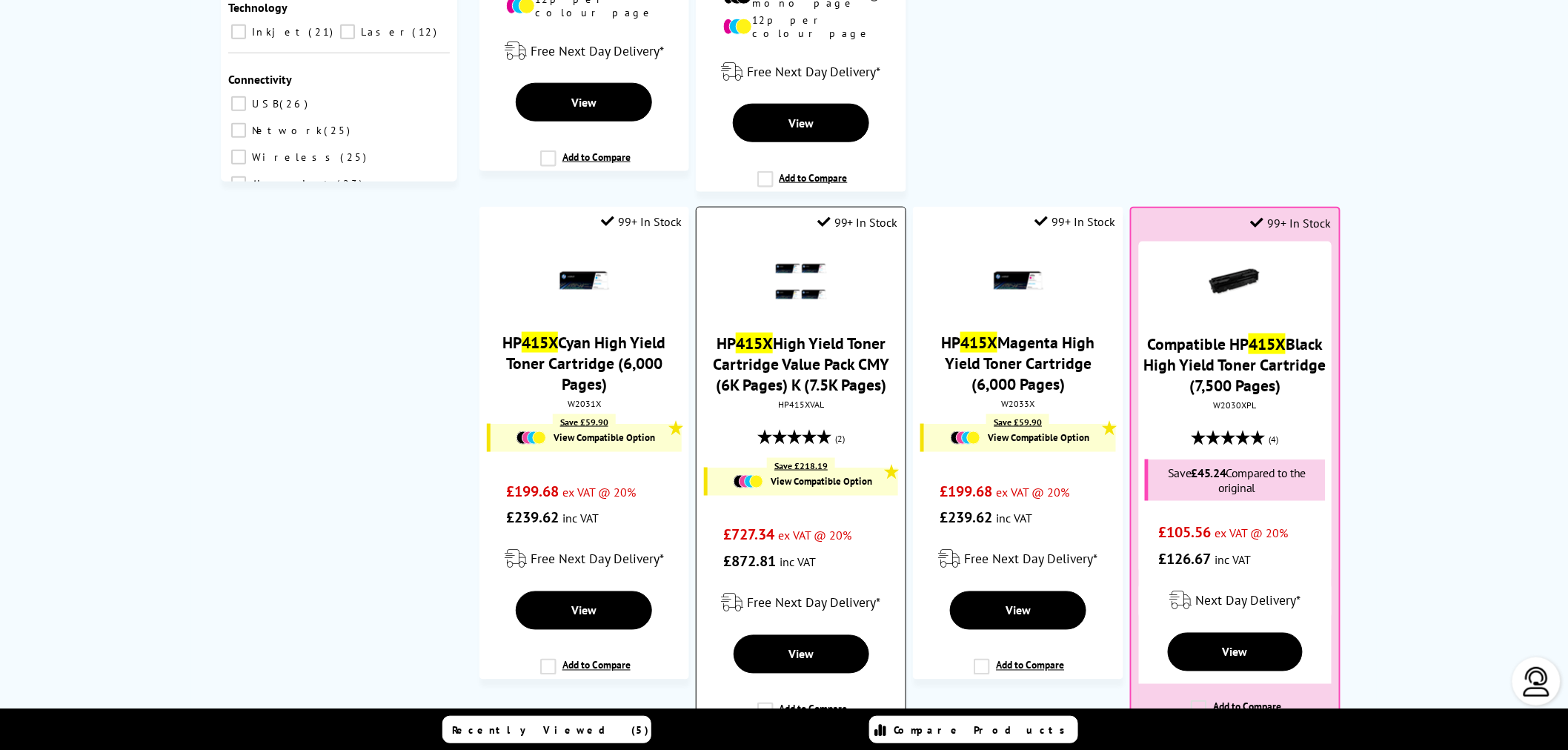
click at [810, 336] on link "HP 415X High Yield Toner Cartridge Value Pack CMY (6K Pages) K (7.5K Pages)" at bounding box center [801, 363] width 176 height 62
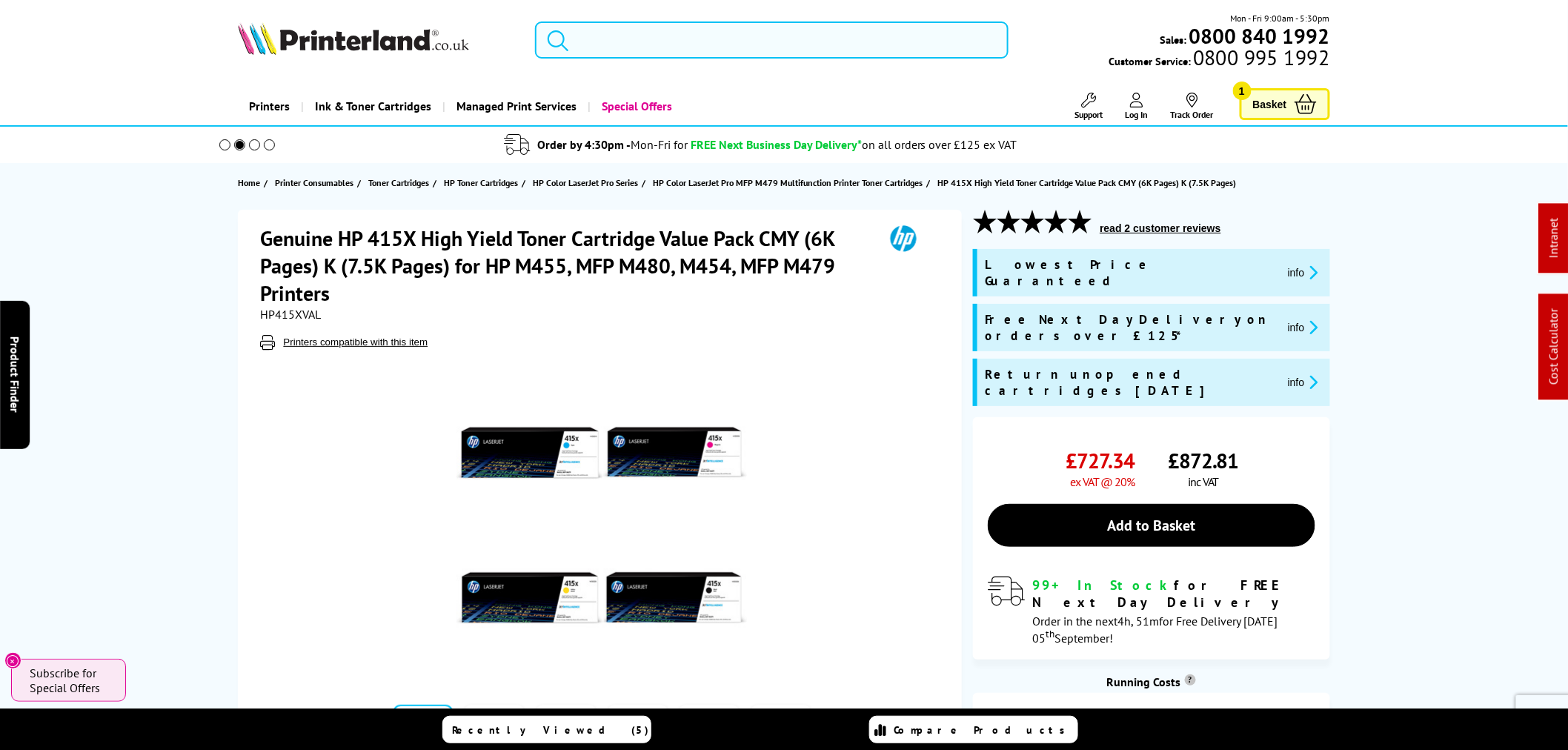
click at [819, 38] on input "search" at bounding box center [772, 40] width 474 height 37
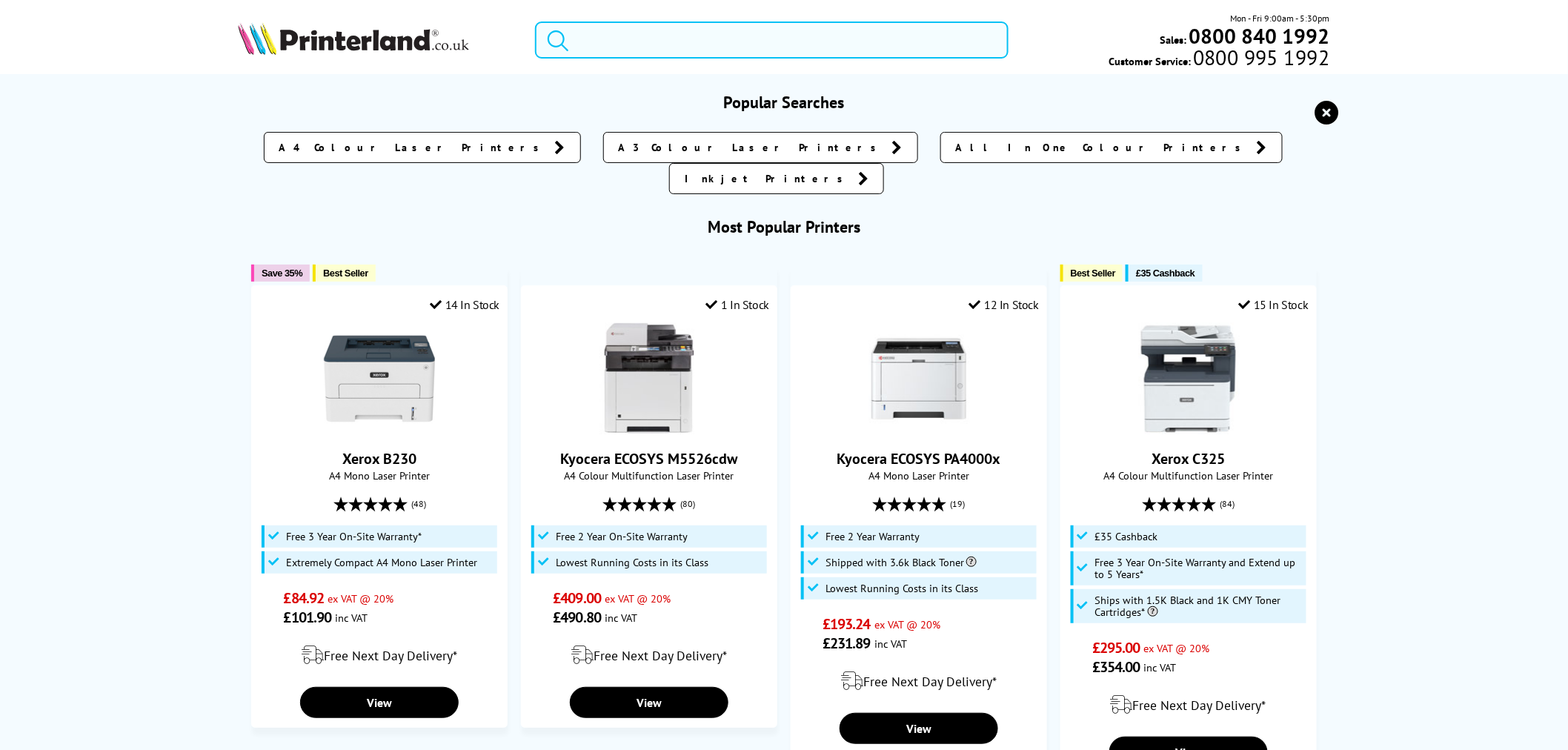
paste input "CF541A"
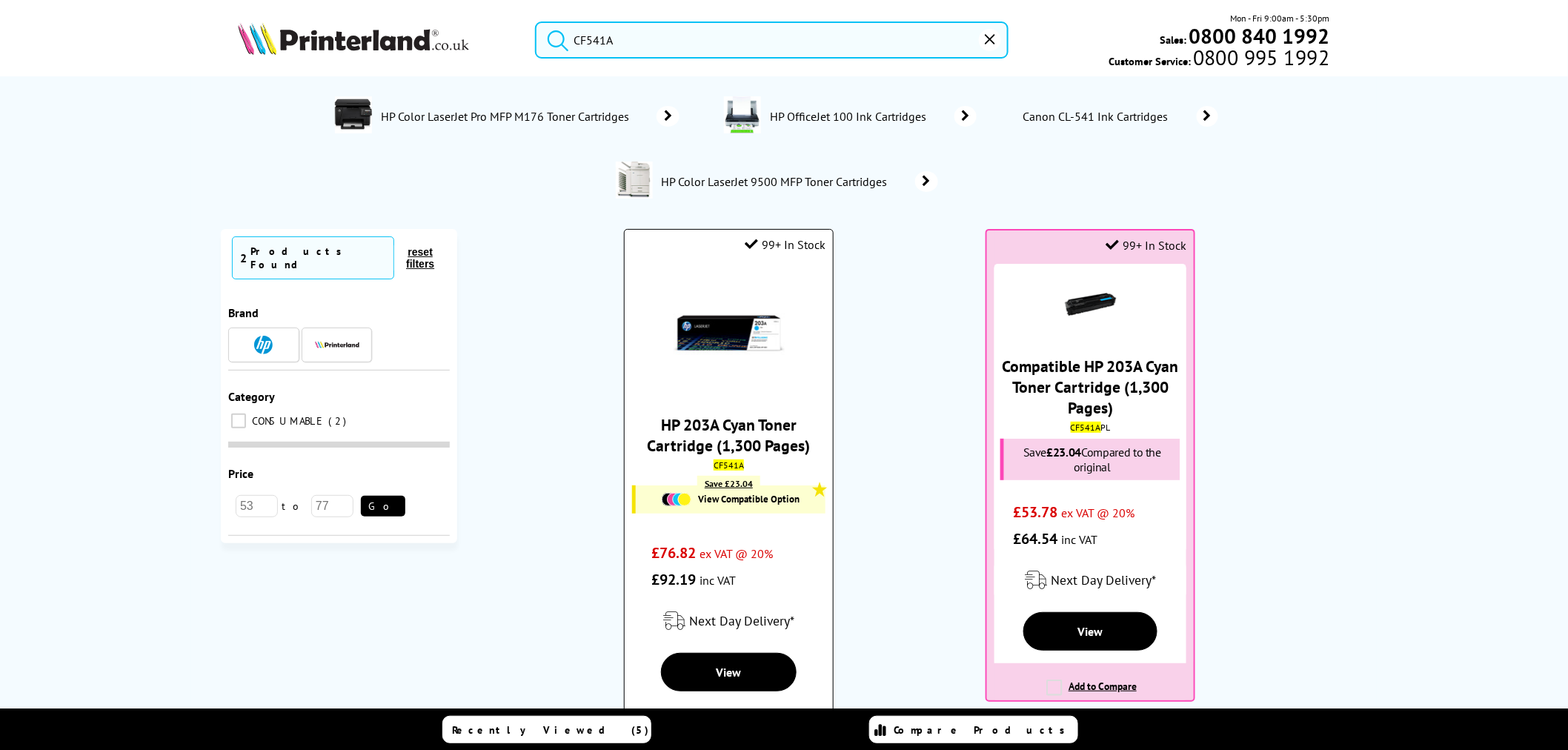
type input "CF541A"
click at [754, 328] on img at bounding box center [729, 333] width 111 height 111
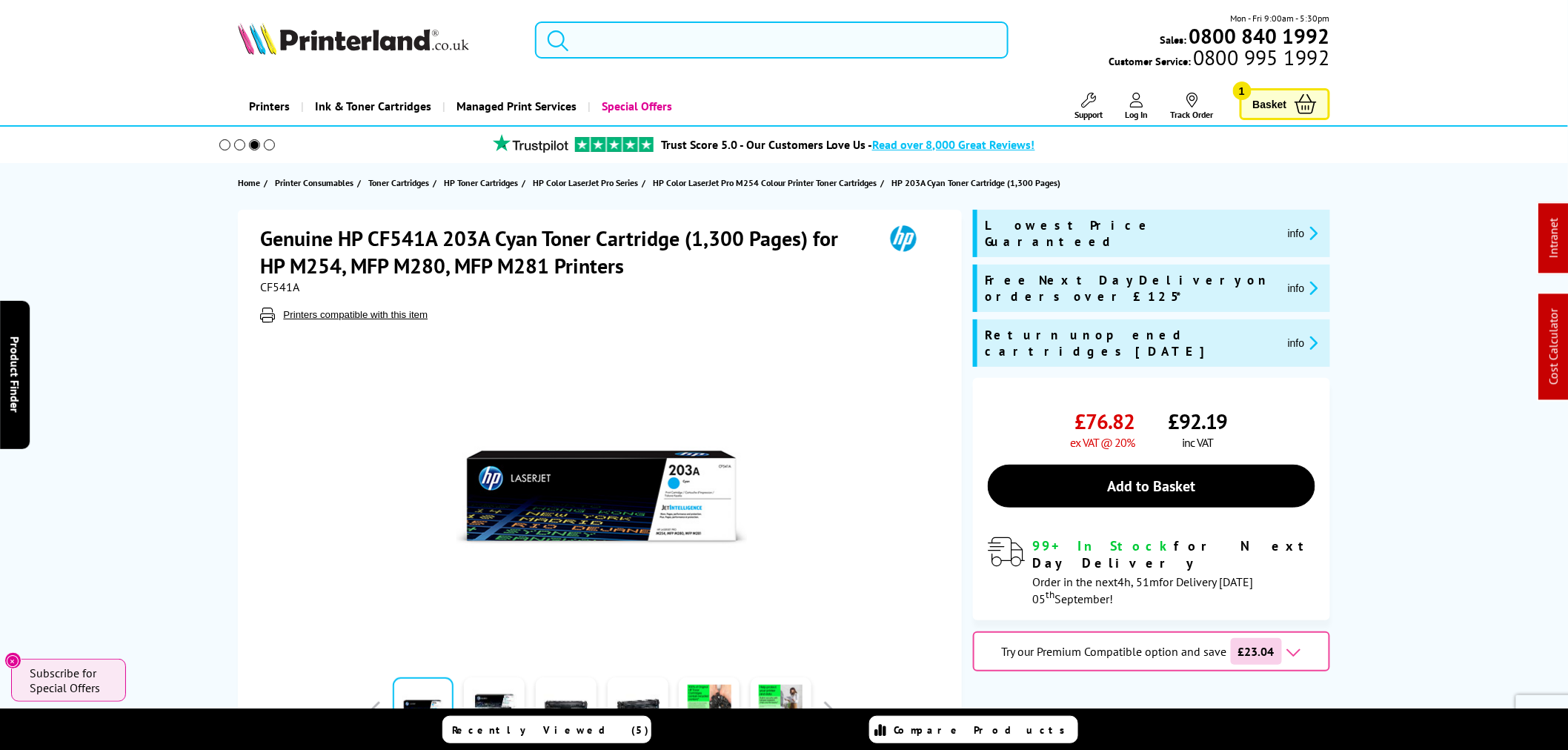
drag, startPoint x: 637, startPoint y: 22, endPoint x: 632, endPoint y: 33, distance: 12.1
click at [636, 26] on input "search" at bounding box center [772, 40] width 474 height 37
click at [633, 33] on input "search" at bounding box center [772, 40] width 474 height 37
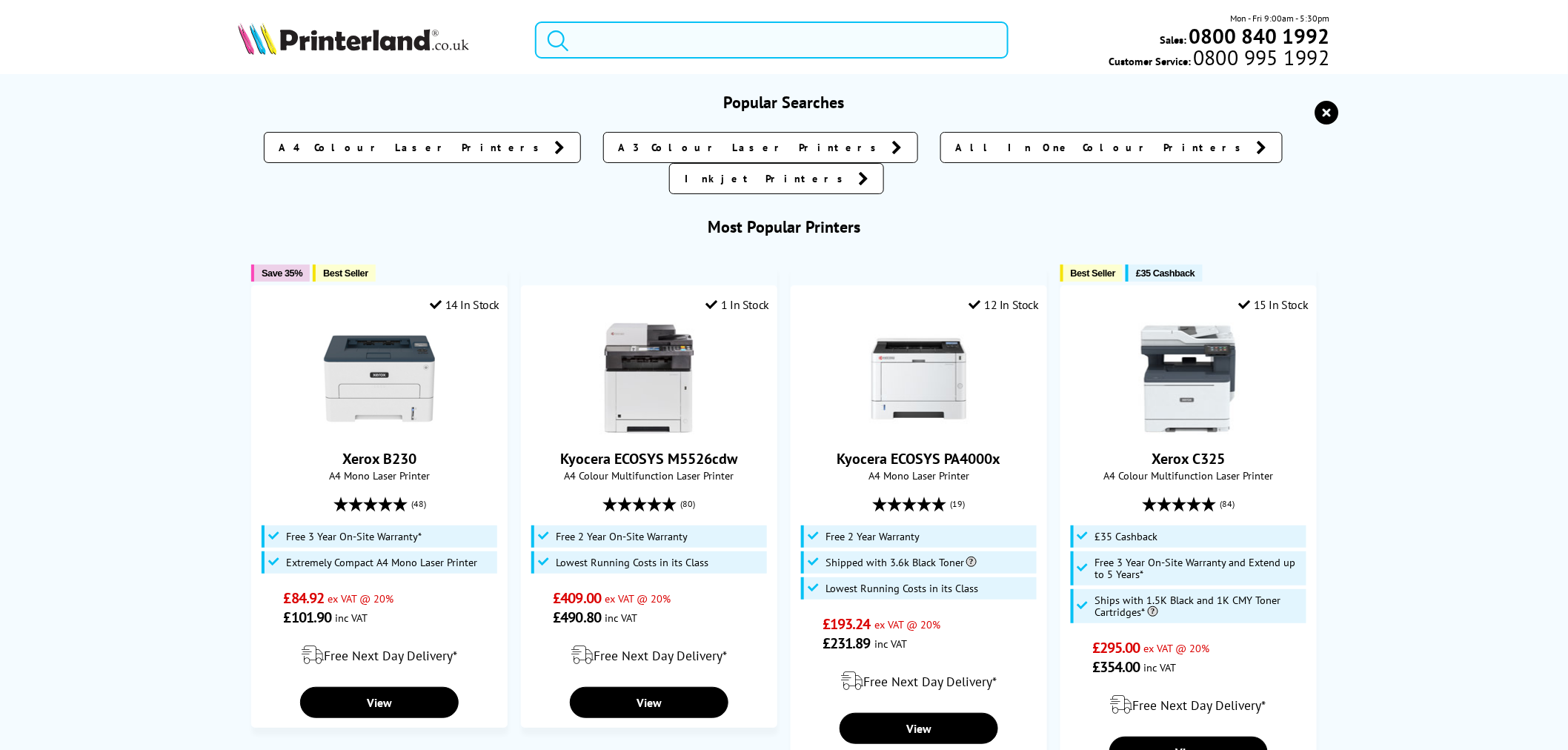
click at [629, 46] on input "search" at bounding box center [772, 40] width 474 height 37
click at [301, 58] on div "Mon - Fri 9:00am - 5:30pm Sales: 0800 840 1992 Customer Service: 0800 995 1992" at bounding box center [784, 43] width 1185 height 65
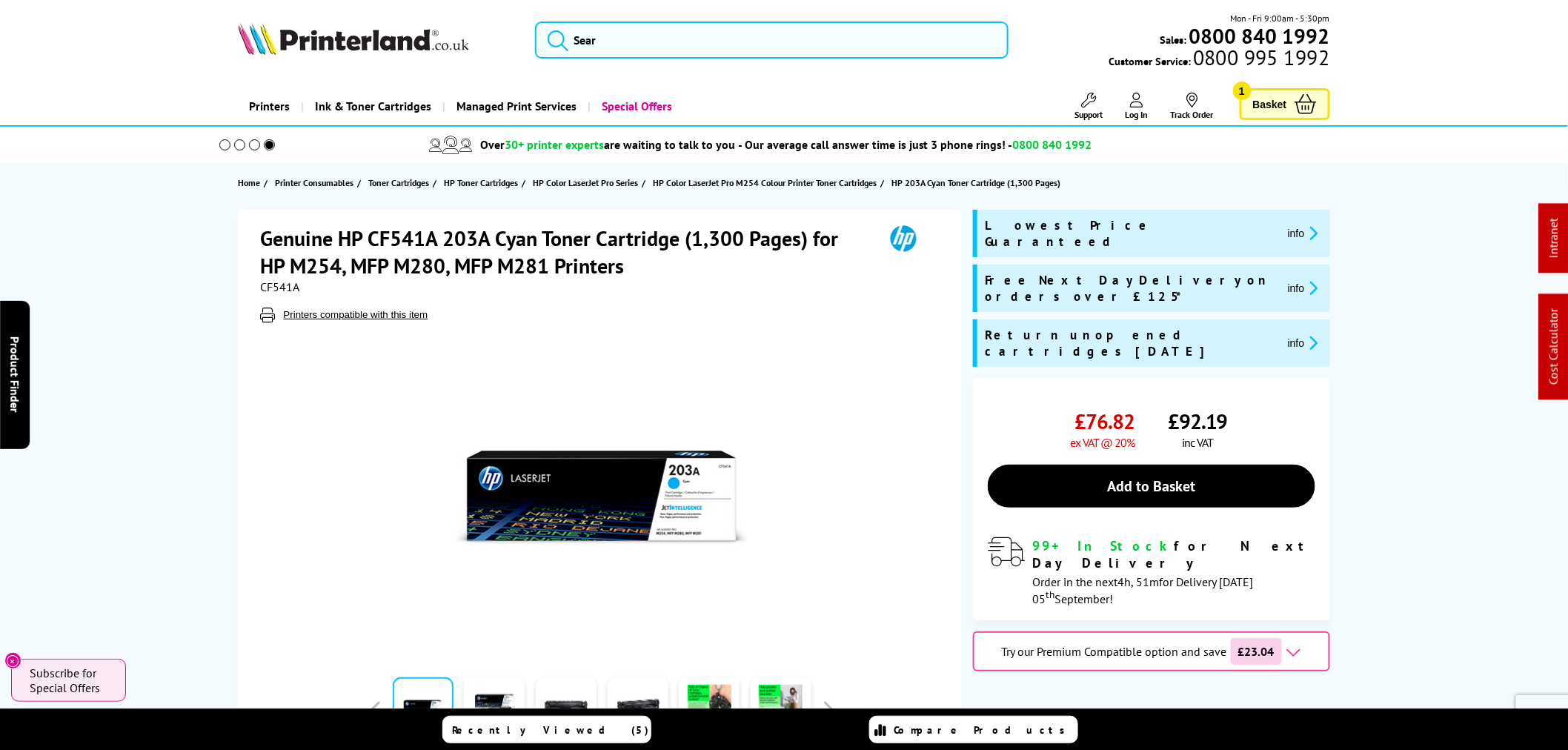
click at [301, 51] on img at bounding box center [353, 38] width 232 height 33
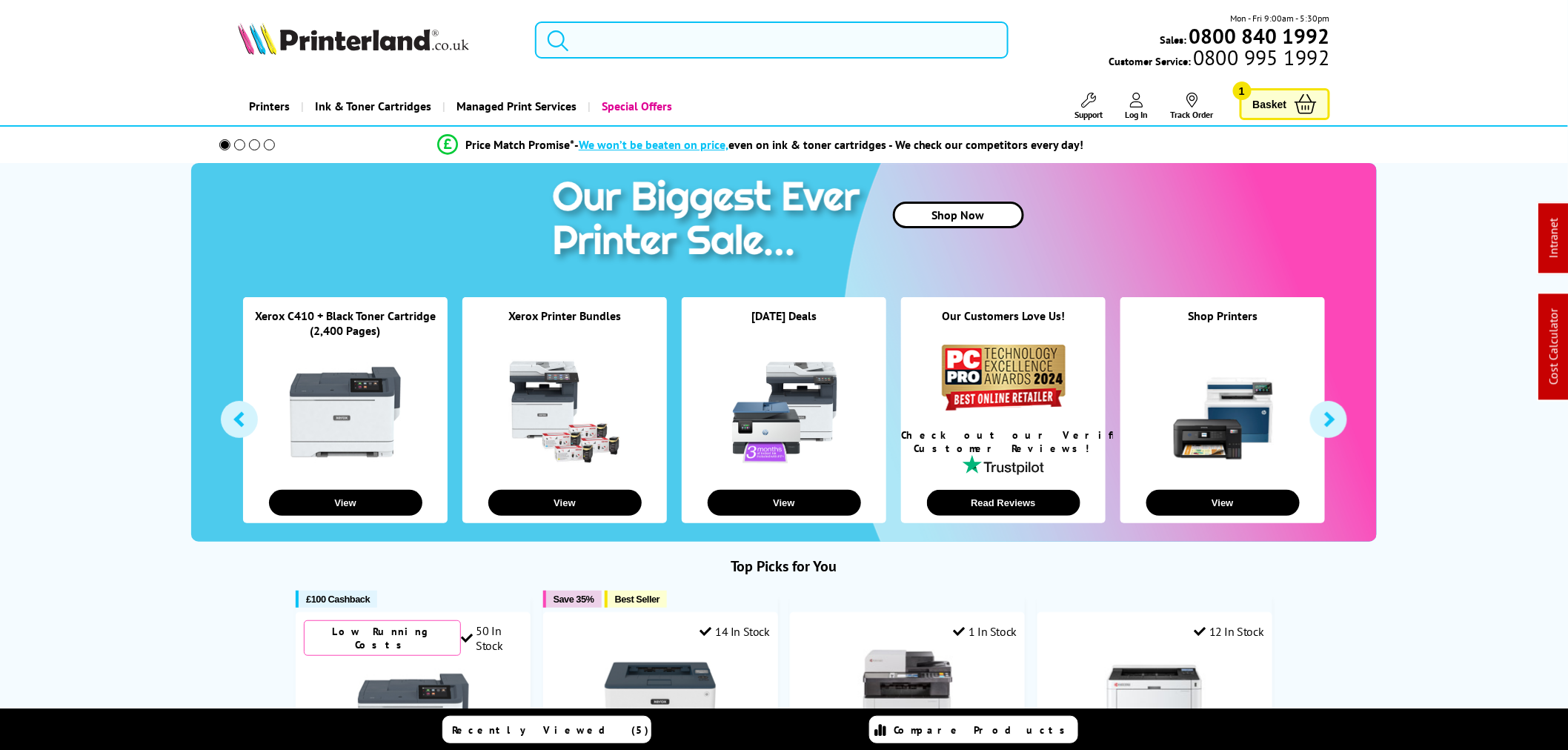
click at [265, 101] on link "Printers" at bounding box center [269, 106] width 63 height 38
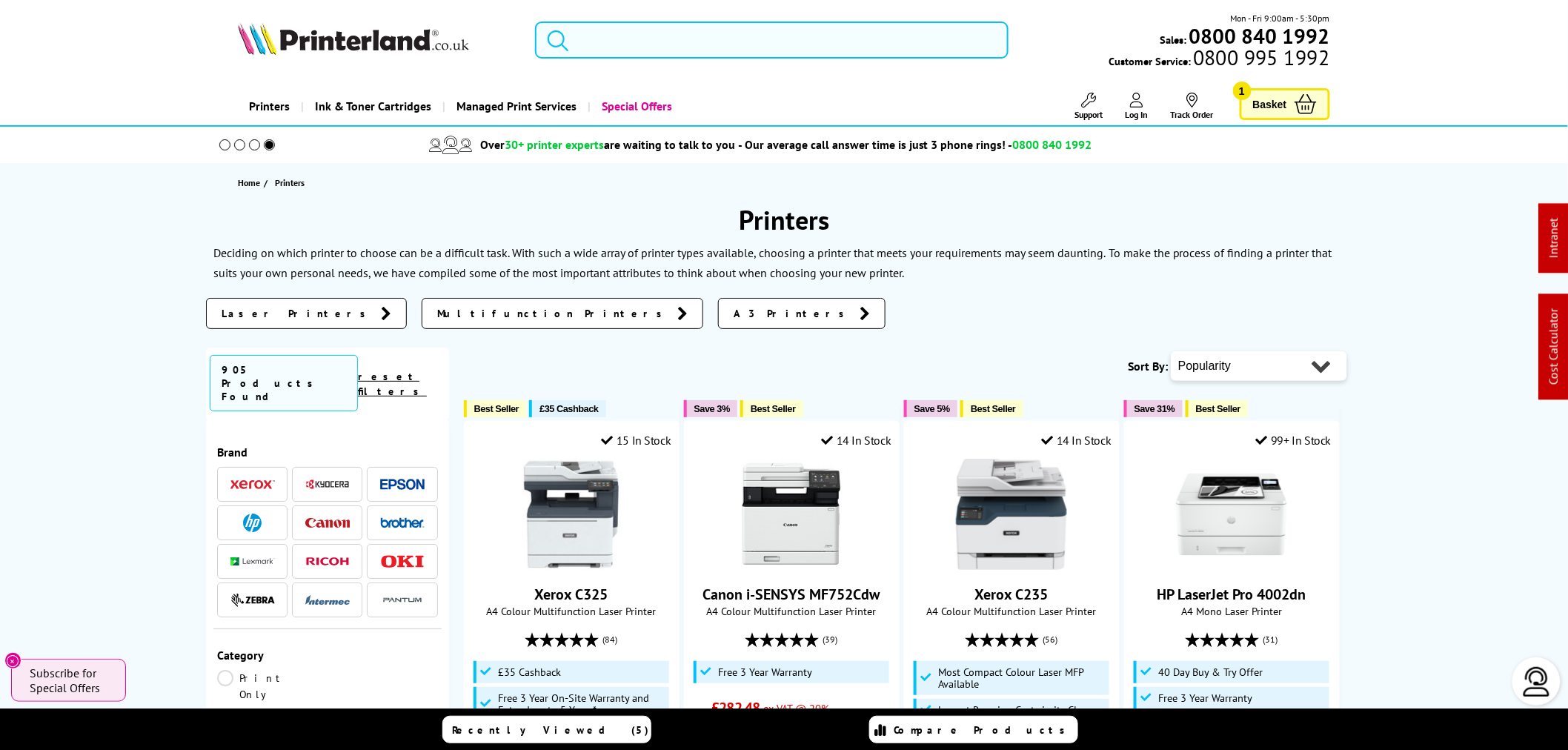
click at [689, 55] on input "search" at bounding box center [772, 40] width 474 height 37
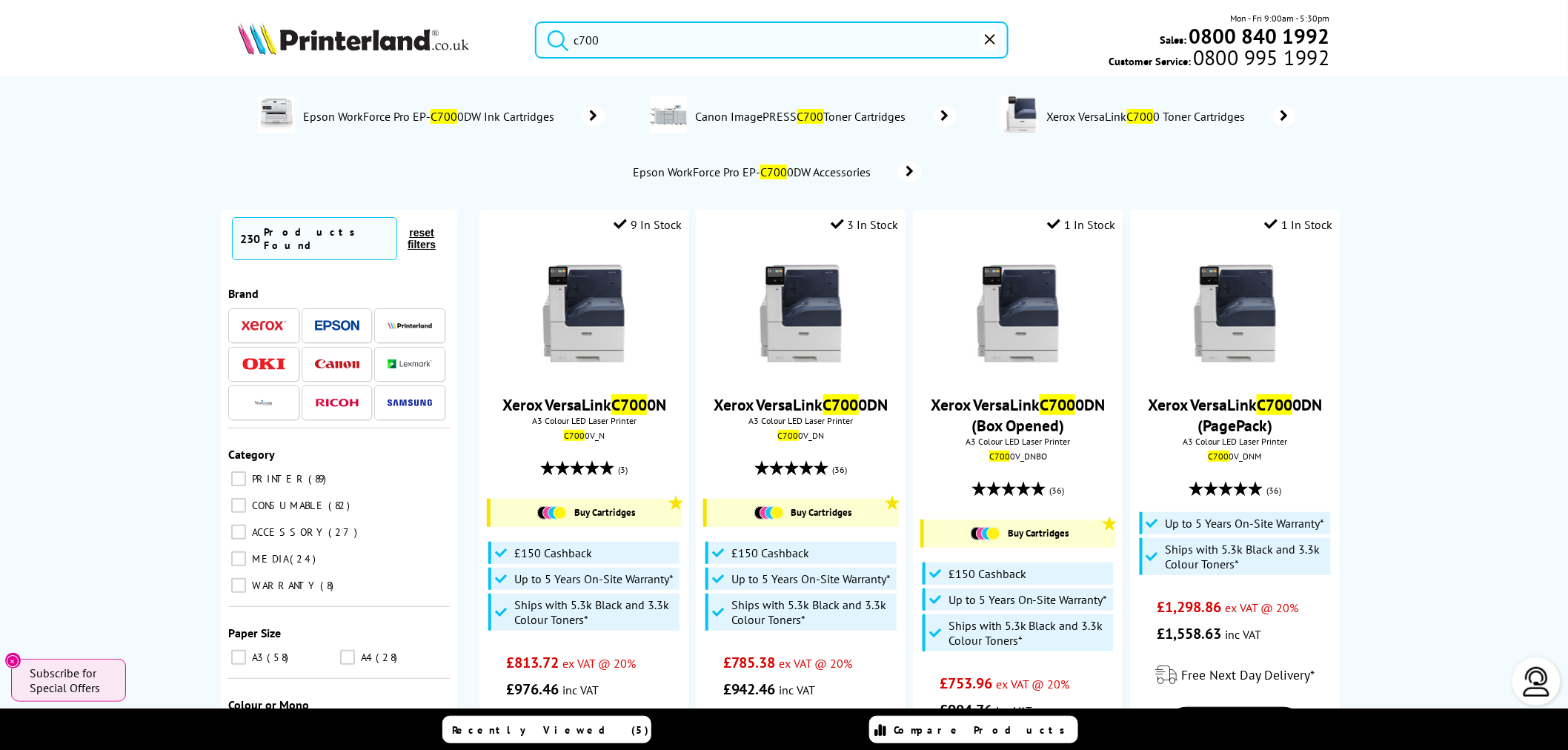
click at [712, 48] on input "c700" at bounding box center [772, 40] width 474 height 37
paste input "924e"
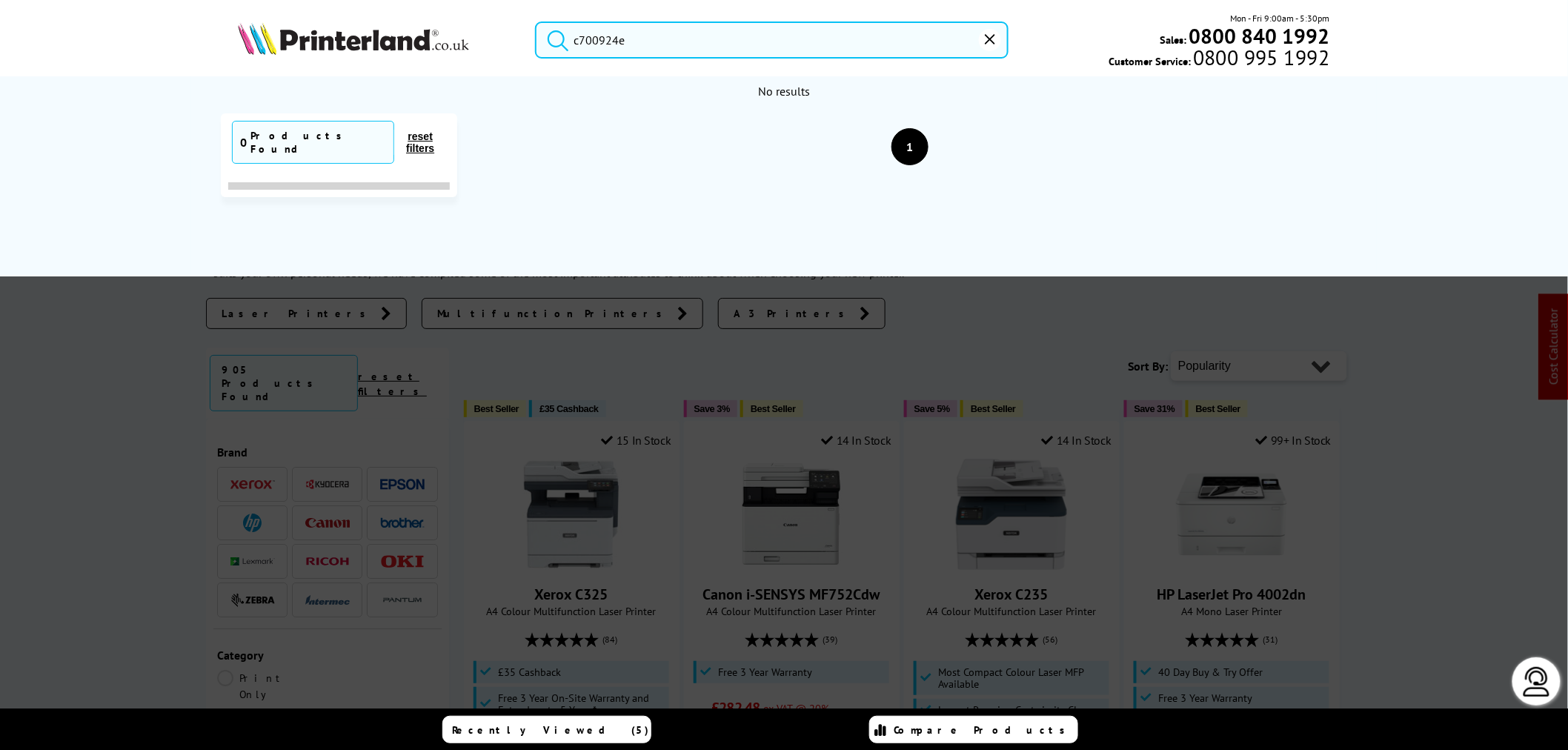
drag, startPoint x: 695, startPoint y: 54, endPoint x: 154, endPoint y: 35, distance: 541.3
click at [157, 38] on header "c700924e Mon - Fri 9:00am - 5:30pm Sales: 0800 840 1992 Customer Service: 0800 …" at bounding box center [784, 63] width 1568 height 127
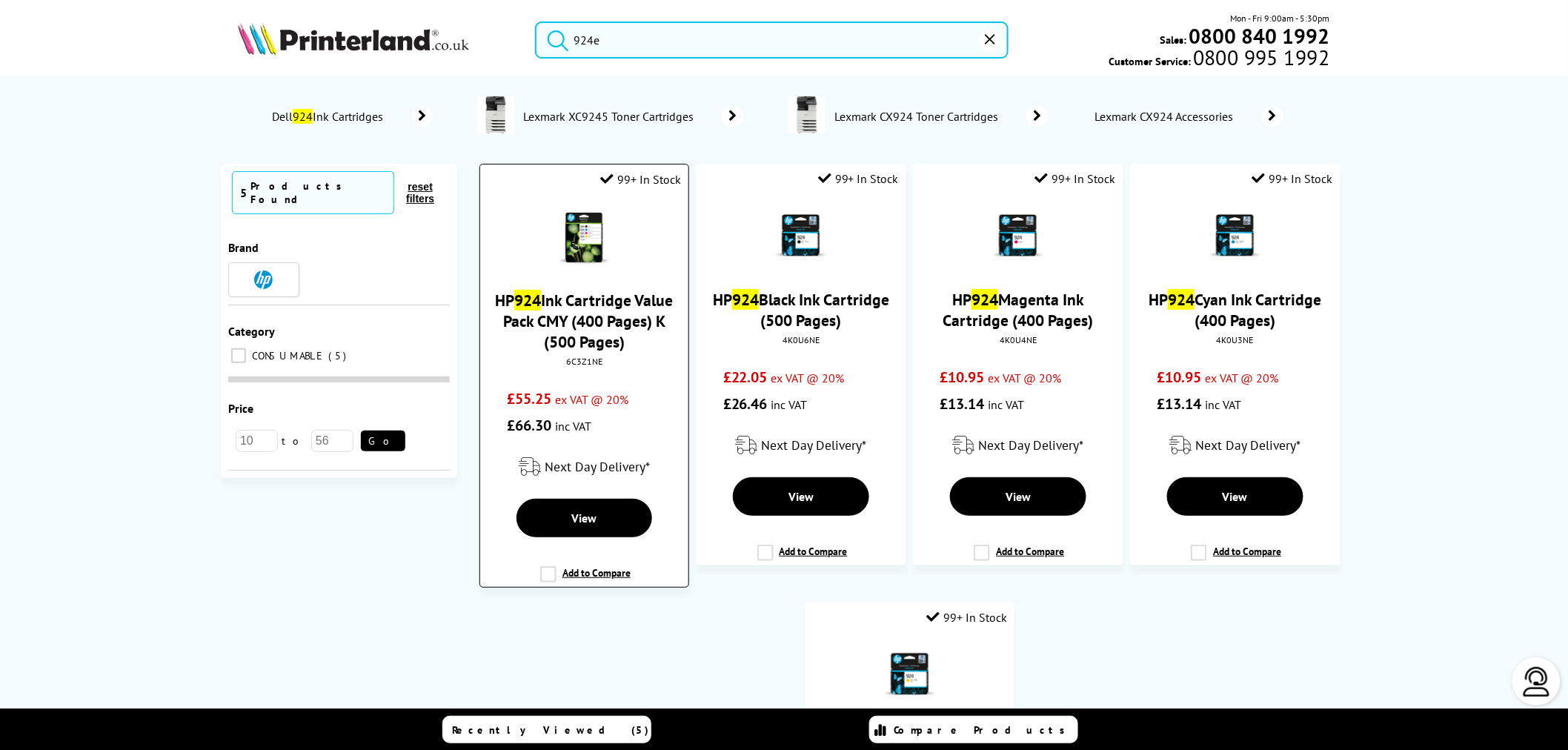
type input "924e"
click at [581, 308] on link "HP 924 Ink Cartridge Value Pack CMY (400 Pages) K (500 Pages)" at bounding box center [584, 321] width 178 height 62
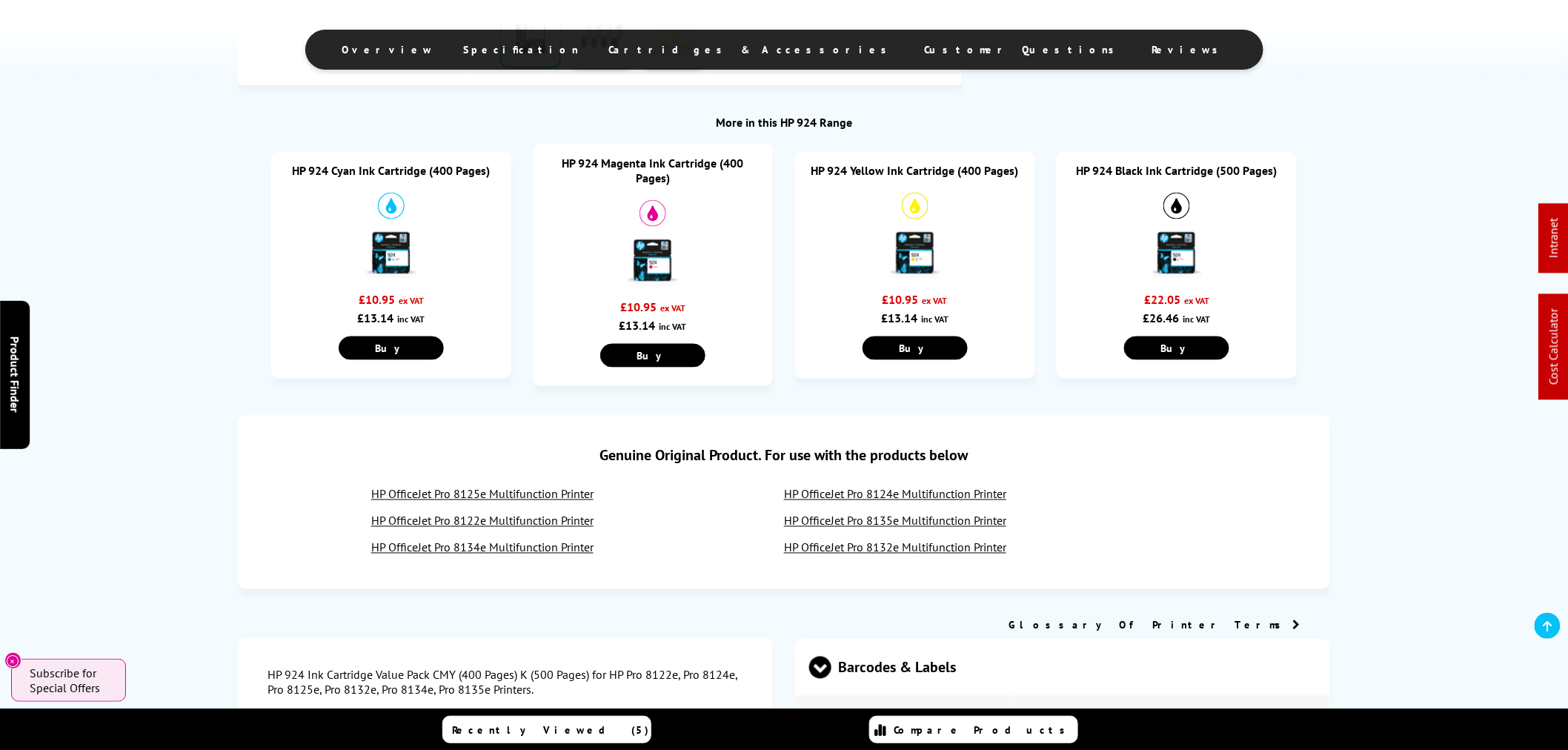
scroll to position [82, 0]
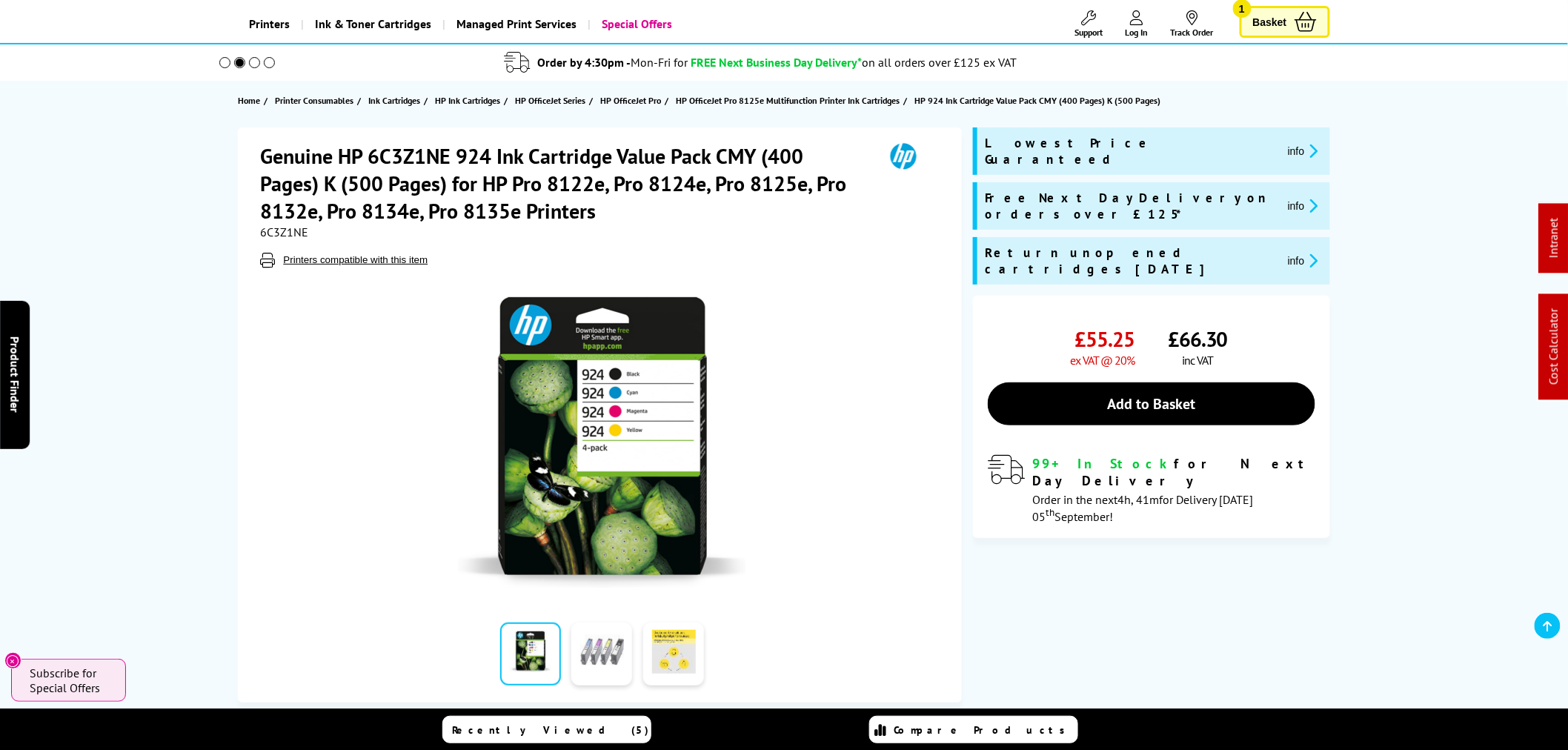
click at [616, 646] on link at bounding box center [601, 654] width 61 height 63
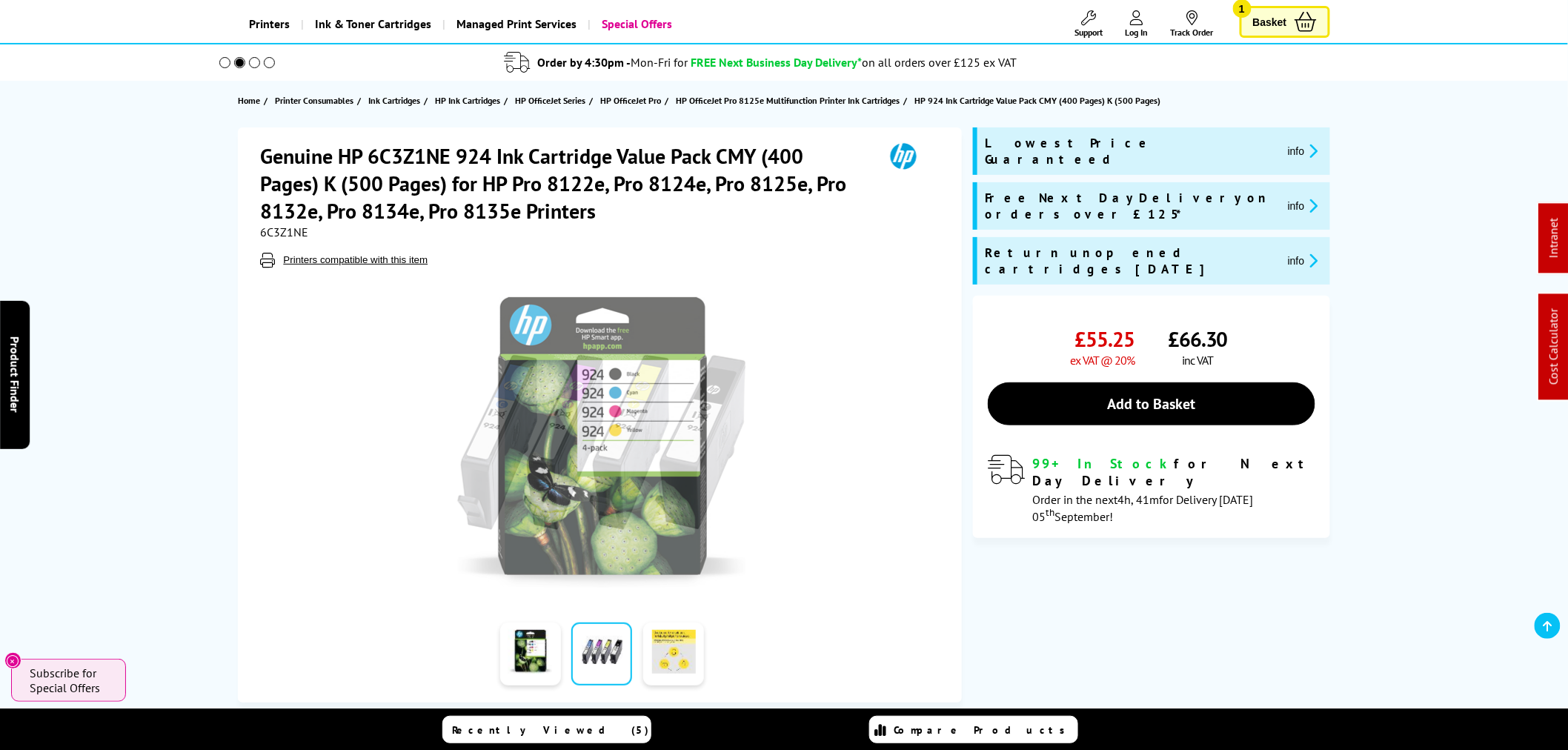
click at [605, 646] on link at bounding box center [601, 654] width 61 height 63
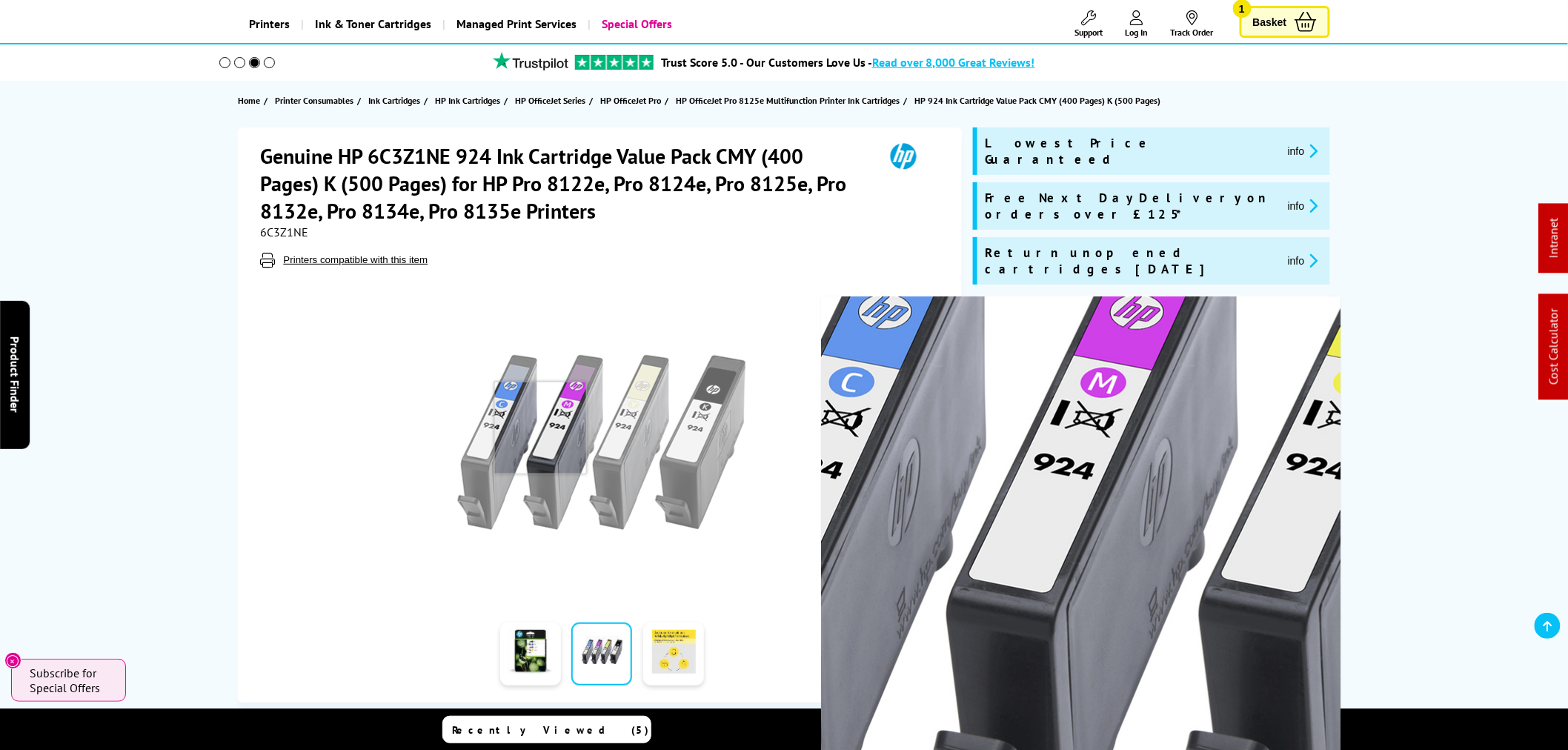
click at [544, 426] on img at bounding box center [601, 442] width 291 height 291
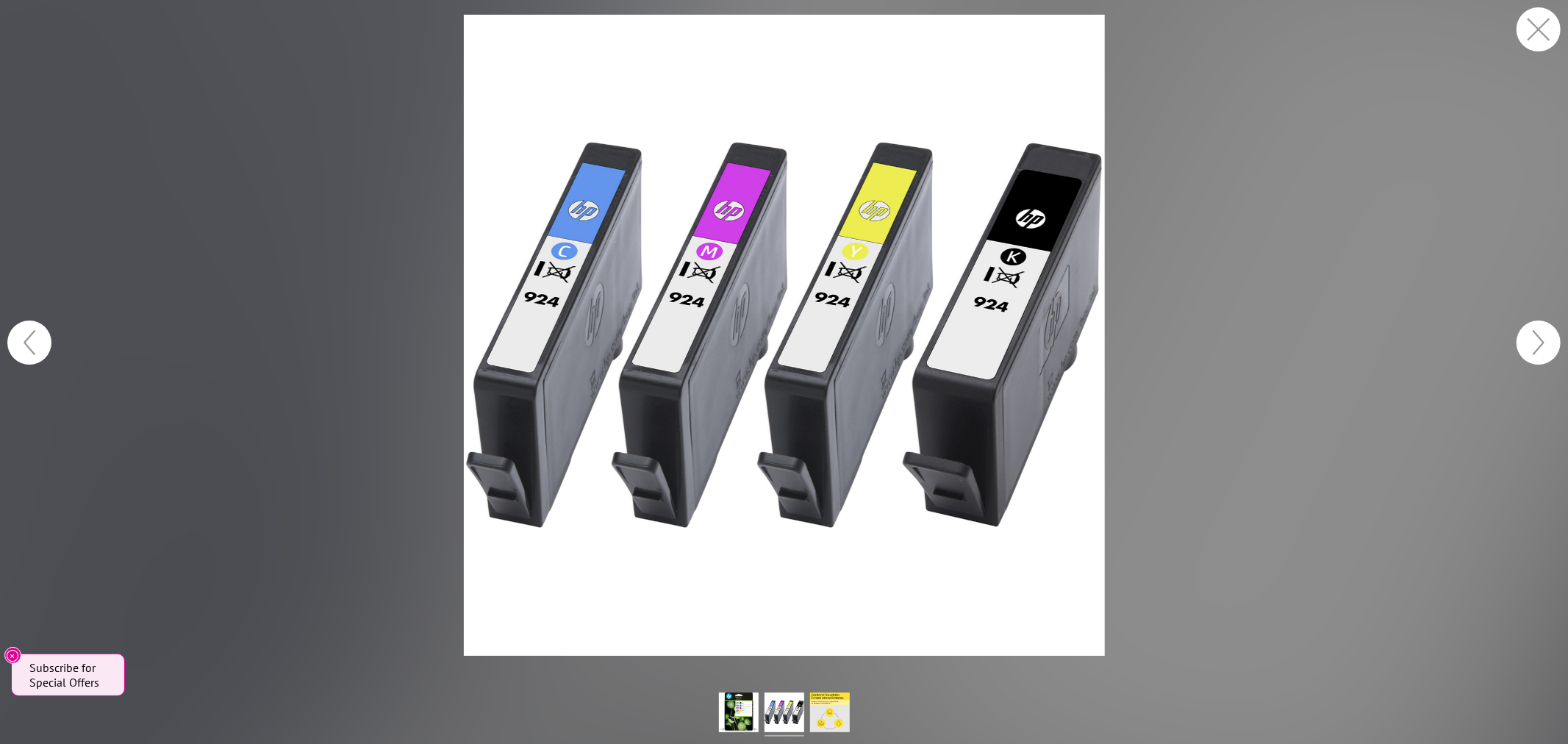
click at [1527, 30] on button "button" at bounding box center [1539, 30] width 44 height 44
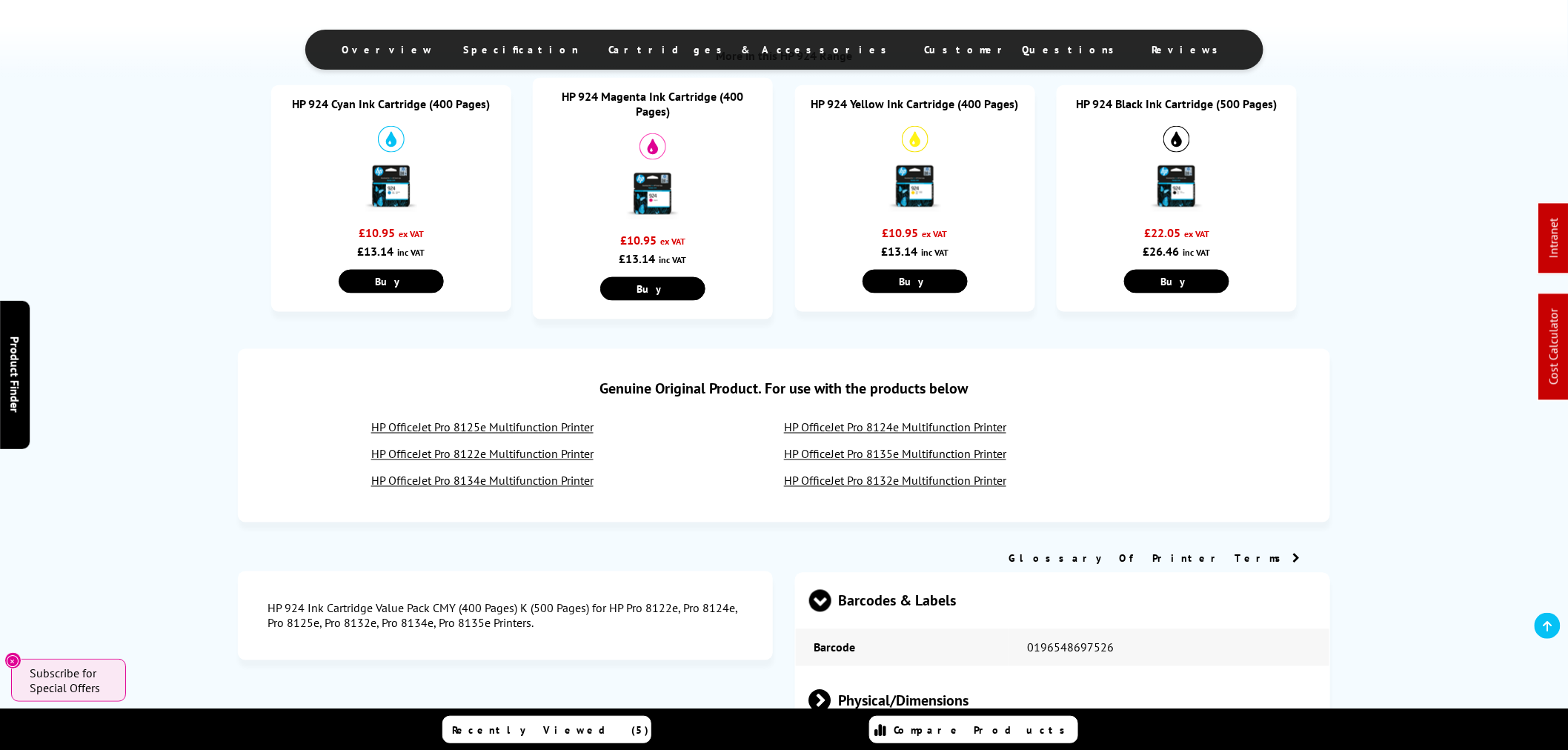
scroll to position [741, 0]
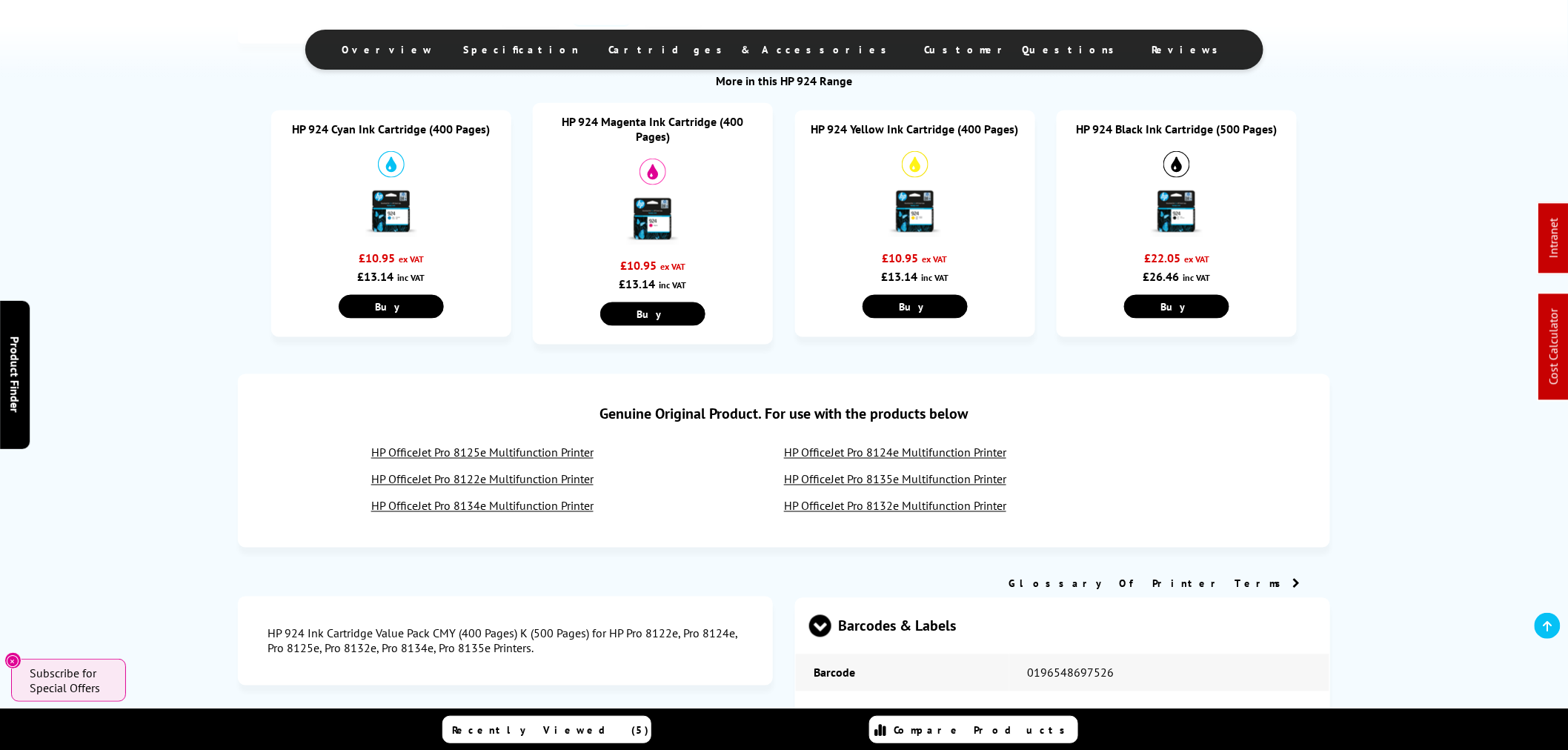
click at [513, 472] on link "HP OfficeJet Pro 8122e Multifunction Printer" at bounding box center [482, 479] width 222 height 15
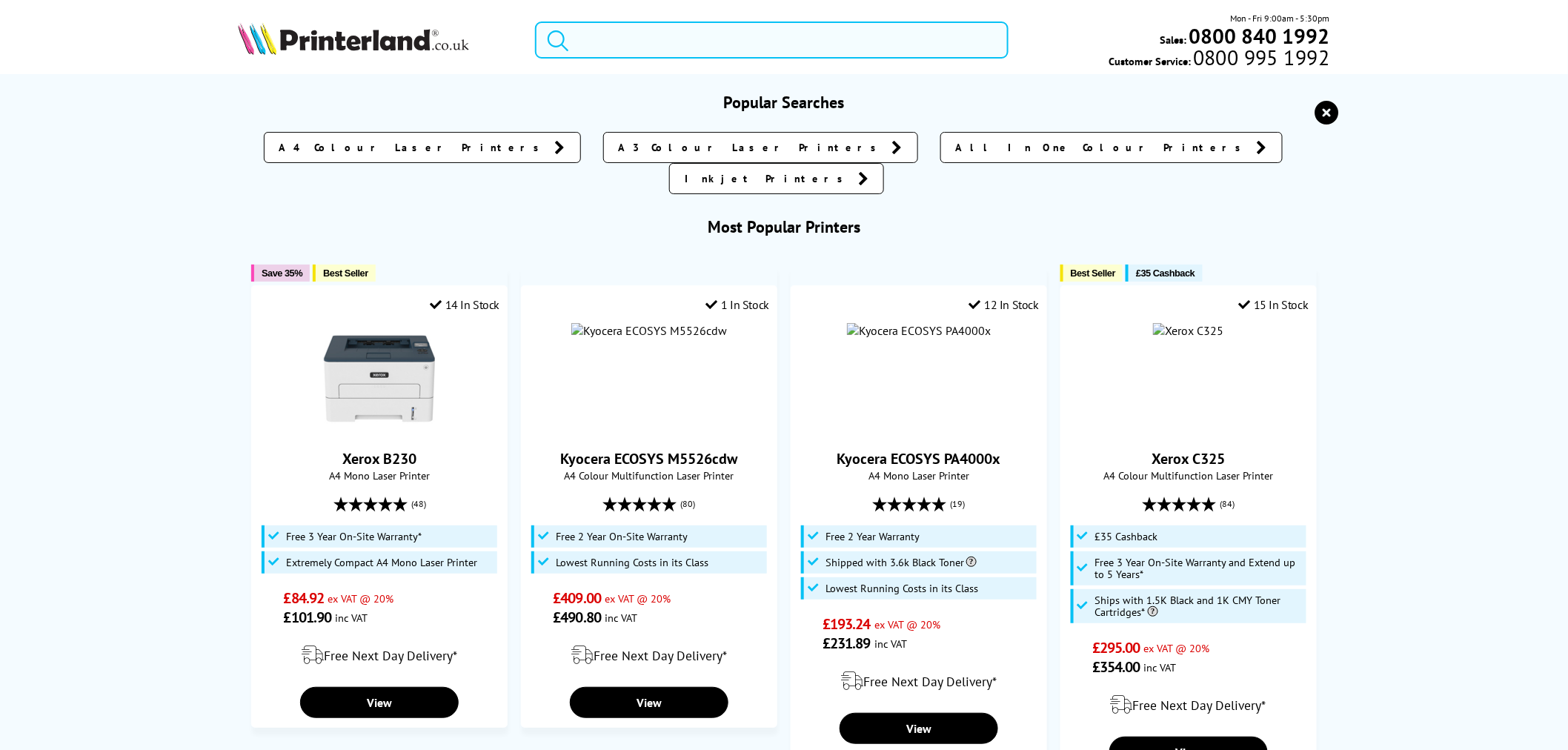
click at [662, 41] on input "search" at bounding box center [772, 40] width 474 height 37
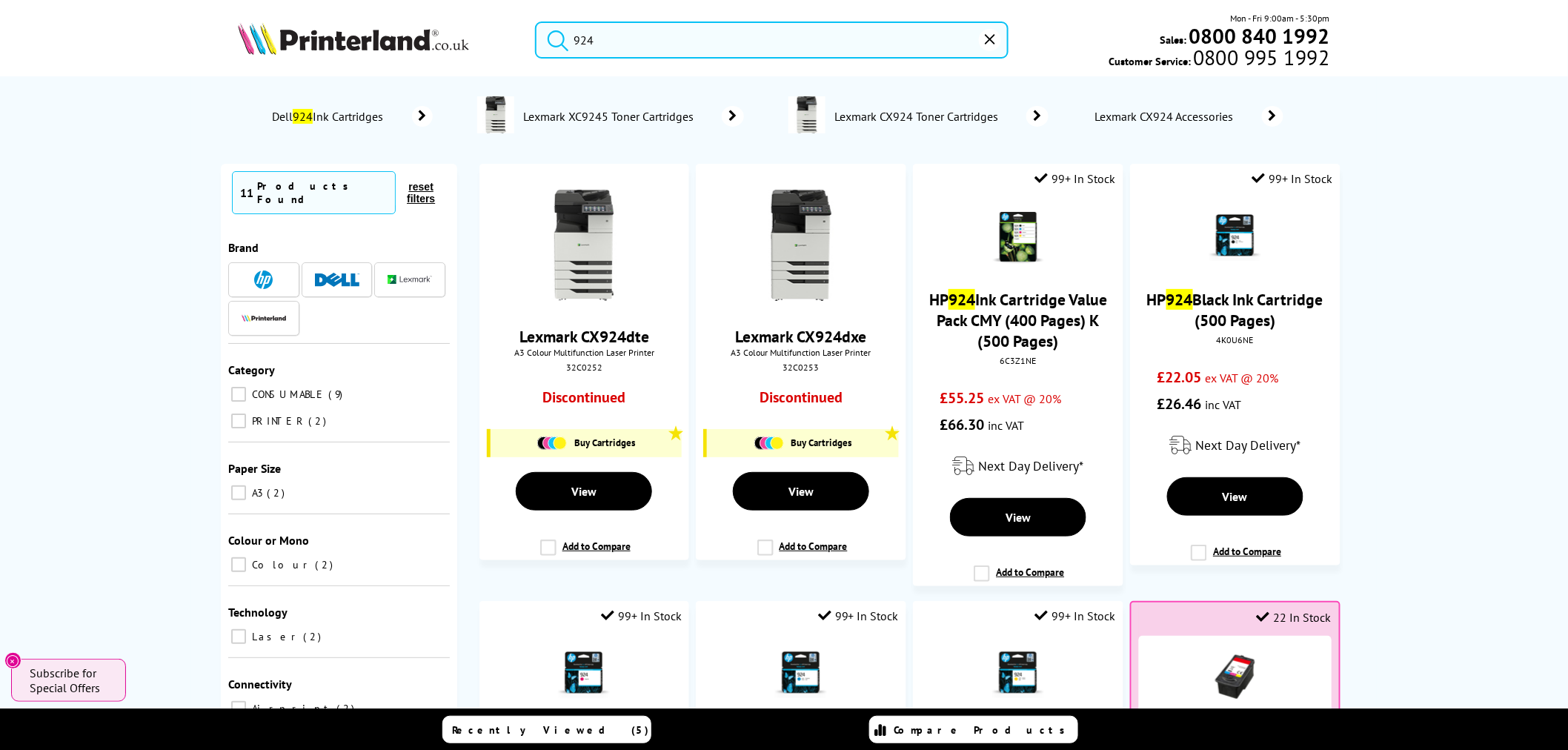
drag, startPoint x: 753, startPoint y: 41, endPoint x: 476, endPoint y: 76, distance: 279.2
click at [476, 76] on div "924 Mon - Fri 9:00am - 5:30pm Sales: 0800 840 1992 Customer Service: 0800 995 1…" at bounding box center [784, 43] width 1185 height 65
paste input "BPGT30MA"
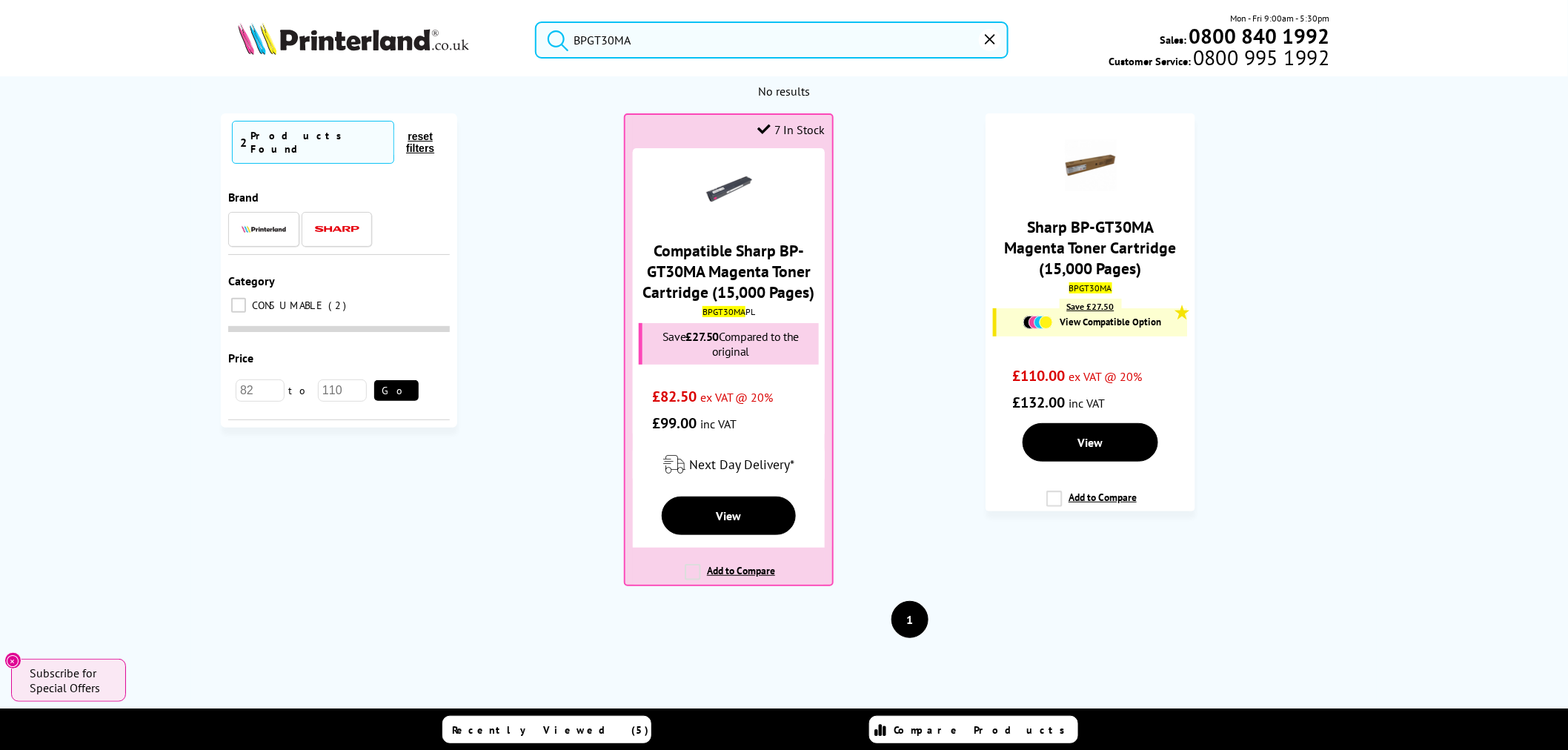
drag, startPoint x: 628, startPoint y: 48, endPoint x: 315, endPoint y: 52, distance: 313.0
click at [315, 52] on div "BPGT30MA Mon - Fri 9:00am - 5:30pm Sales: 0800 840 1992 Customer Service: 0800 …" at bounding box center [784, 43] width 1185 height 65
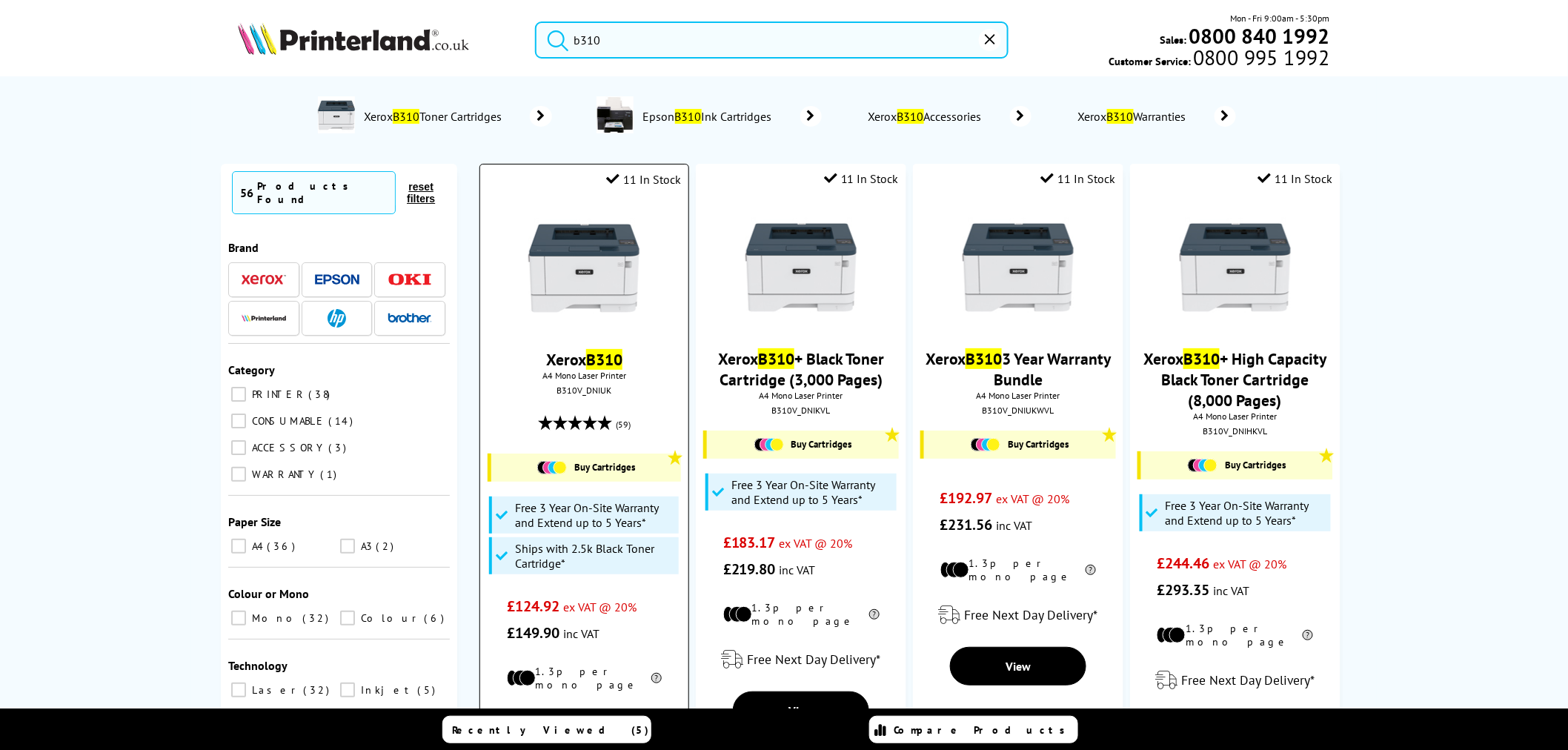
type input "b310"
click at [558, 259] on img at bounding box center [583, 268] width 111 height 111
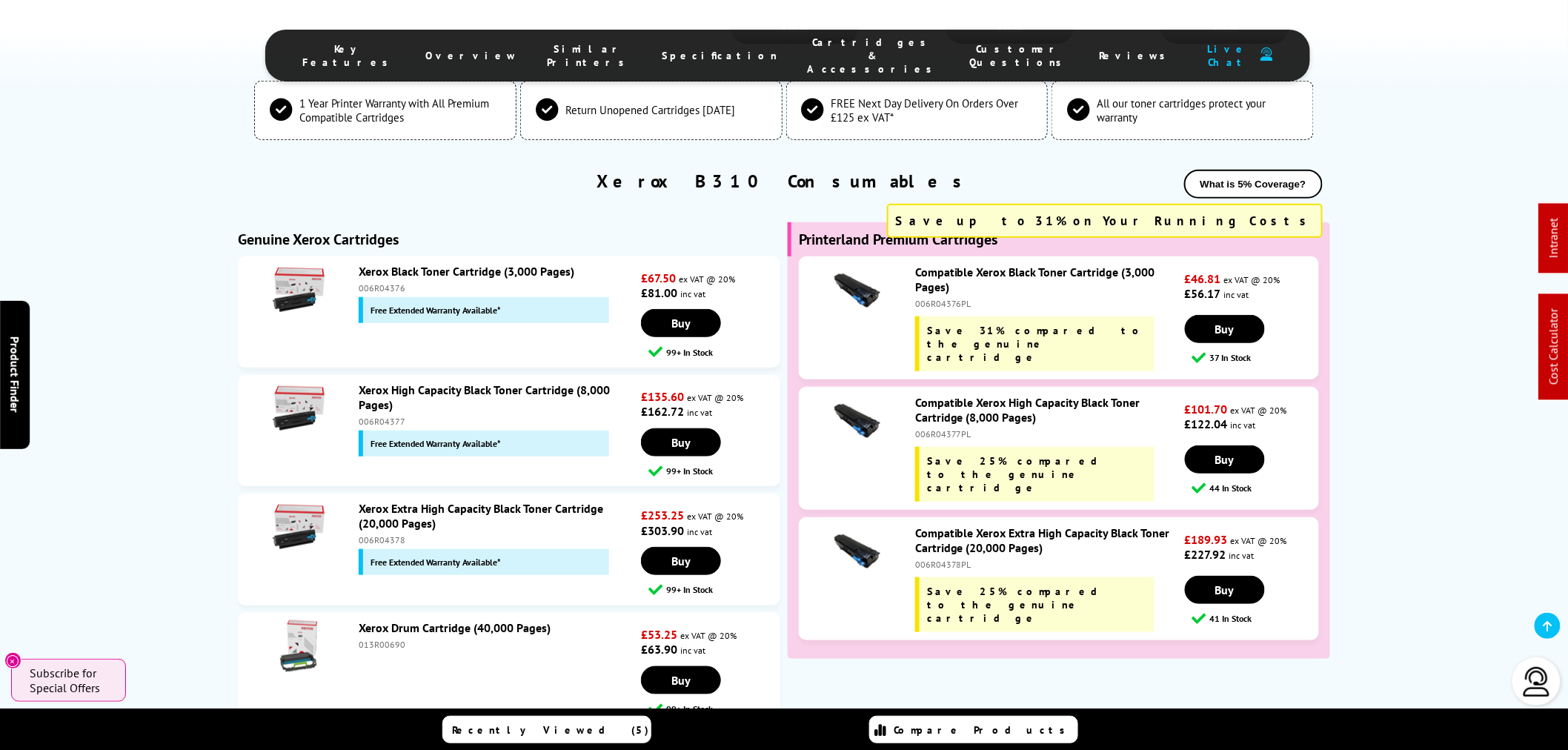
scroll to position [4985, 0]
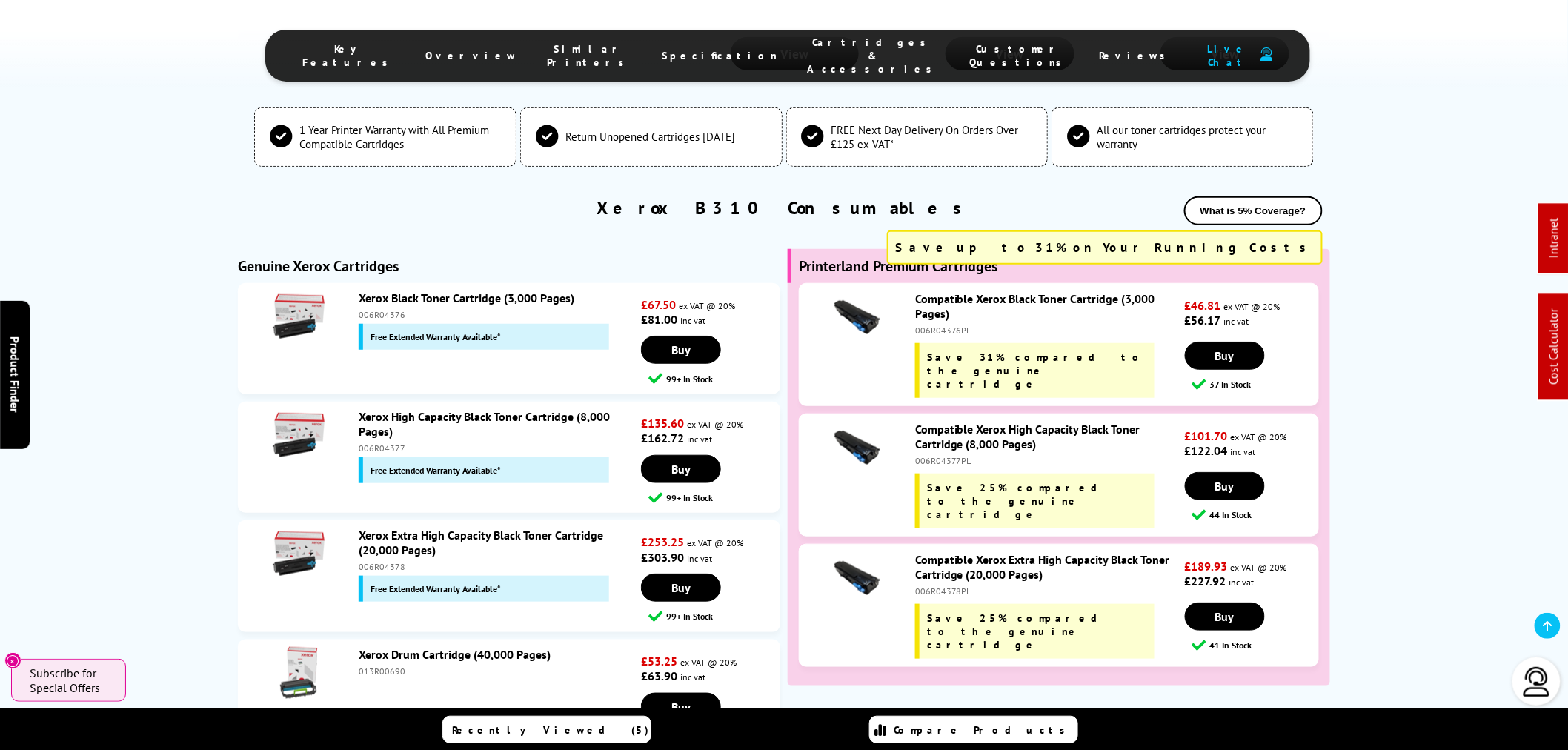
click at [386, 309] on div "006R04376" at bounding box center [498, 314] width 278 height 11
copy div "006R04376"
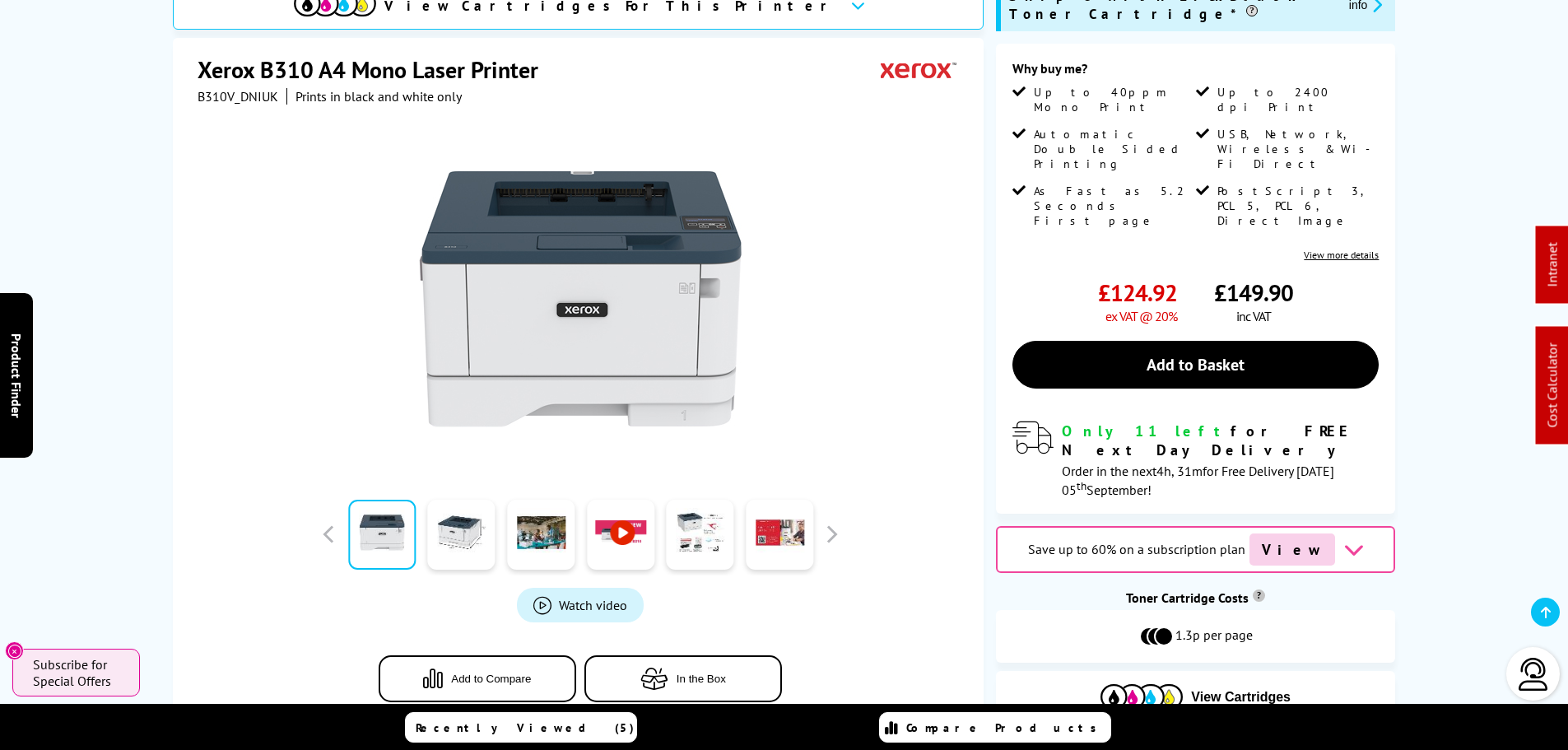
scroll to position [0, 0]
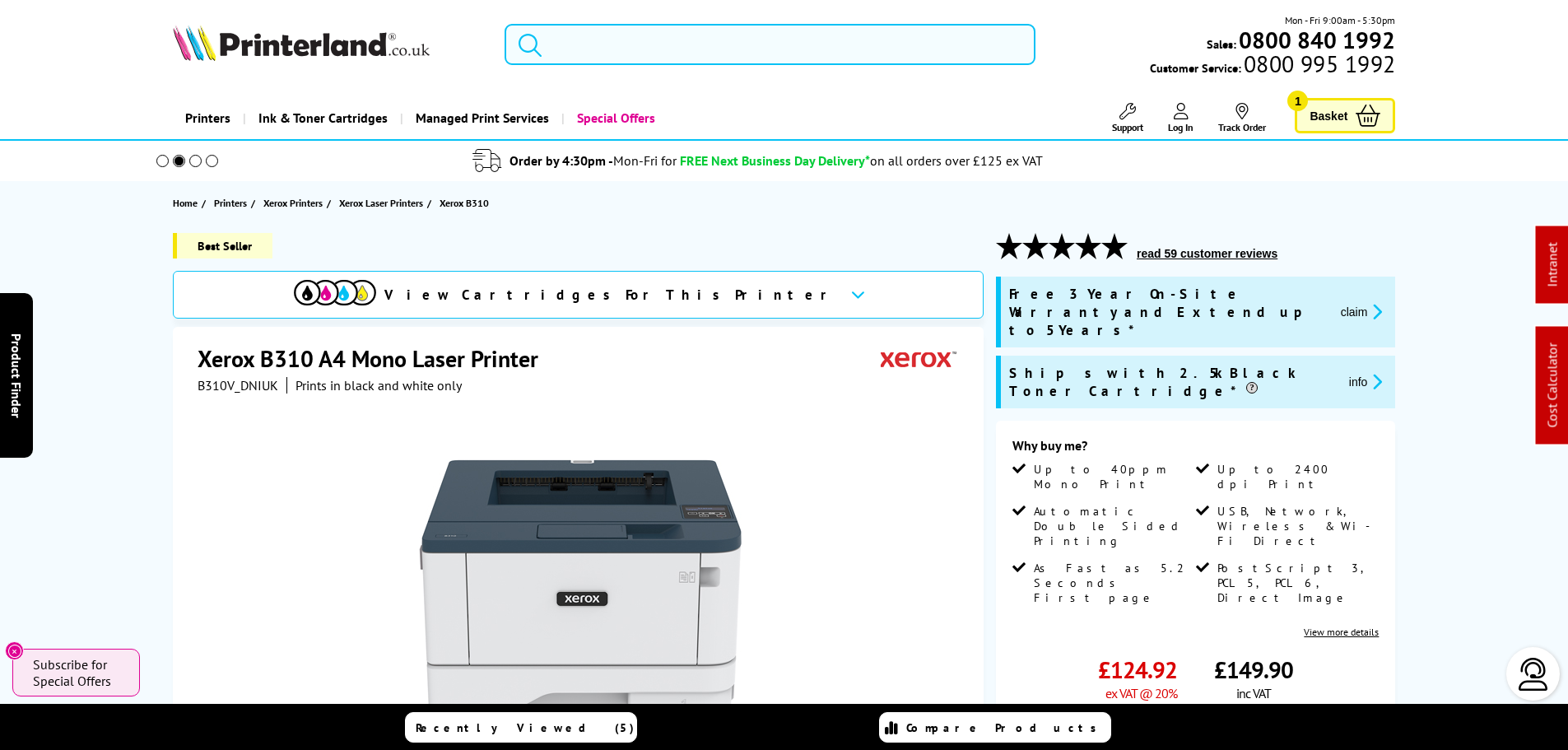
drag, startPoint x: 710, startPoint y: 62, endPoint x: 702, endPoint y: 61, distance: 8.1
click at [709, 61] on input "search" at bounding box center [769, 44] width 531 height 41
click at [702, 61] on input "search" at bounding box center [769, 44] width 531 height 41
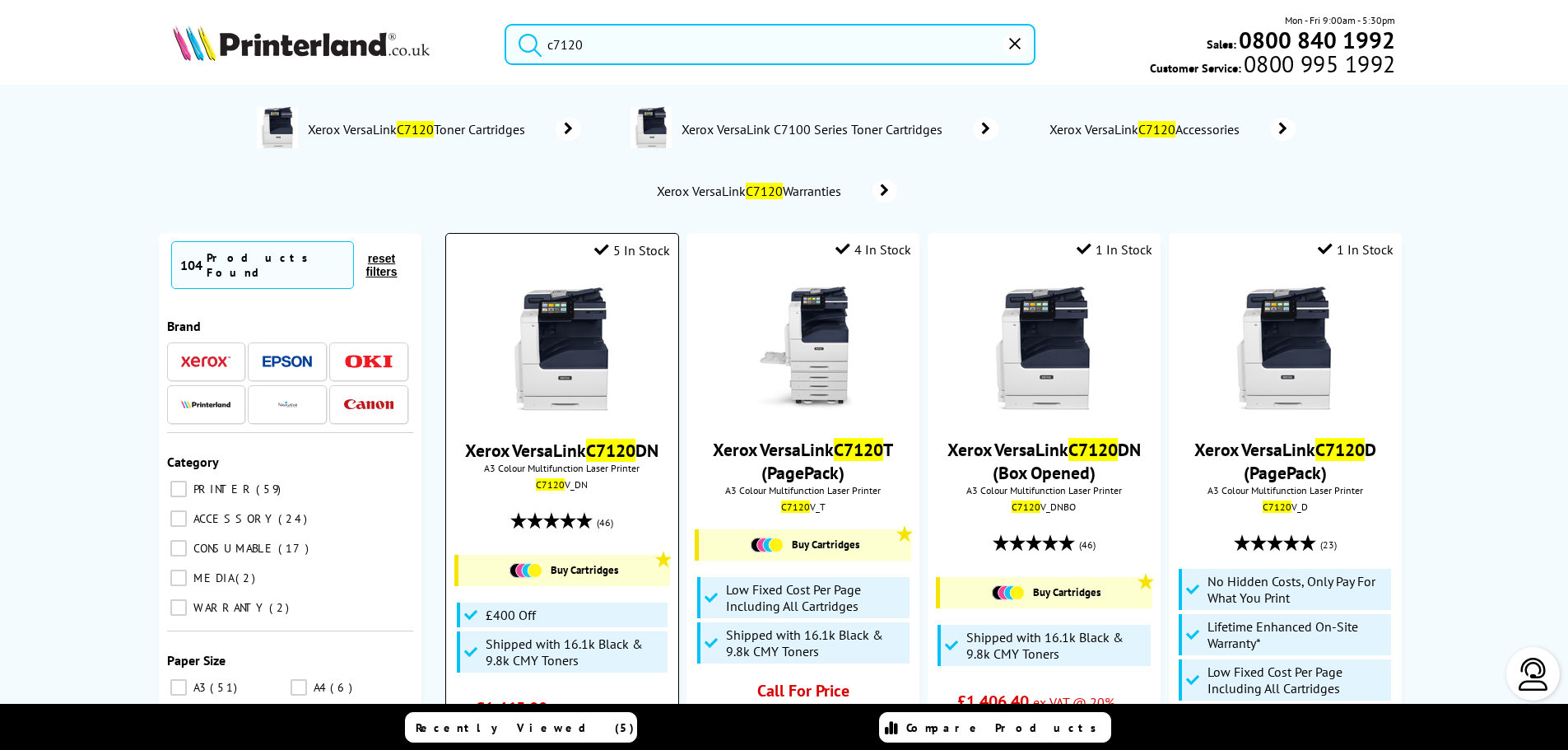
type input "c7120"
click at [545, 355] on img at bounding box center [562, 349] width 123 height 124
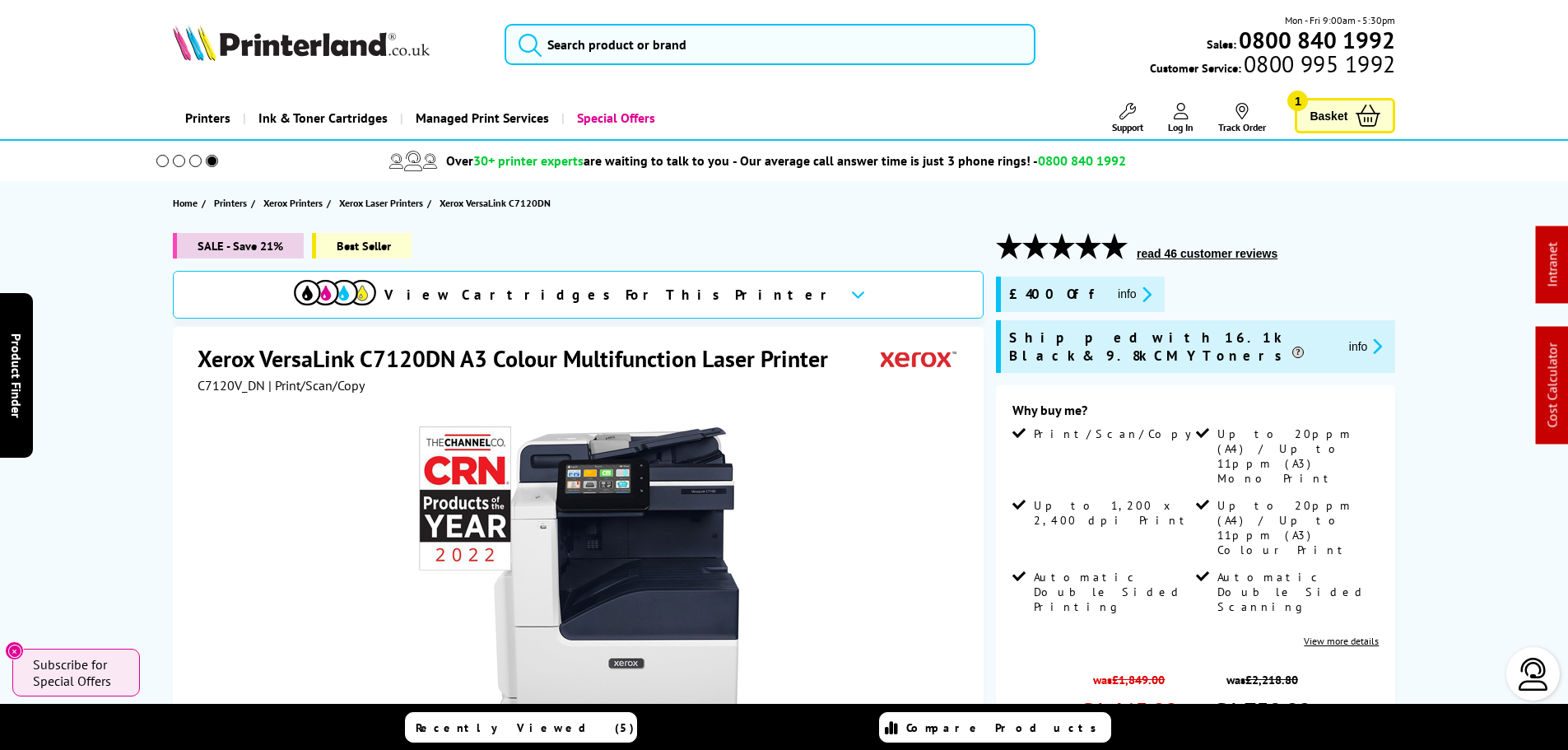
click at [247, 388] on span "C7120V_DN" at bounding box center [231, 385] width 67 height 16
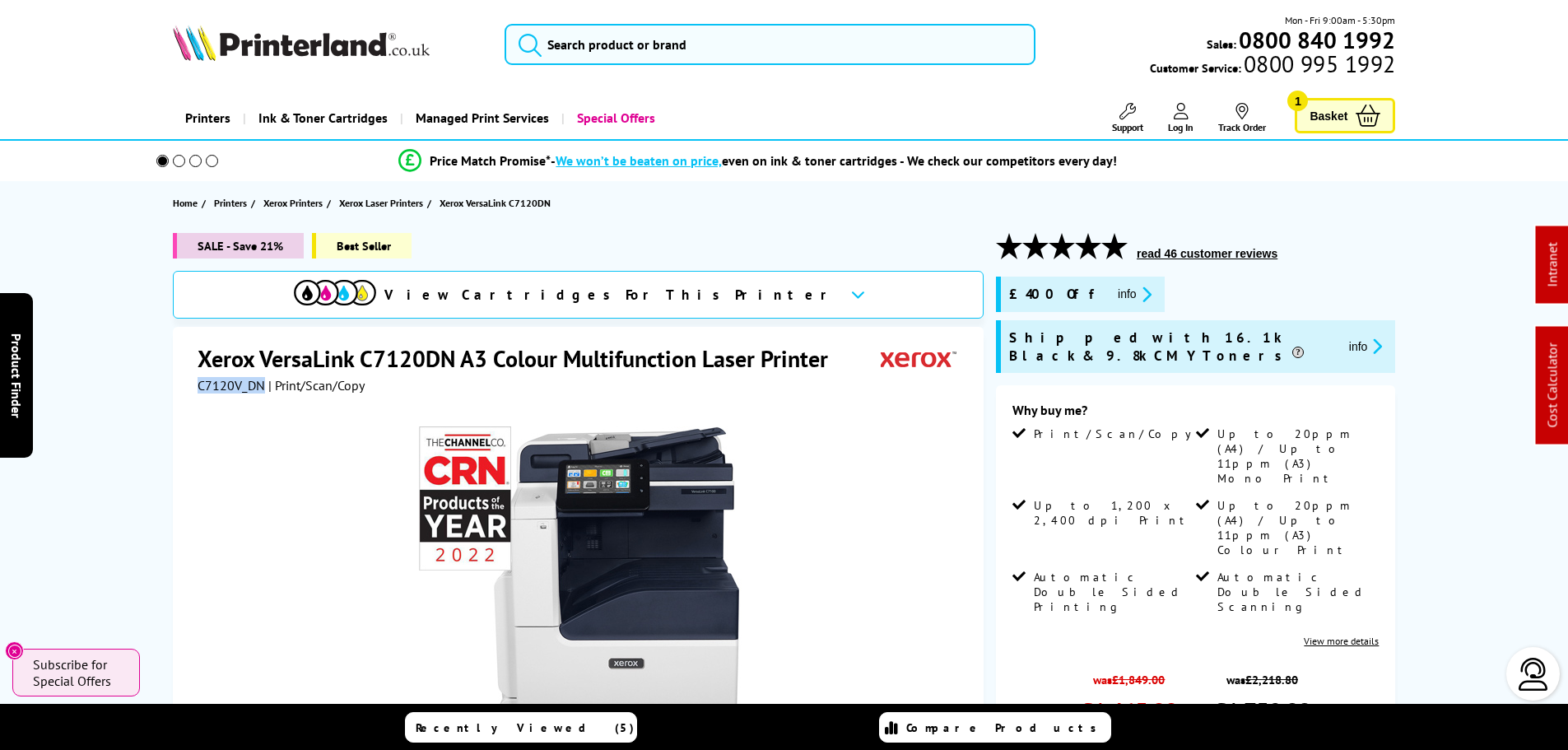
copy span "C7120V_DN"
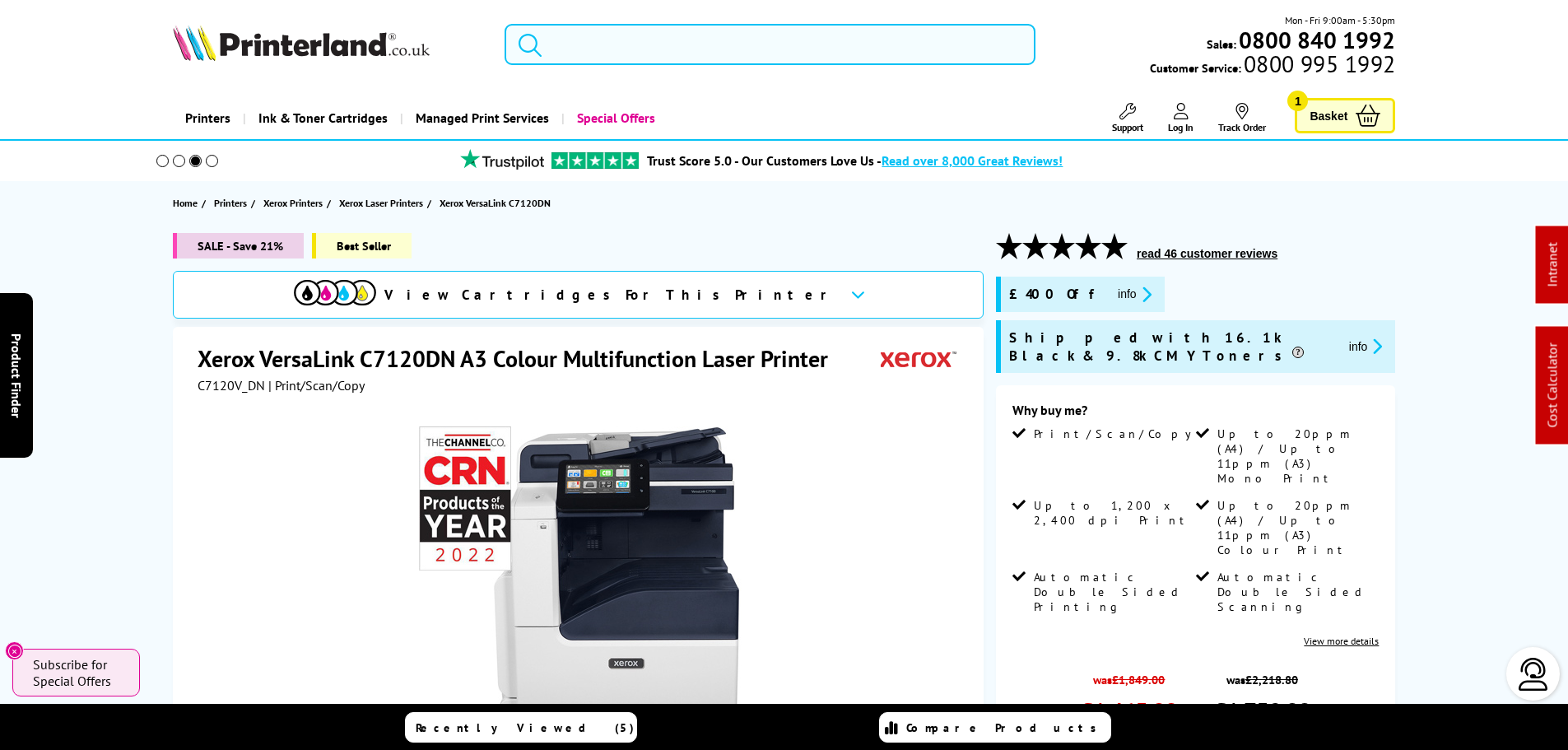
click at [841, 64] on div "Mon - Fri 9:00am - 5:30pm Sales: 0800 840 1992 Customer Service: 0800 995 1992" at bounding box center [784, 48] width 1317 height 72
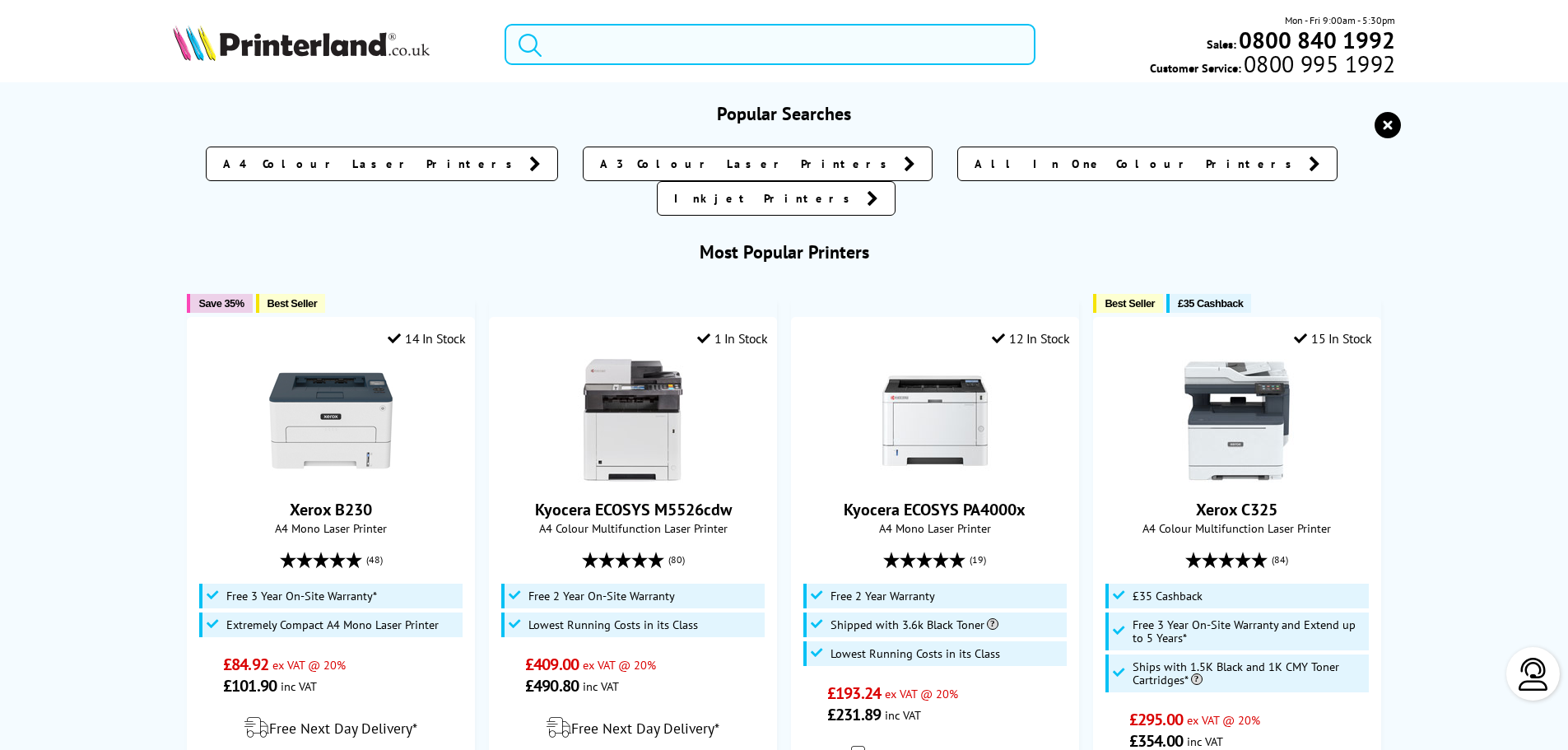
click at [820, 49] on input "search" at bounding box center [769, 44] width 531 height 41
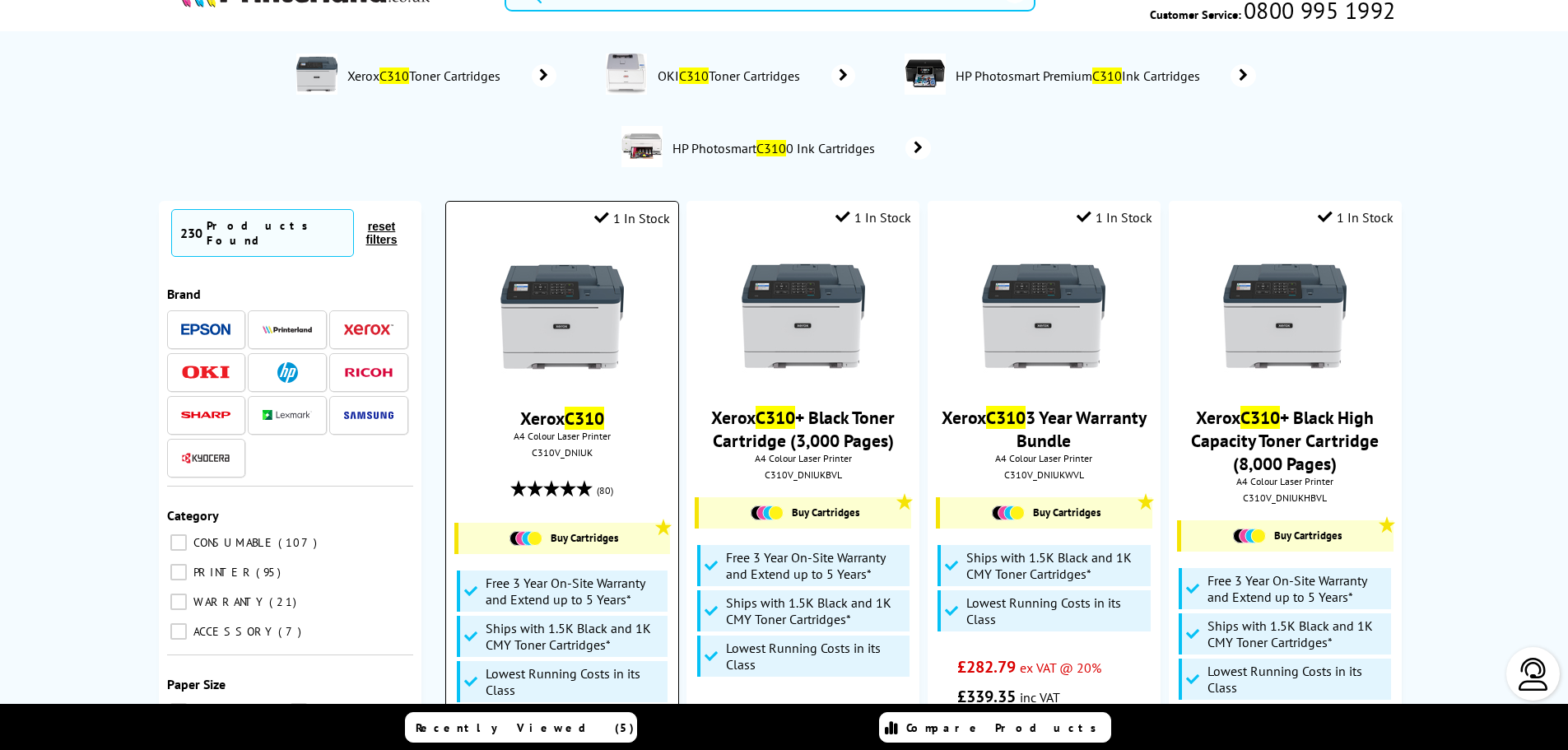
scroll to position [83, 0]
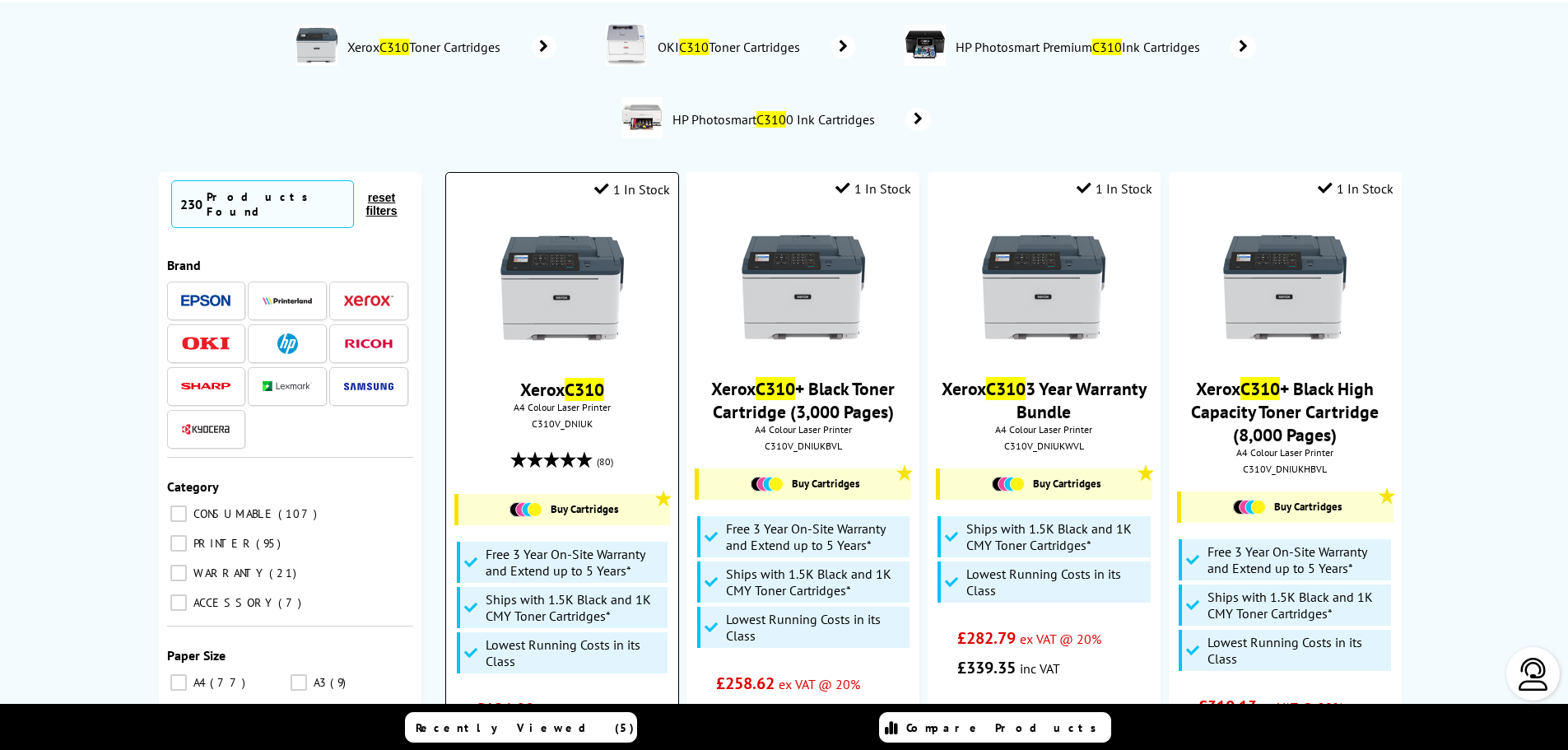
type input "c310"
click at [626, 255] on div at bounding box center [561, 290] width 215 height 127
click at [601, 265] on img at bounding box center [562, 288] width 123 height 124
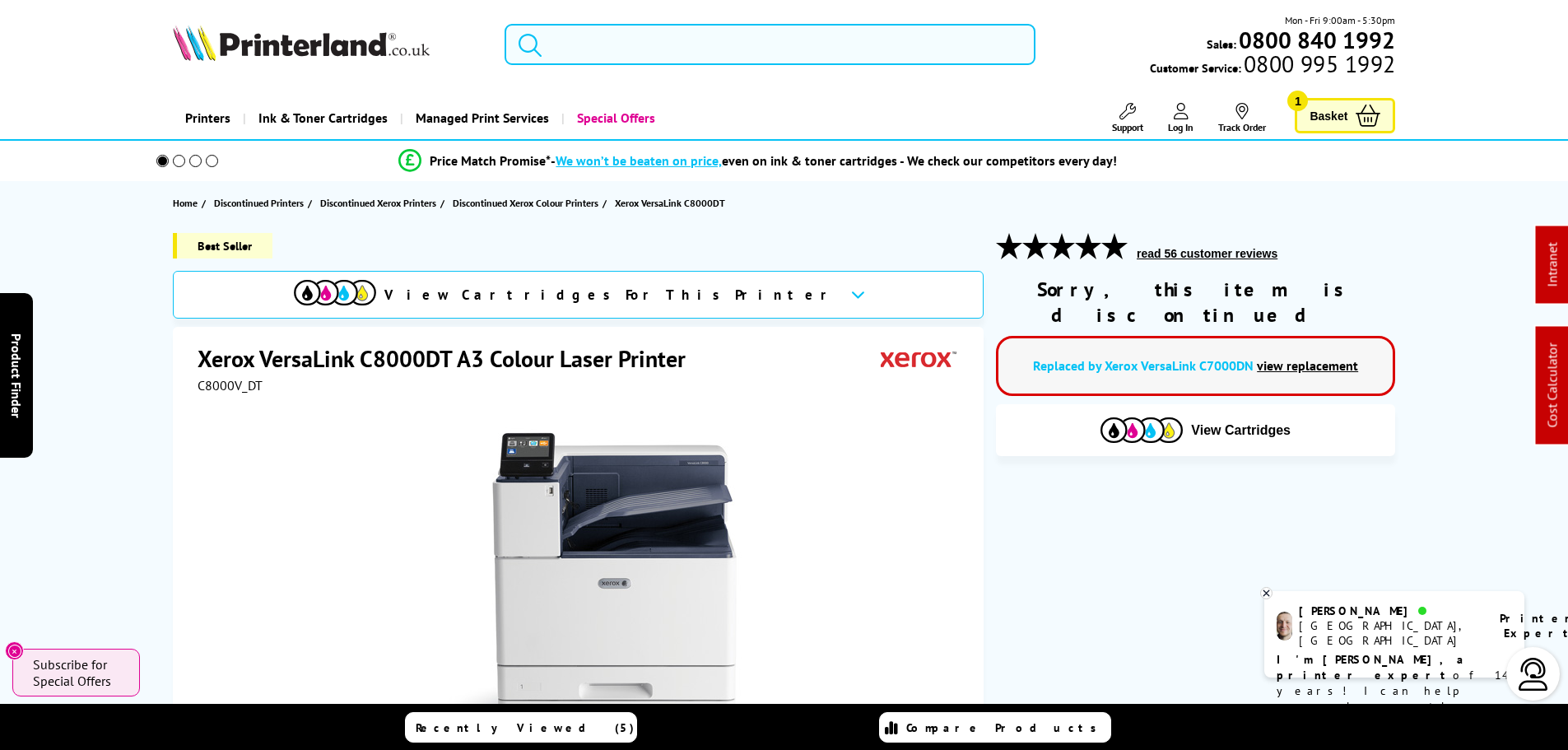
click at [692, 44] on input "search" at bounding box center [769, 44] width 531 height 41
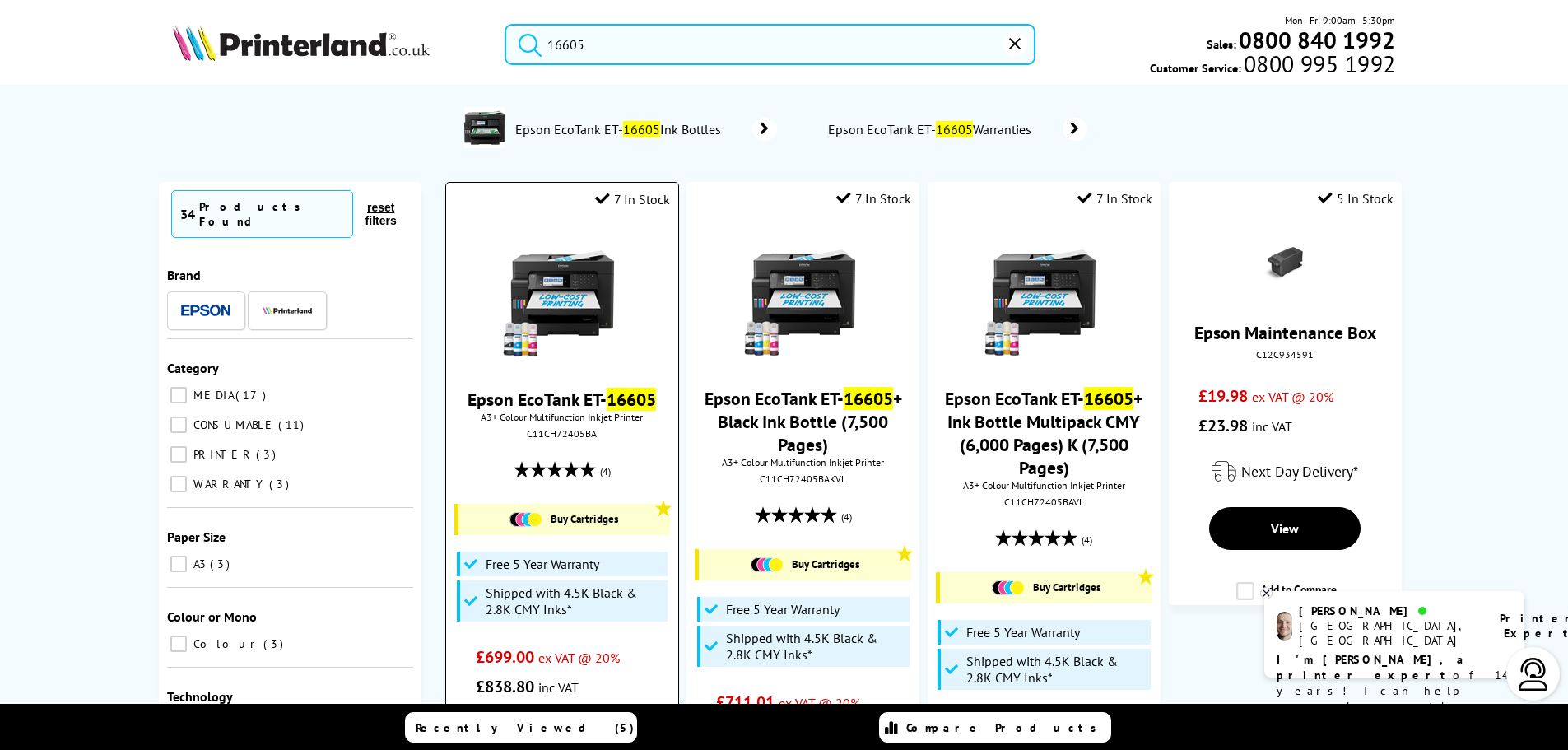
type input "16605"
click at [601, 286] on img at bounding box center [562, 297] width 123 height 124
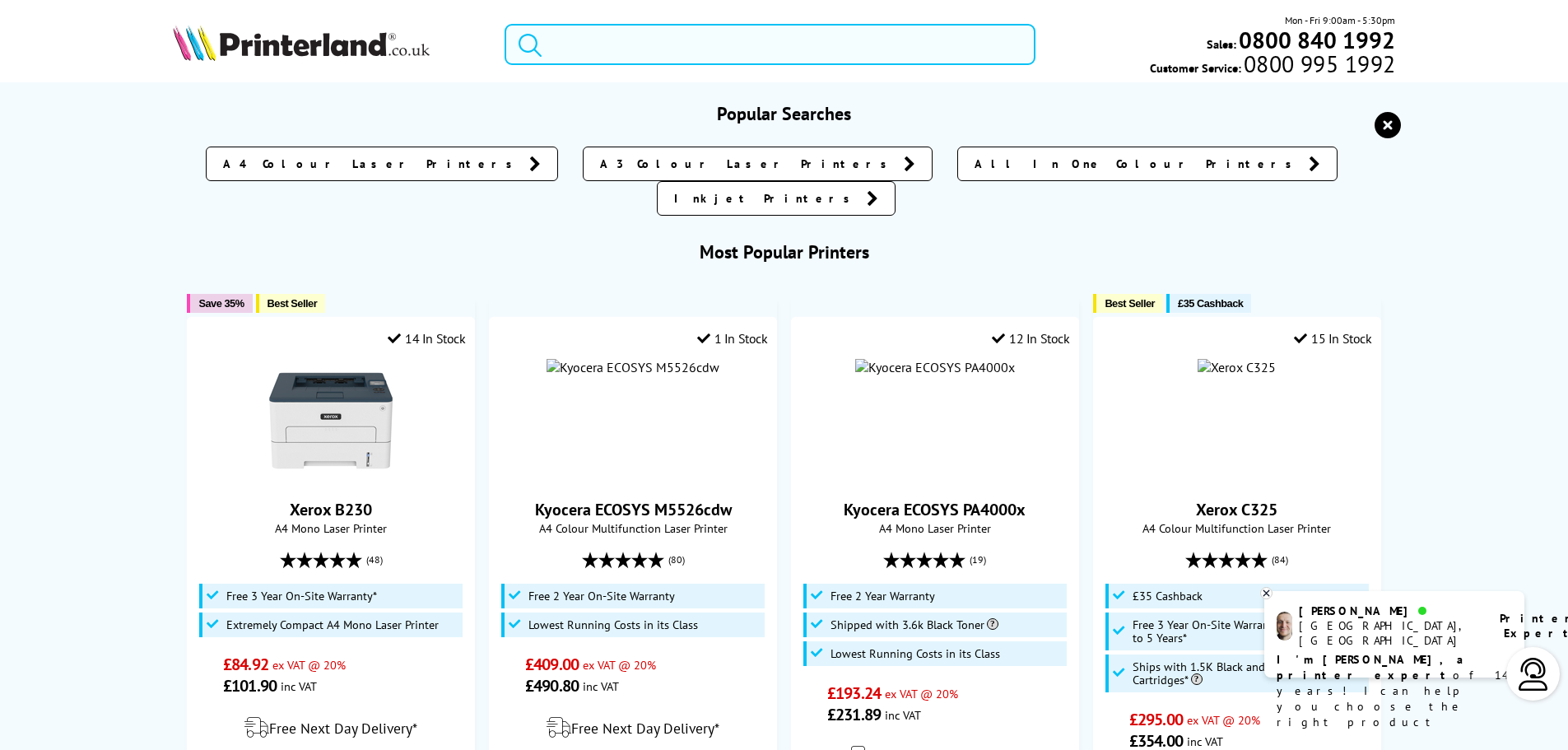
click at [633, 51] on input "search" at bounding box center [769, 44] width 531 height 41
drag, startPoint x: 632, startPoint y: 51, endPoint x: 615, endPoint y: 51, distance: 17.0
click at [629, 49] on input "search" at bounding box center [769, 44] width 531 height 41
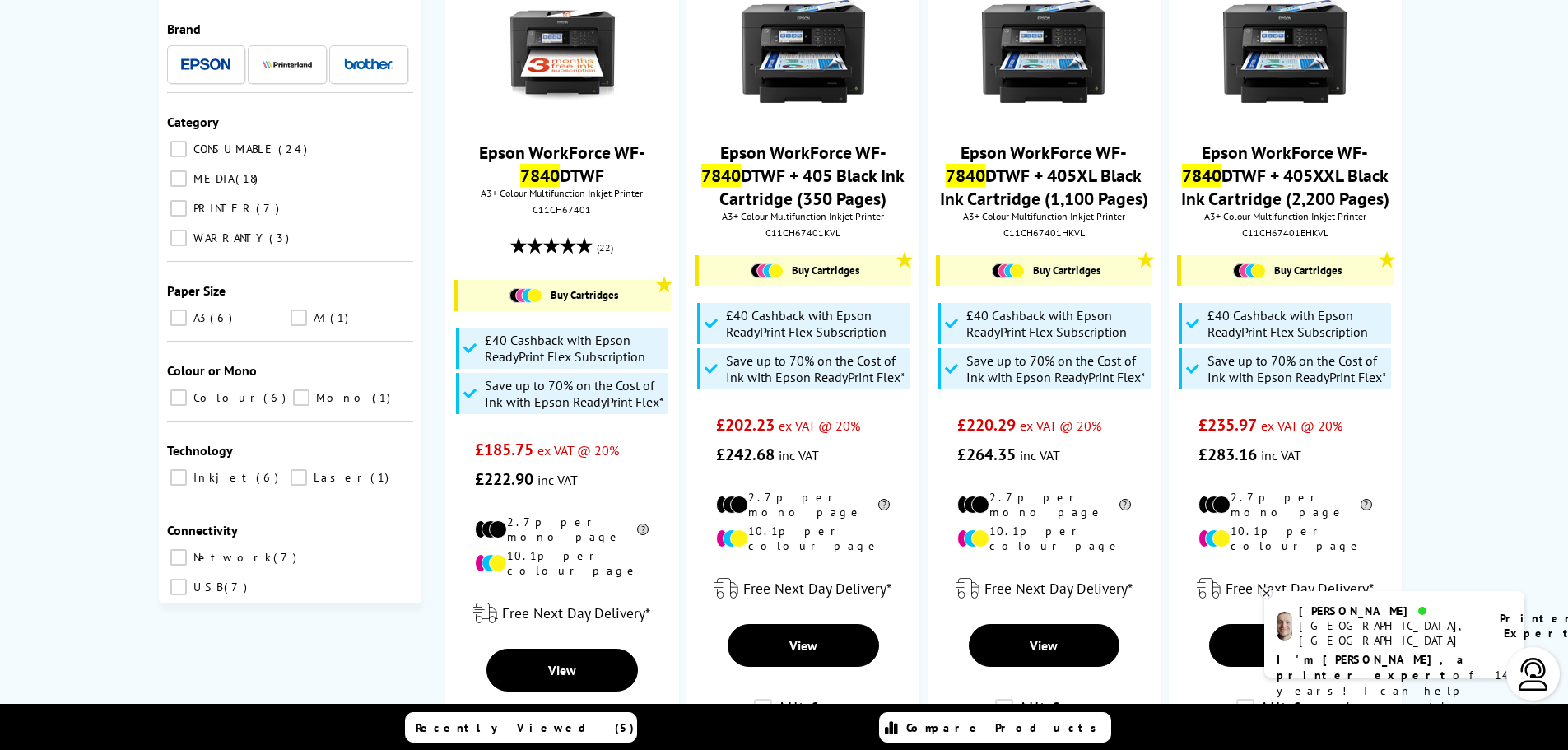
scroll to position [247, 0]
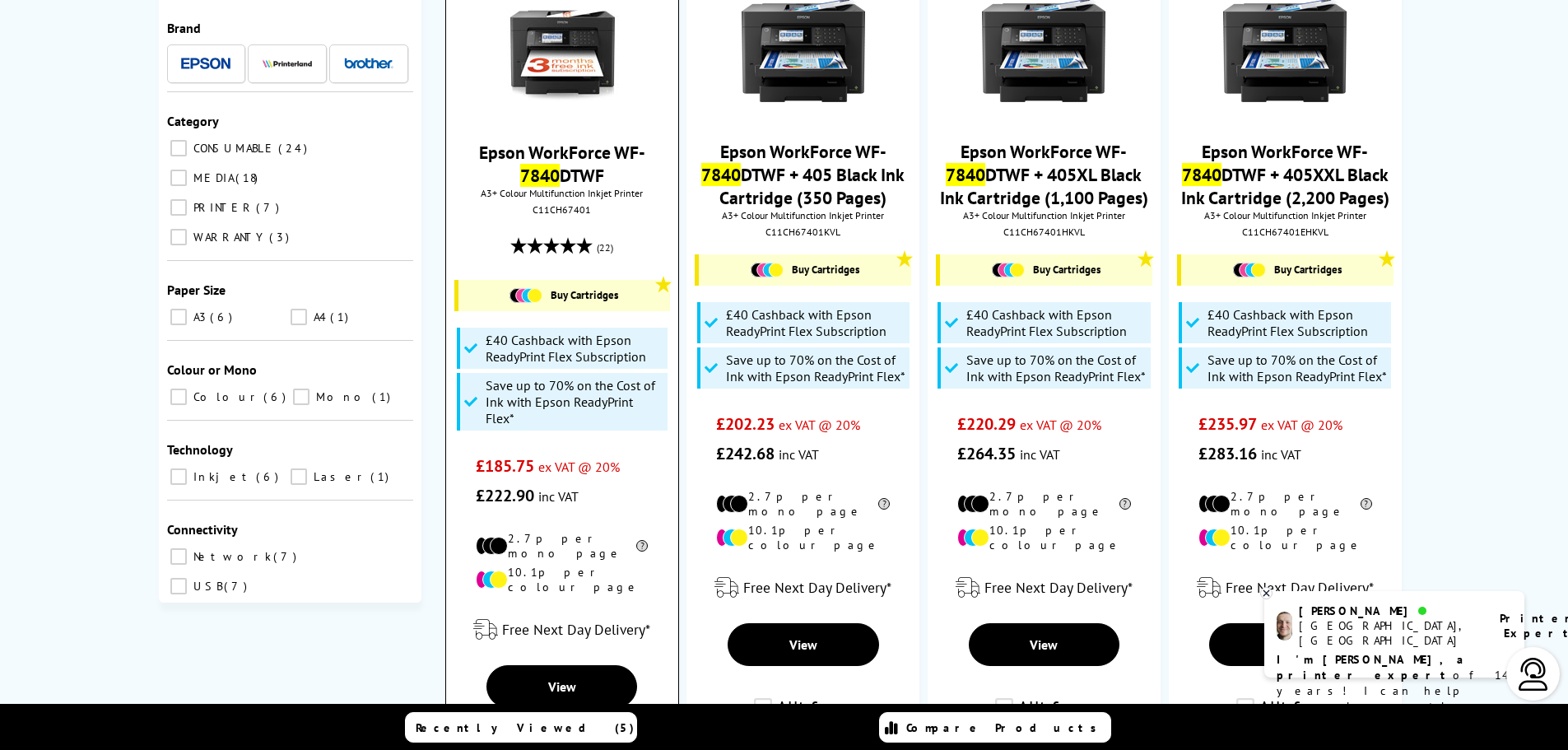
type input "7840"
click at [576, 72] on img at bounding box center [562, 50] width 123 height 124
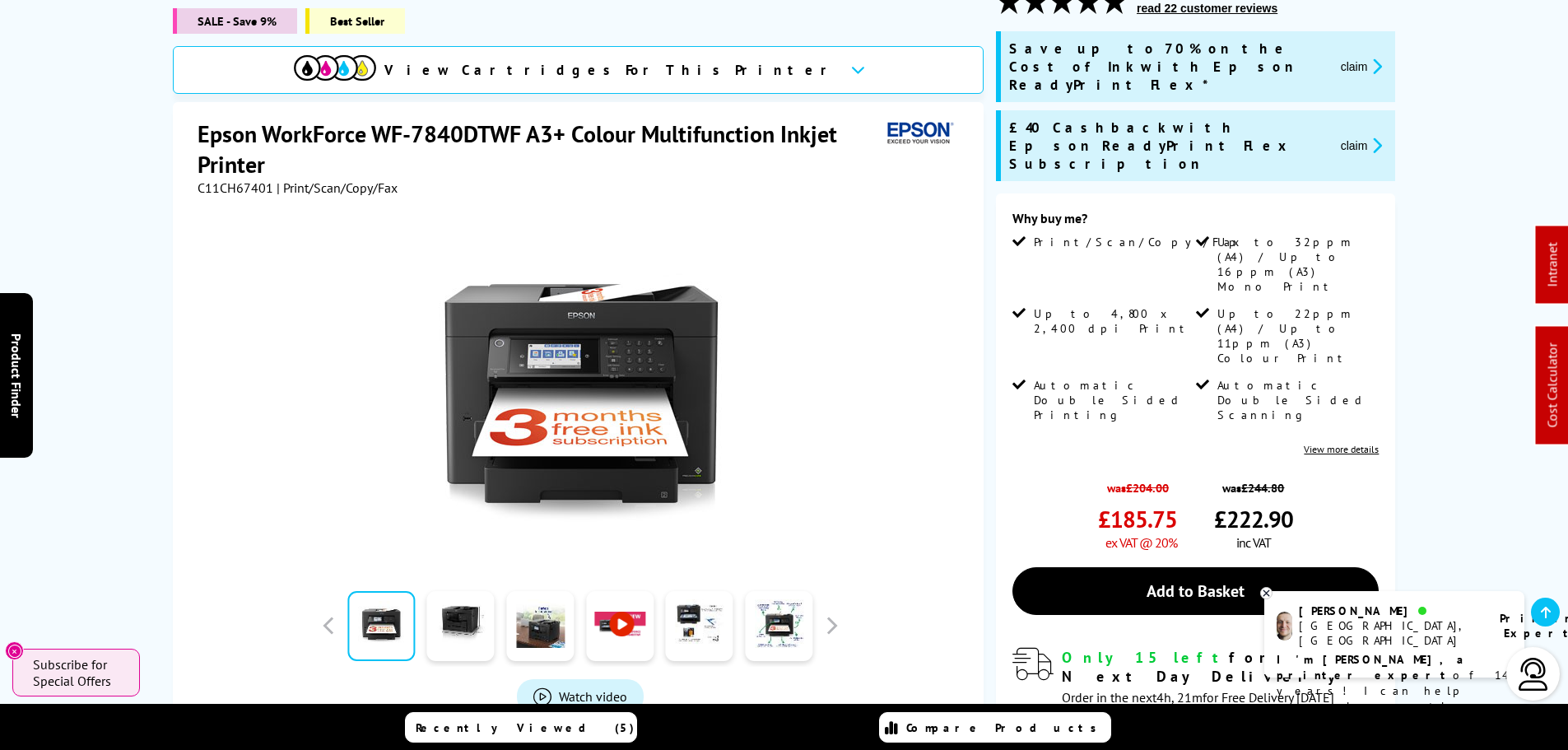
scroll to position [247, 0]
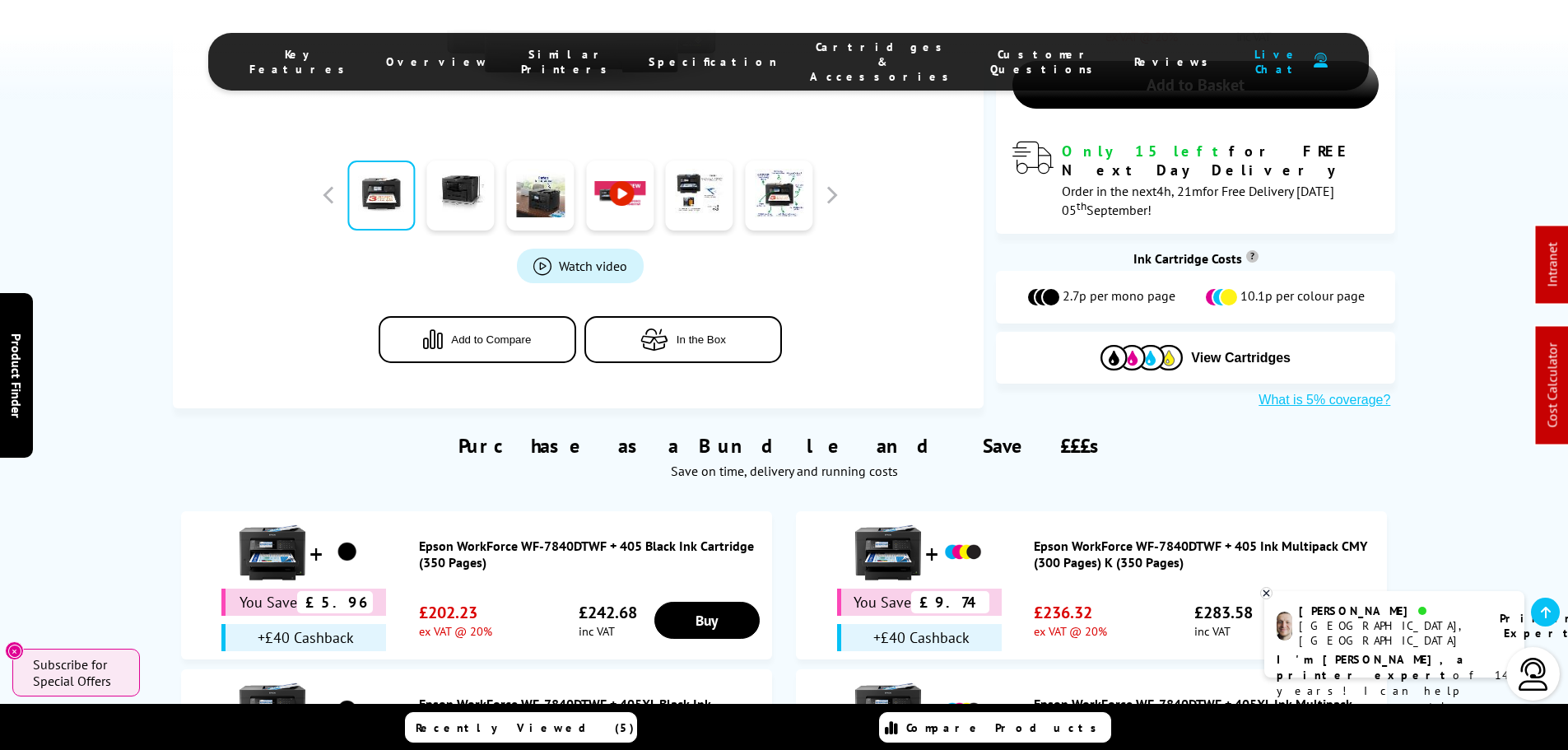
click at [960, 625] on div "+£40 Cashback" at bounding box center [919, 638] width 164 height 27
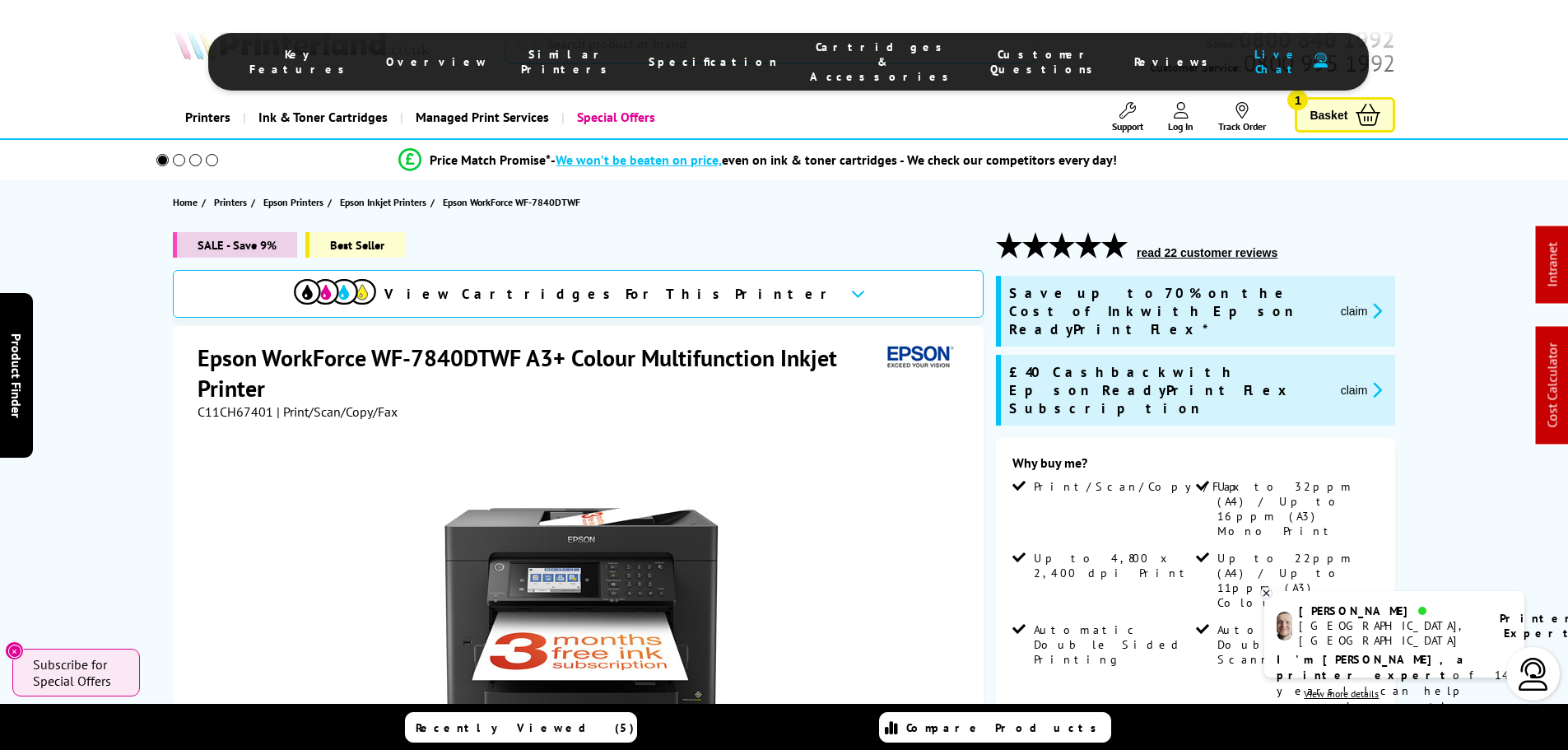
scroll to position [0, 0]
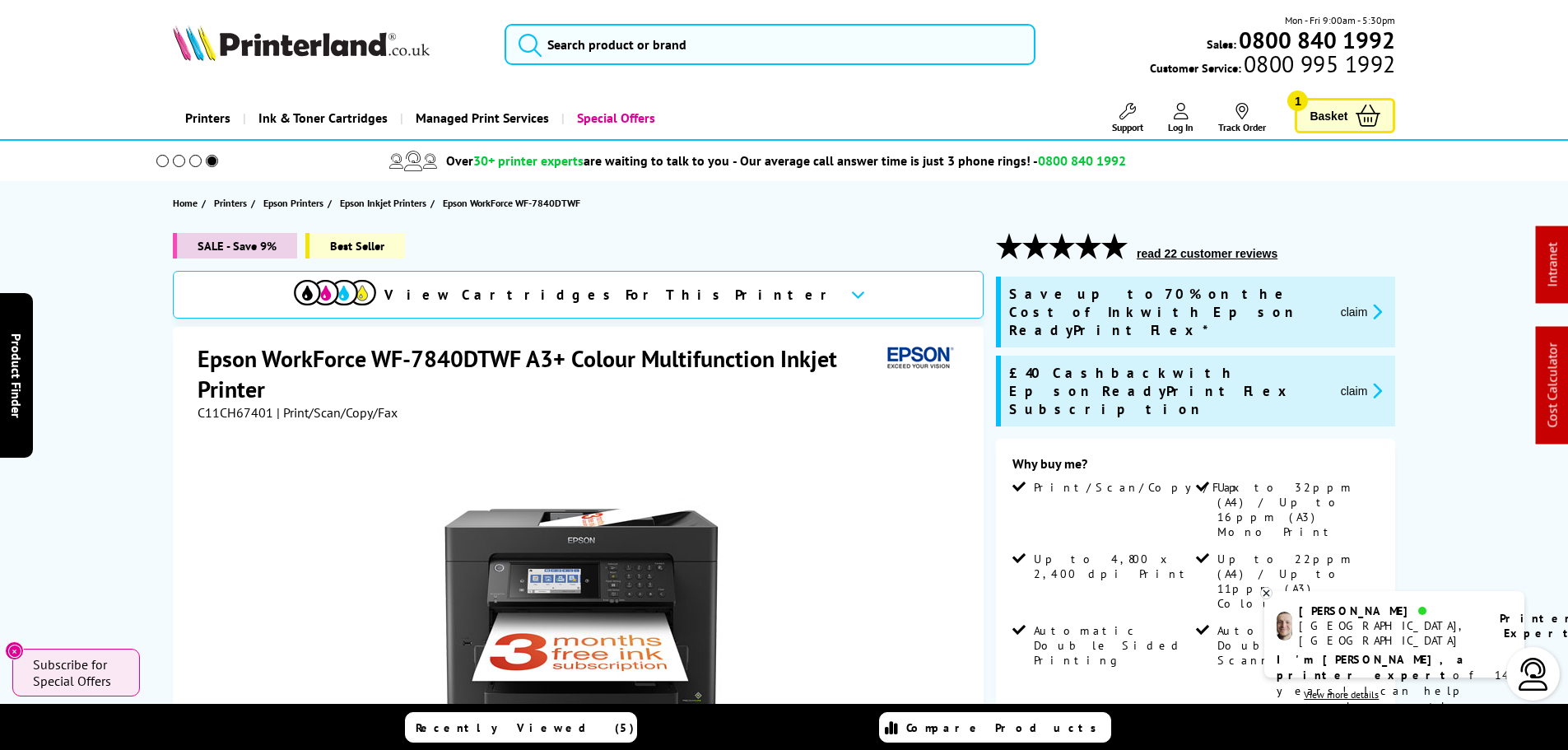
click at [238, 412] on span "C11CH67401" at bounding box center [235, 412] width 76 height 16
copy span "C11CH67401"
click at [682, 46] on input "search" at bounding box center [769, 44] width 531 height 41
click at [681, 46] on input "search" at bounding box center [769, 44] width 531 height 41
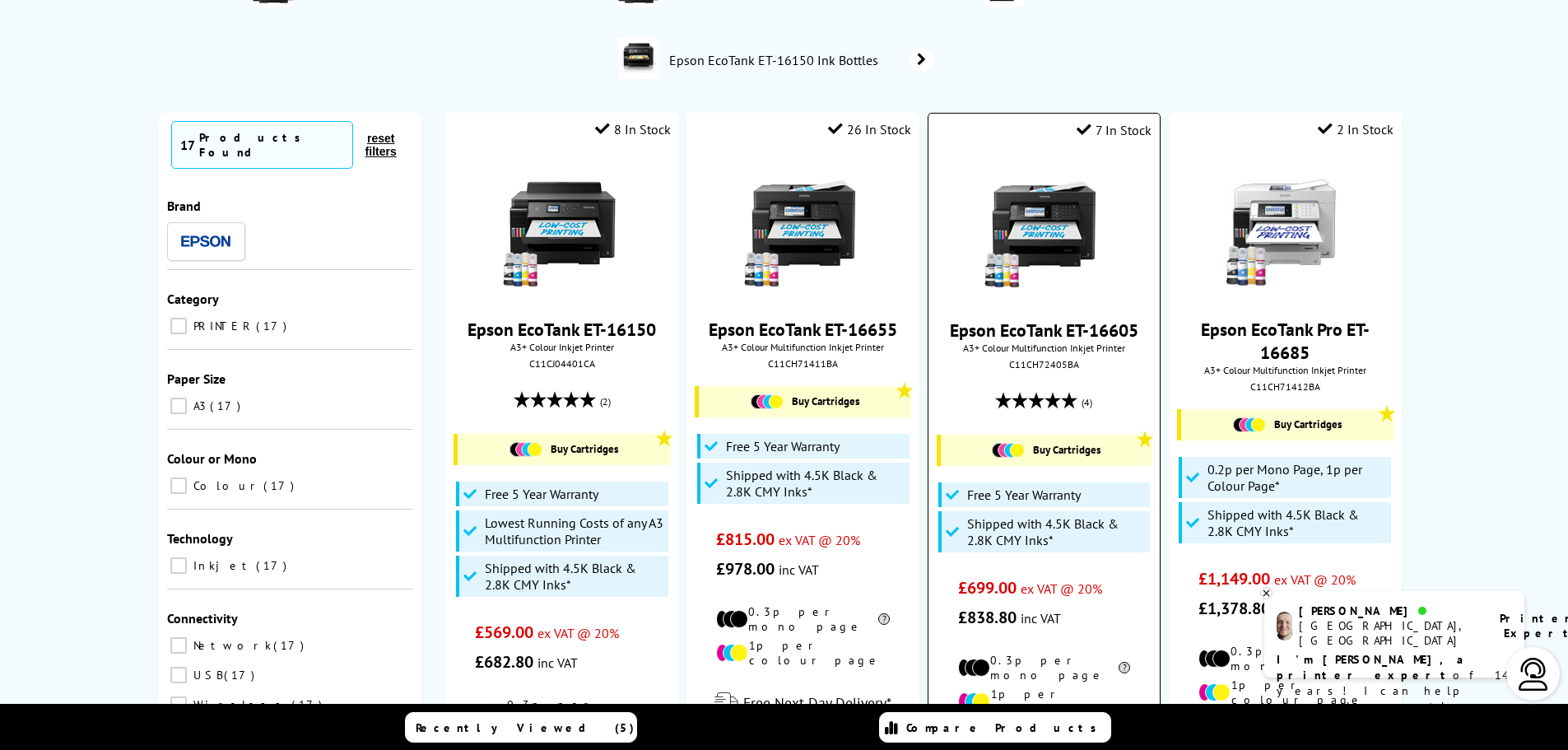
scroll to position [247, 0]
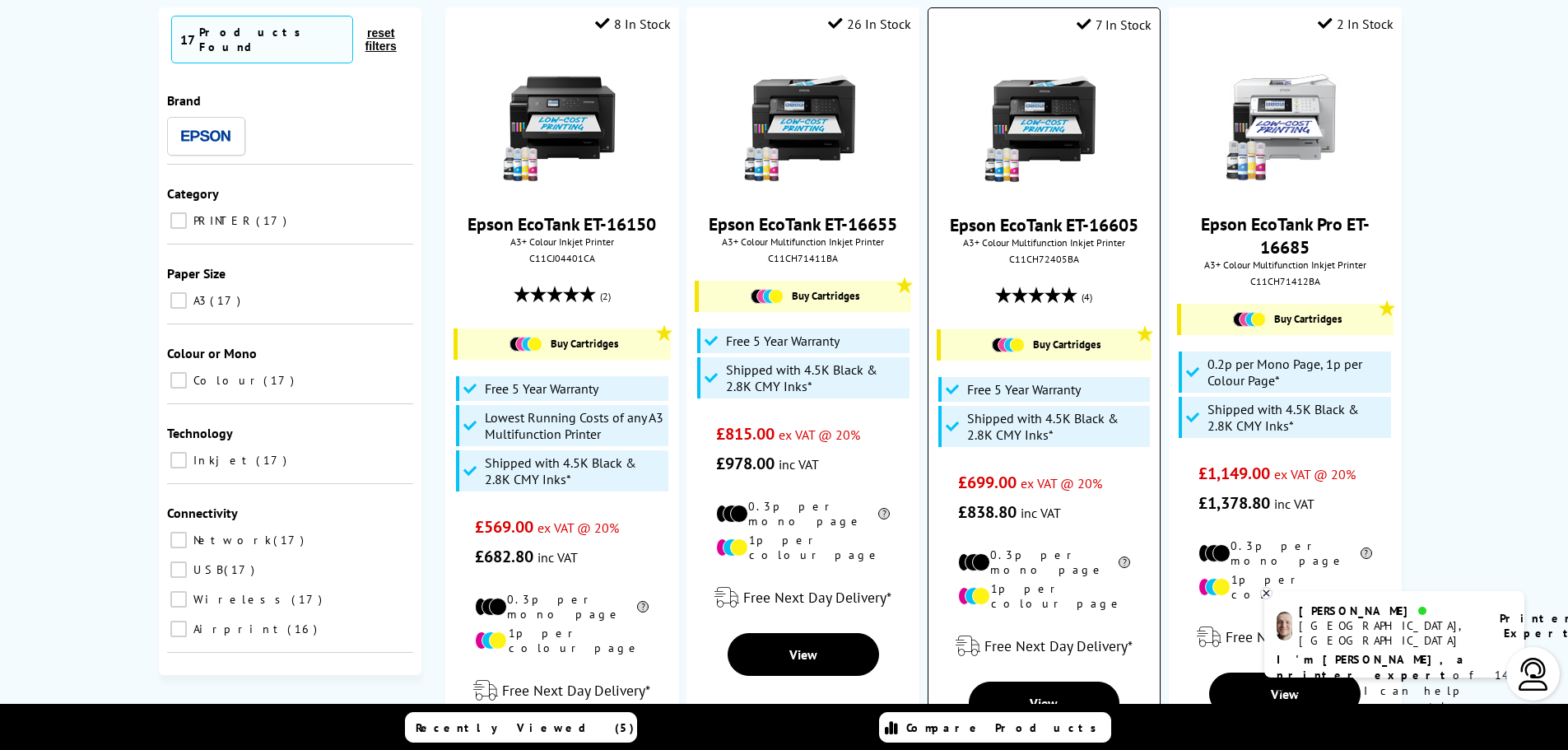
click at [1051, 260] on div "C11CH72405BA" at bounding box center [1044, 259] width 207 height 12
copy div "C11CH72405BA"
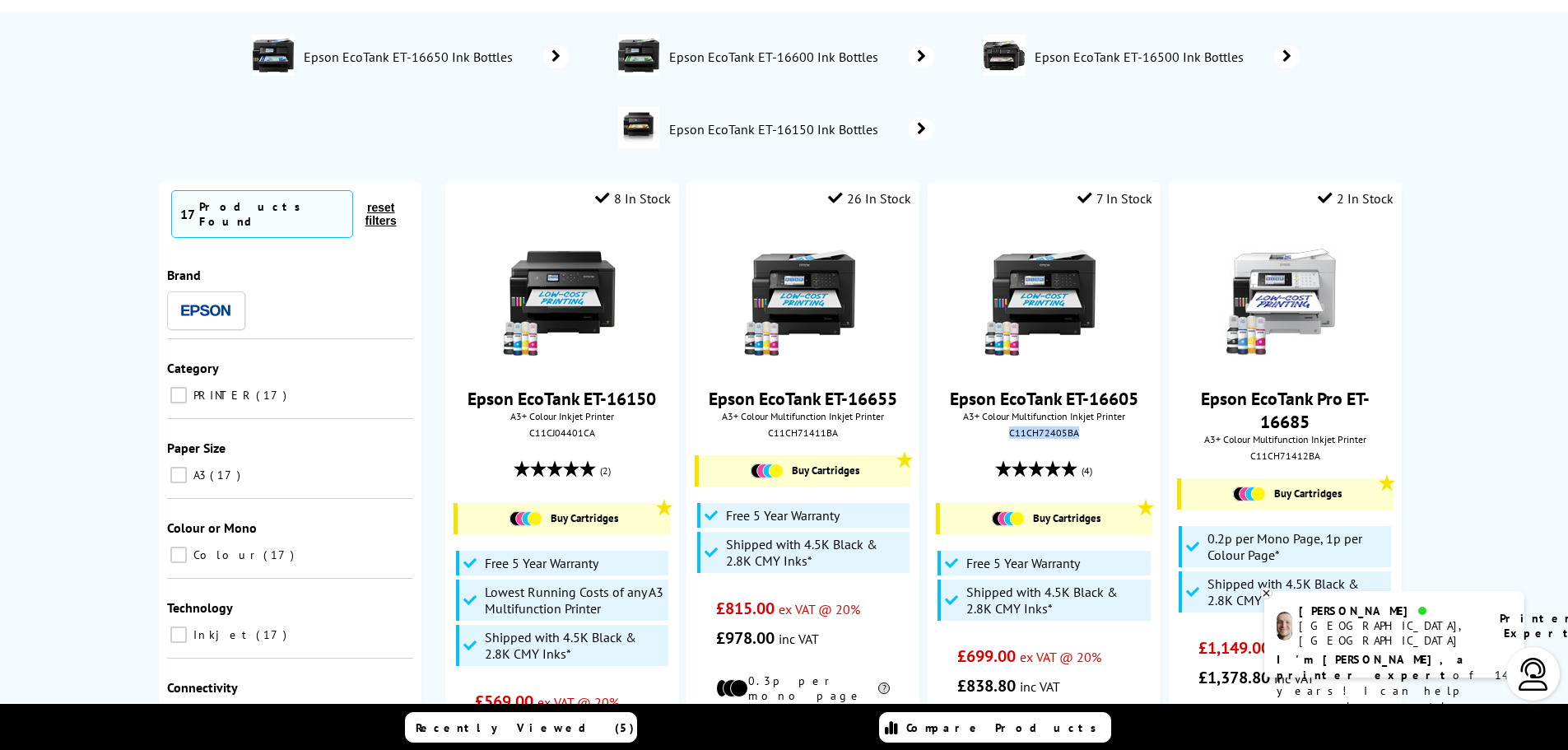
scroll to position [0, 0]
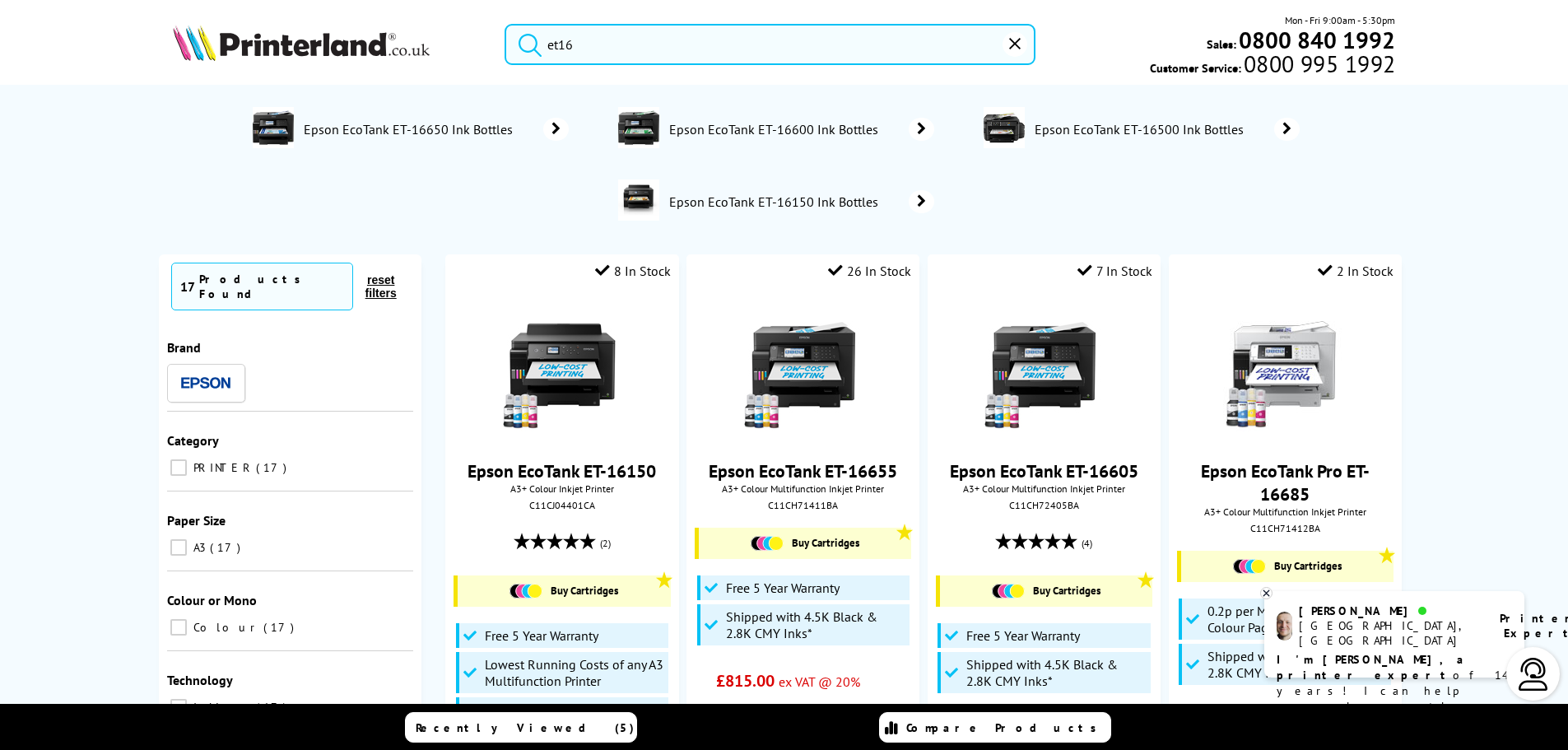
drag, startPoint x: 746, startPoint y: 65, endPoint x: 506, endPoint y: 70, distance: 240.1
click at [506, 70] on div "et16 Mon - Fri 9:00am - 5:30pm Sales: 0800 840 1992 Customer Service: 0800 995 …" at bounding box center [784, 48] width 1317 height 72
drag, startPoint x: 655, startPoint y: 43, endPoint x: 374, endPoint y: 49, distance: 281.1
click at [374, 49] on div "et16 Mon - Fri 9:00am - 5:30pm Sales: 0800 840 1992 Customer Service: 0800 995 …" at bounding box center [784, 48] width 1317 height 72
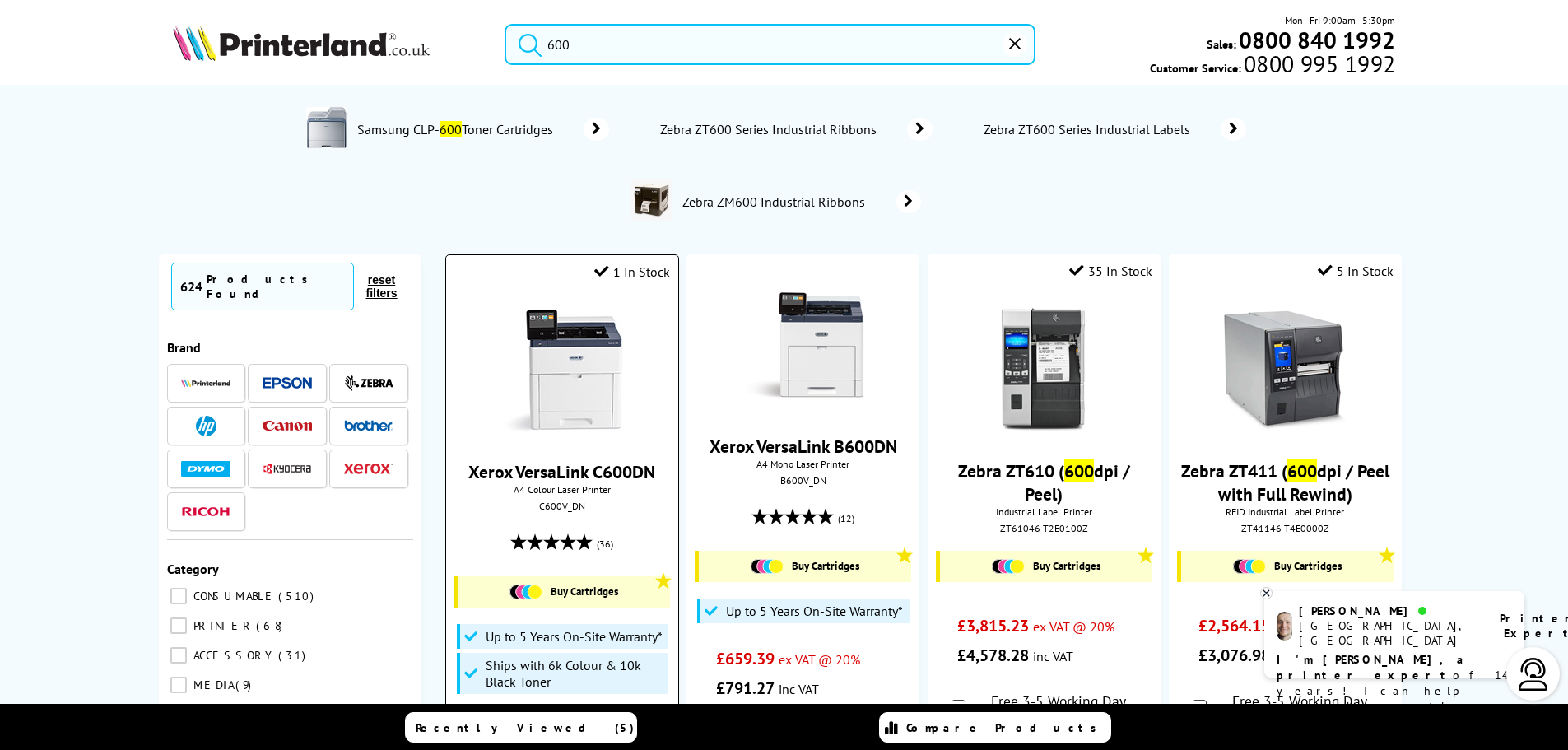
type input "600"
click at [577, 342] on img at bounding box center [562, 370] width 123 height 124
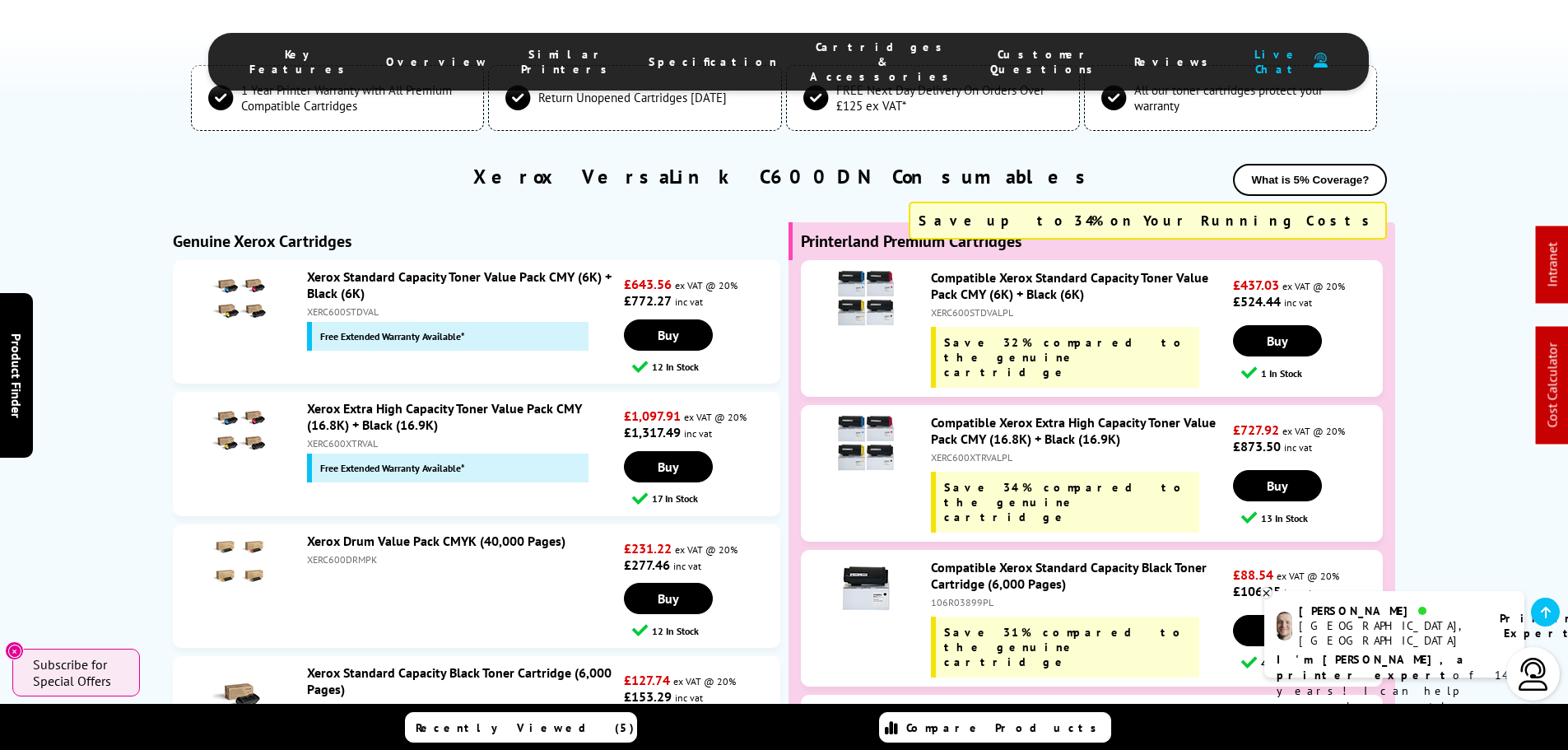
scroll to position [5426, 0]
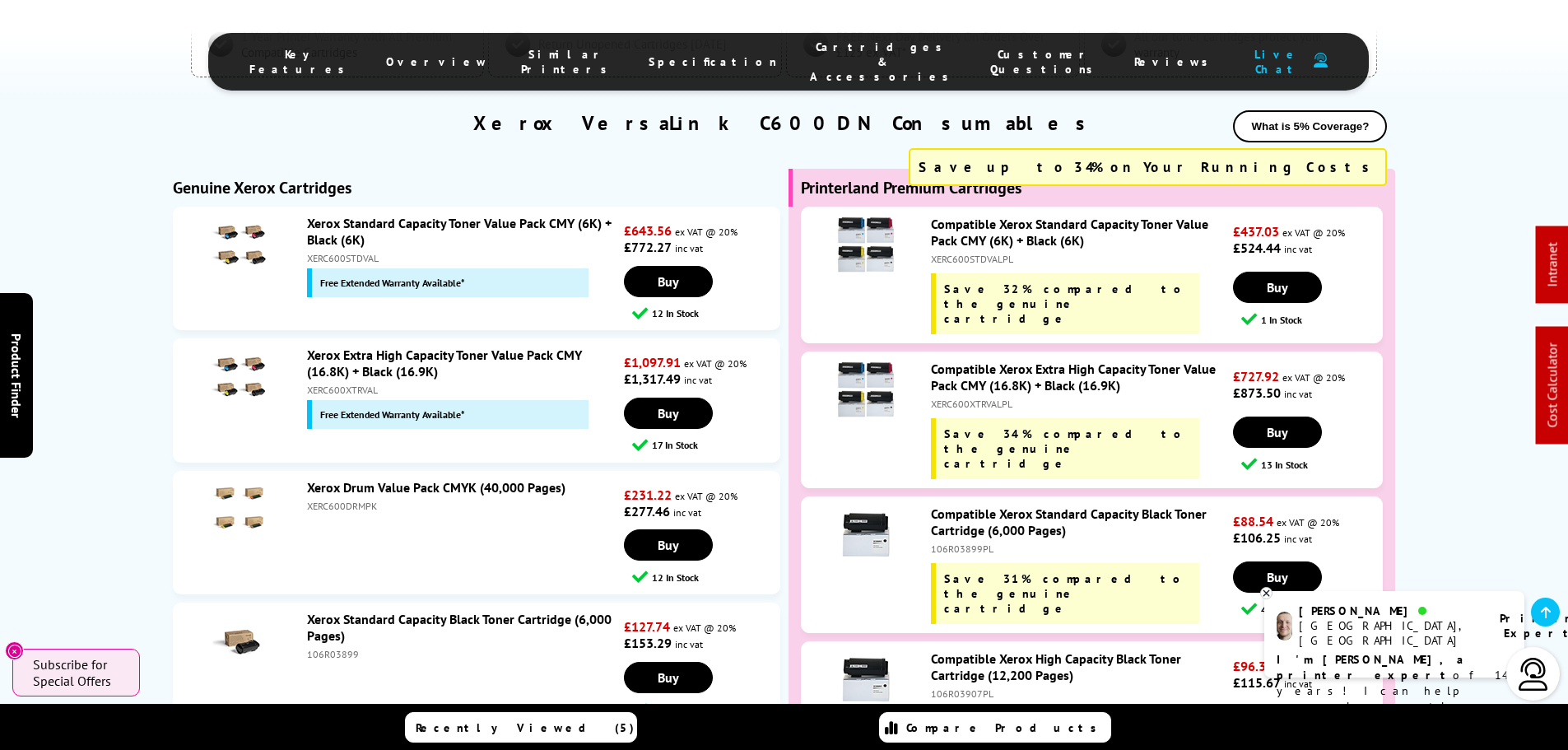
click at [971, 361] on div "Compatible Xerox Extra High Capacity Toner Value Pack CMY (16.8K) + Black (16.9…" at bounding box center [1077, 419] width 310 height 118
click at [970, 398] on div "XERC600XTRVALPL" at bounding box center [1080, 404] width 298 height 12
copy div "XERC600XTRVALPL"
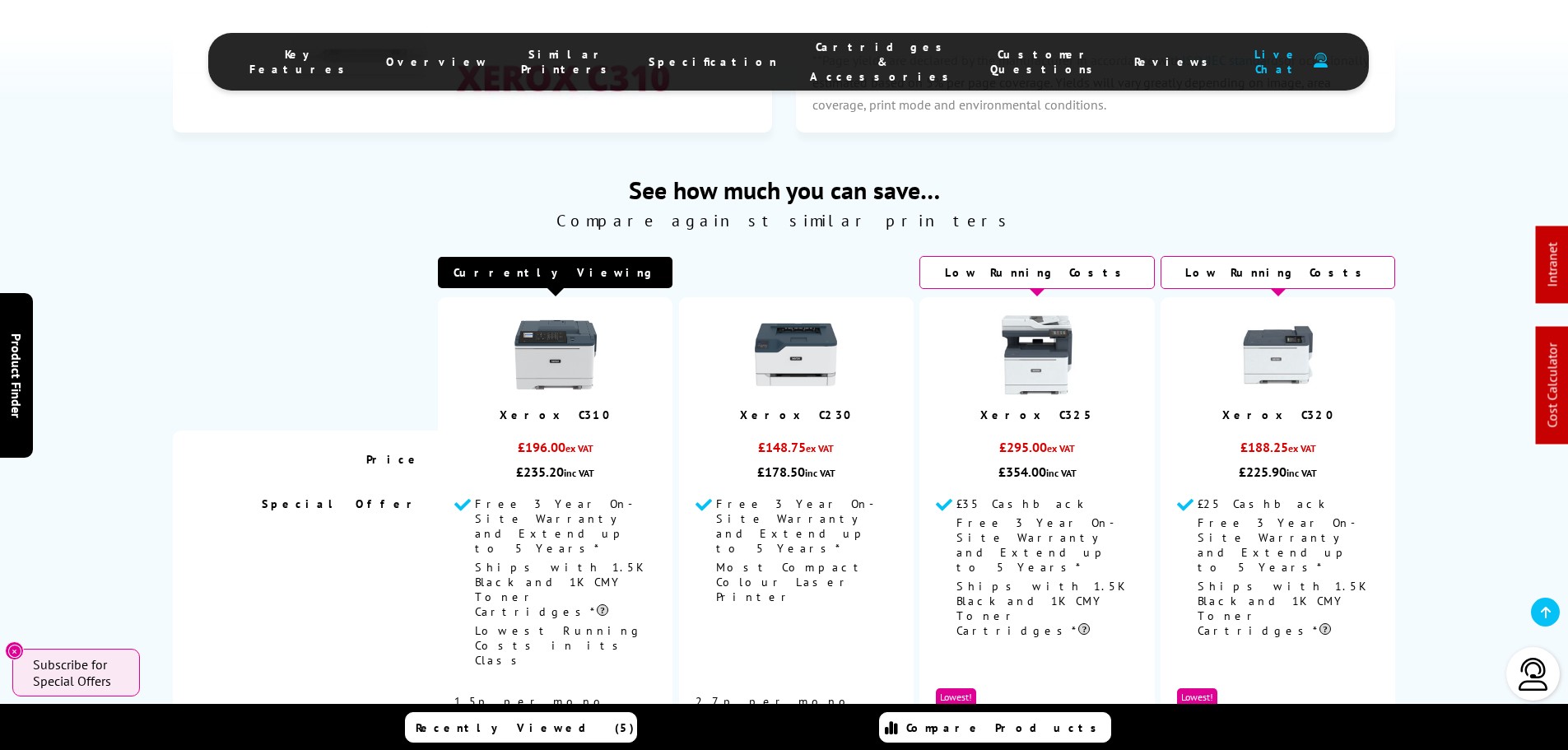
scroll to position [5766, 0]
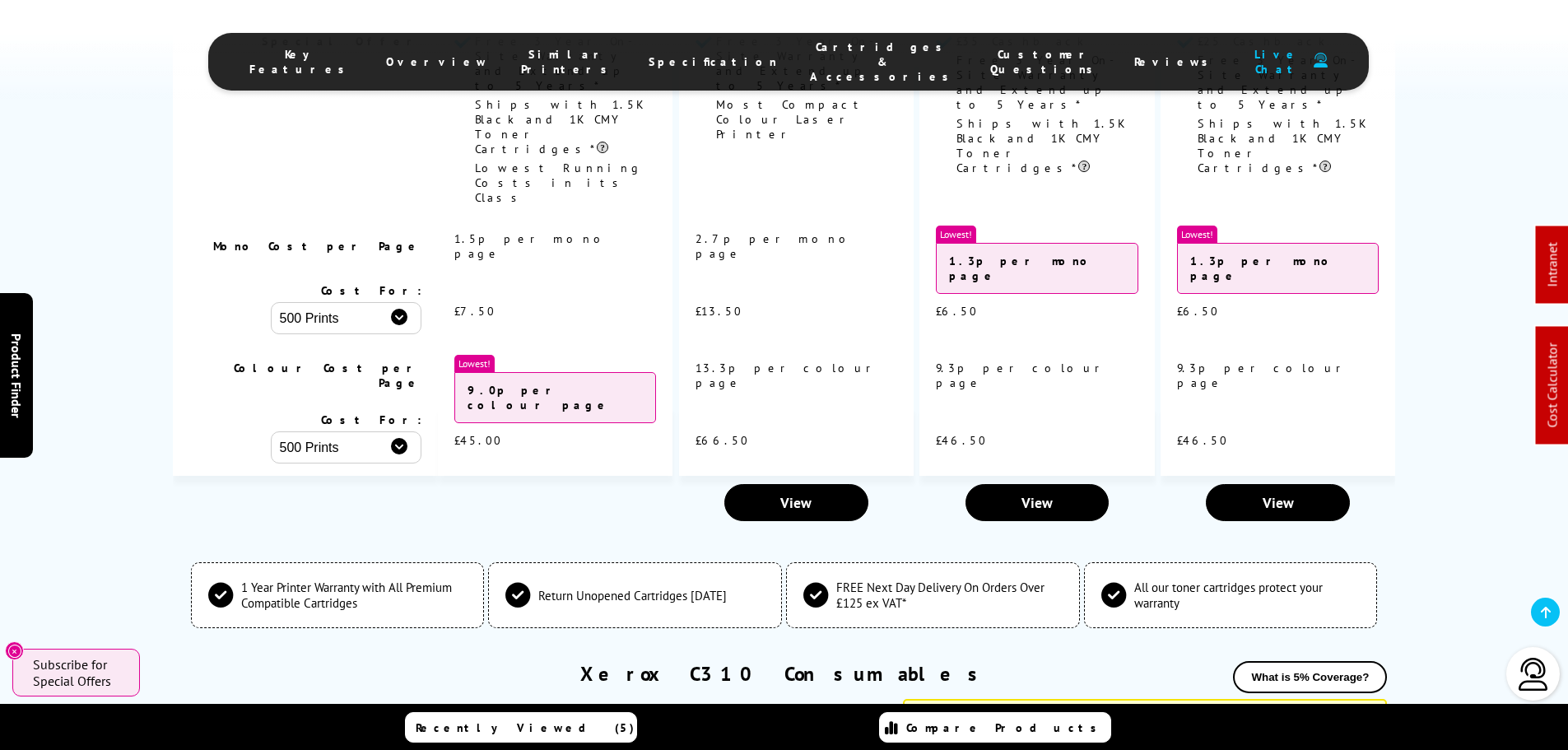
copy div "XERC310VALPL"
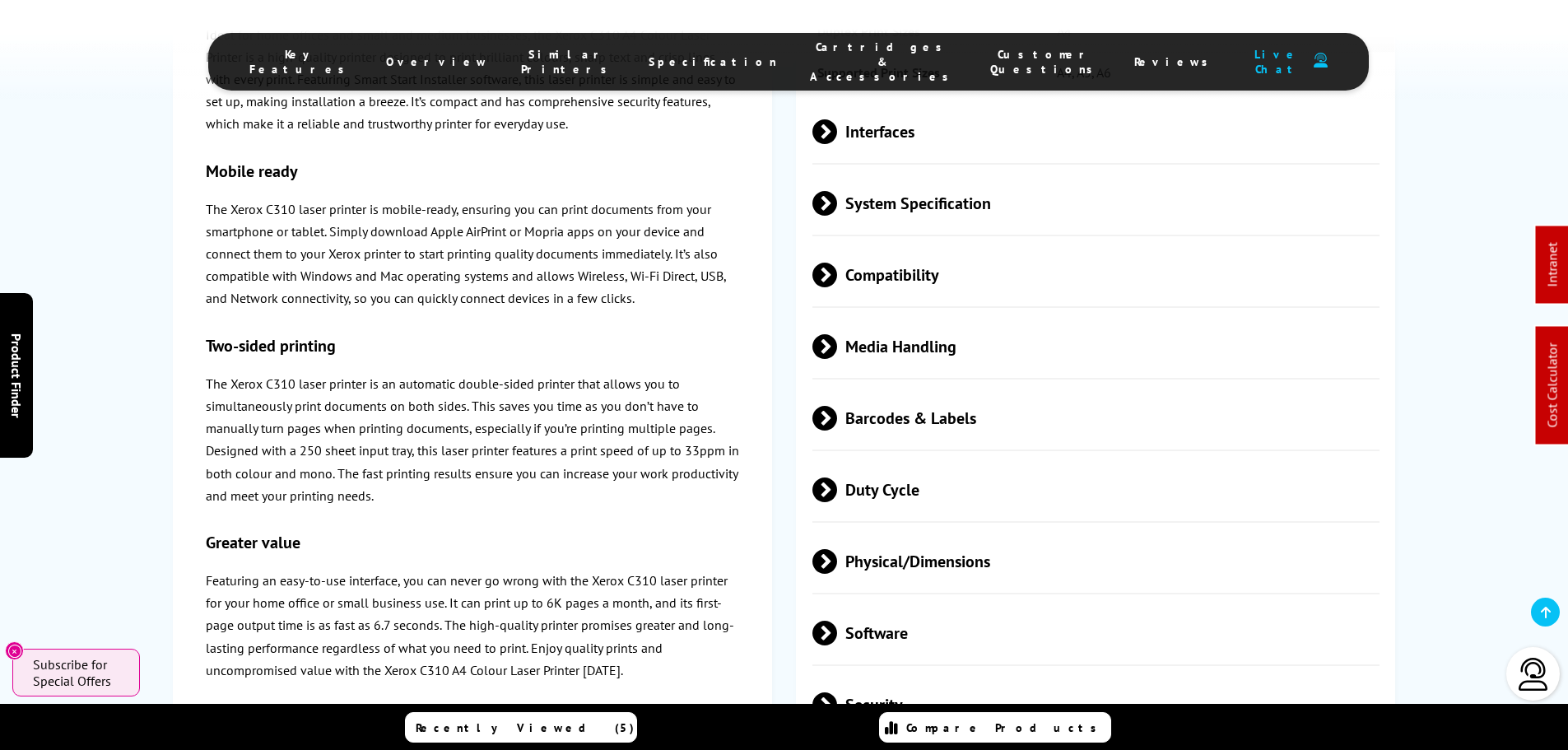
scroll to position [0, 0]
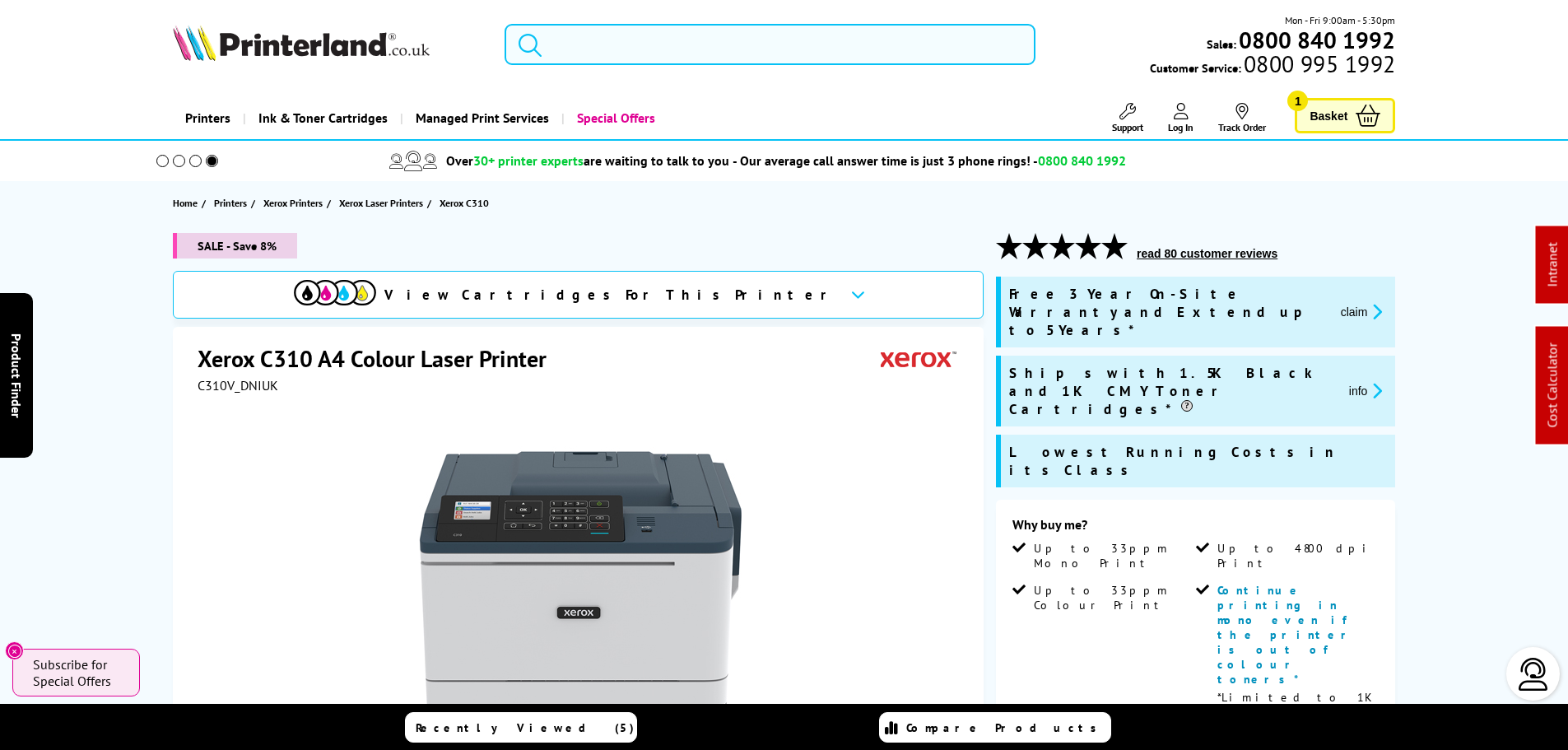
click at [759, 25] on input "search" at bounding box center [769, 44] width 531 height 41
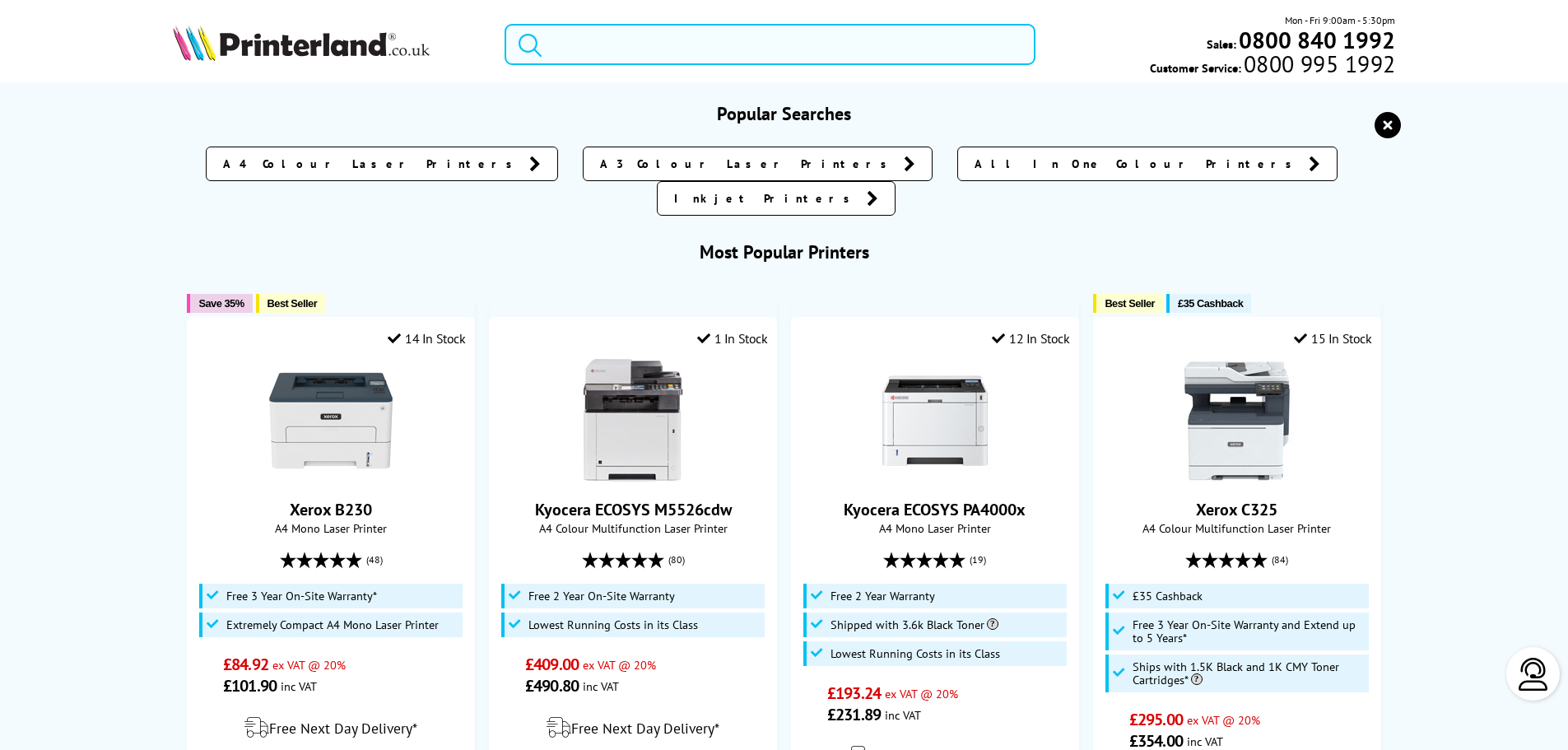
click at [746, 45] on input "search" at bounding box center [769, 44] width 531 height 41
paste input "C11CJ29406BA"
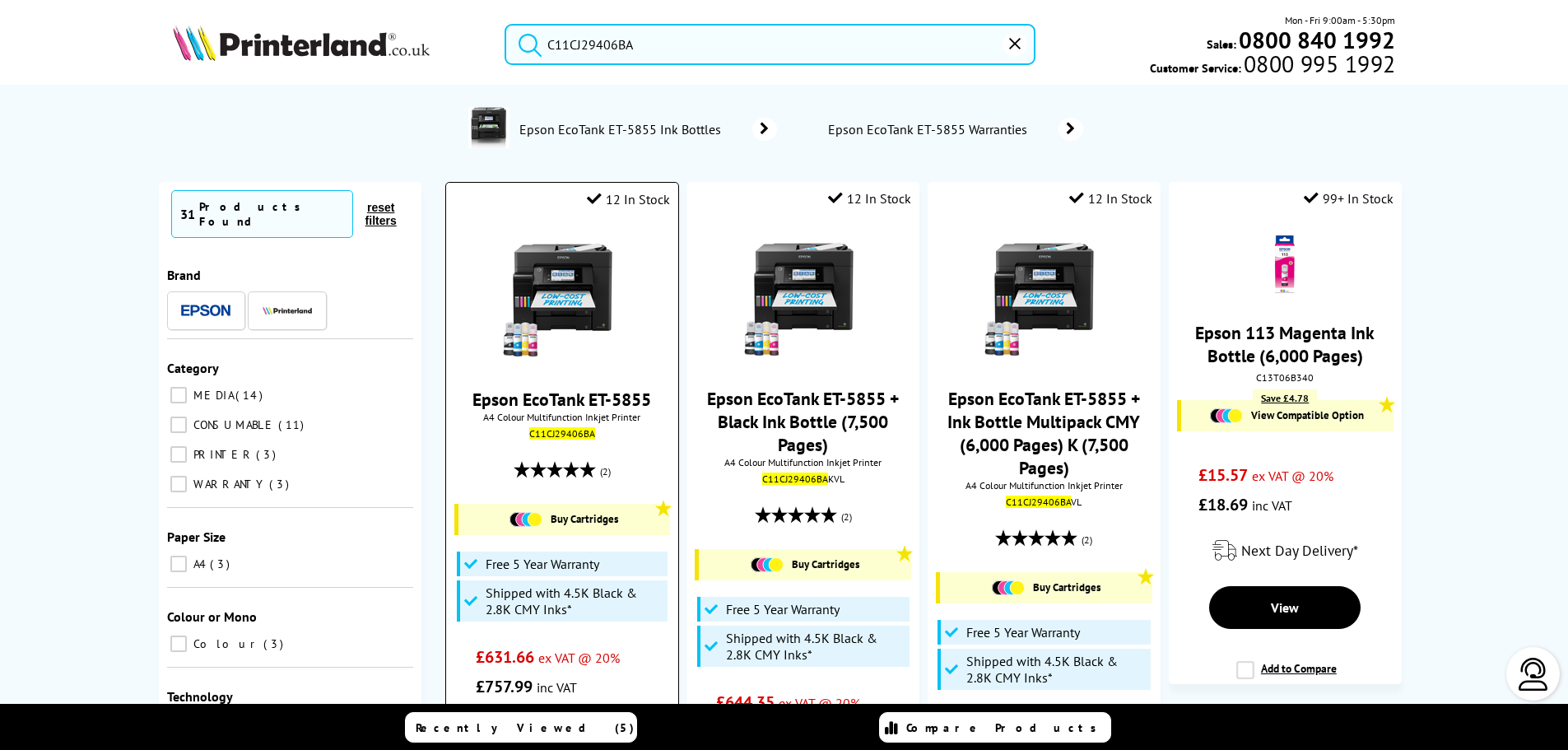
type input "C11CJ29406BA"
click at [577, 296] on img at bounding box center [562, 297] width 123 height 124
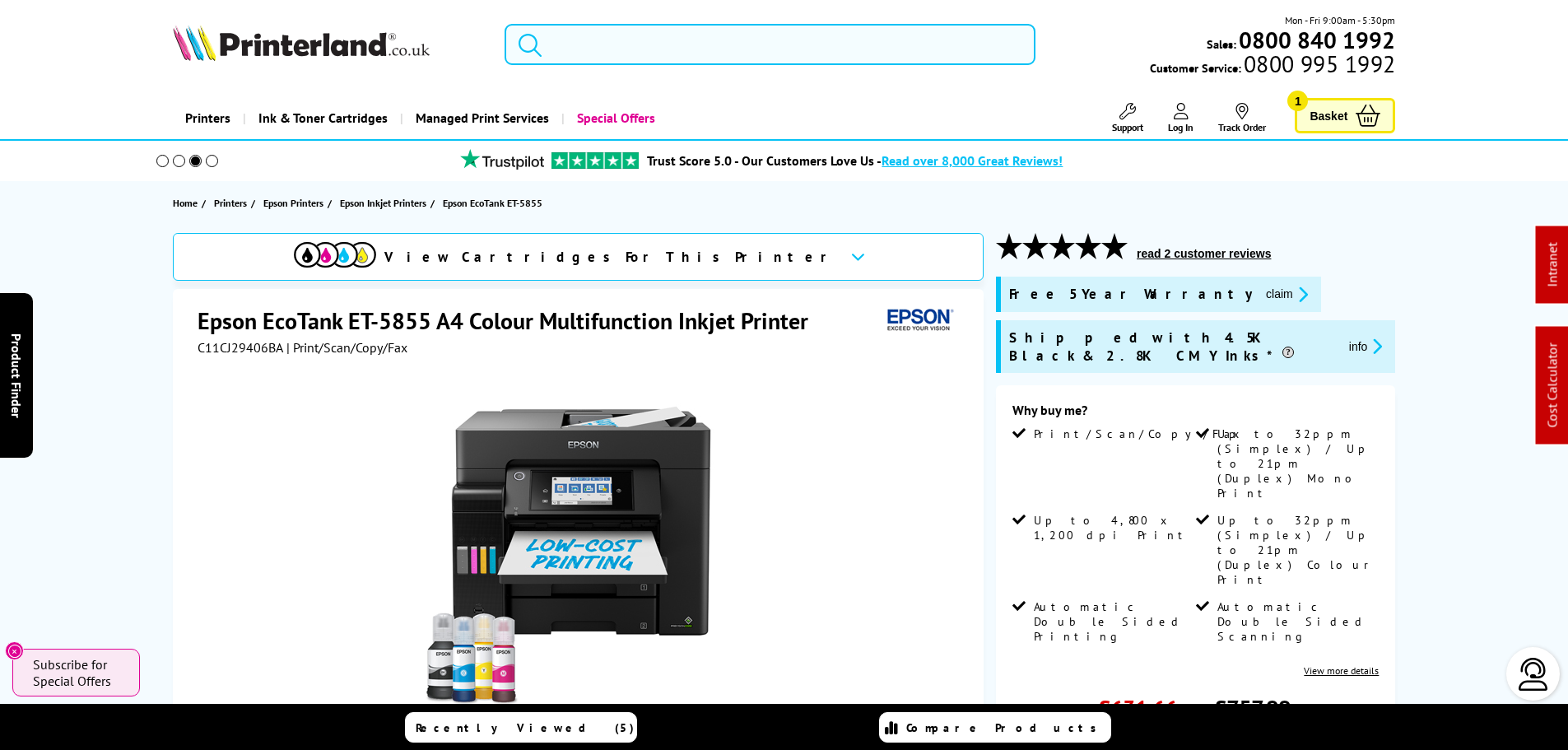
click at [769, 46] on input "search" at bounding box center [769, 44] width 531 height 41
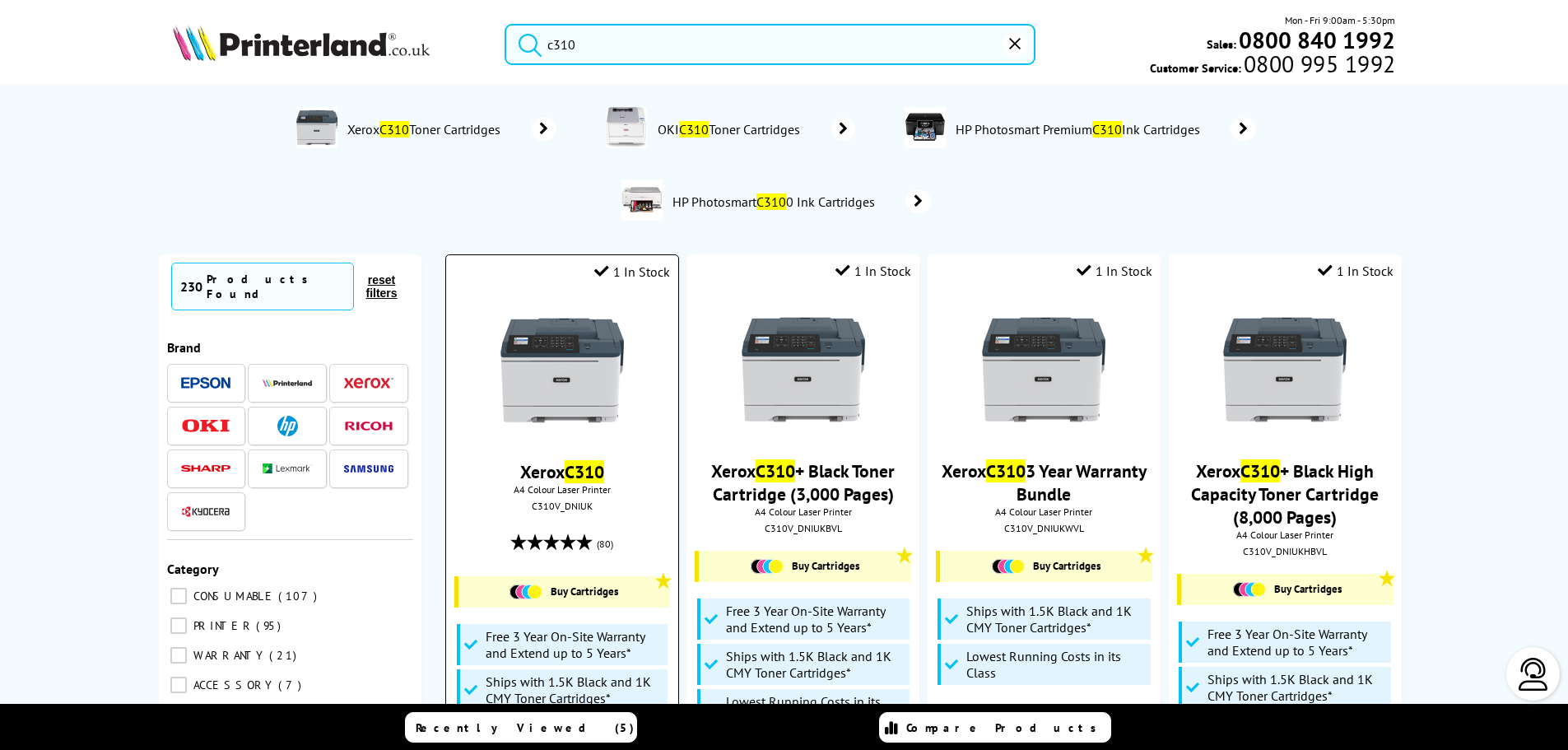
type input "c310"
click at [563, 358] on img at bounding box center [562, 370] width 123 height 124
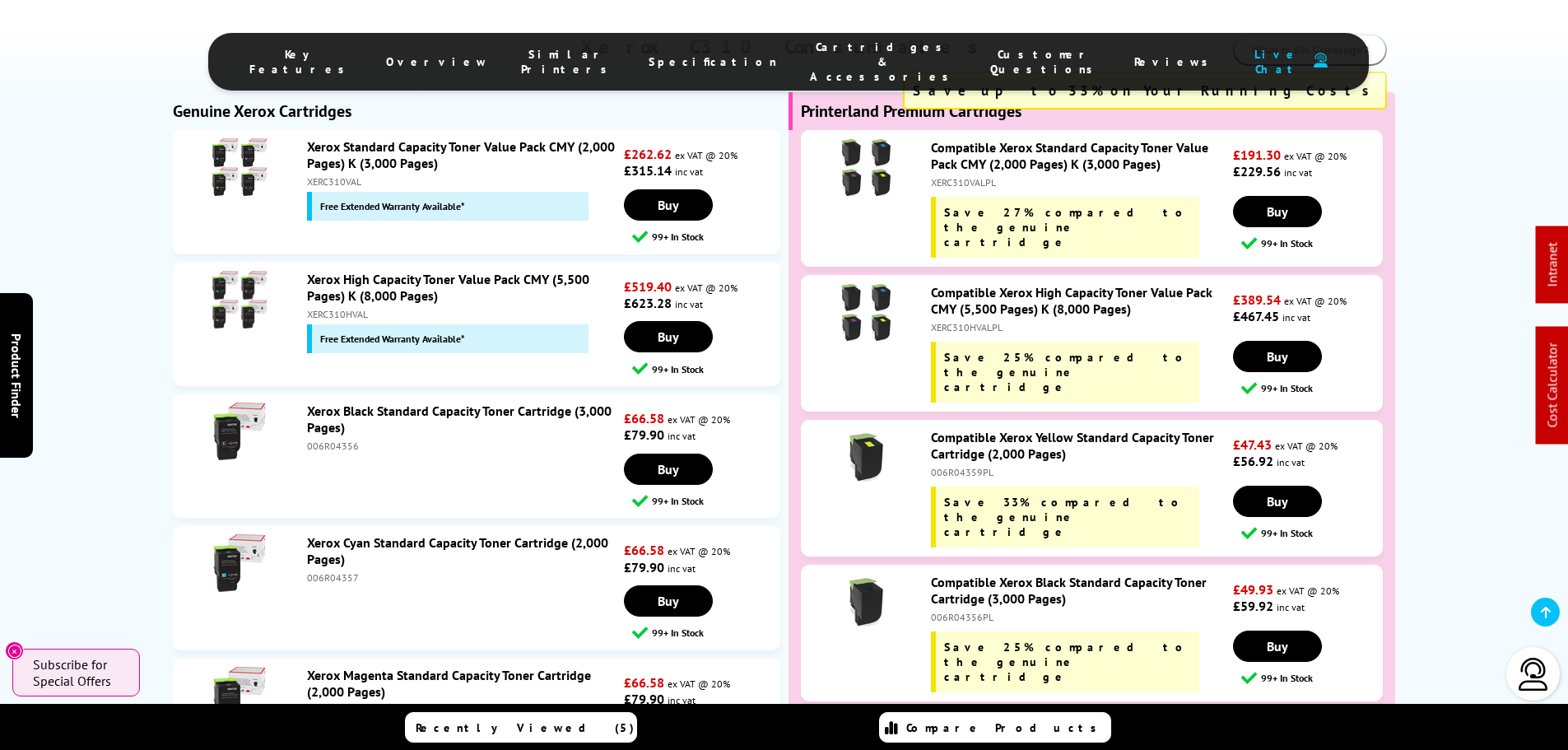
scroll to position [5734, 0]
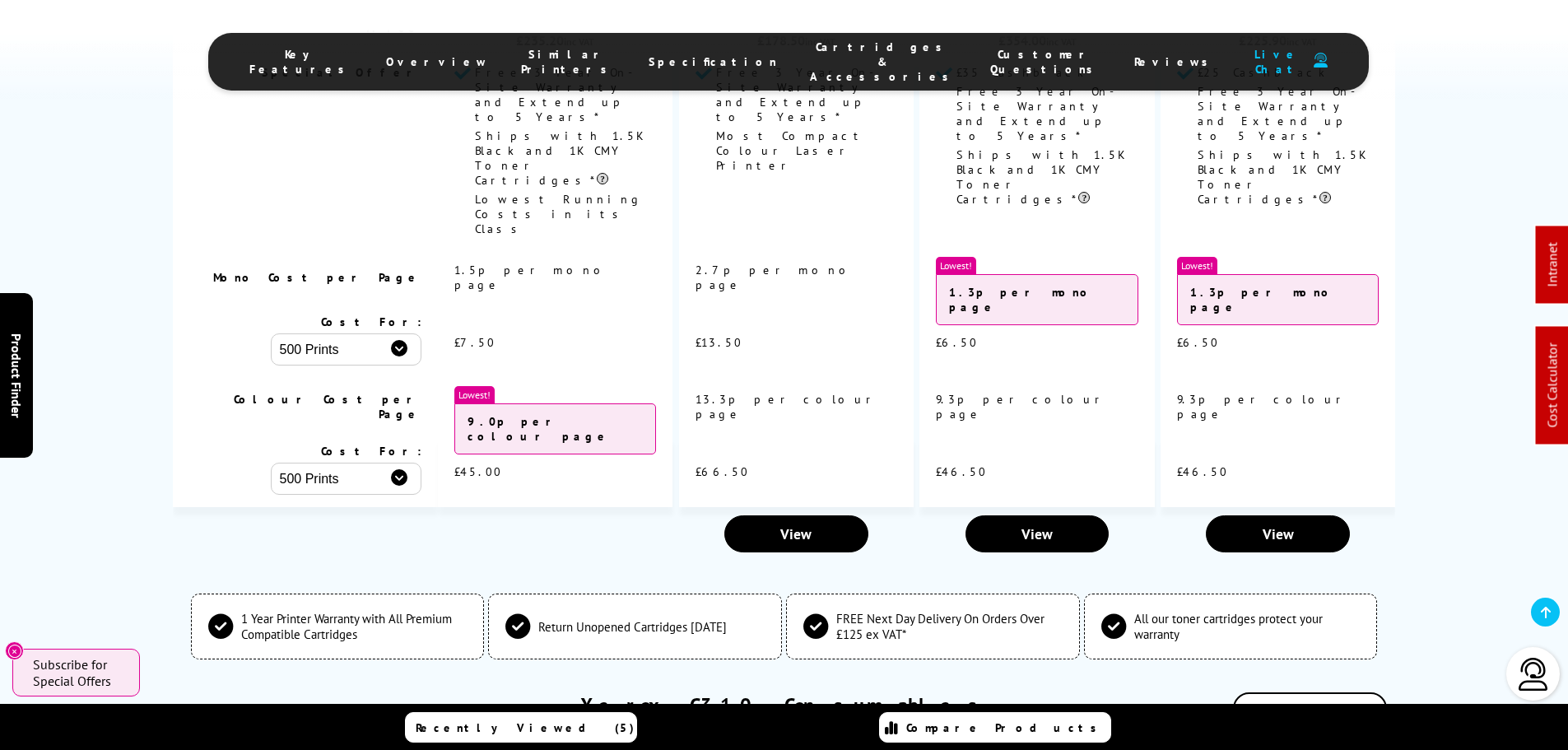
copy div "XERC310VALPL"
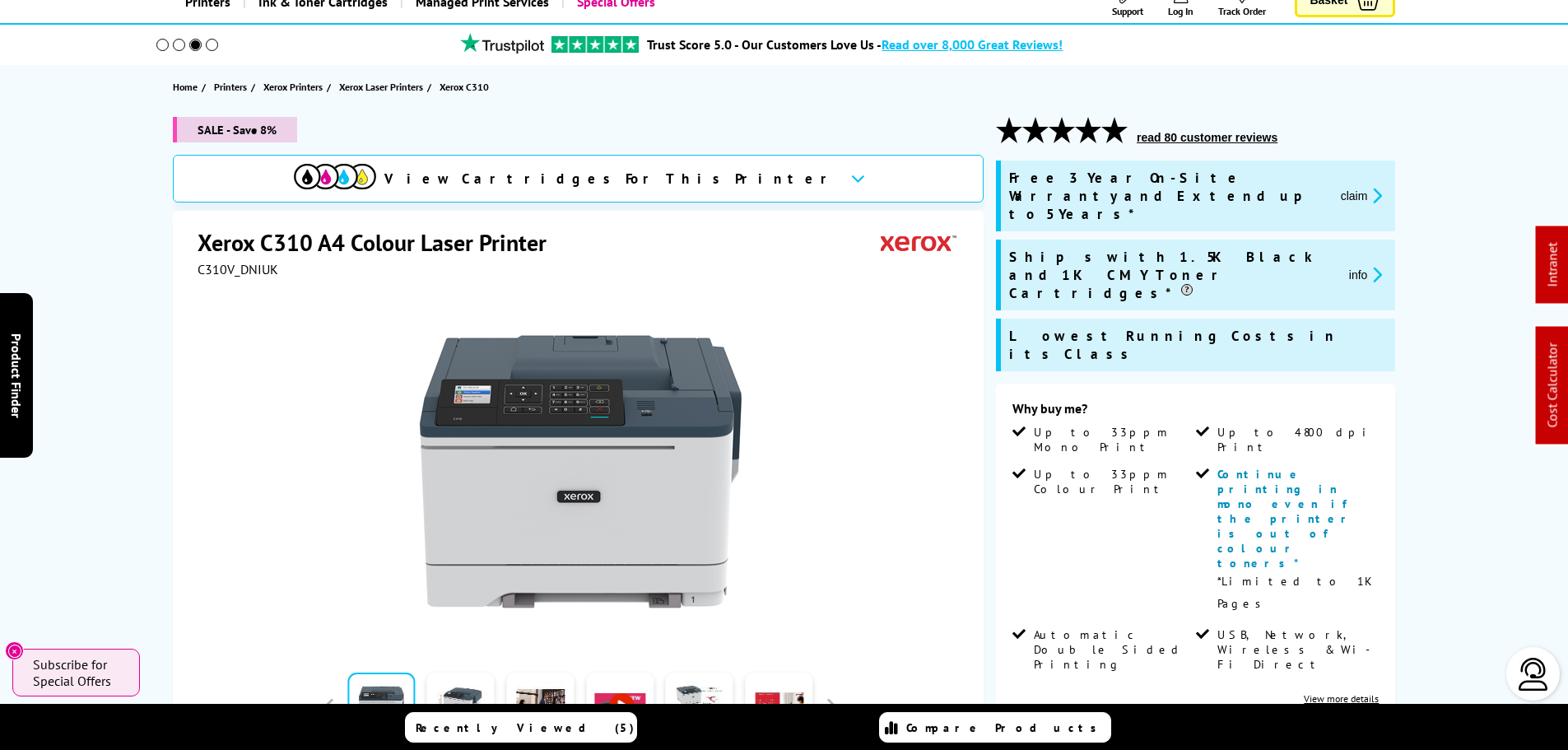
scroll to position [0, 0]
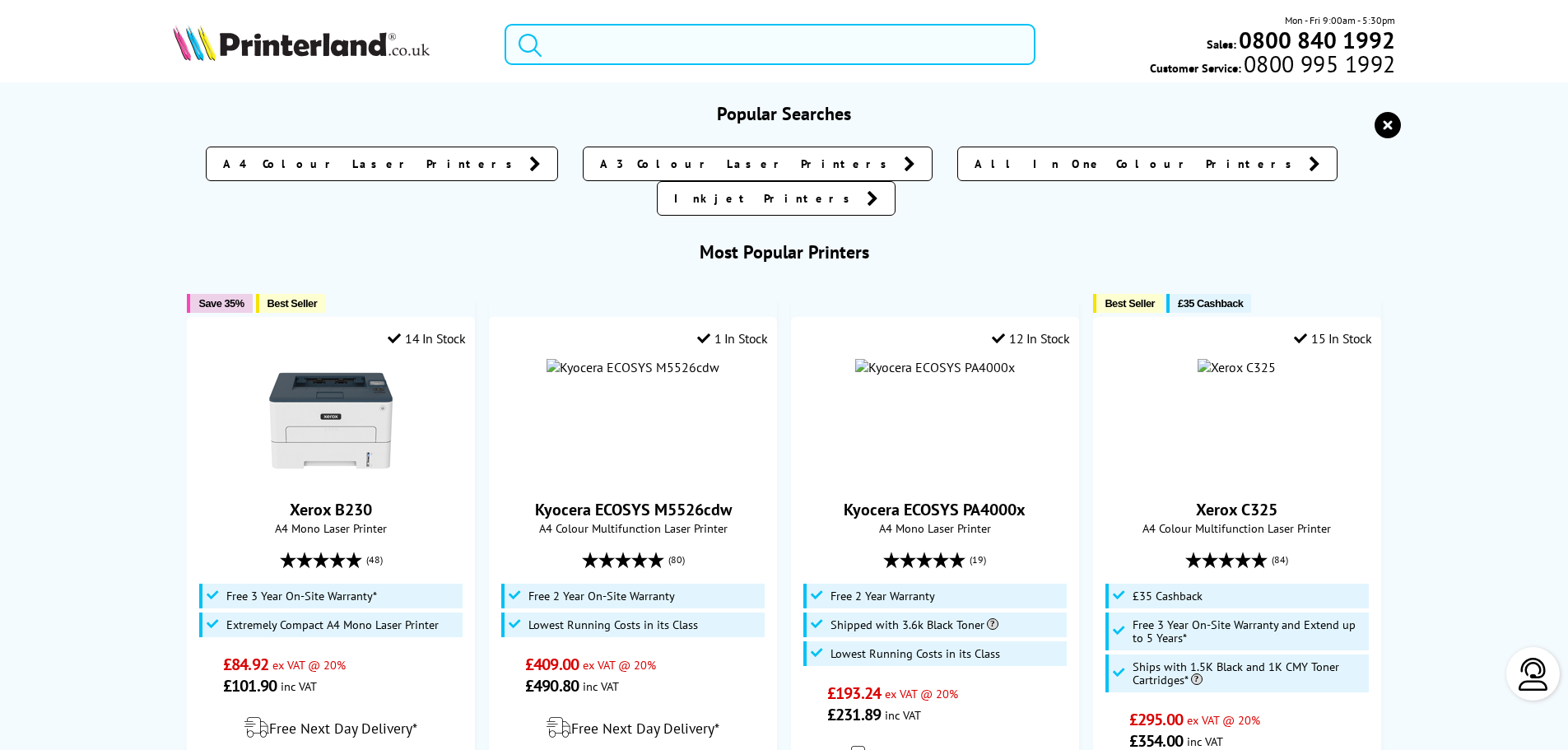
click at [626, 46] on input "search" at bounding box center [769, 44] width 531 height 41
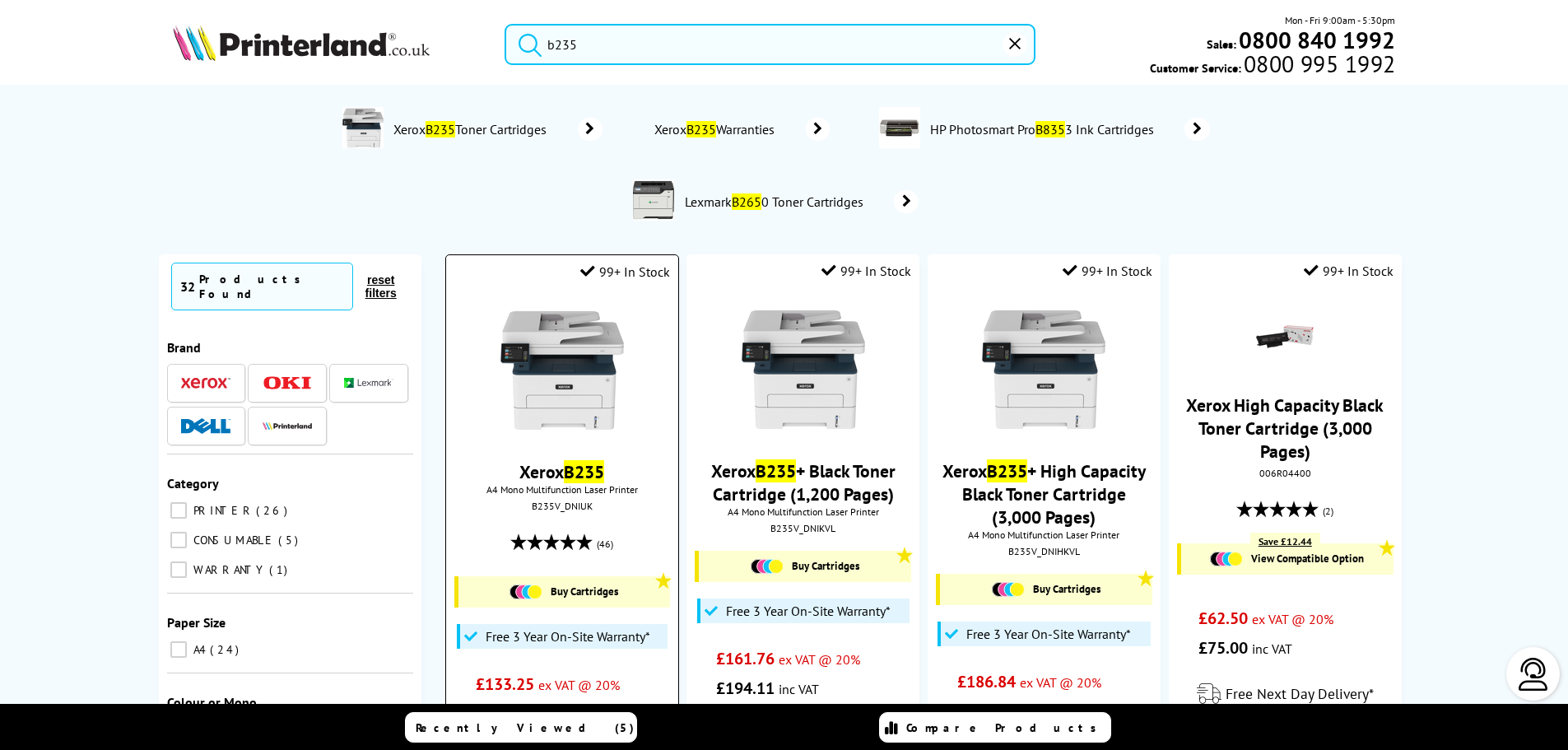
type input "b235"
click at [549, 378] on img at bounding box center [562, 370] width 123 height 124
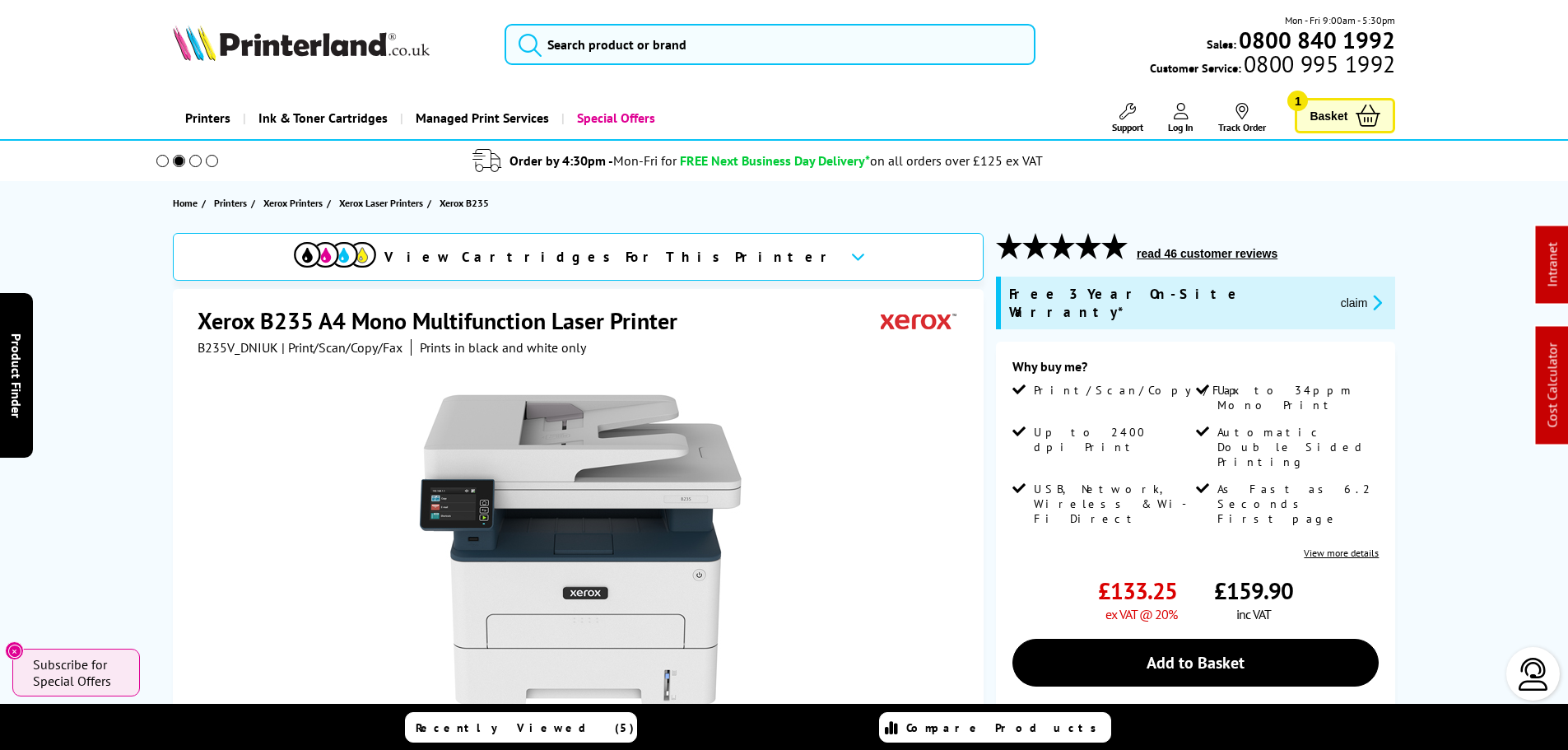
drag, startPoint x: 759, startPoint y: 320, endPoint x: 750, endPoint y: 307, distance: 15.8
click at [750, 307] on div "Xerox B235 A4 Mono Multifunction Laser Printer" at bounding box center [580, 323] width 766 height 34
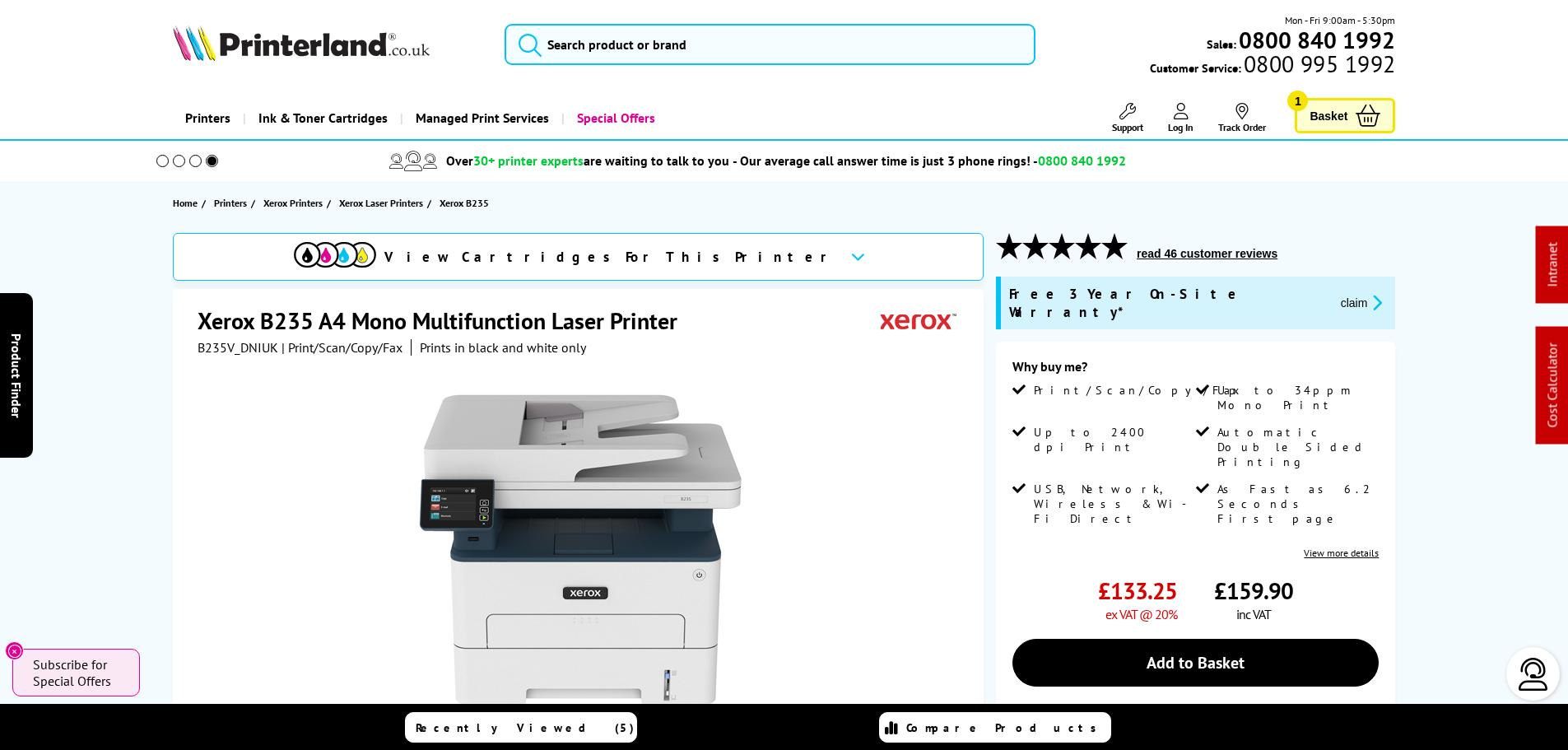
click at [709, 66] on div "Mon - Fri 9:00am - 5:30pm Sales: 0800 840 1992 Customer Service: 0800 995 1992" at bounding box center [784, 48] width 1317 height 72
click at [697, 63] on input "search" at bounding box center [769, 44] width 531 height 41
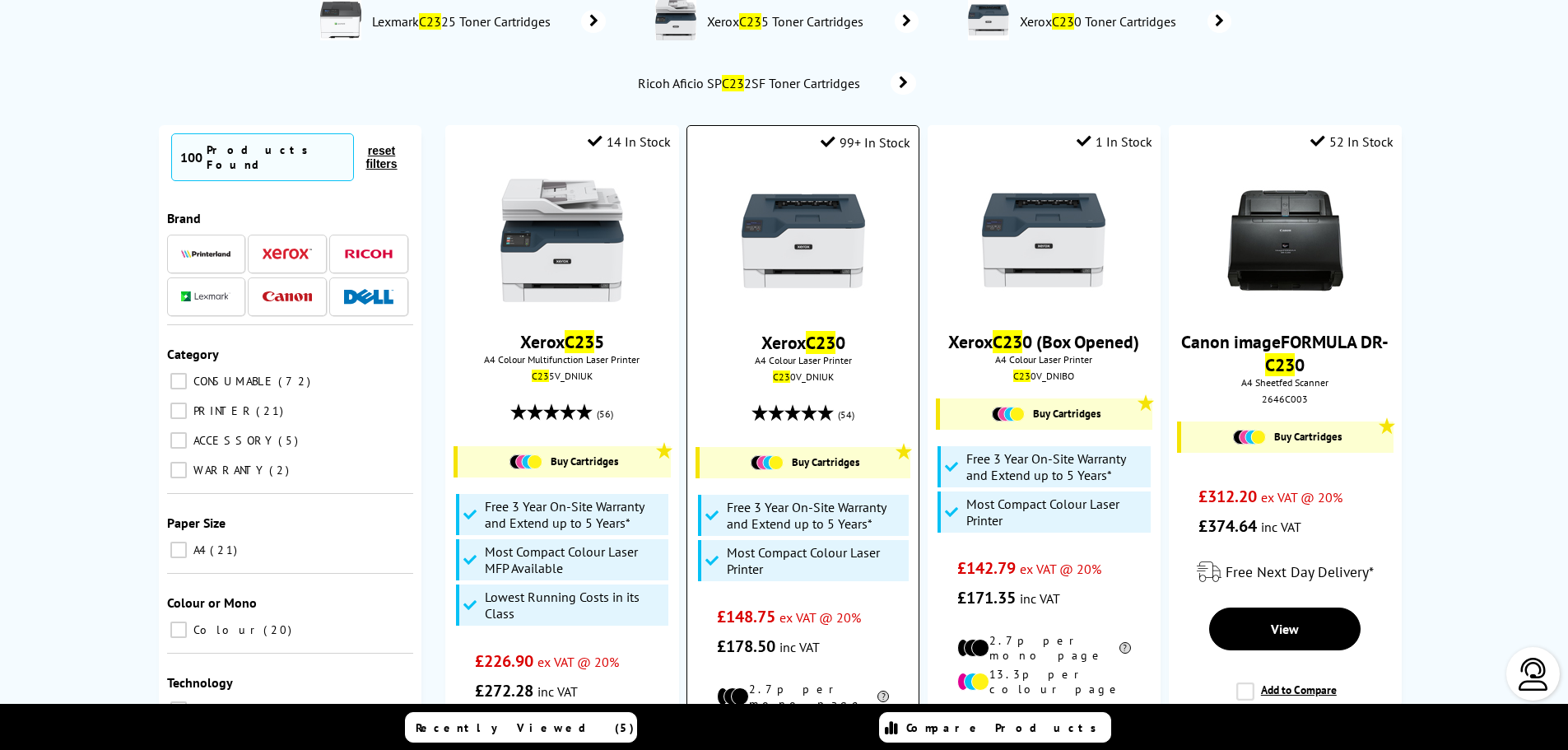
scroll to position [164, 0]
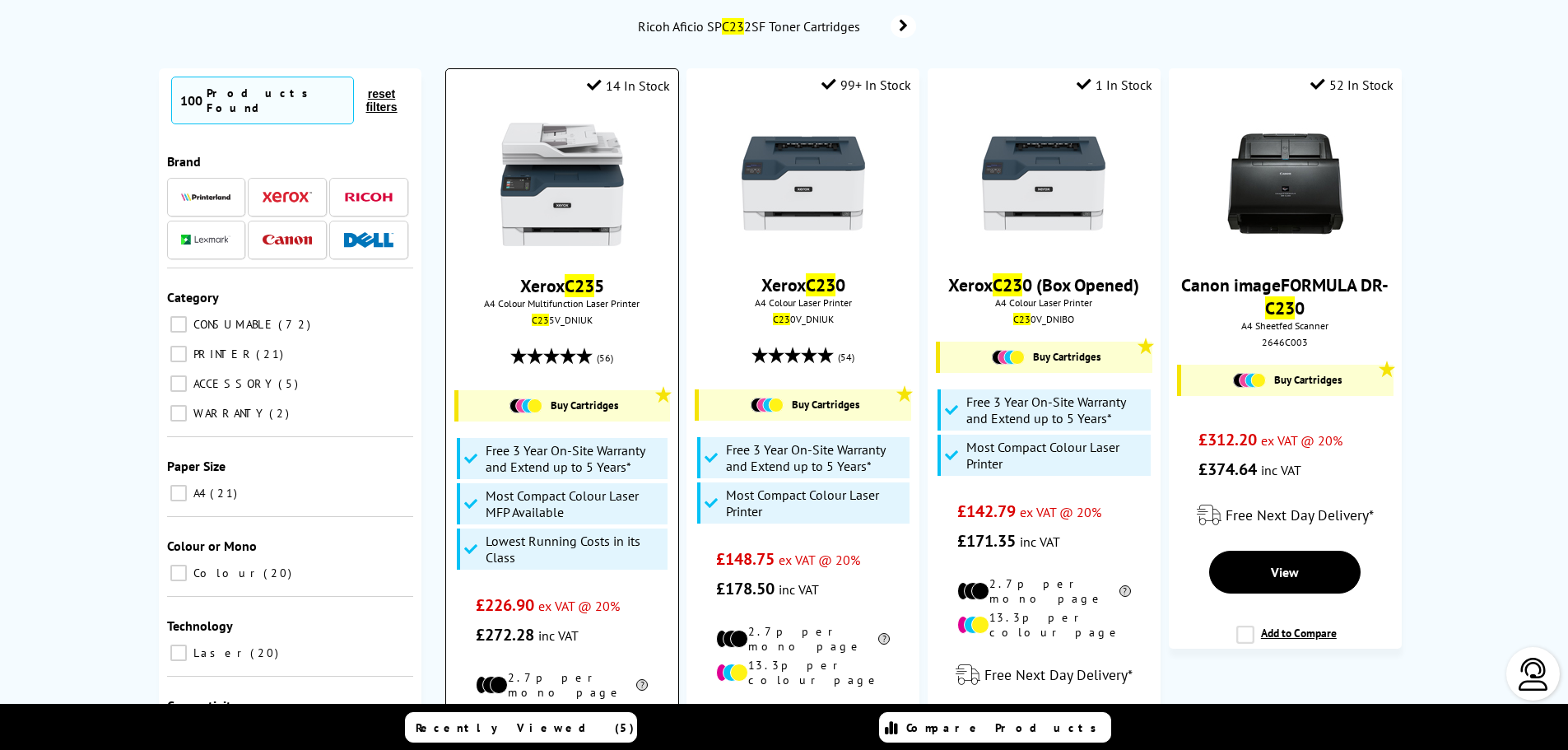
type input "c23"
click at [531, 191] on img at bounding box center [562, 184] width 123 height 124
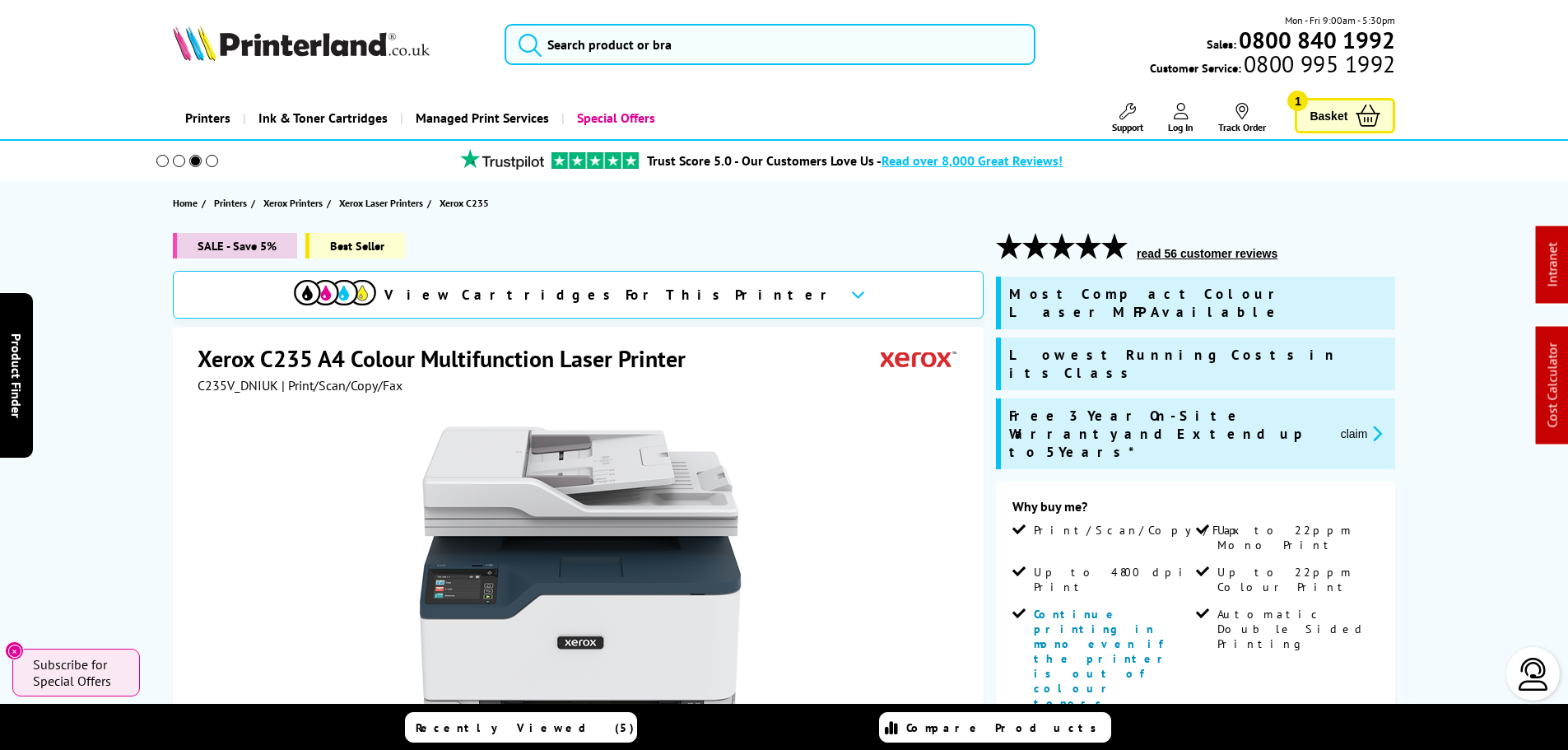
click at [227, 467] on div at bounding box center [580, 580] width 766 height 372
click at [212, 389] on span "C235V_DNIUK" at bounding box center [238, 385] width 81 height 16
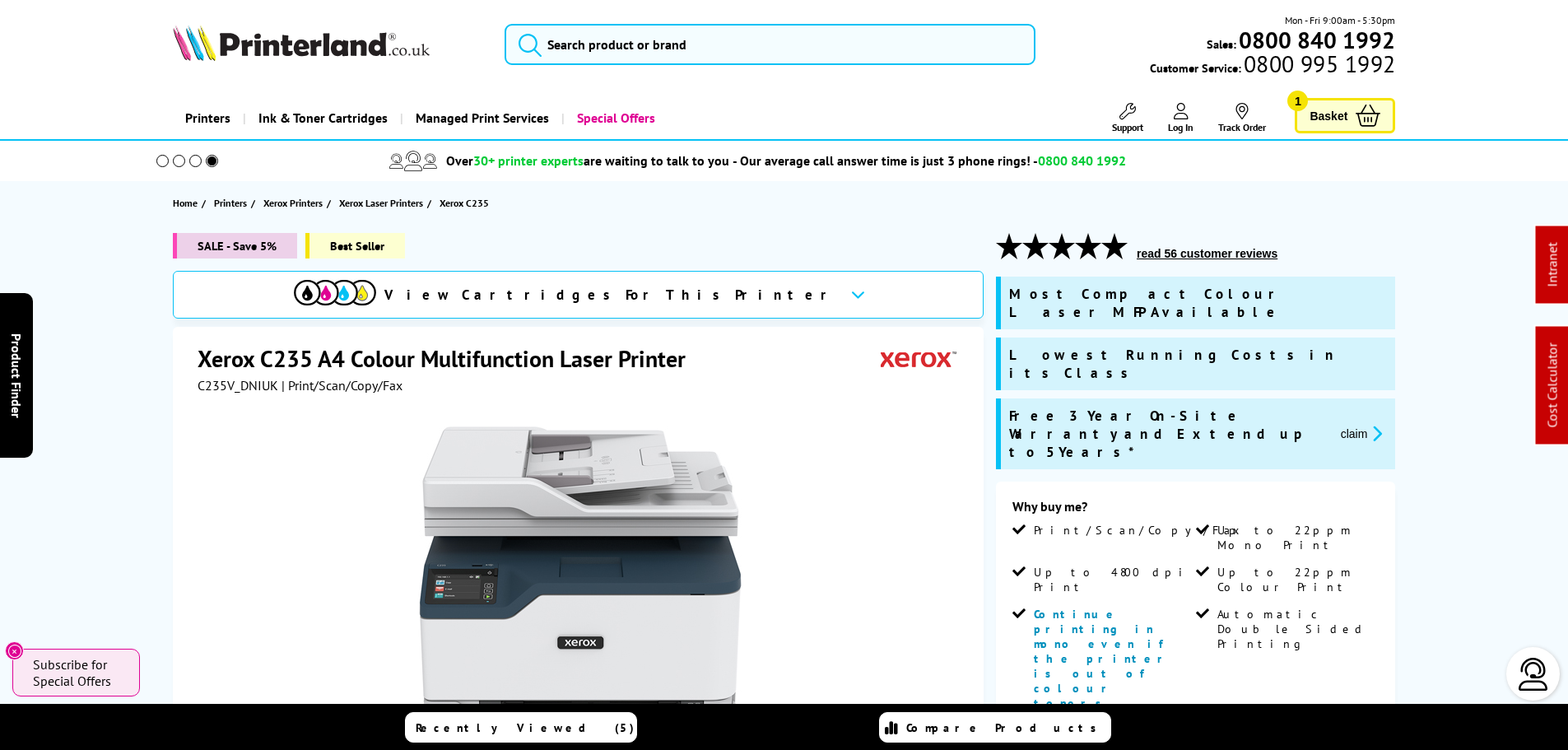
click at [210, 387] on span "C235V_DNIUK" at bounding box center [238, 385] width 81 height 16
click at [233, 386] on span "C235V_DNIUK" at bounding box center [238, 385] width 81 height 16
copy div "C235V_DNIUK"
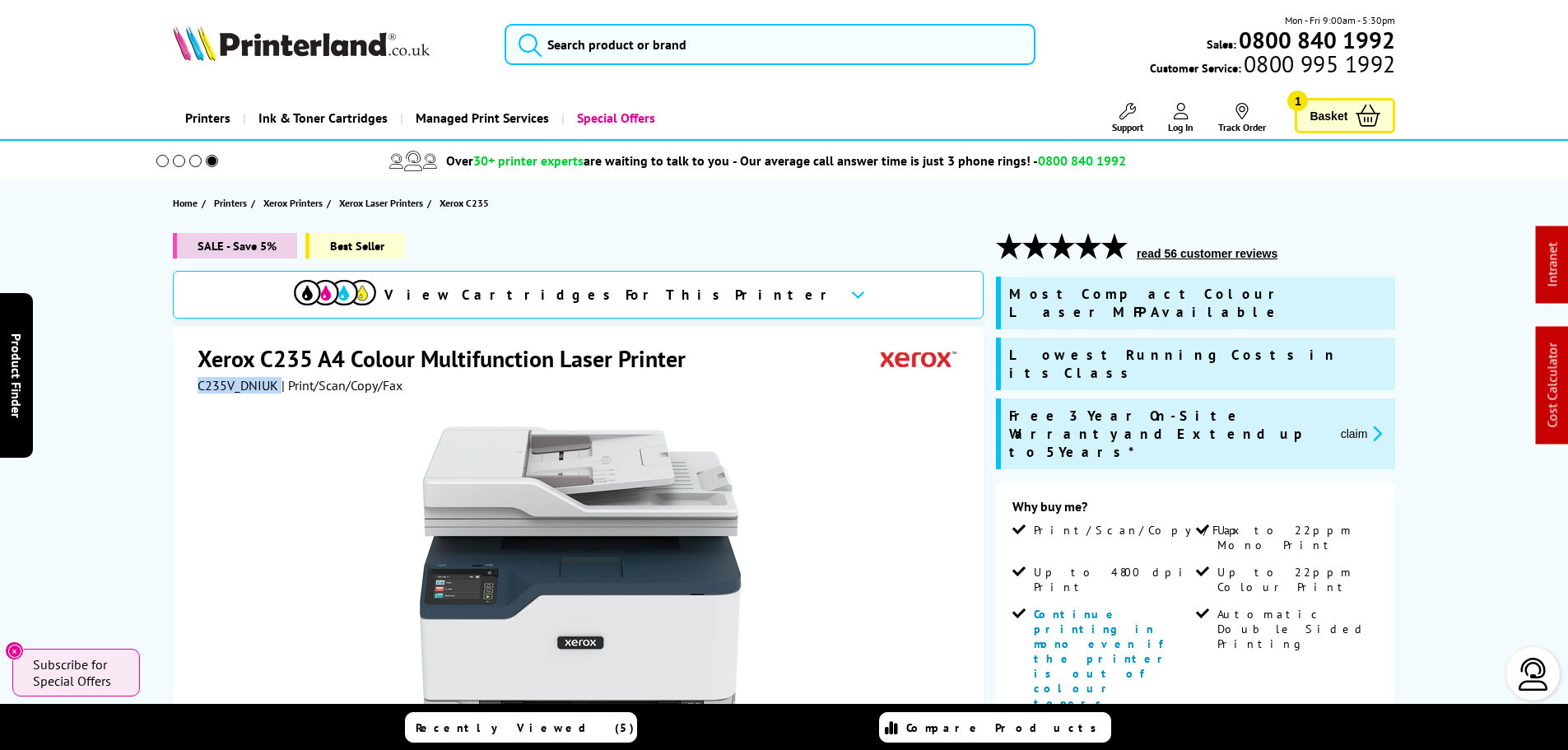
click at [252, 382] on span "C235V_DNIUK" at bounding box center [238, 385] width 81 height 16
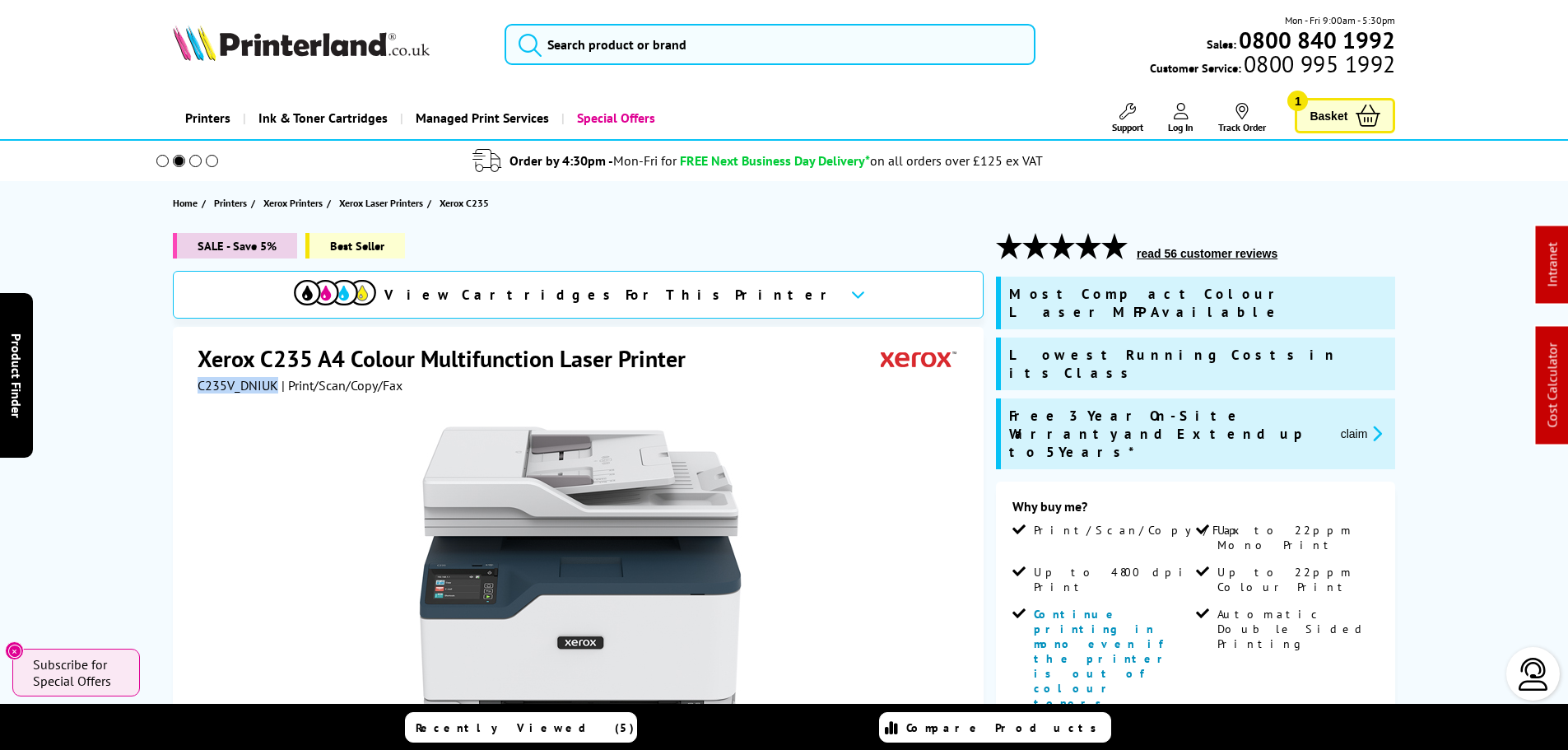
click at [1364, 424] on button "claim" at bounding box center [1362, 434] width 52 height 19
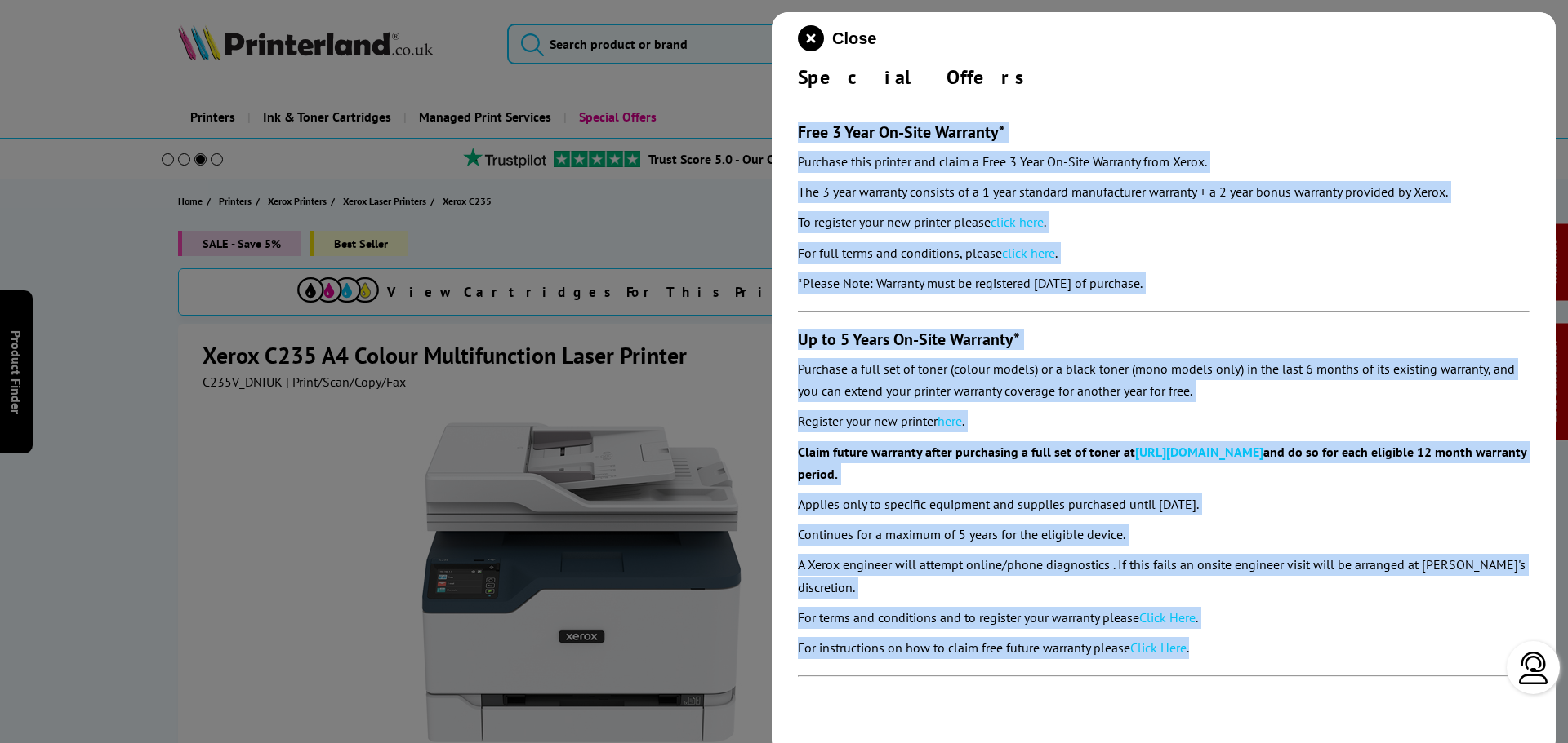
drag, startPoint x: 812, startPoint y: 128, endPoint x: 1539, endPoint y: 600, distance: 866.8
click at [1248, 625] on div "Close Special Offers Free 3 Year On-Site Warranty* Purchase this printer and cl…" at bounding box center [1163, 383] width 784 height 743
copy section "Free 3 Year On-Site Warranty* Purchase this printer and claim a Free 3 Year On-…"
click at [810, 32] on icon "close modal" at bounding box center [810, 38] width 26 height 26
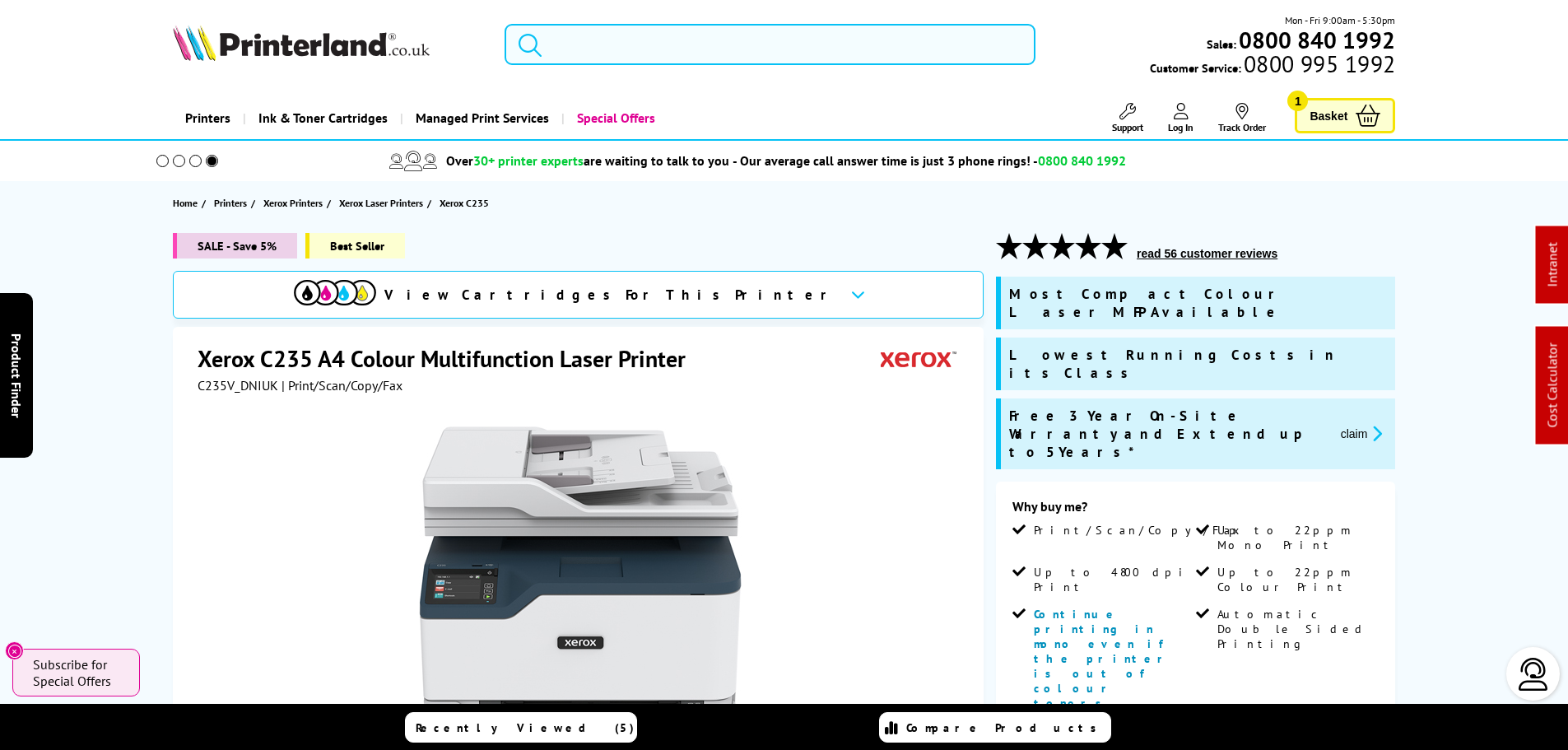
click at [790, 49] on input "search" at bounding box center [769, 44] width 531 height 41
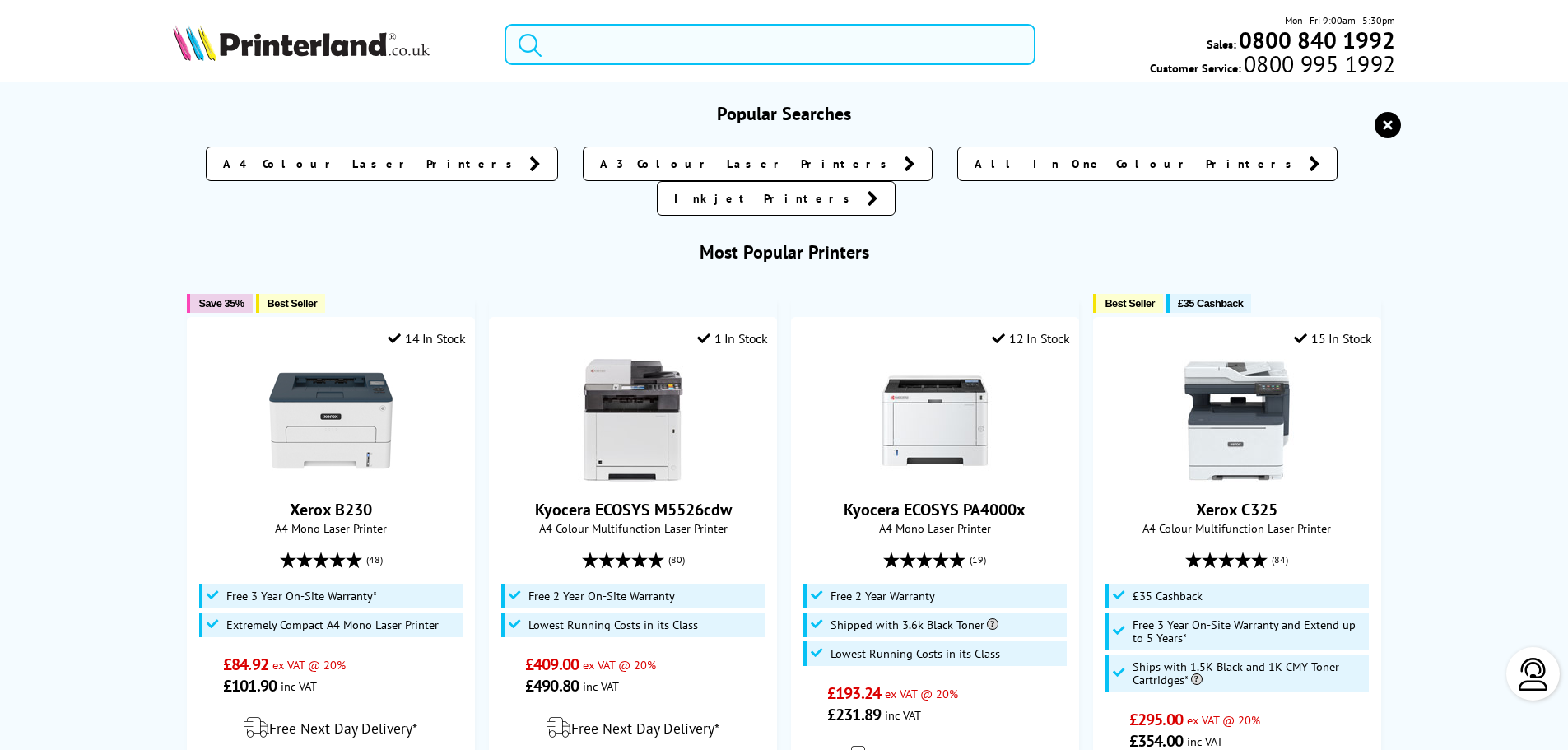
paste input "C11CJ29406BA"
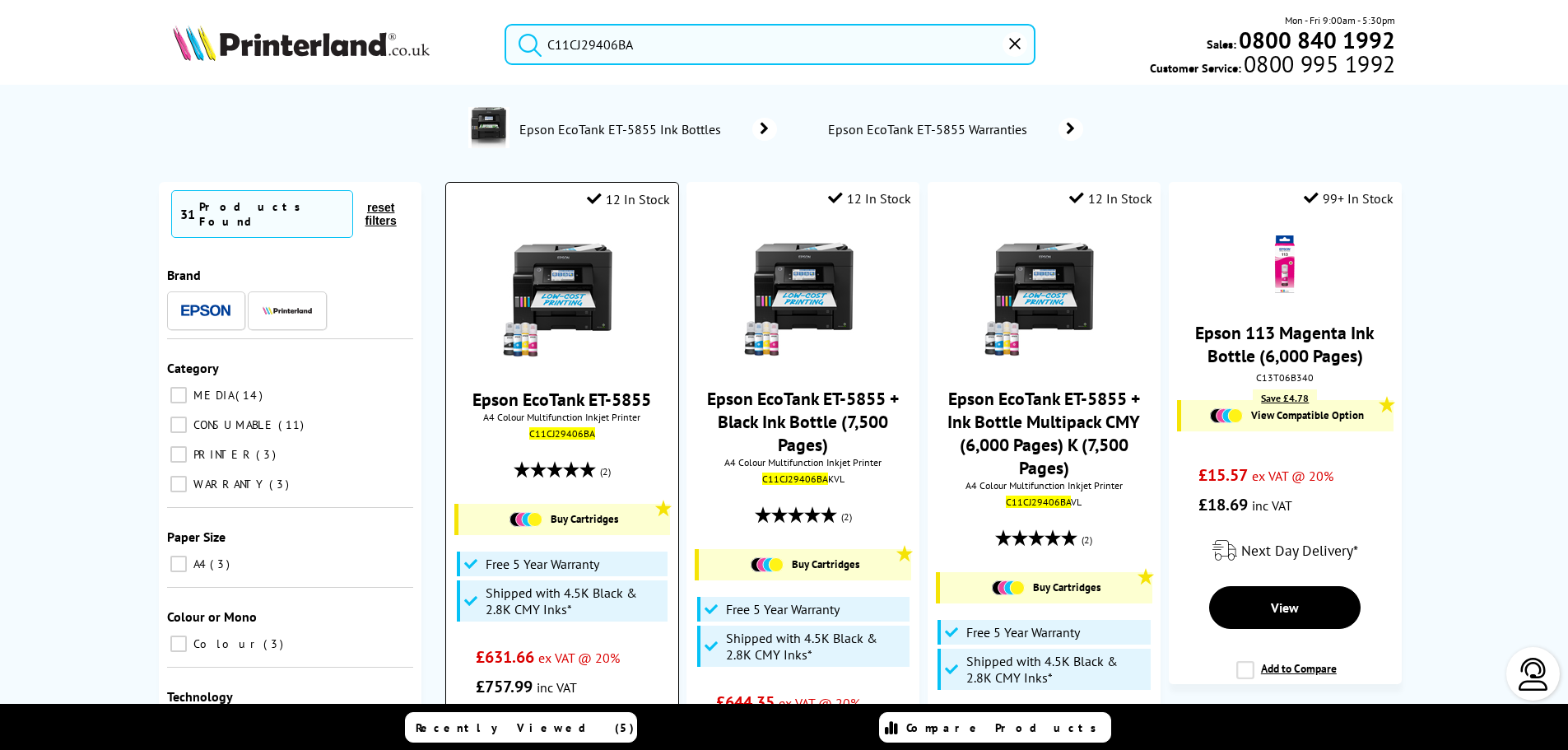
type input "C11CJ29406BA"
click at [562, 286] on img at bounding box center [562, 297] width 123 height 124
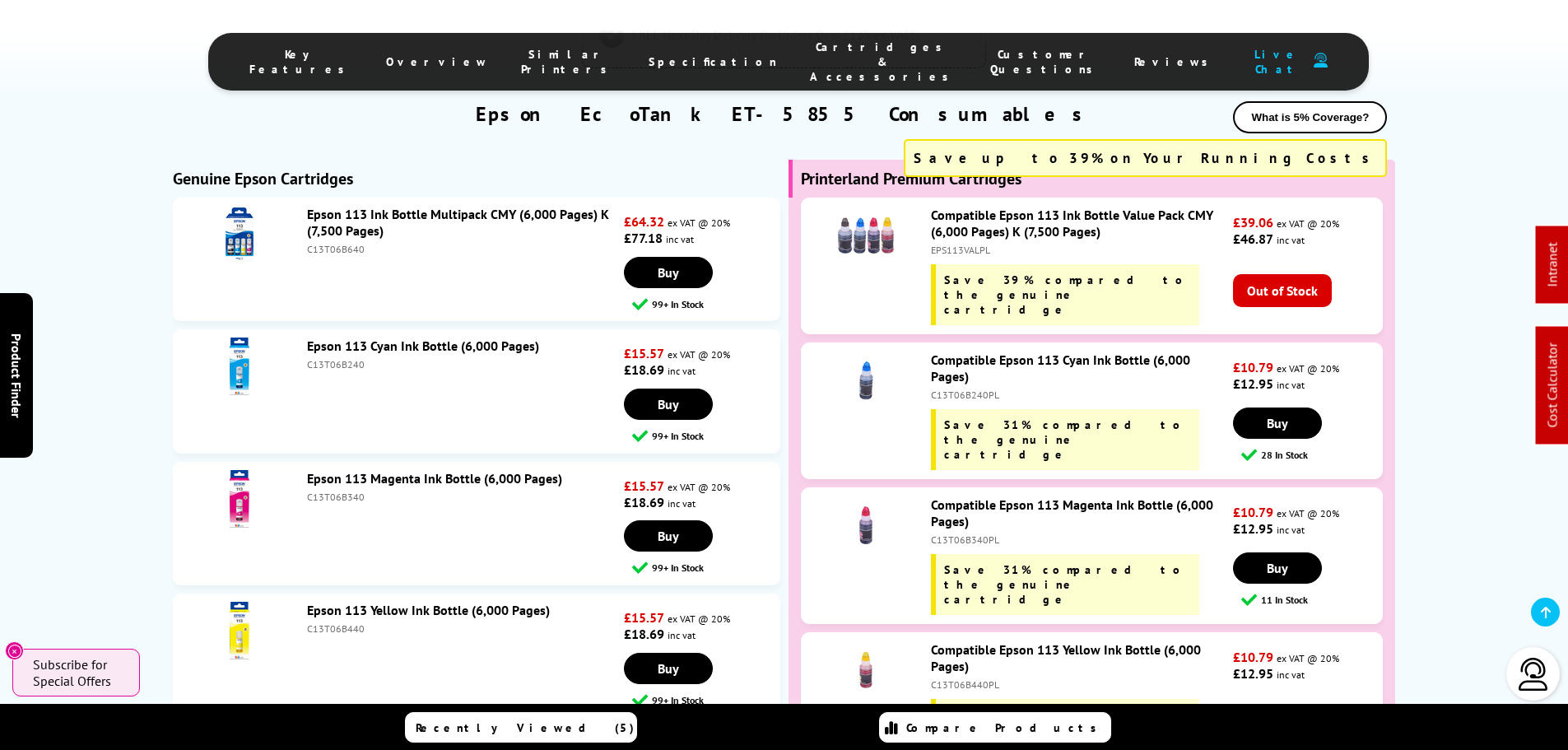
scroll to position [4662, 0]
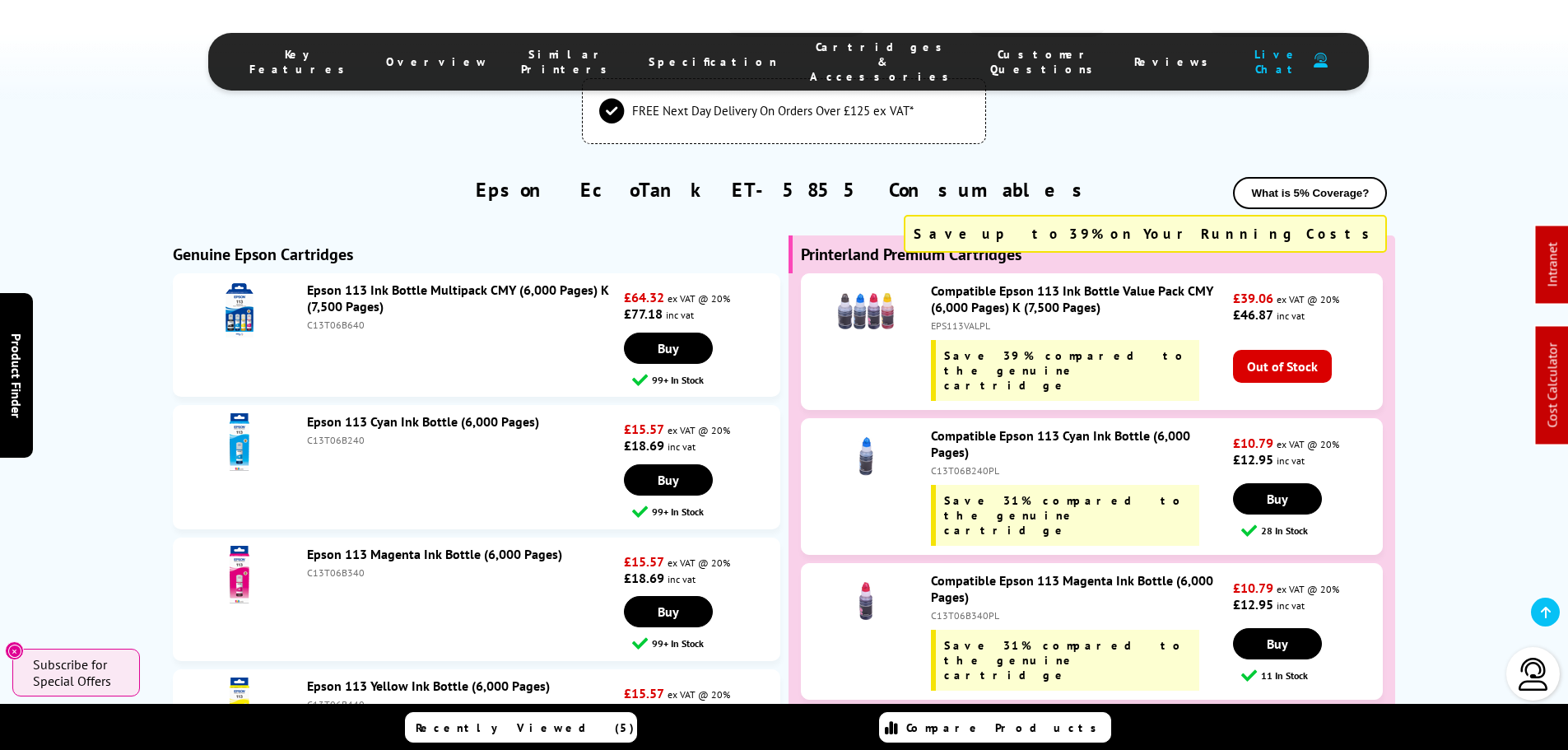
click at [336, 319] on div "C13T06B640" at bounding box center [462, 325] width 313 height 12
copy div "C13T06B640"
